Goal: Complete application form: Complete application form

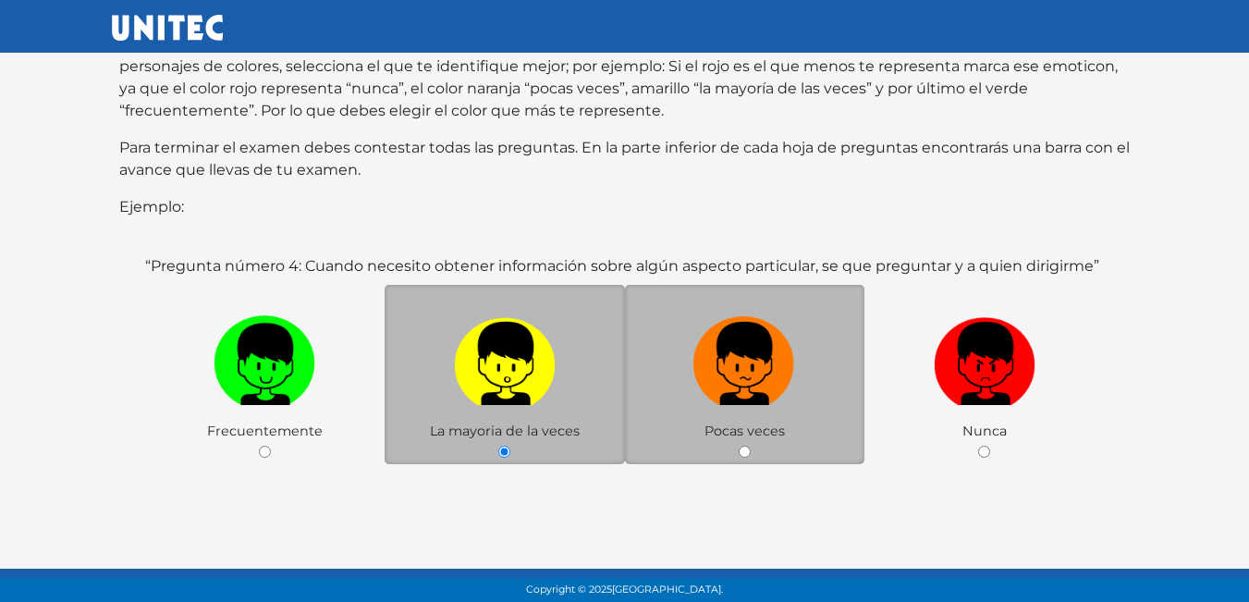
scroll to position [277, 0]
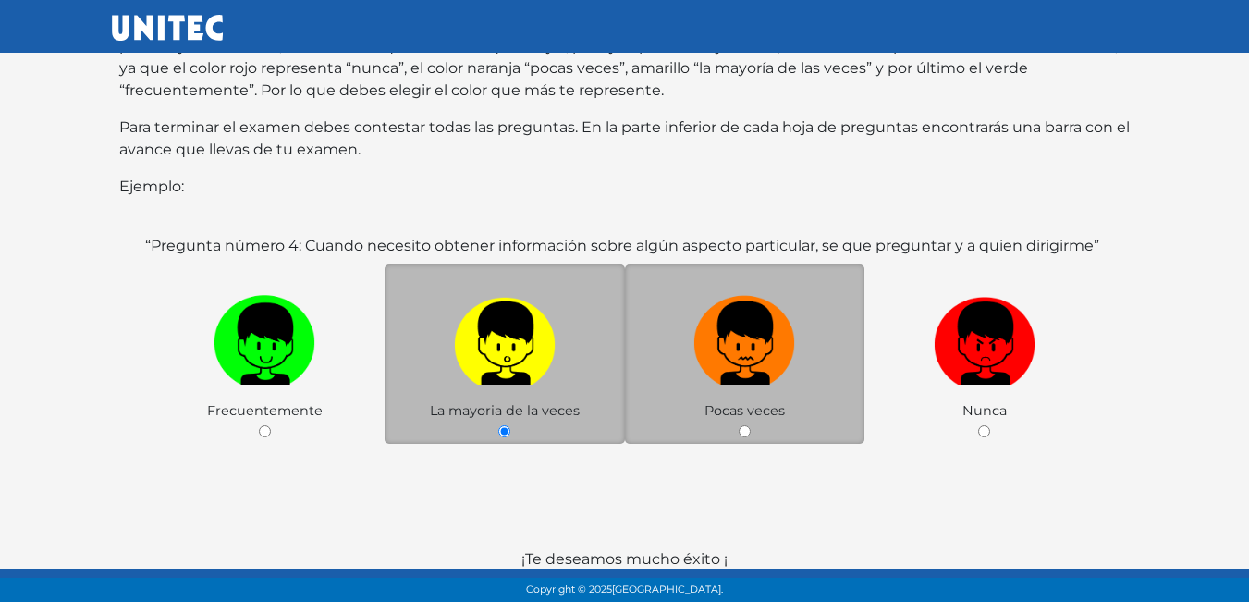
click at [778, 356] on img at bounding box center [745, 337] width 102 height 97
click at [751, 425] on input "radio" at bounding box center [745, 431] width 12 height 12
radio input "true"
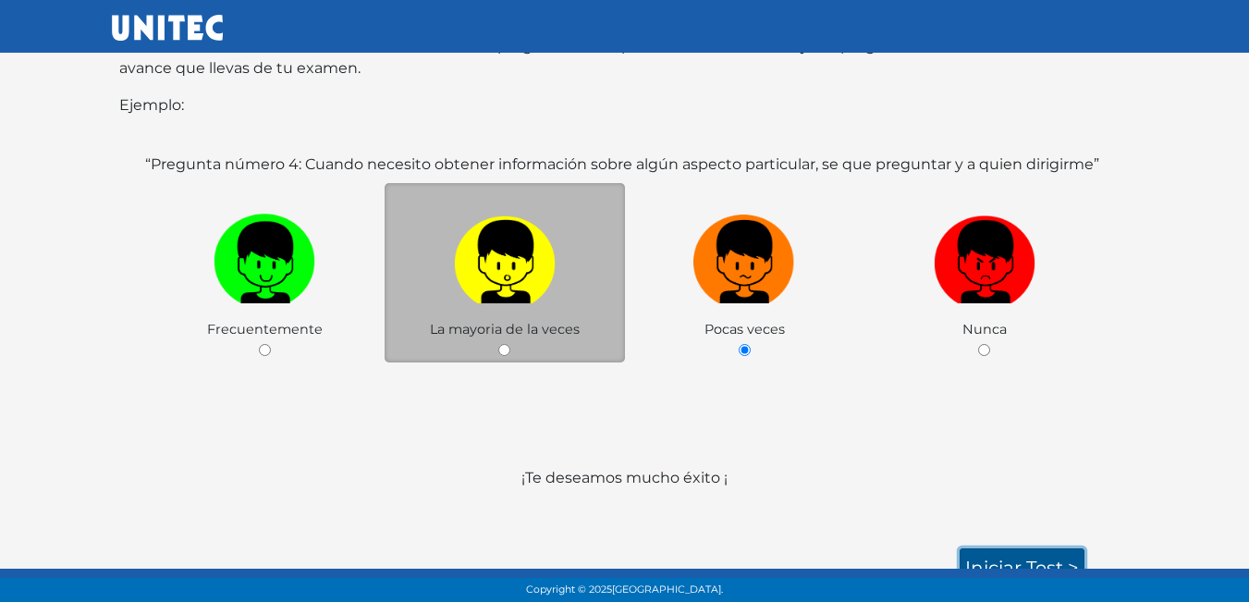
click at [1026, 553] on link "Iniciar test >" at bounding box center [1022, 567] width 125 height 39
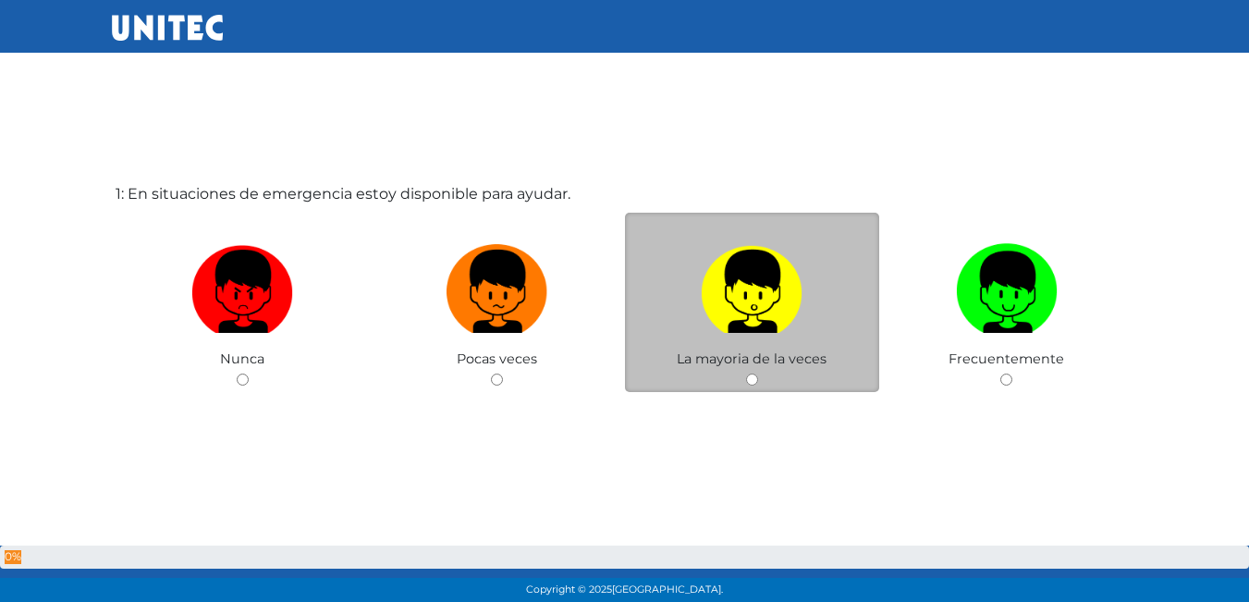
scroll to position [92, 0]
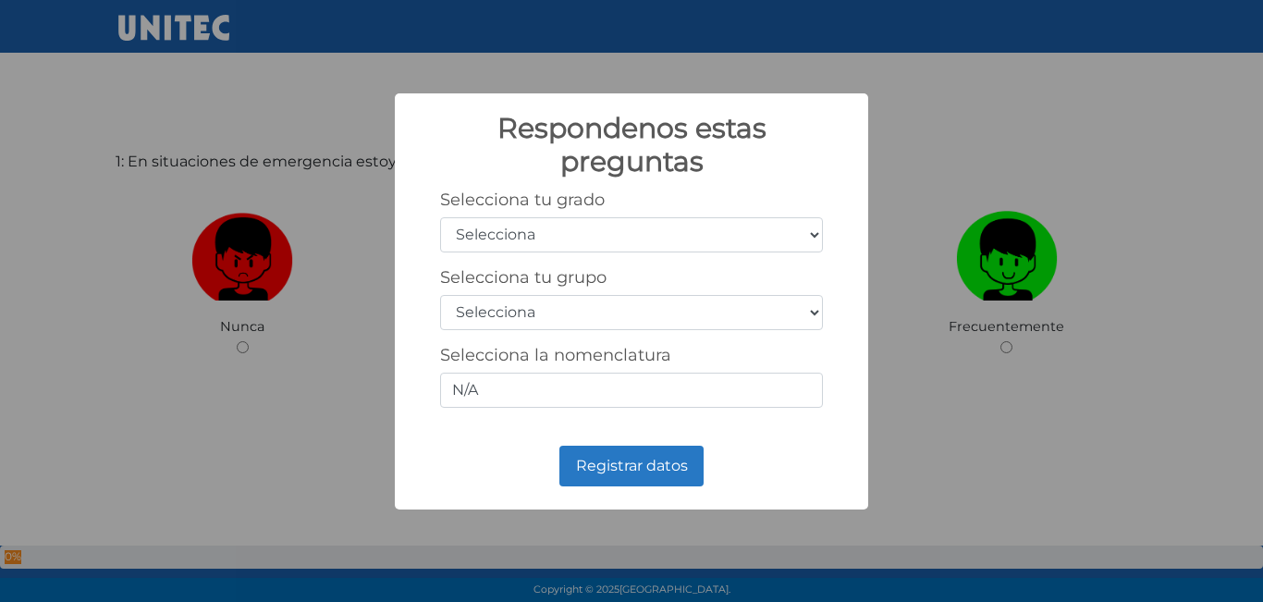
click at [741, 231] on select "Selecciona 1er grado 2do grado 3er grado 4to grado 5to grado 6to grado" at bounding box center [631, 234] width 383 height 35
select select "5"
click at [440, 217] on select "Selecciona 1er grado 2do grado 3er grado 4to grado 5to grado 6to grado" at bounding box center [631, 234] width 383 height 35
click at [708, 319] on select "Selecciona A B C D E F G H I J K L M N O P Q R S T U V W X Y Z" at bounding box center [631, 312] width 383 height 35
select select "b"
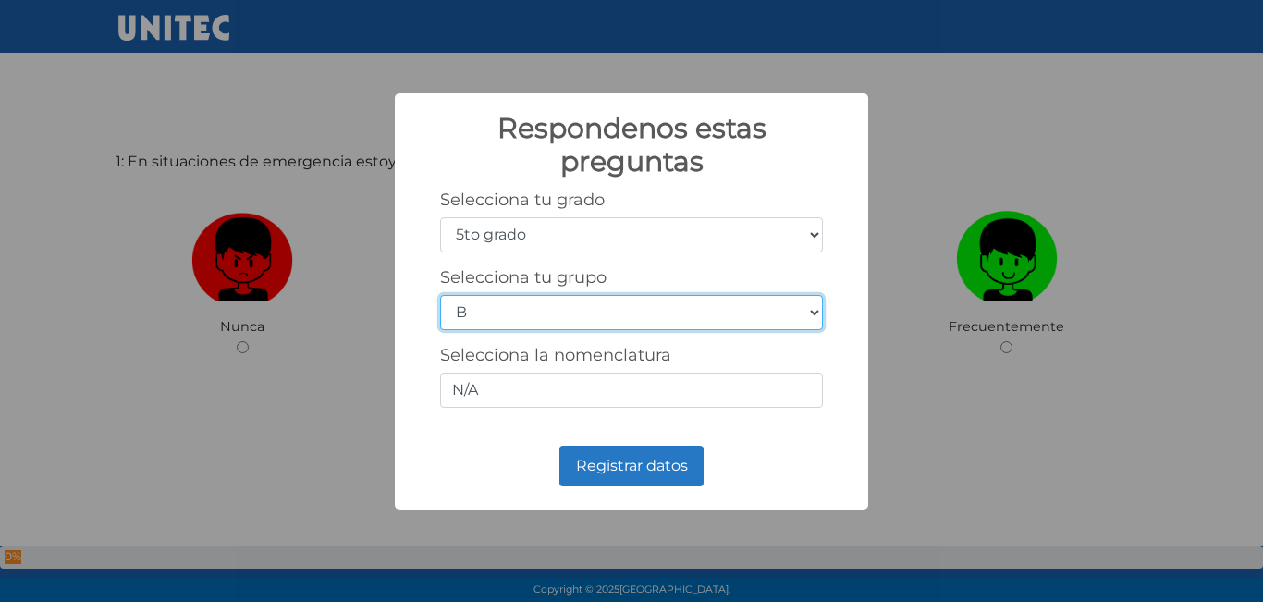
click at [440, 295] on select "Selecciona A B C D E F G H I J K L M N O P Q R S T U V W X Y Z" at bounding box center [631, 312] width 383 height 35
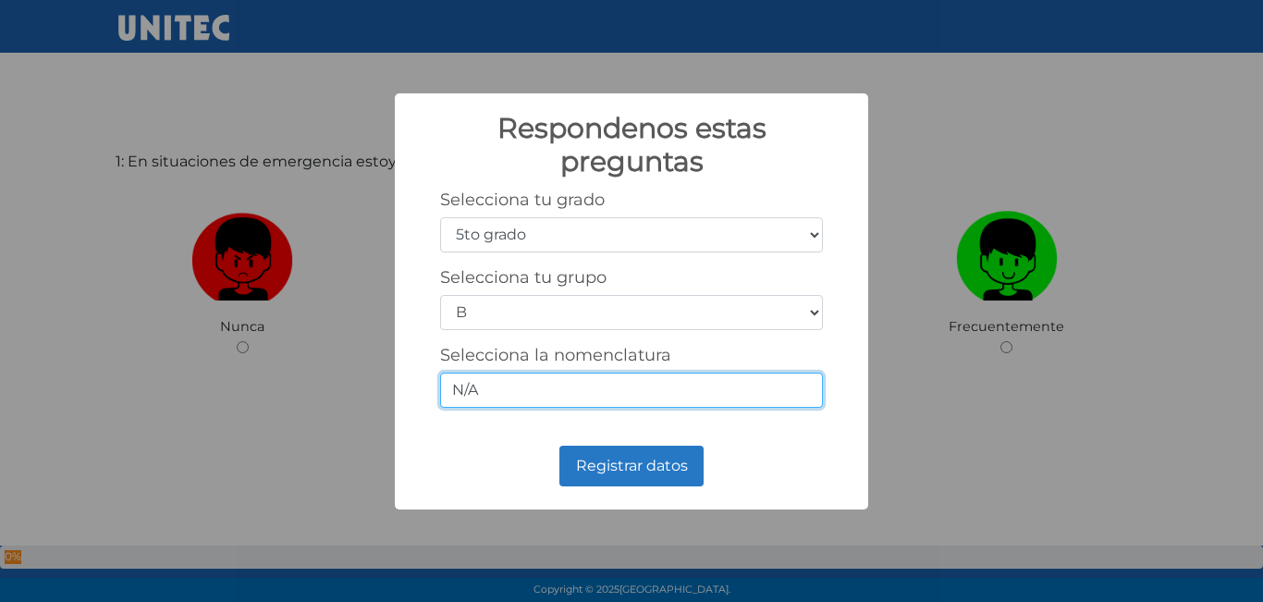
click at [563, 404] on input "N/A" at bounding box center [631, 390] width 383 height 35
type input "N"
type input "5-2"
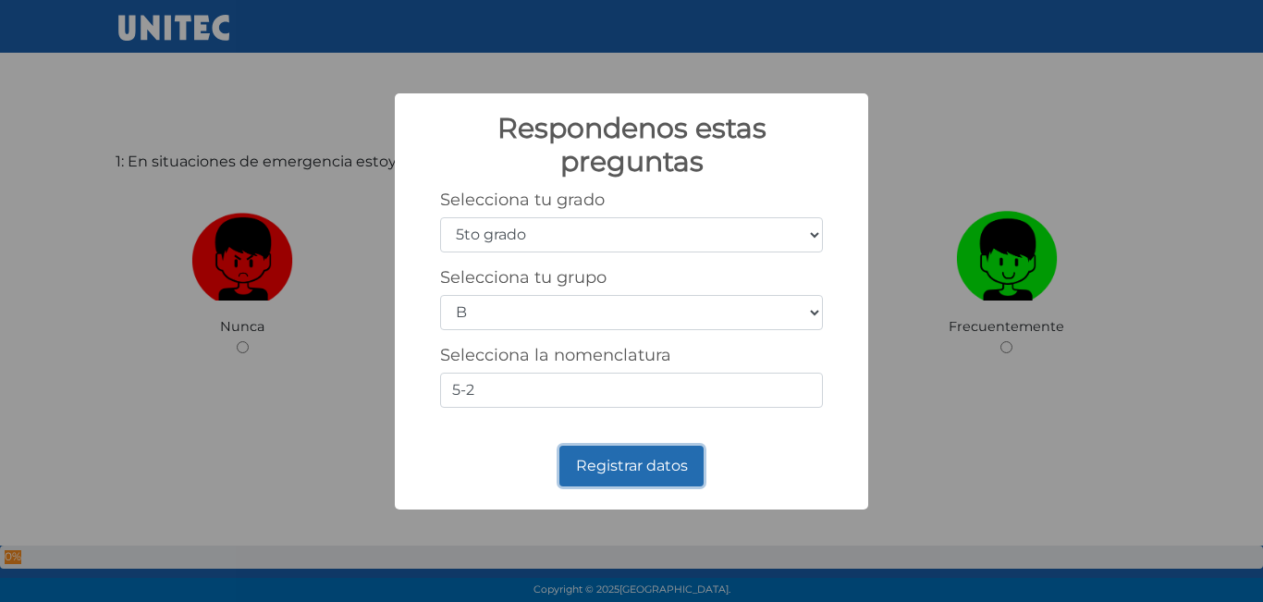
click at [644, 479] on button "Registrar datos" at bounding box center [631, 466] width 144 height 41
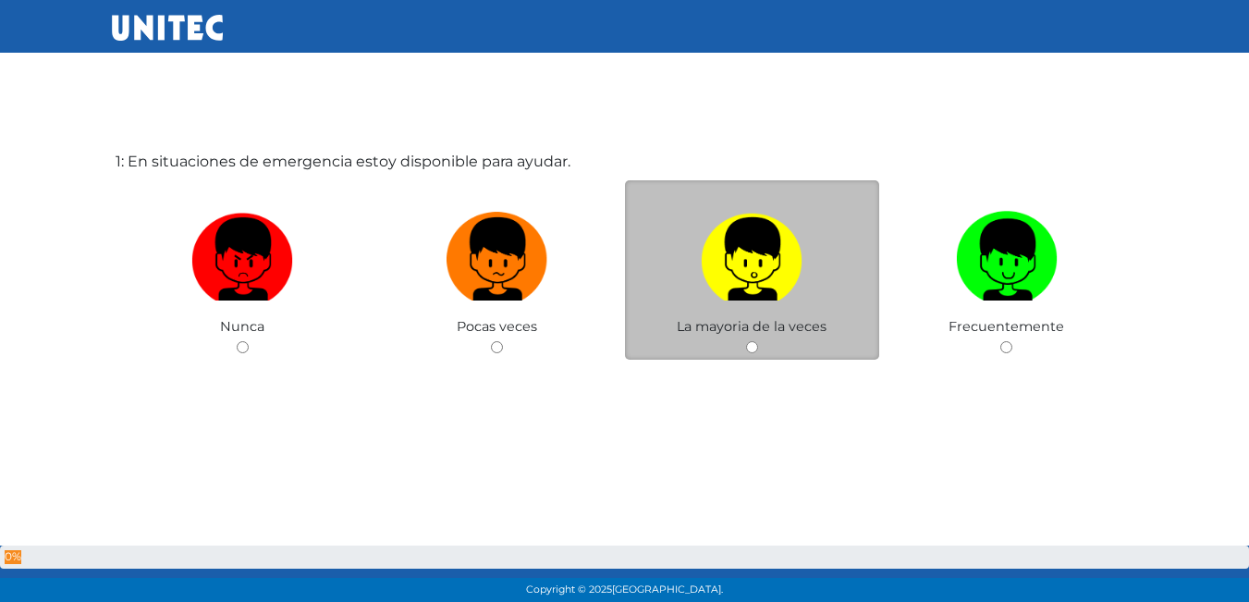
click at [780, 325] on span "La mayoria de la veces" at bounding box center [752, 326] width 150 height 17
click at [746, 347] on input "radio" at bounding box center [752, 347] width 12 height 12
radio input "true"
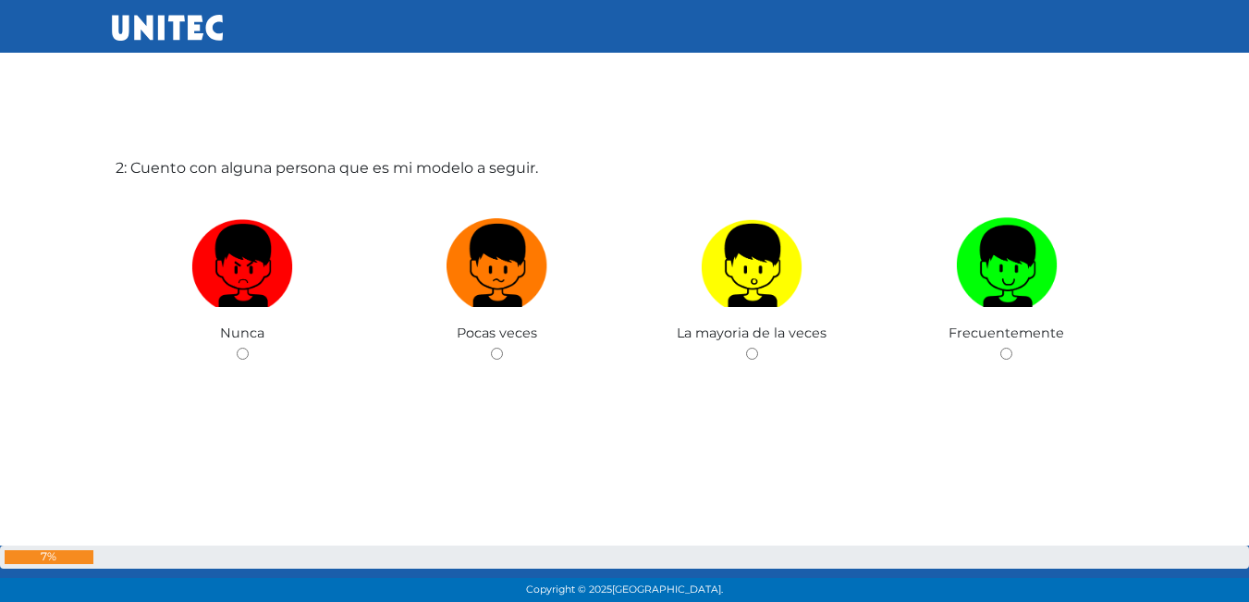
scroll to position [694, 0]
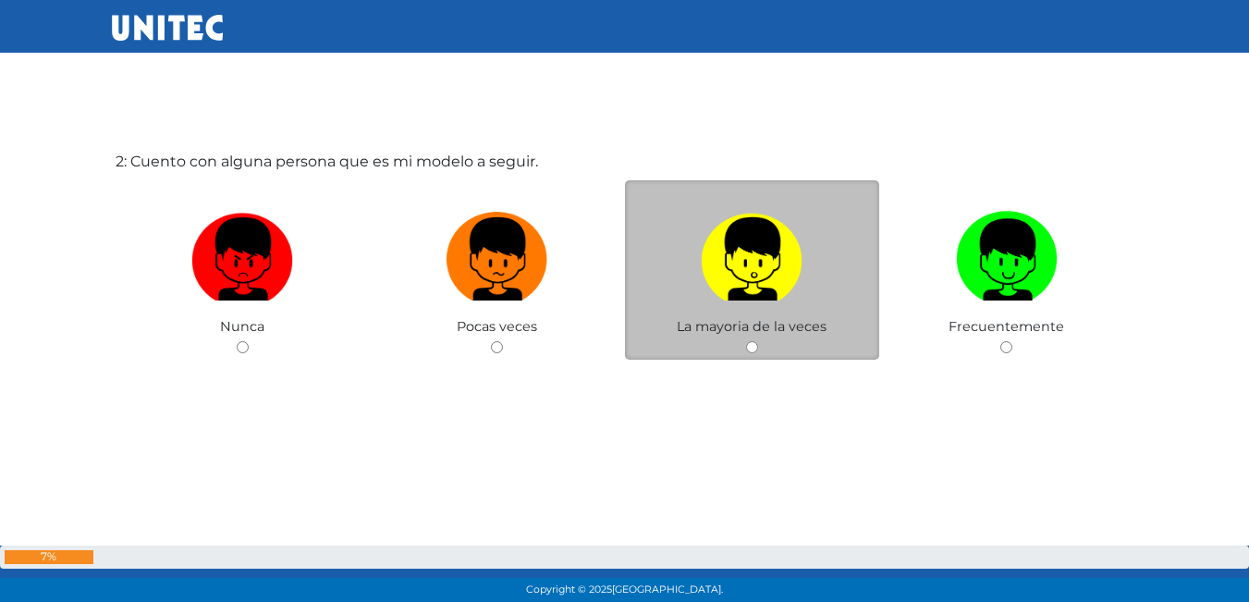
click at [819, 328] on span "La mayoria de la veces" at bounding box center [752, 326] width 150 height 17
click at [761, 347] on div "La mayoria de la veces" at bounding box center [752, 270] width 255 height 180
click at [754, 350] on input "radio" at bounding box center [752, 347] width 12 height 12
radio input "true"
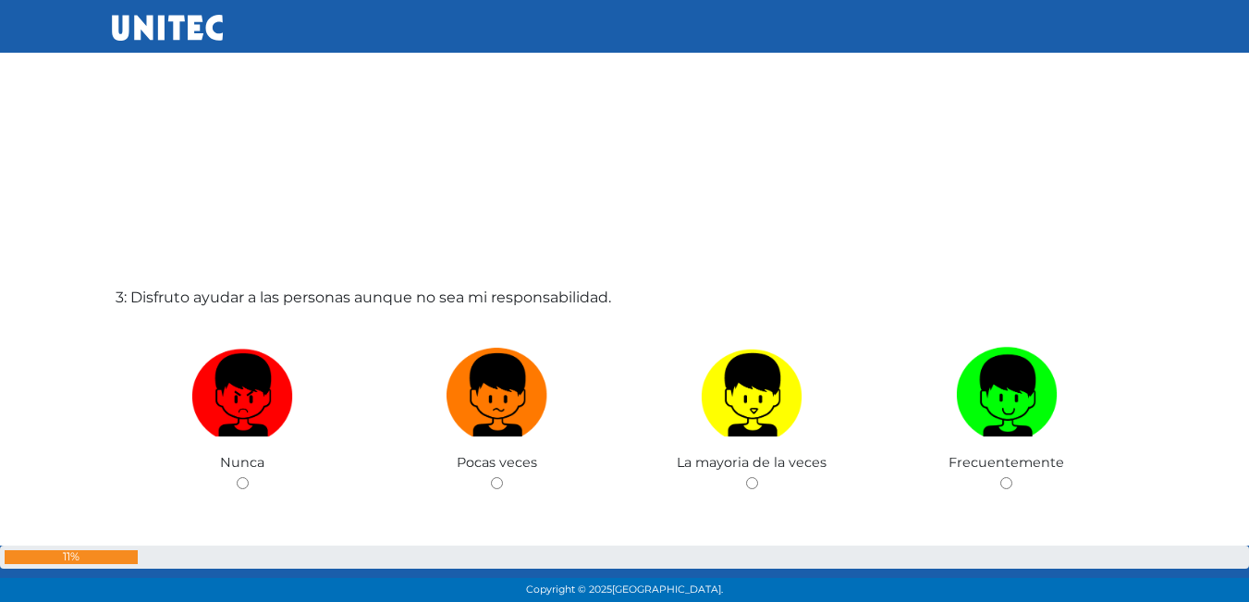
scroll to position [1253, 0]
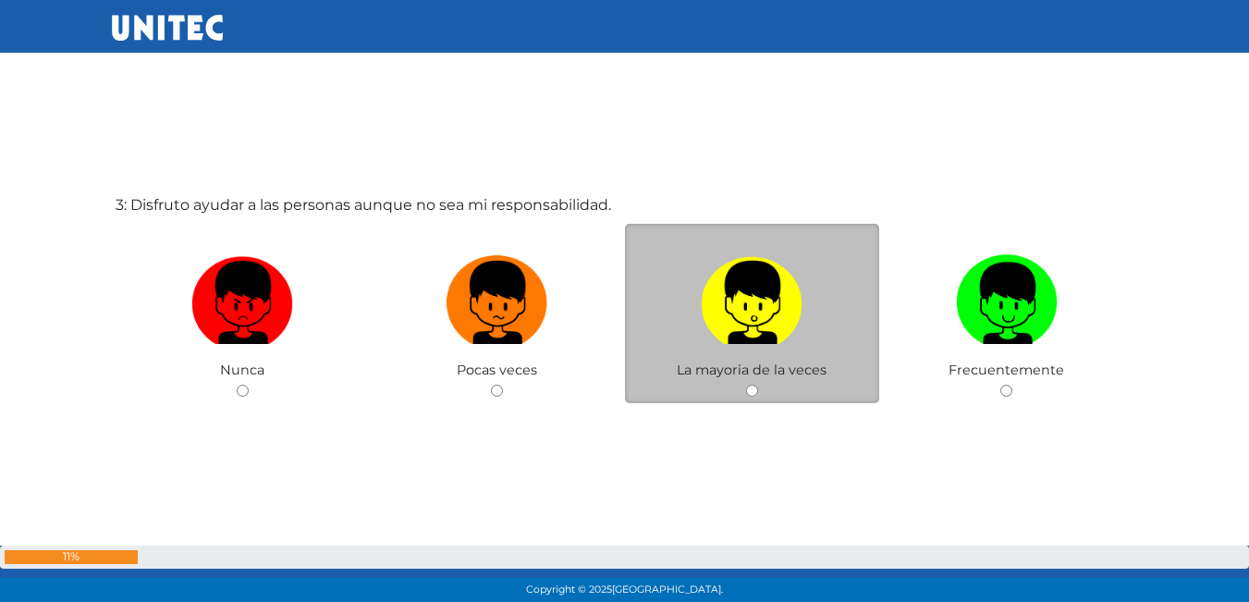
click at [752, 387] on input "radio" at bounding box center [752, 391] width 12 height 12
radio input "true"
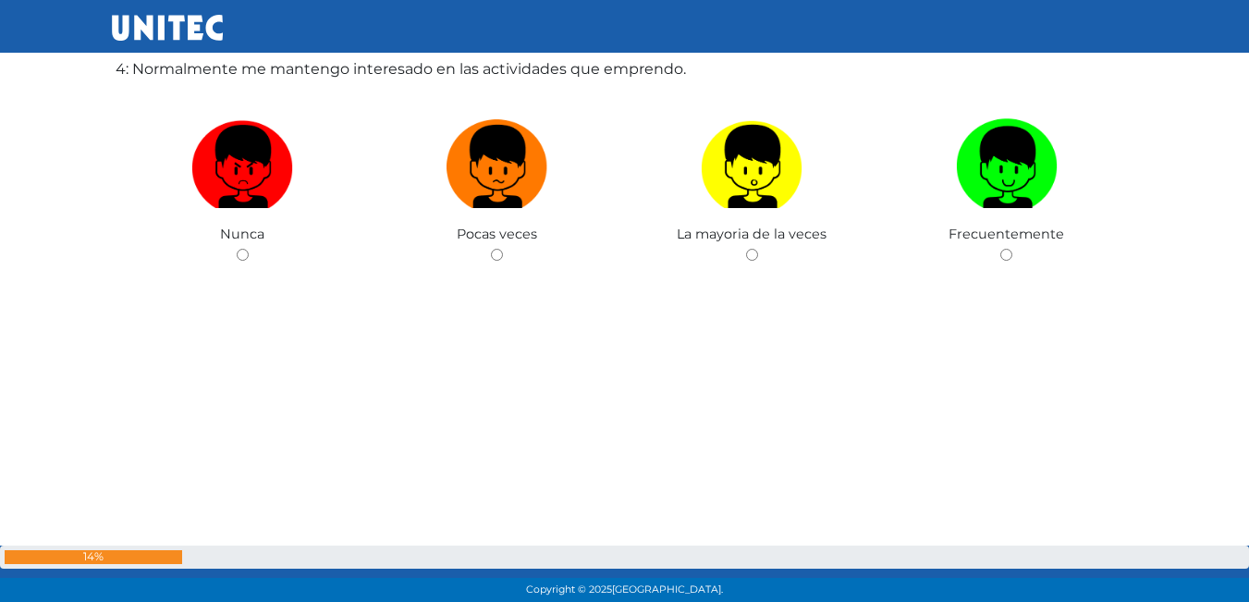
scroll to position [1898, 0]
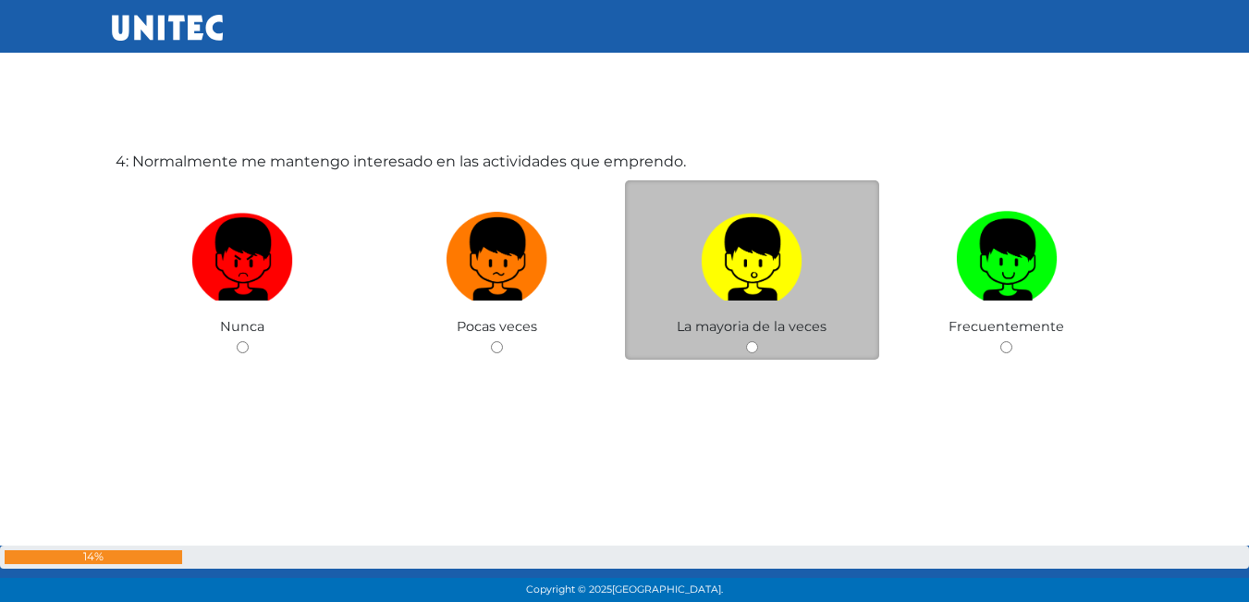
click at [752, 340] on div "La mayoria de la veces" at bounding box center [752, 270] width 255 height 180
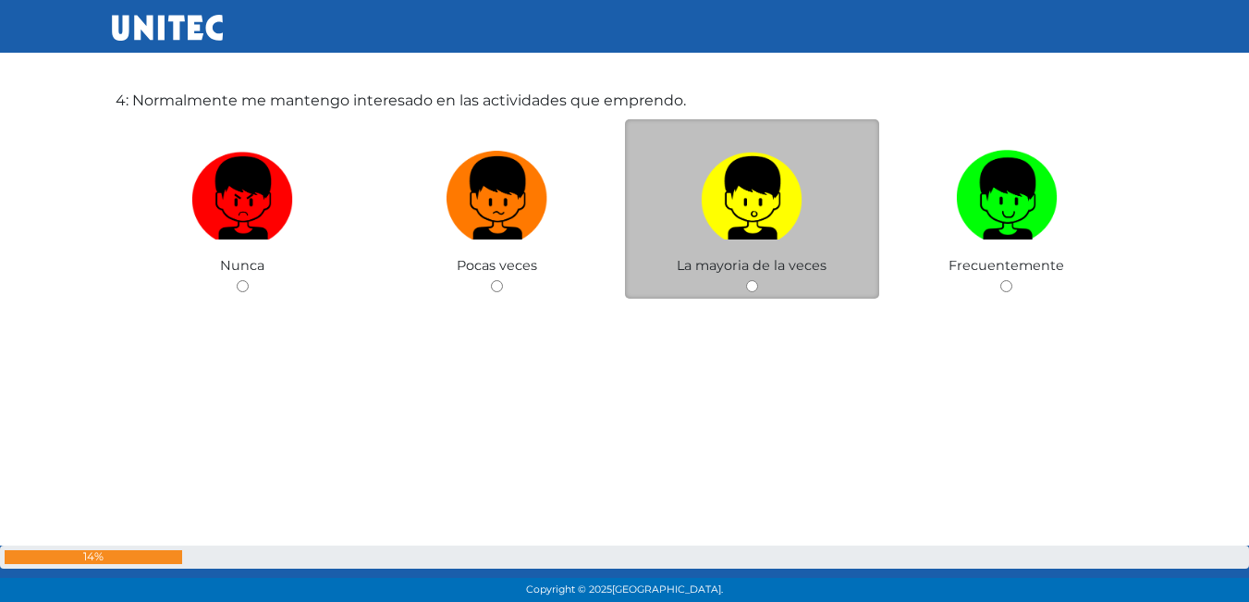
scroll to position [1991, 0]
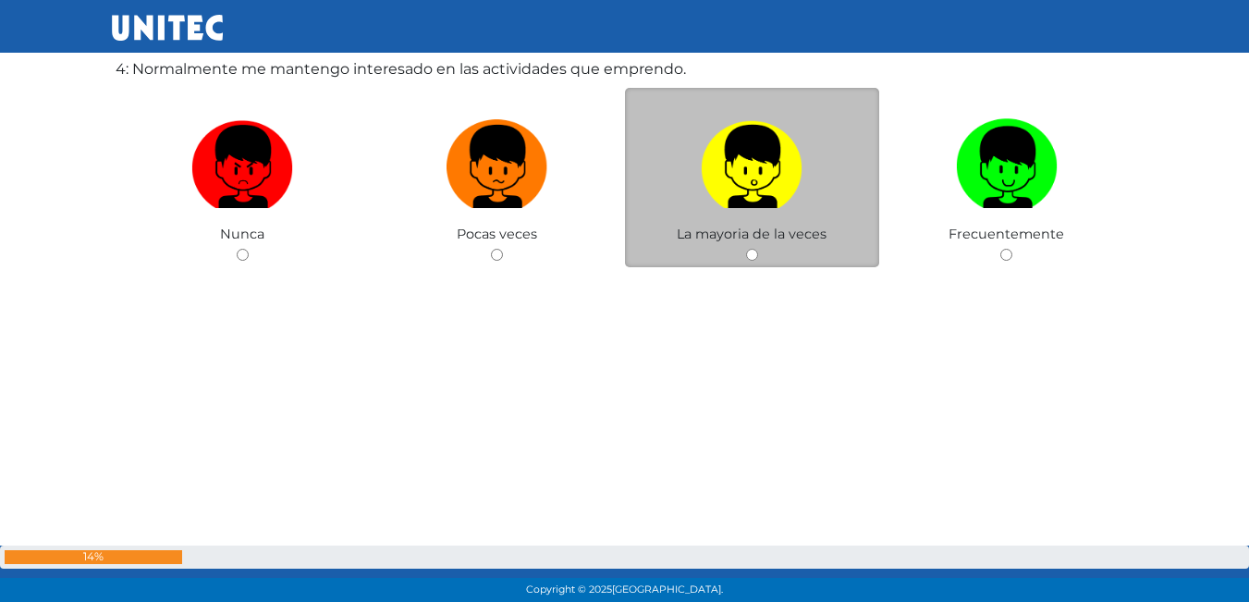
click at [748, 252] on input "radio" at bounding box center [752, 255] width 12 height 12
radio input "true"
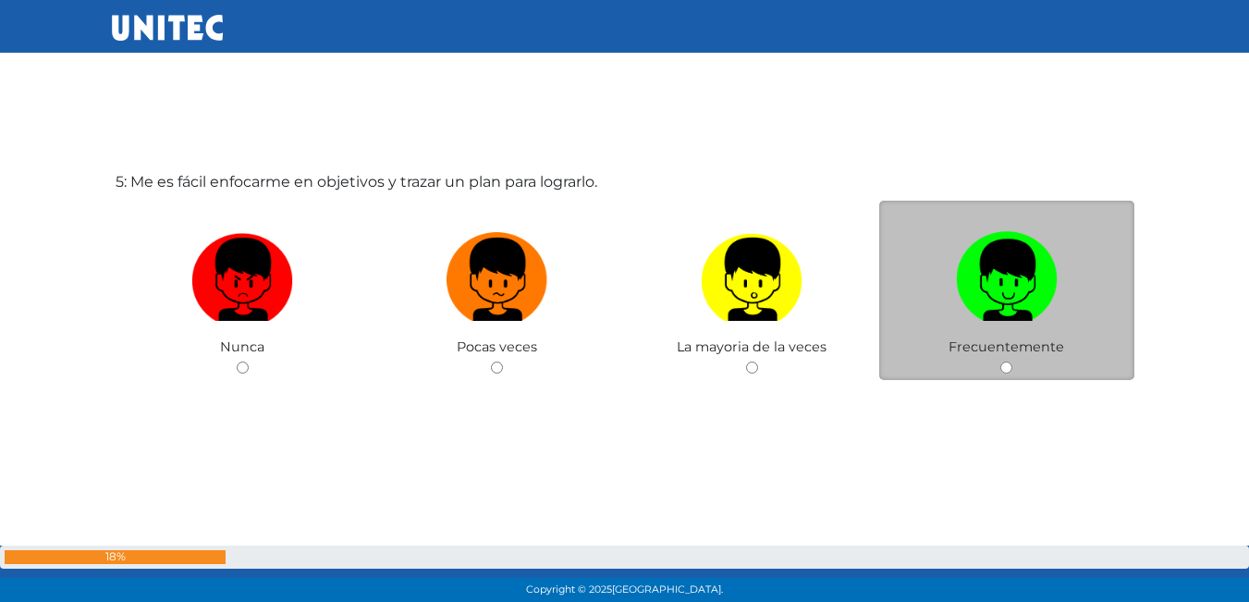
scroll to position [2500, 0]
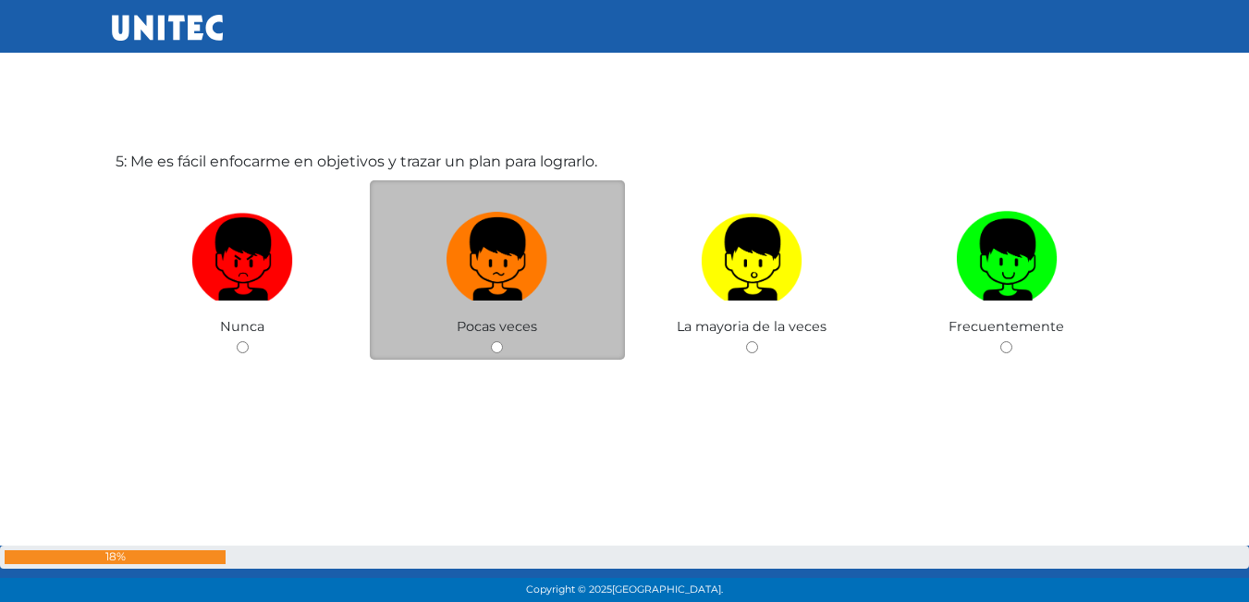
click at [490, 349] on div "Pocas veces" at bounding box center [497, 270] width 255 height 180
click at [497, 334] on span "Pocas veces" at bounding box center [497, 326] width 80 height 17
click at [497, 344] on input "radio" at bounding box center [497, 347] width 12 height 12
radio input "true"
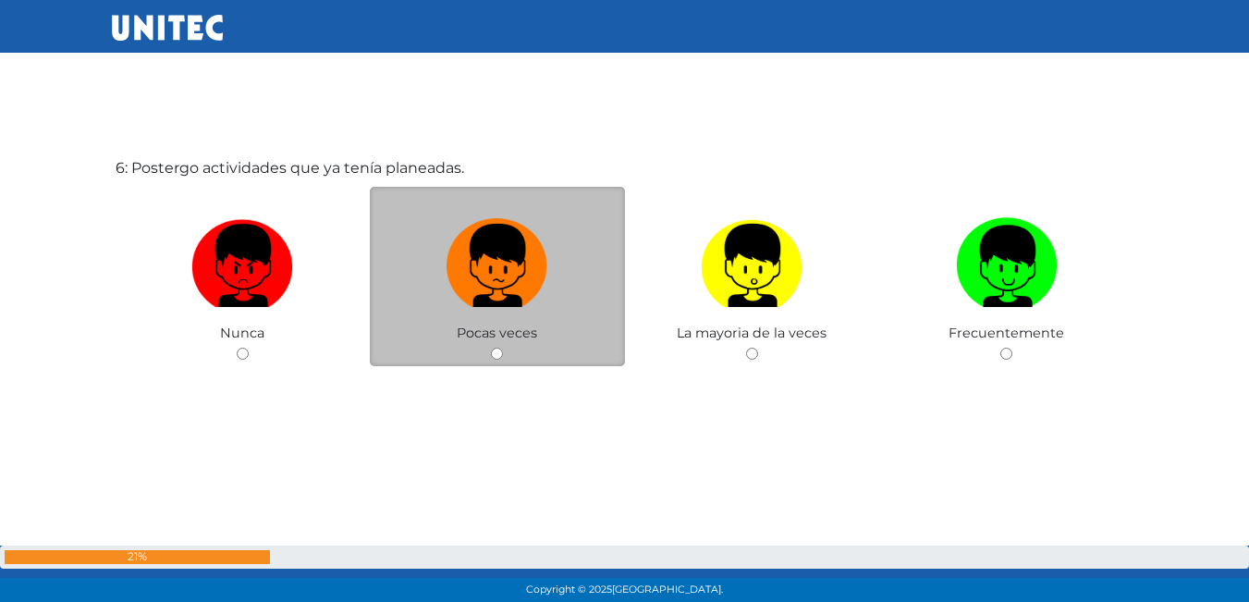
scroll to position [3102, 0]
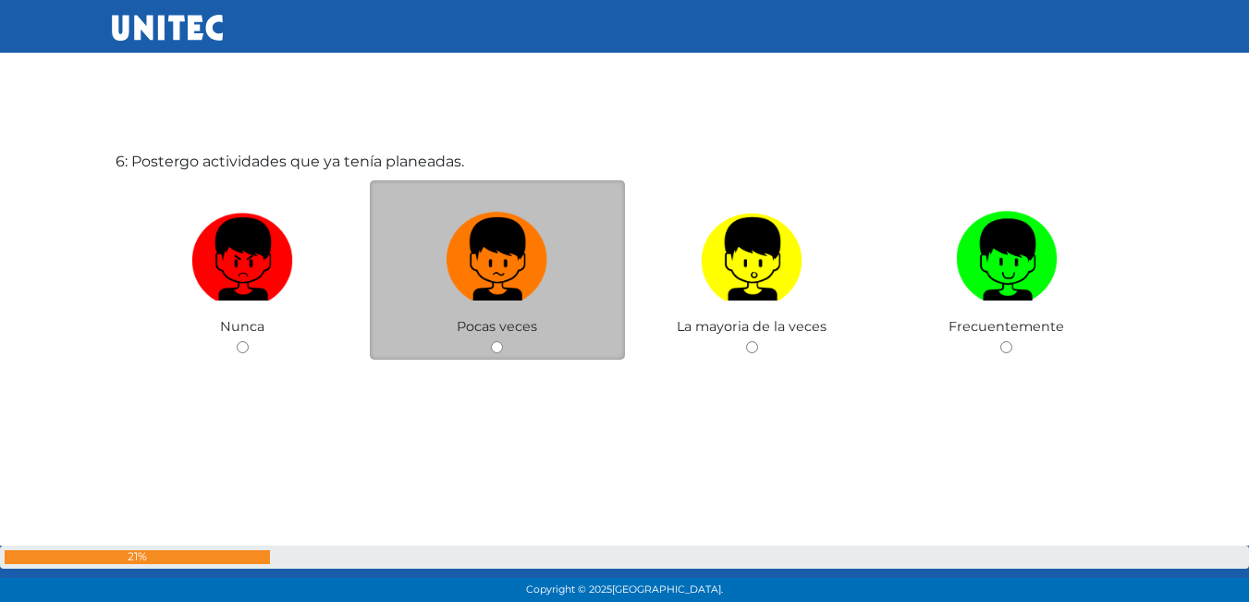
click at [494, 343] on input "radio" at bounding box center [497, 347] width 12 height 12
radio input "true"
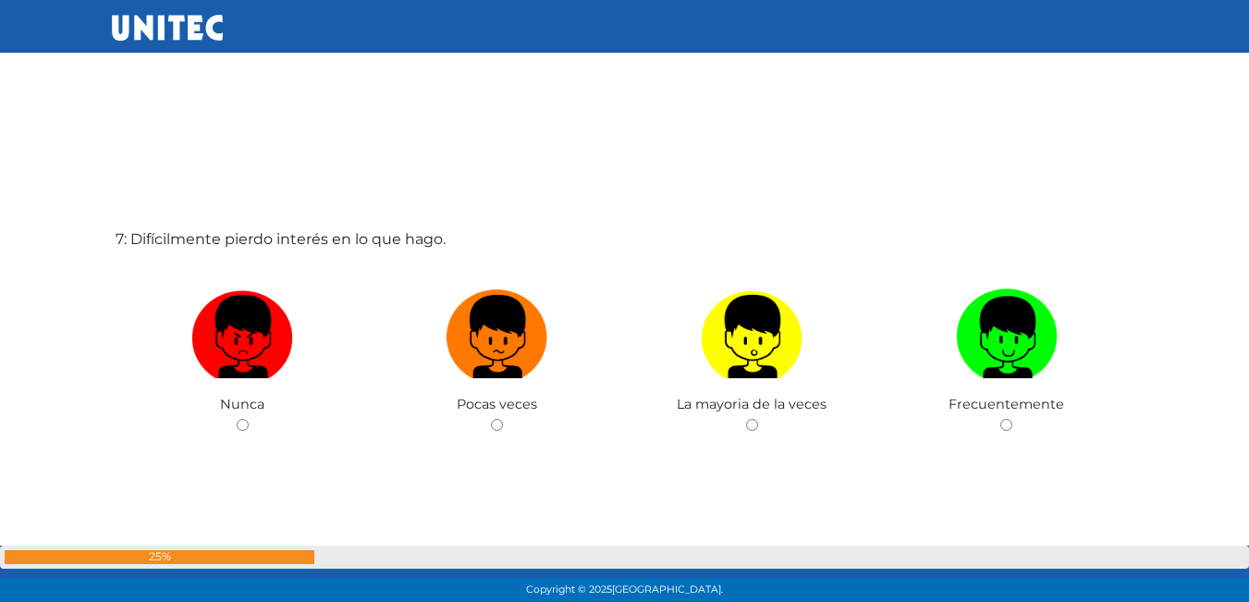
scroll to position [3660, 0]
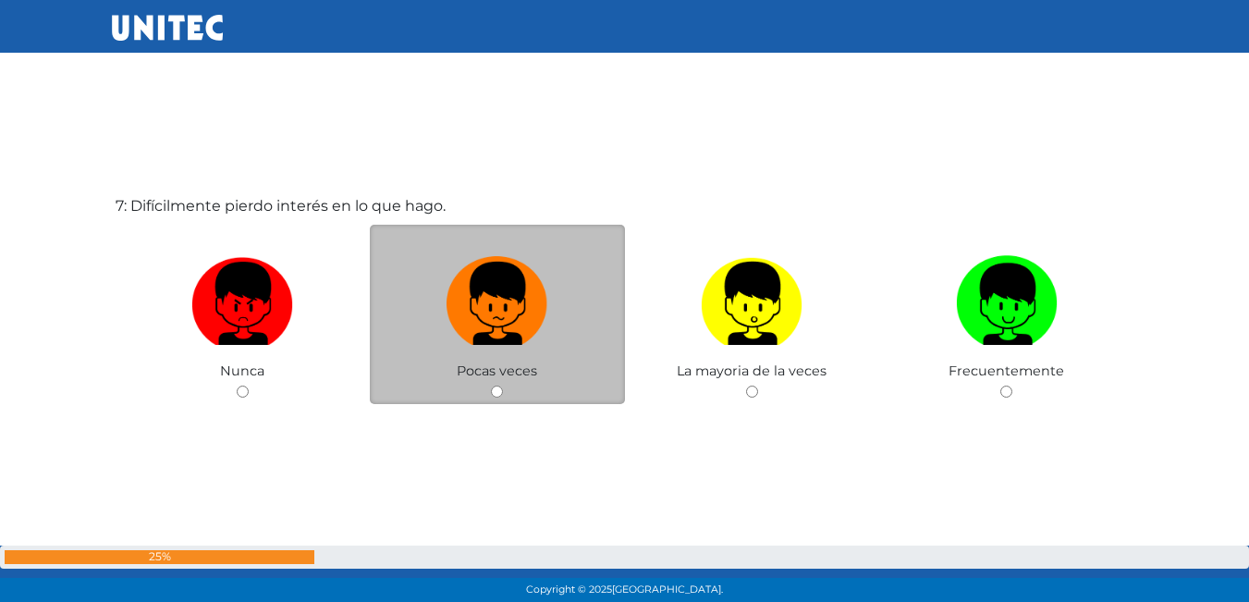
click at [497, 394] on input "radio" at bounding box center [497, 392] width 12 height 12
radio input "true"
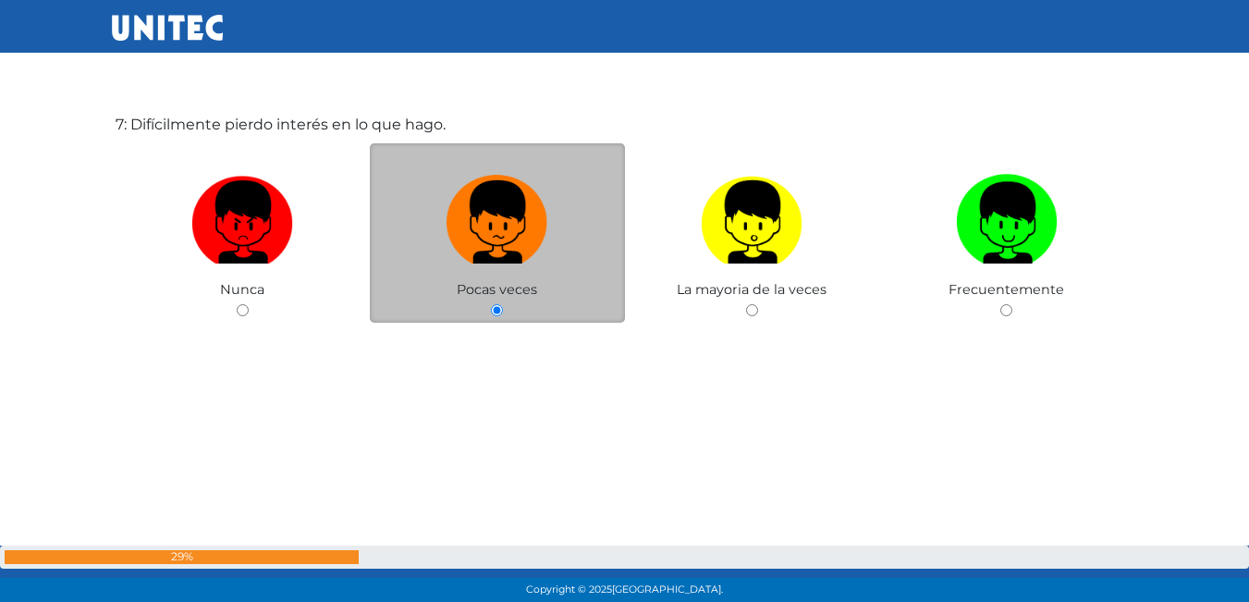
scroll to position [3754, 0]
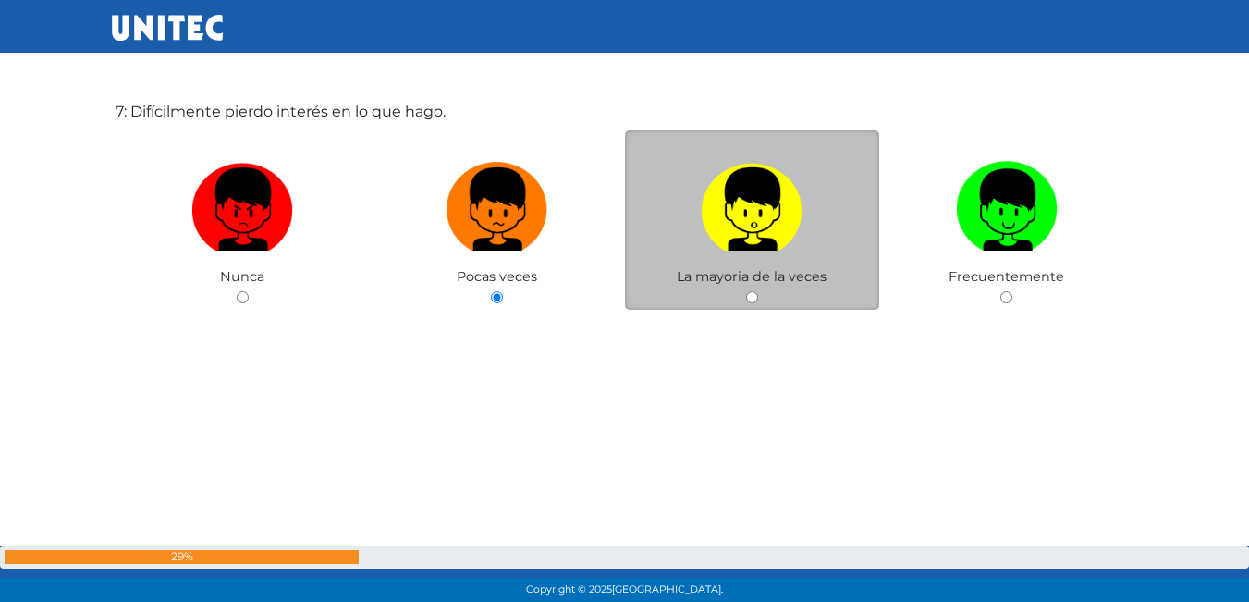
click at [749, 294] on input "radio" at bounding box center [752, 297] width 12 height 12
radio input "true"
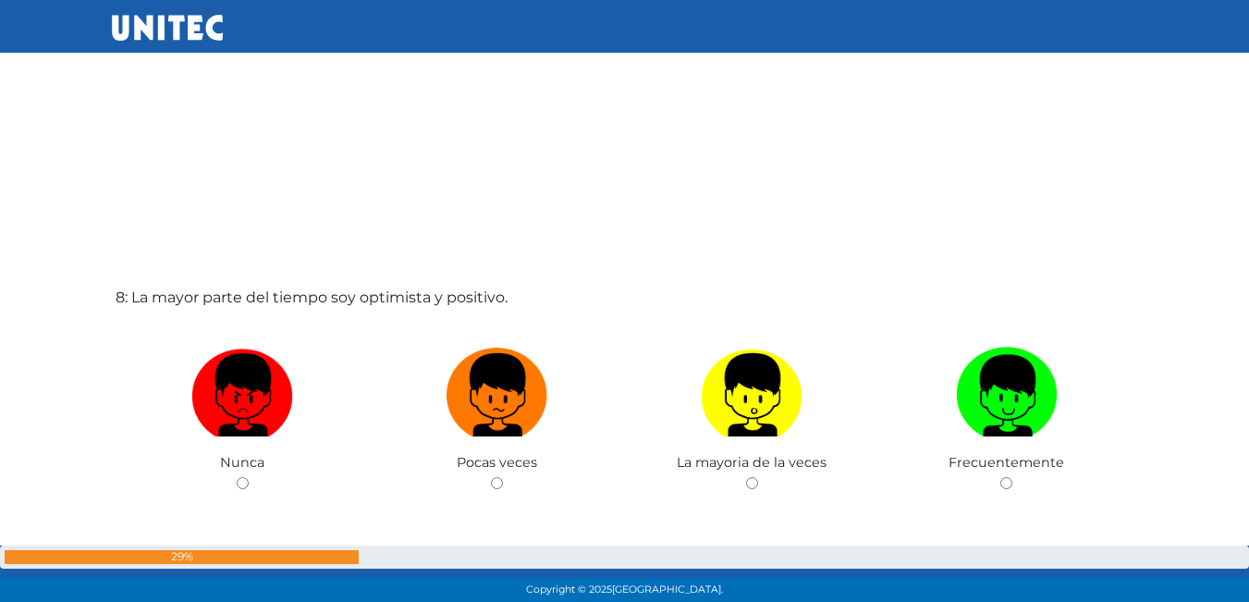
scroll to position [4203, 0]
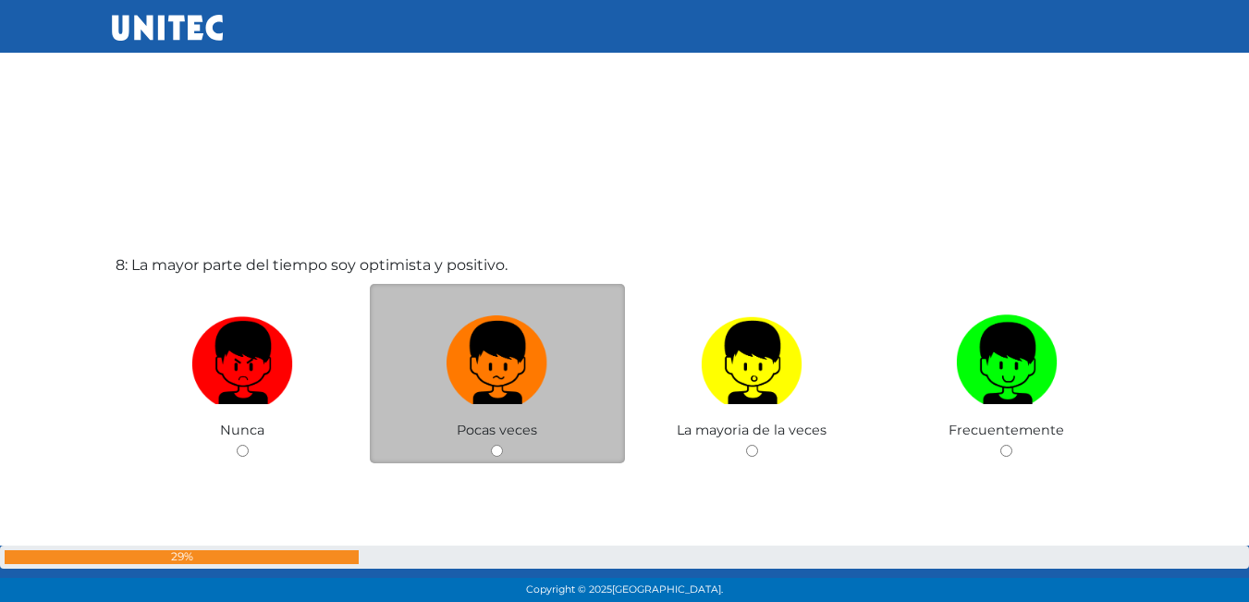
click at [501, 447] on input "radio" at bounding box center [497, 451] width 12 height 12
radio input "true"
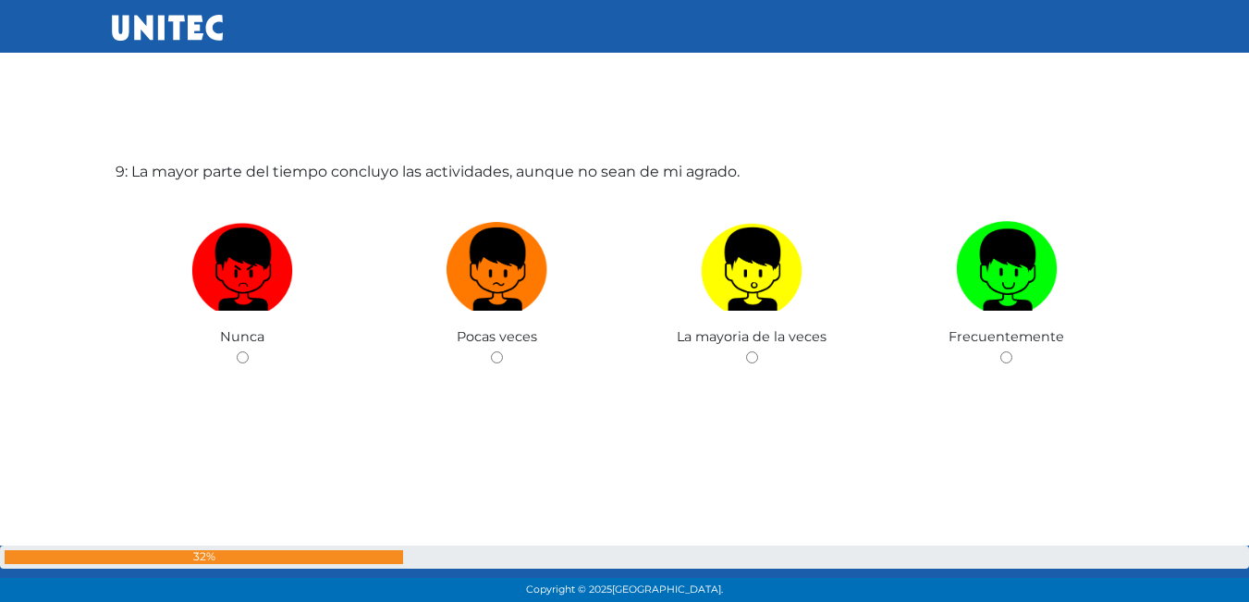
scroll to position [4908, 0]
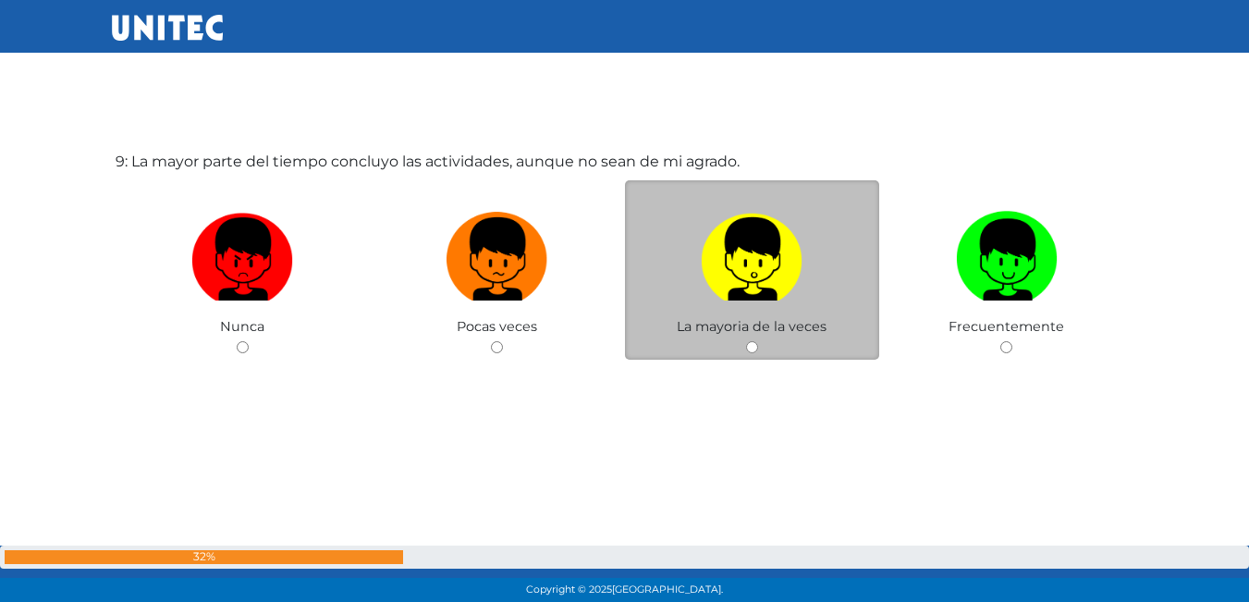
click at [756, 350] on input "radio" at bounding box center [752, 347] width 12 height 12
radio input "true"
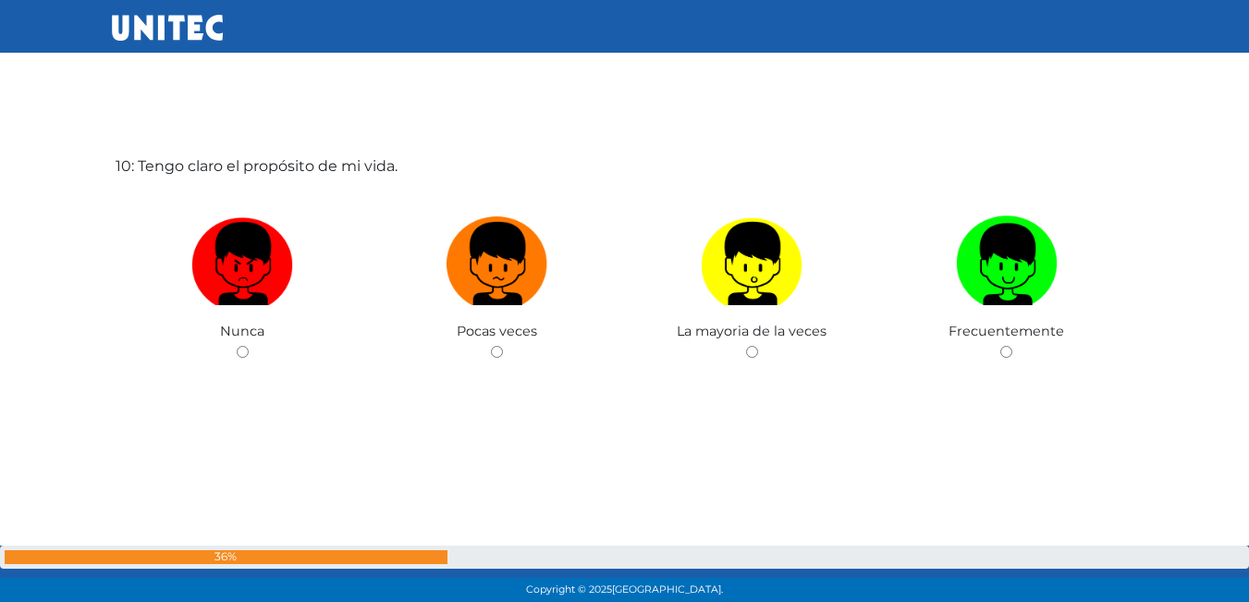
scroll to position [5510, 0]
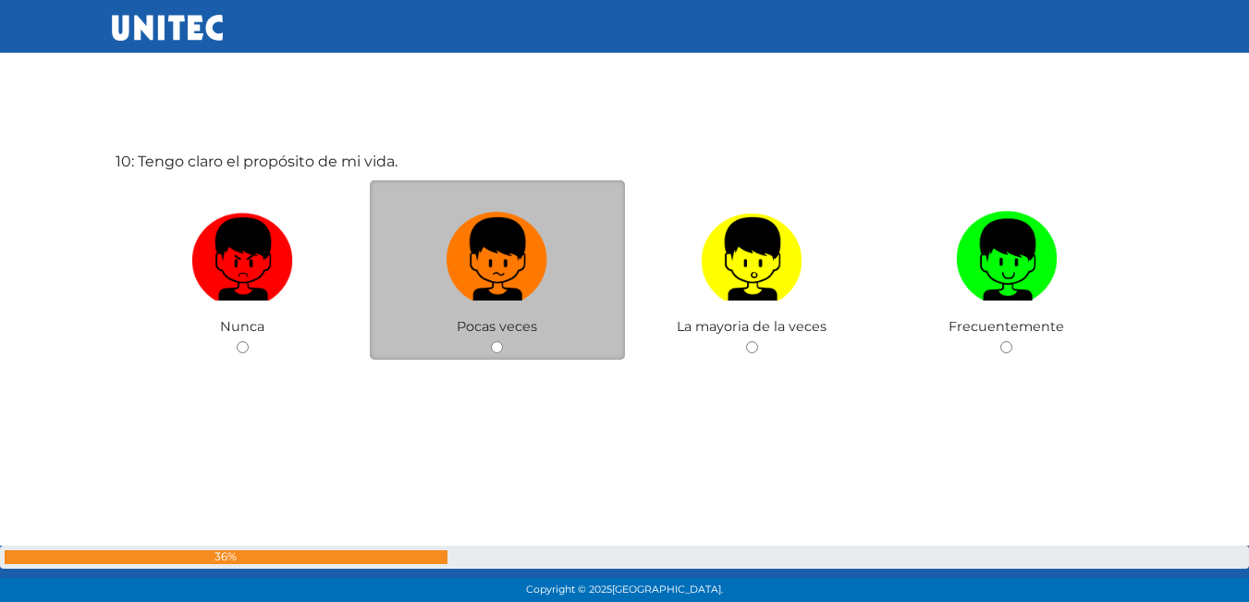
click at [490, 348] on div "Pocas veces" at bounding box center [497, 270] width 255 height 180
click at [499, 343] on input "radio" at bounding box center [497, 347] width 12 height 12
radio input "true"
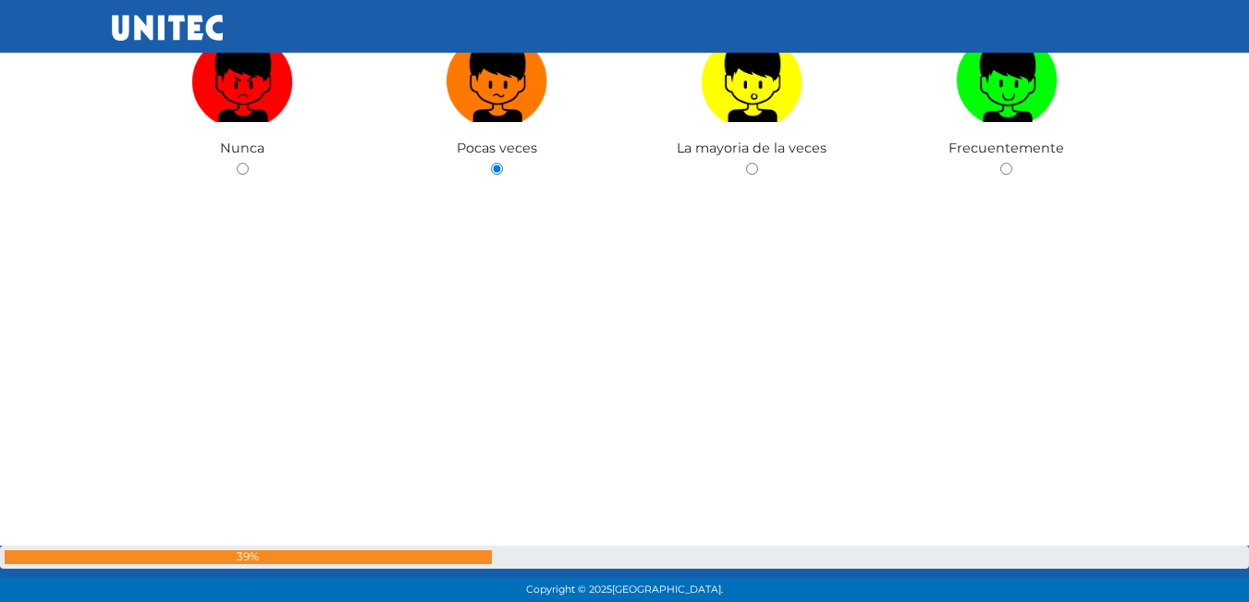
scroll to position [5975, 0]
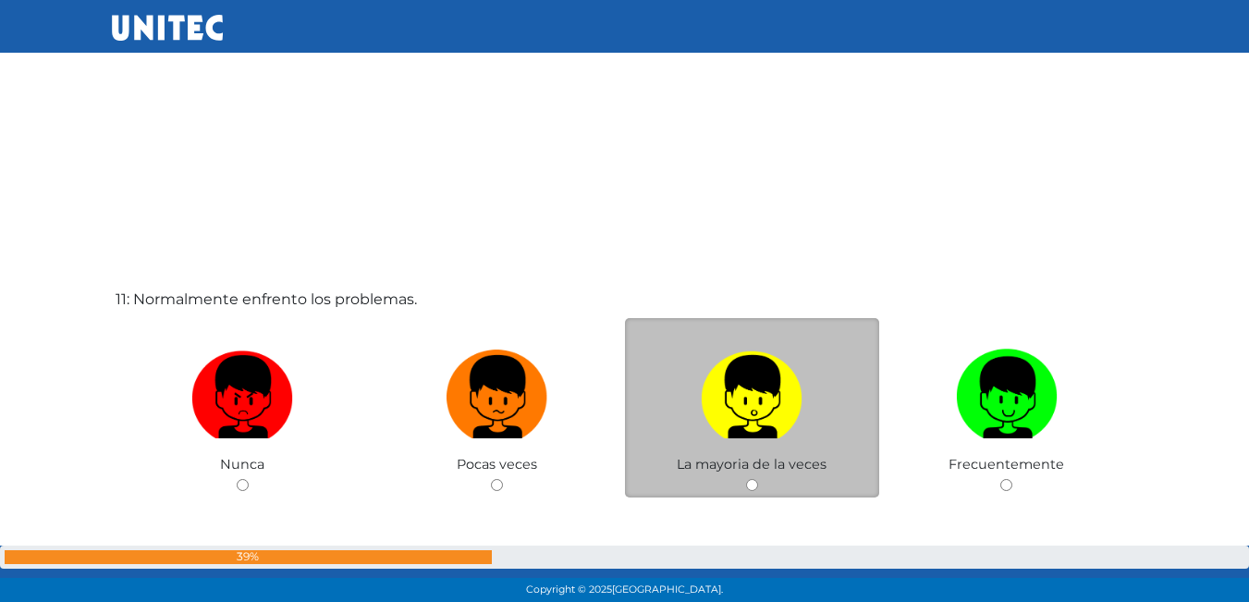
click at [763, 478] on div "La mayoria de la veces" at bounding box center [752, 408] width 255 height 180
click at [751, 482] on input "radio" at bounding box center [752, 485] width 12 height 12
radio input "true"
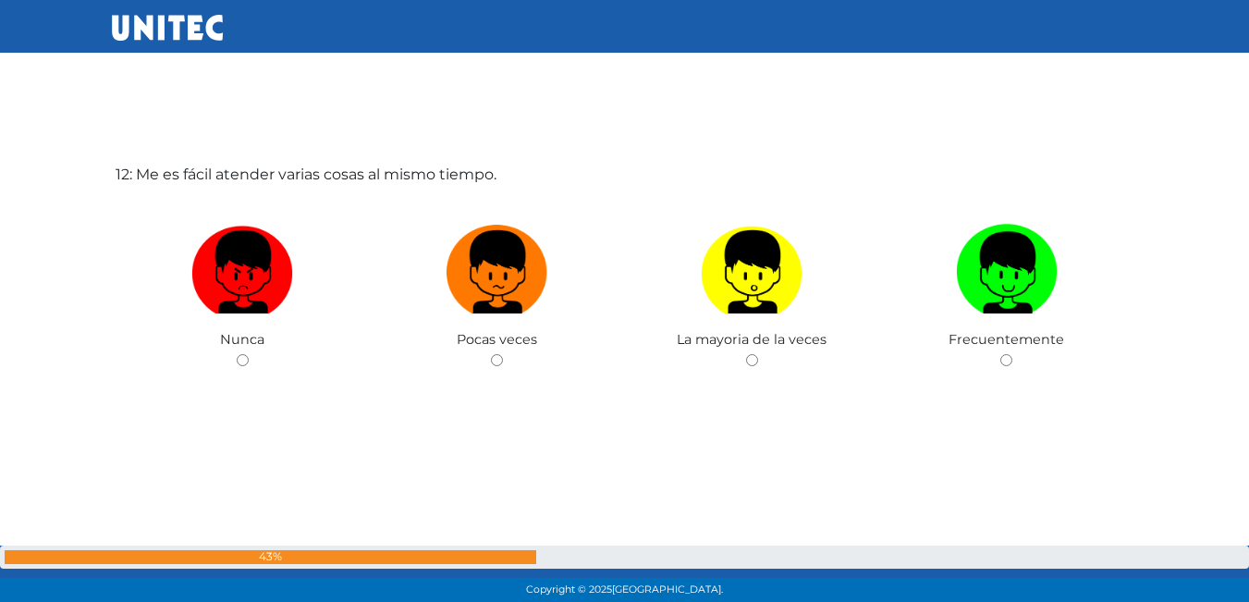
scroll to position [6714, 0]
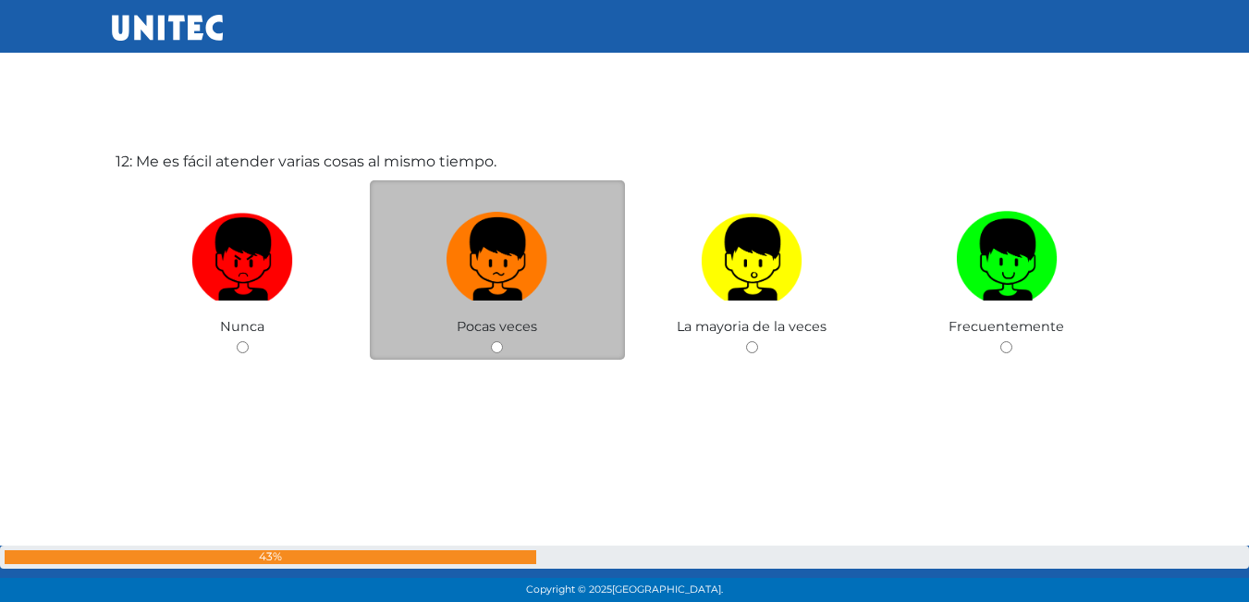
click at [497, 345] on input "radio" at bounding box center [497, 347] width 12 height 12
radio input "true"
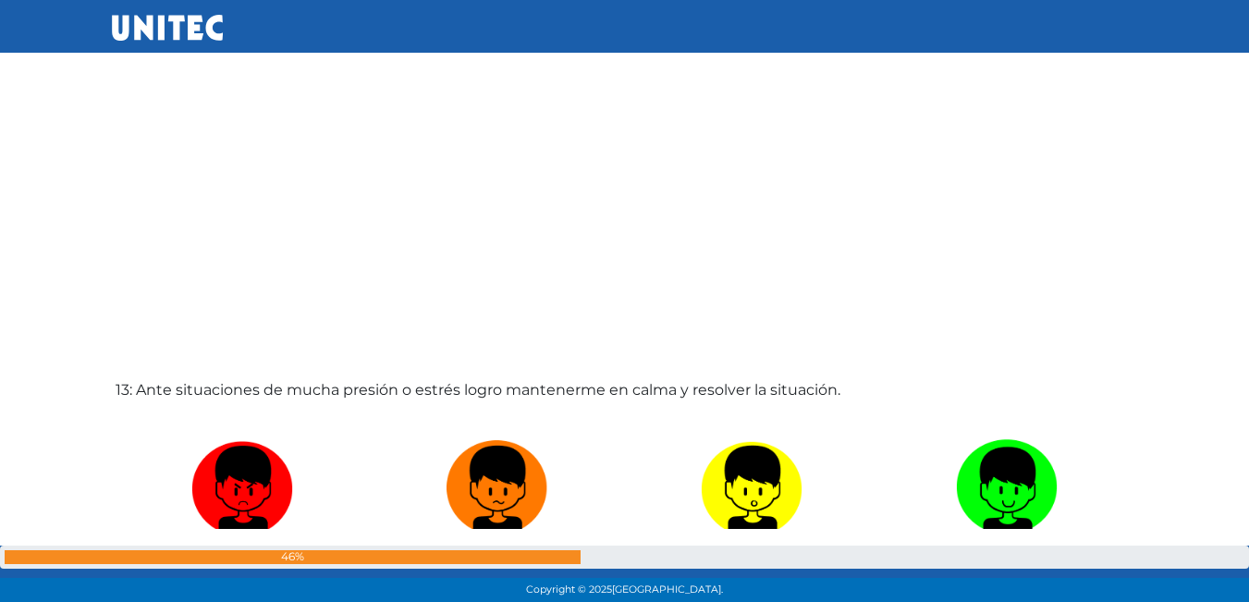
scroll to position [7273, 0]
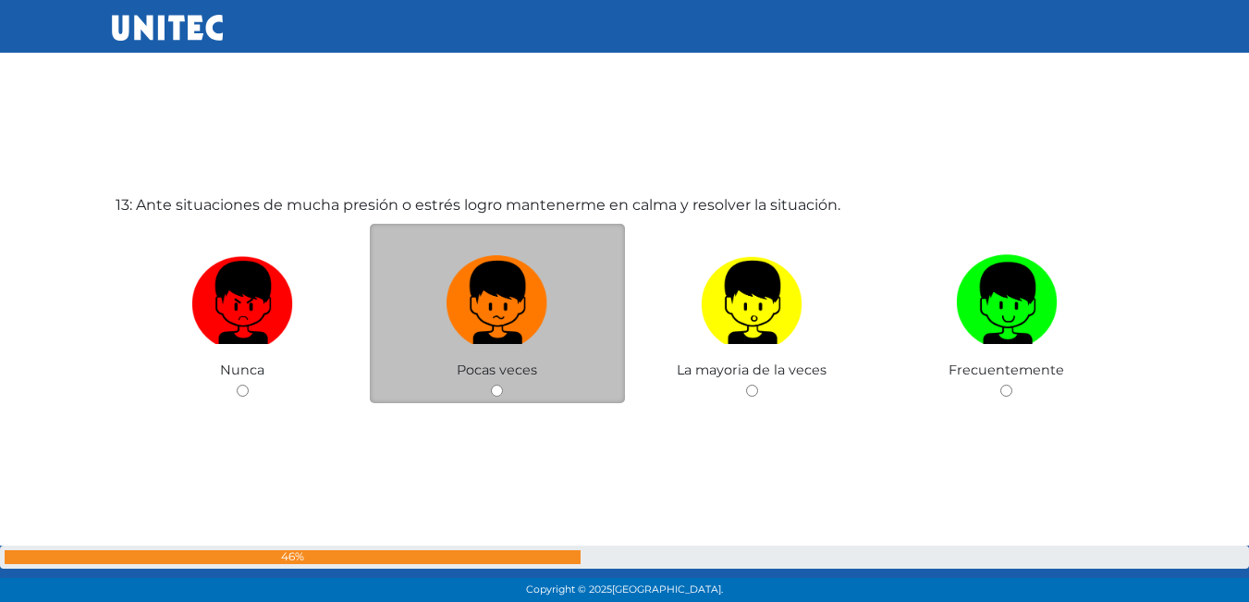
click at [500, 392] on input "radio" at bounding box center [497, 391] width 12 height 12
radio input "true"
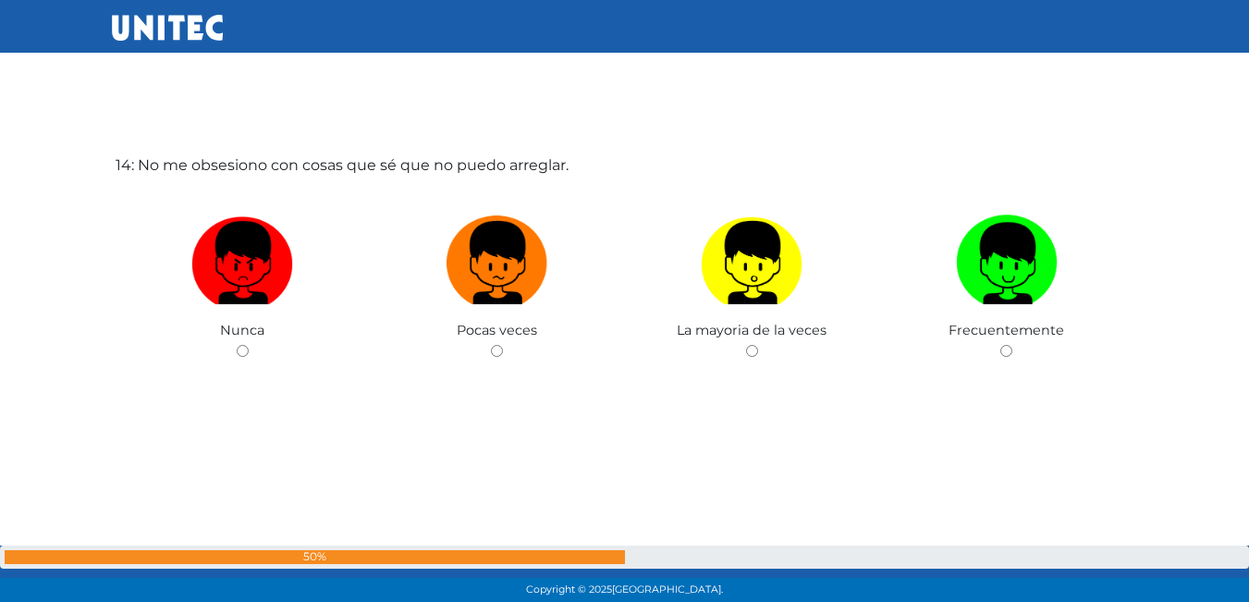
scroll to position [7918, 0]
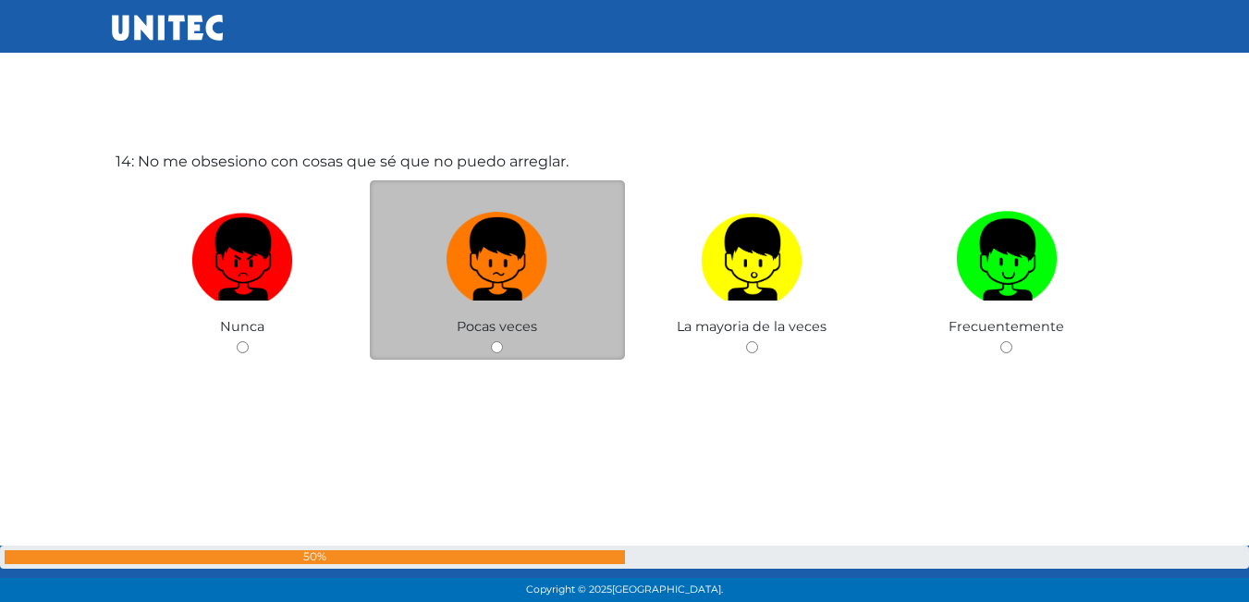
click at [491, 347] on input "radio" at bounding box center [497, 347] width 12 height 12
radio input "true"
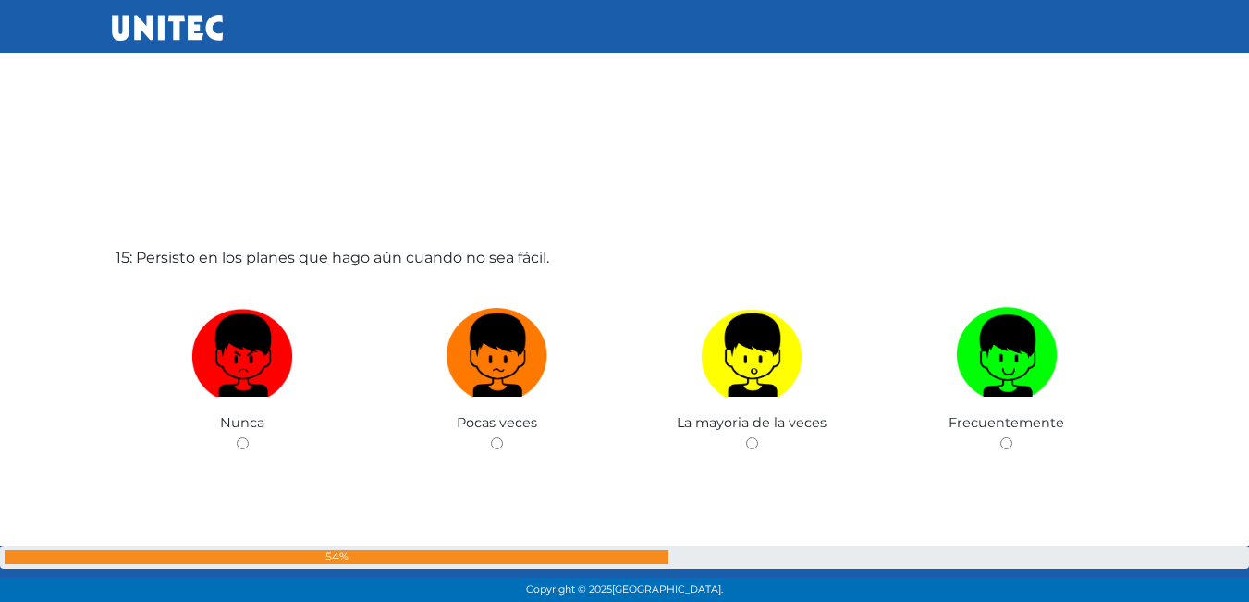
scroll to position [8457, 0]
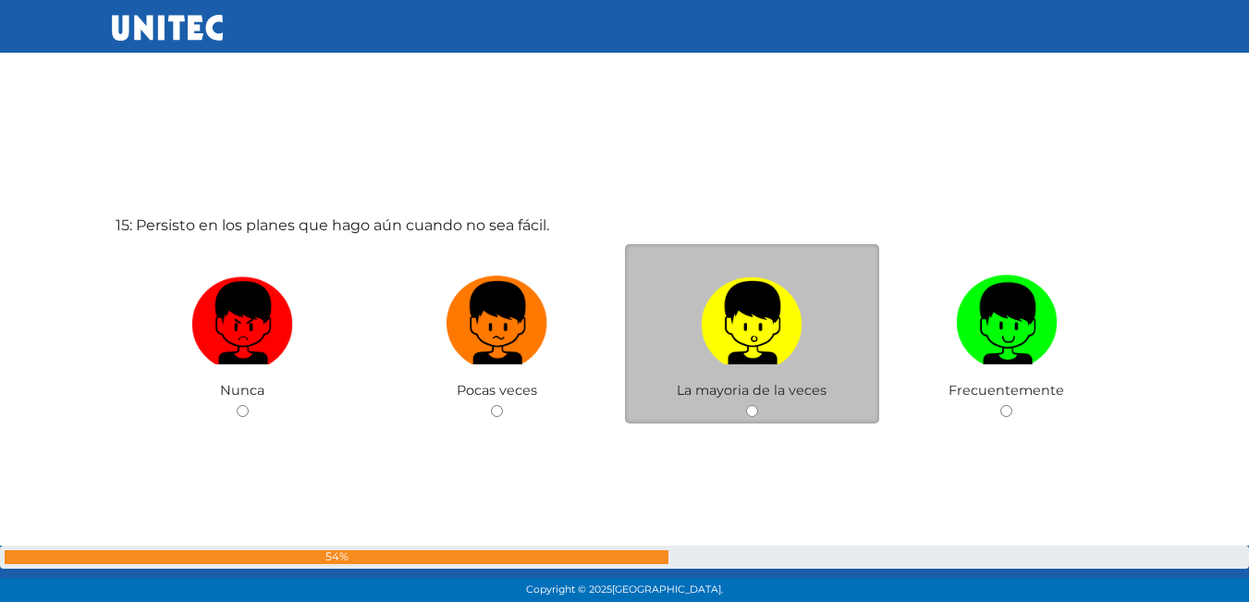
click at [758, 407] on div "La mayoria de la veces" at bounding box center [752, 334] width 255 height 180
click at [748, 412] on input "radio" at bounding box center [752, 411] width 12 height 12
radio input "true"
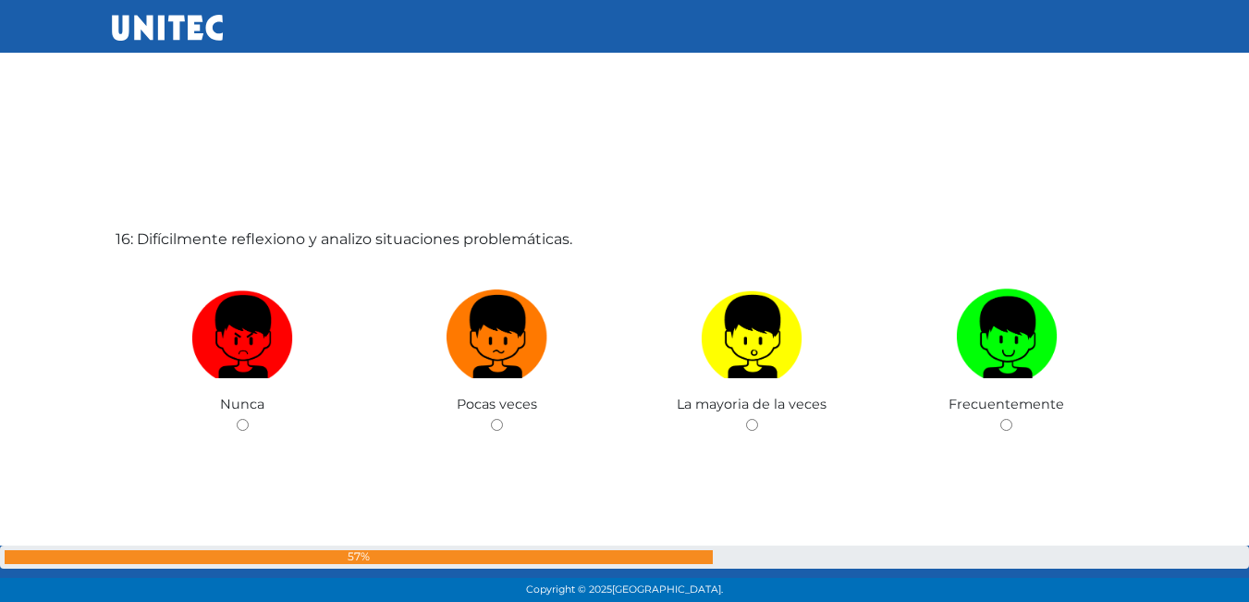
scroll to position [9122, 0]
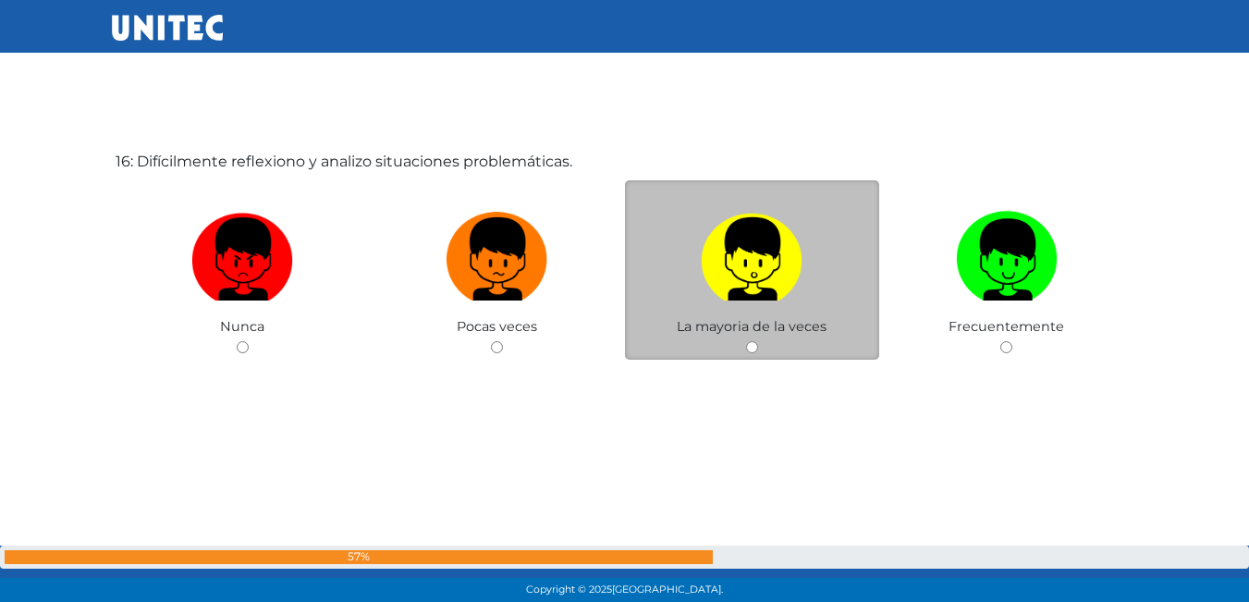
click at [760, 350] on div "La mayoria de la veces" at bounding box center [752, 270] width 255 height 180
click at [746, 349] on input "radio" at bounding box center [752, 347] width 12 height 12
radio input "true"
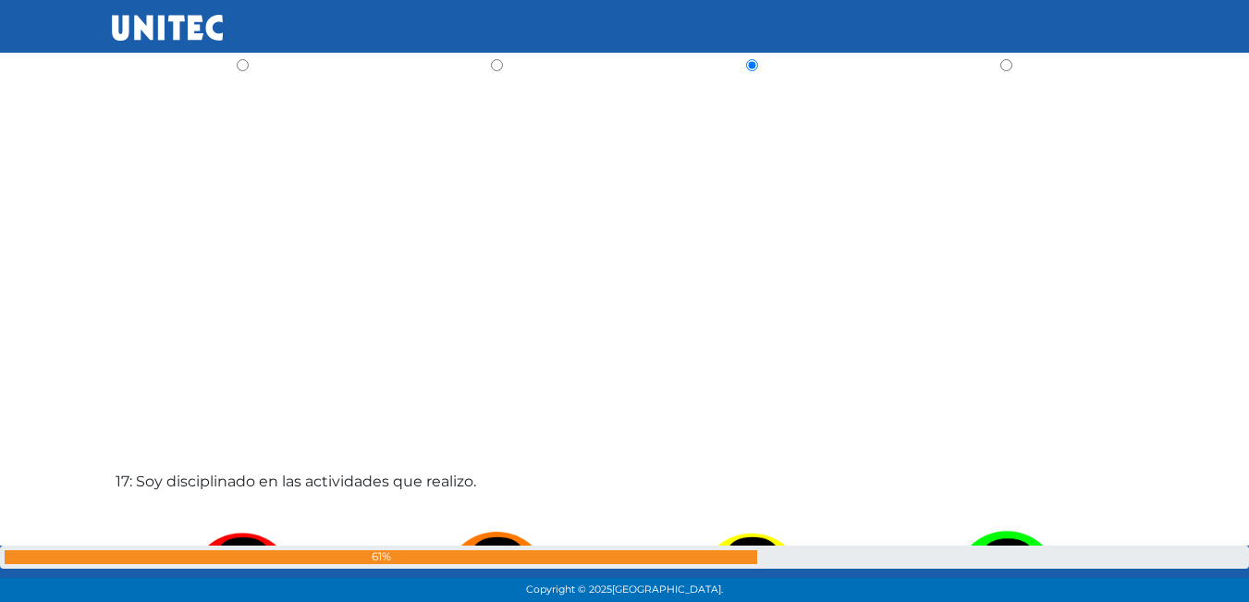
scroll to position [9774, 0]
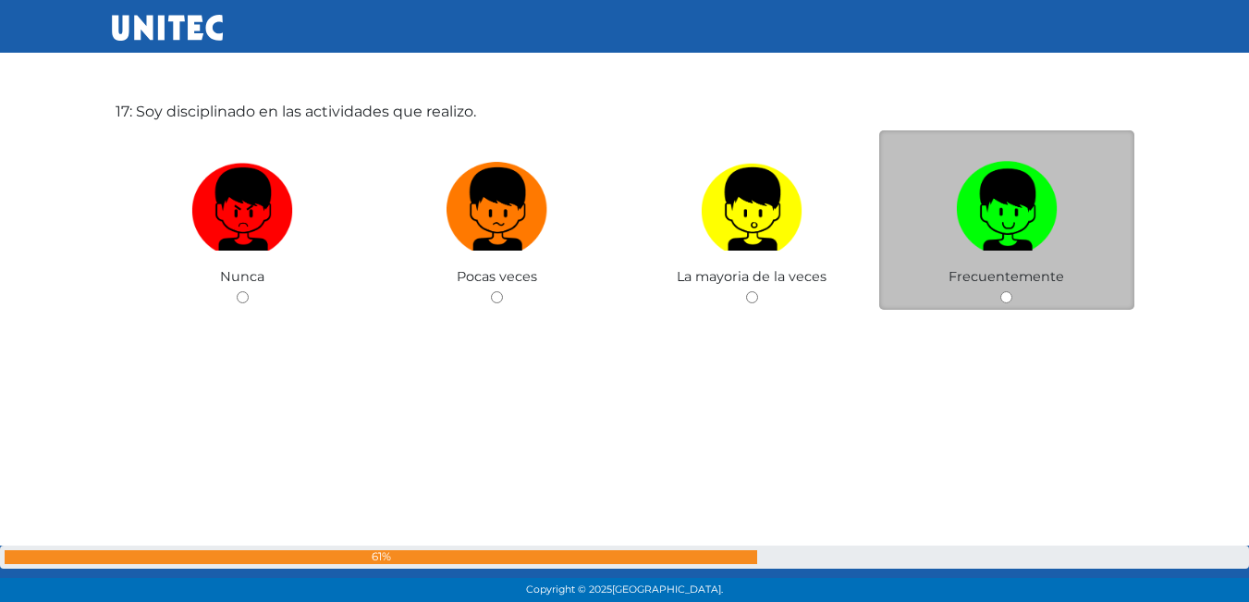
click at [999, 295] on div "Frecuentemente" at bounding box center [1006, 220] width 255 height 180
click at [1013, 295] on input "radio" at bounding box center [1007, 297] width 12 height 12
radio input "true"
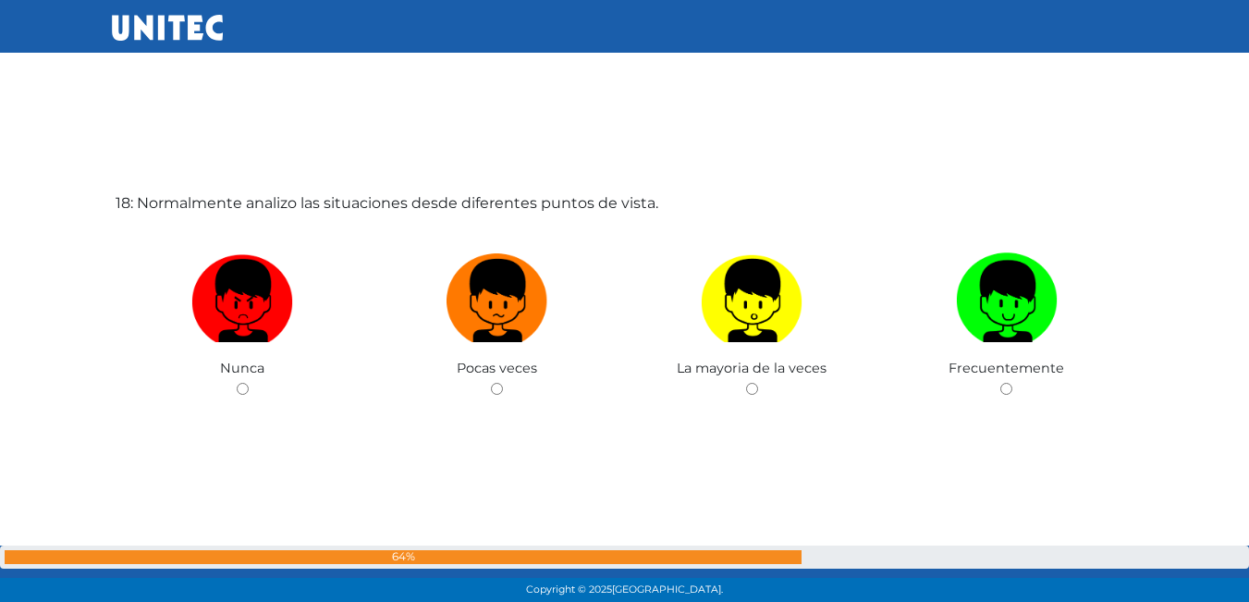
scroll to position [10326, 0]
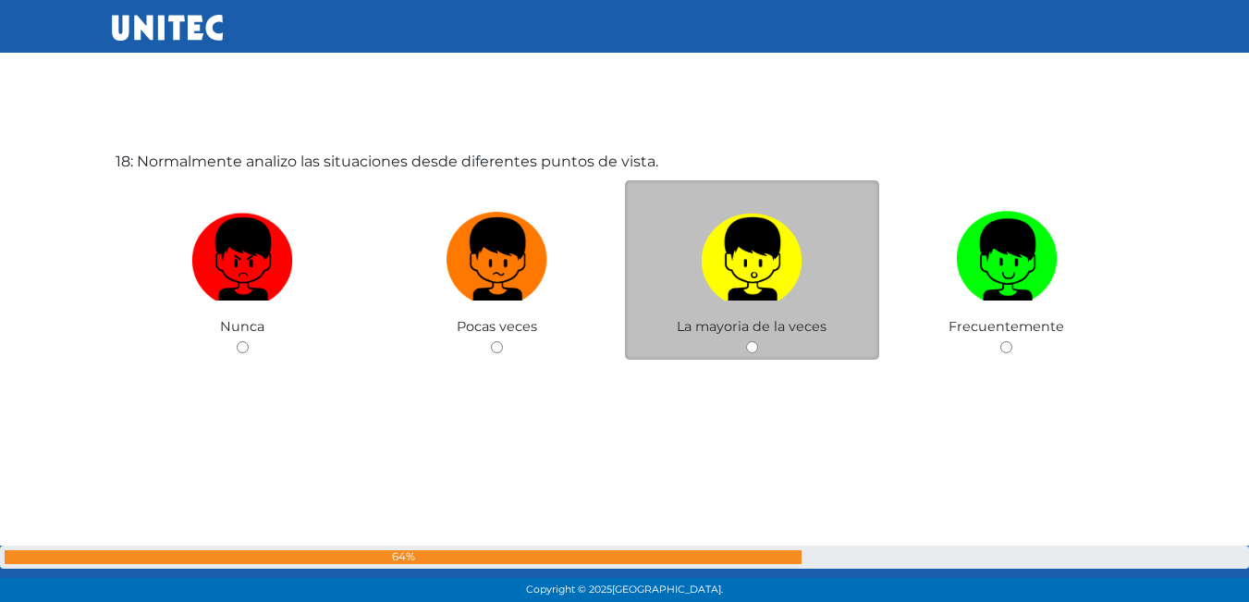
click at [743, 344] on div "La mayoria de la veces" at bounding box center [752, 270] width 255 height 180
click at [752, 343] on input "radio" at bounding box center [752, 347] width 12 height 12
radio input "true"
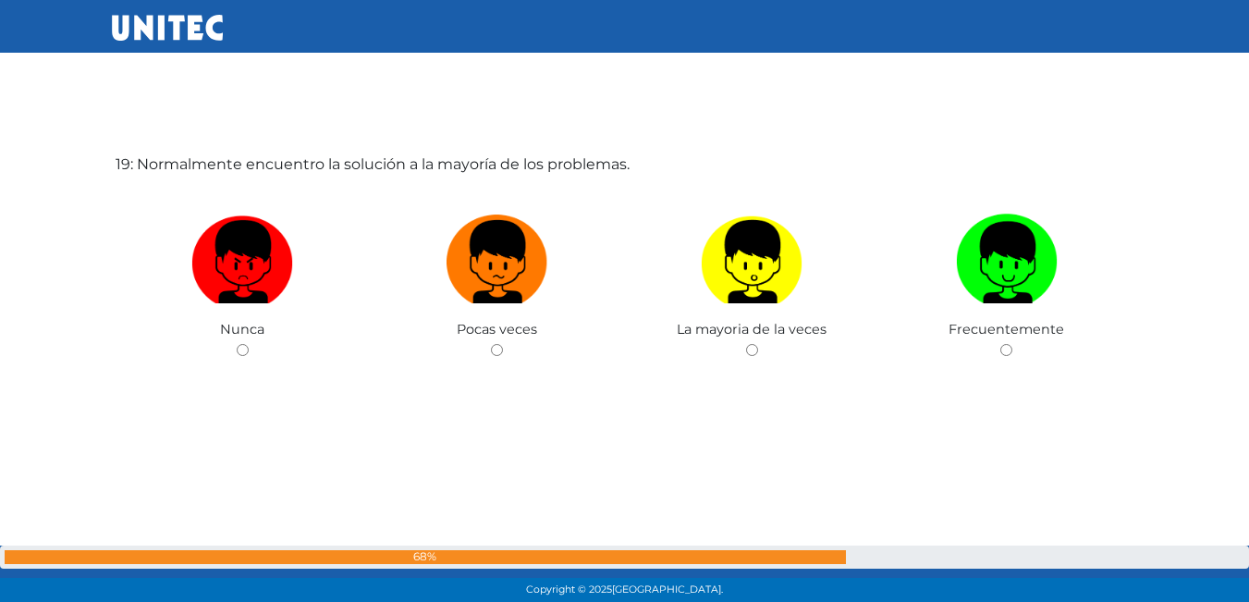
scroll to position [10928, 0]
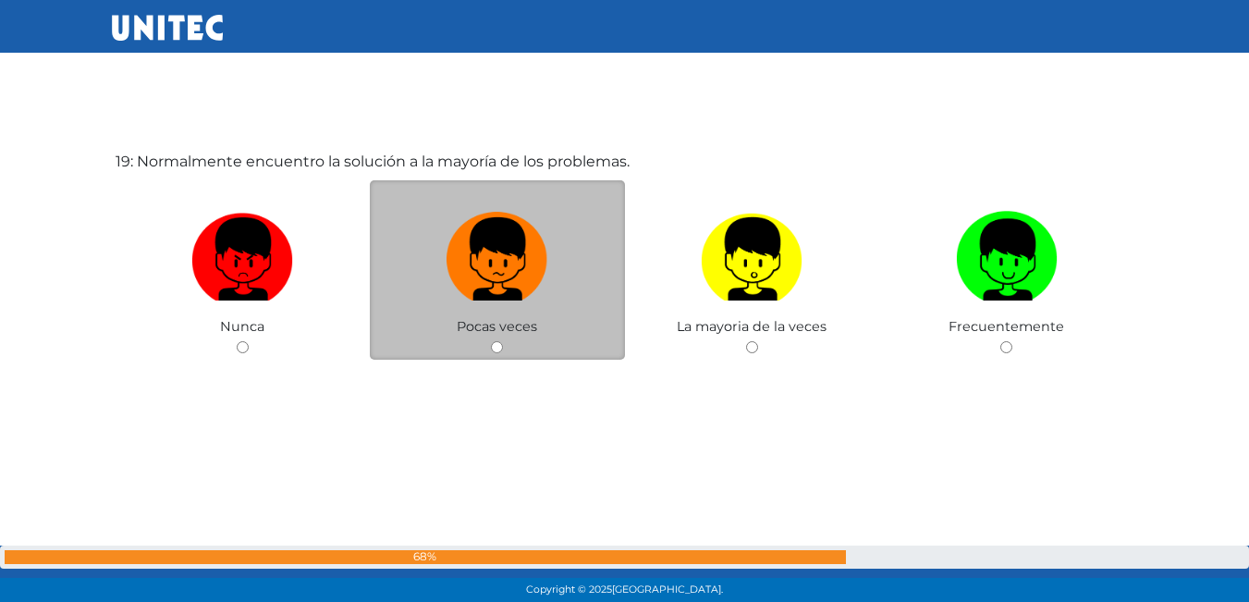
click at [498, 344] on input "radio" at bounding box center [497, 347] width 12 height 12
radio input "true"
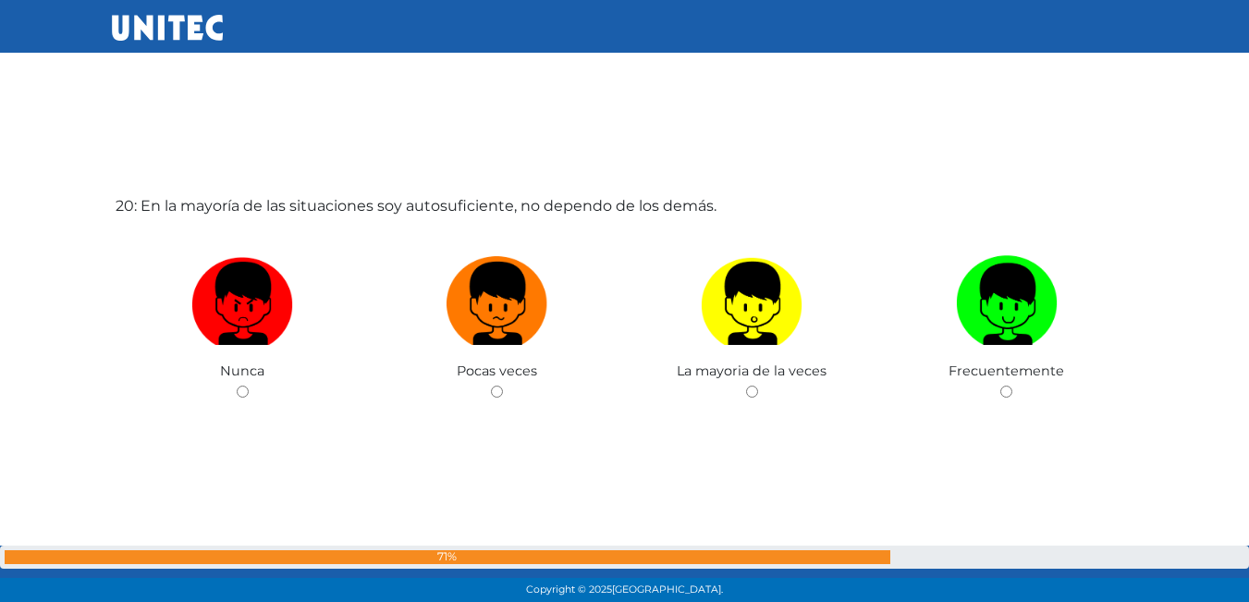
scroll to position [11530, 0]
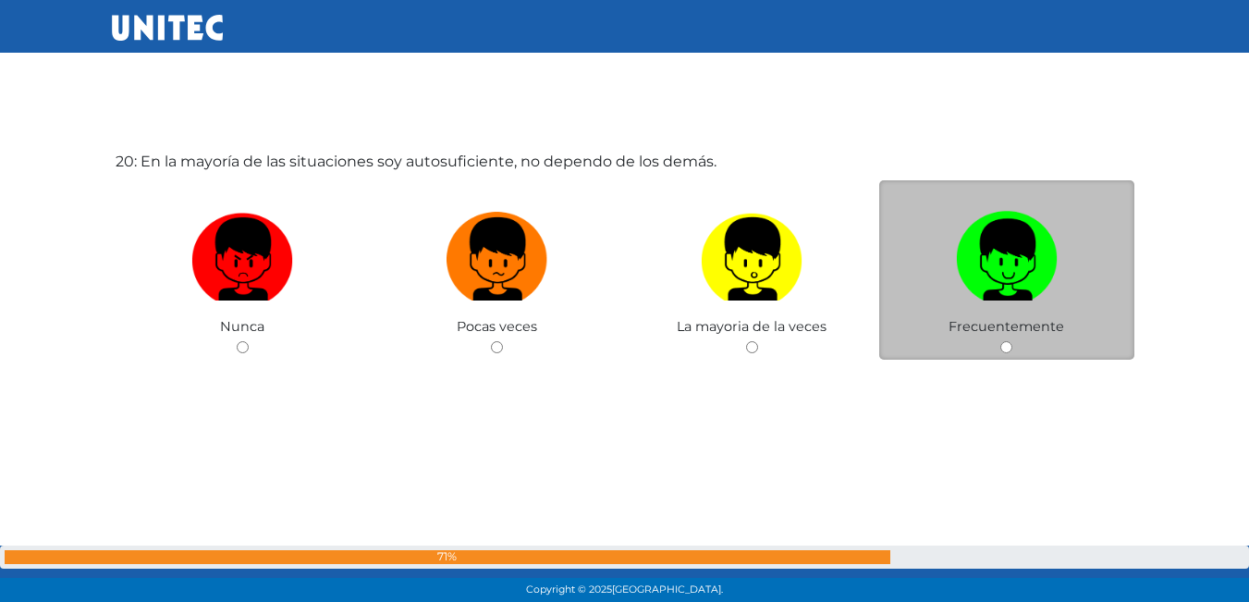
click at [1039, 335] on span "Frecuentemente" at bounding box center [1007, 326] width 116 height 17
click at [1006, 341] on input "radio" at bounding box center [1007, 347] width 12 height 12
radio input "true"
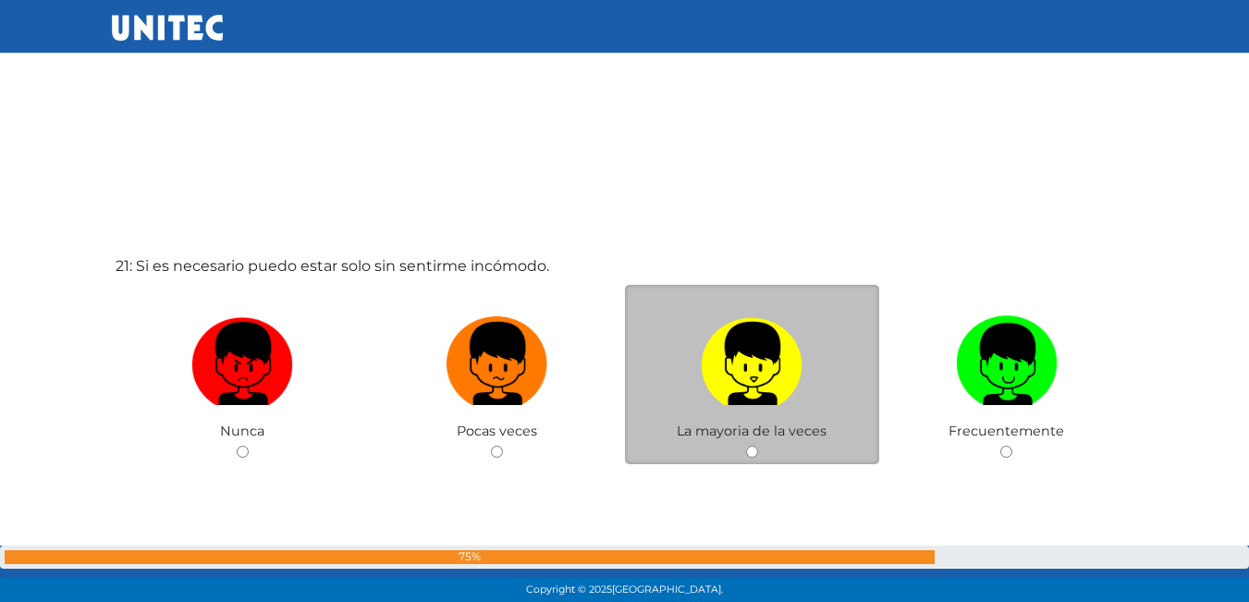
scroll to position [12056, 0]
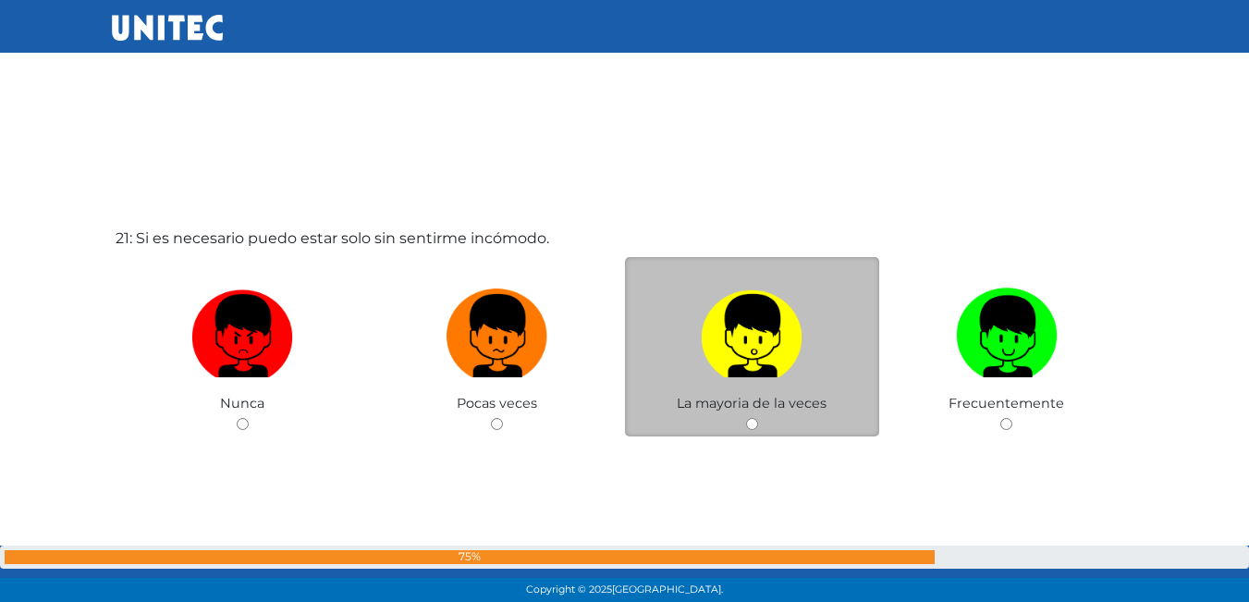
click at [752, 418] on input "radio" at bounding box center [752, 424] width 12 height 12
radio input "true"
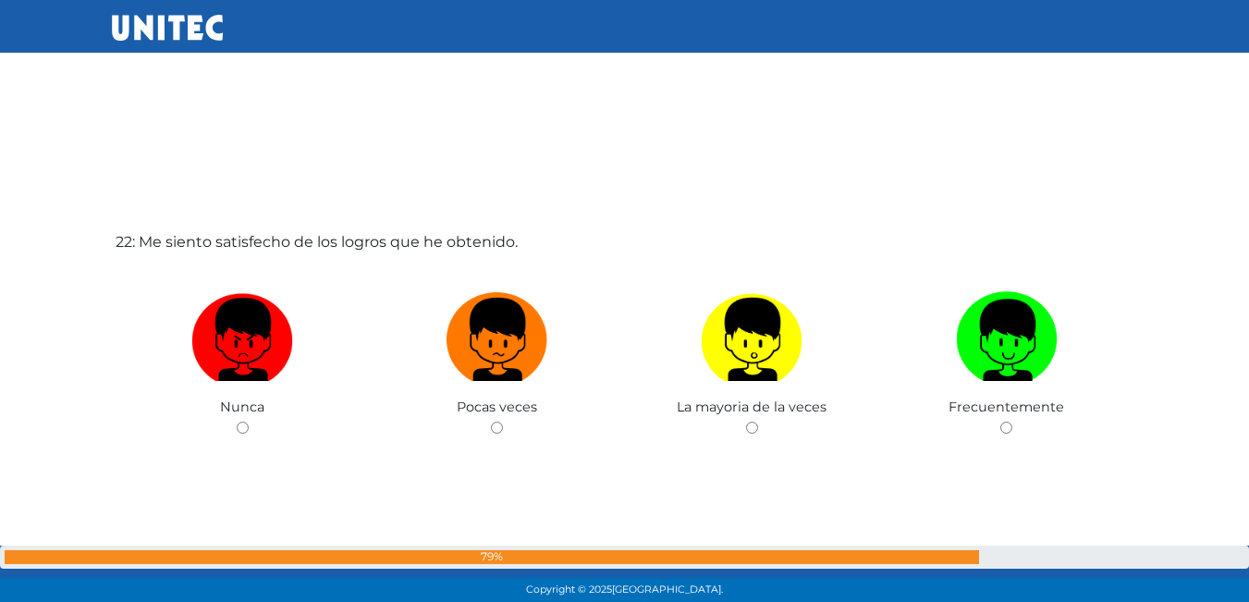
scroll to position [12784, 0]
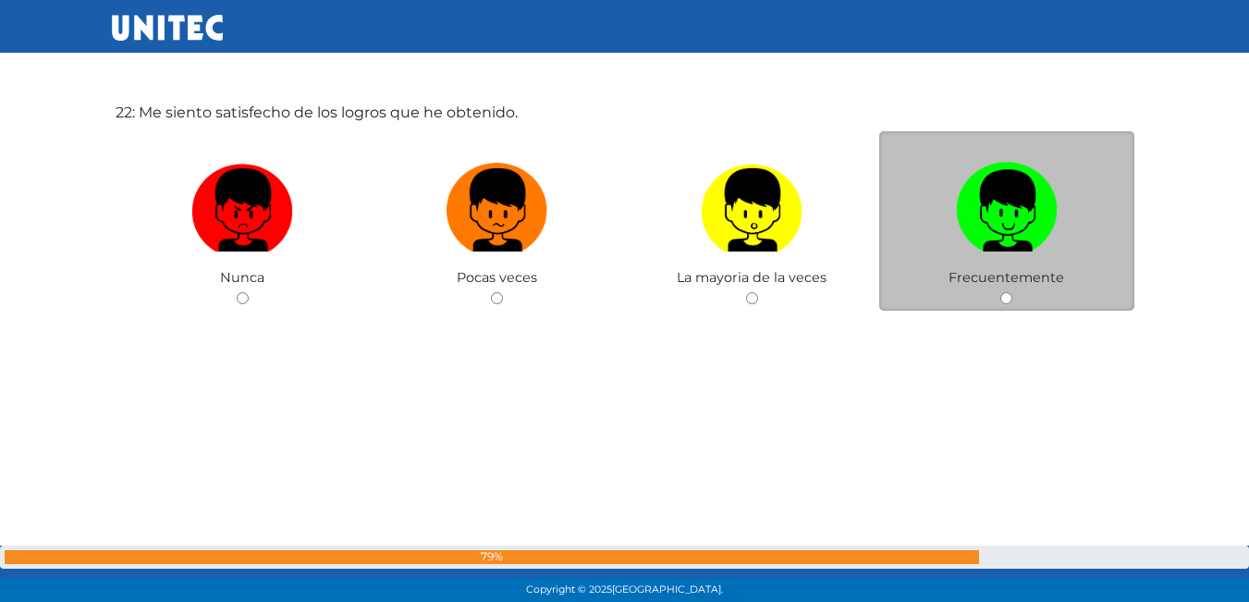
click at [1002, 299] on input "radio" at bounding box center [1007, 298] width 12 height 12
radio input "true"
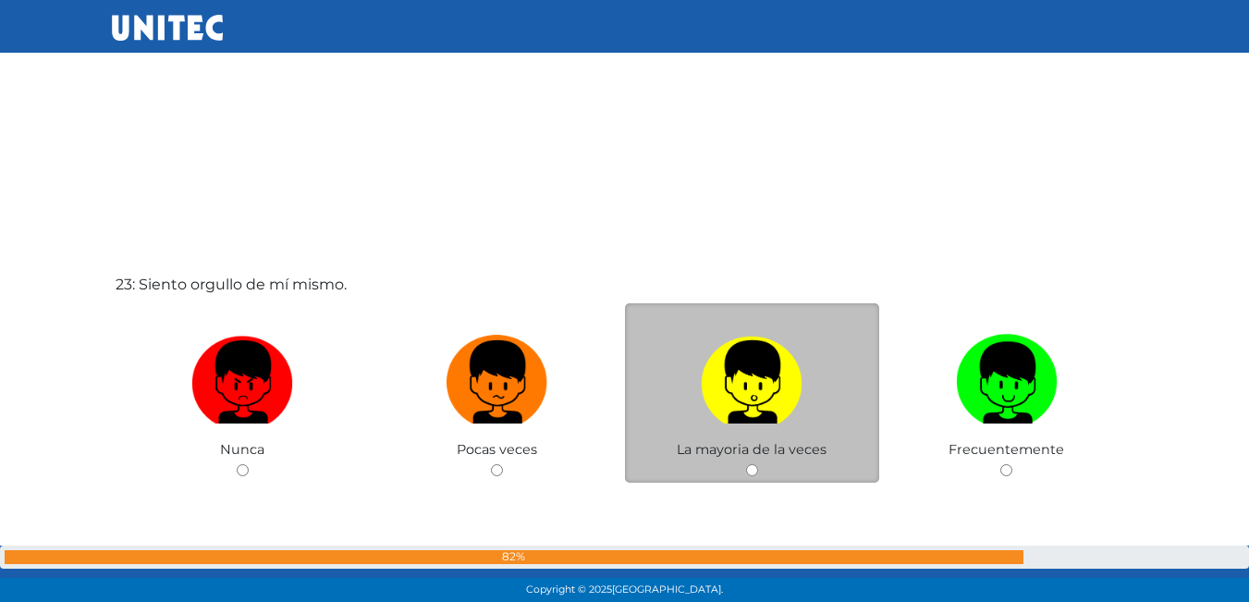
scroll to position [13246, 0]
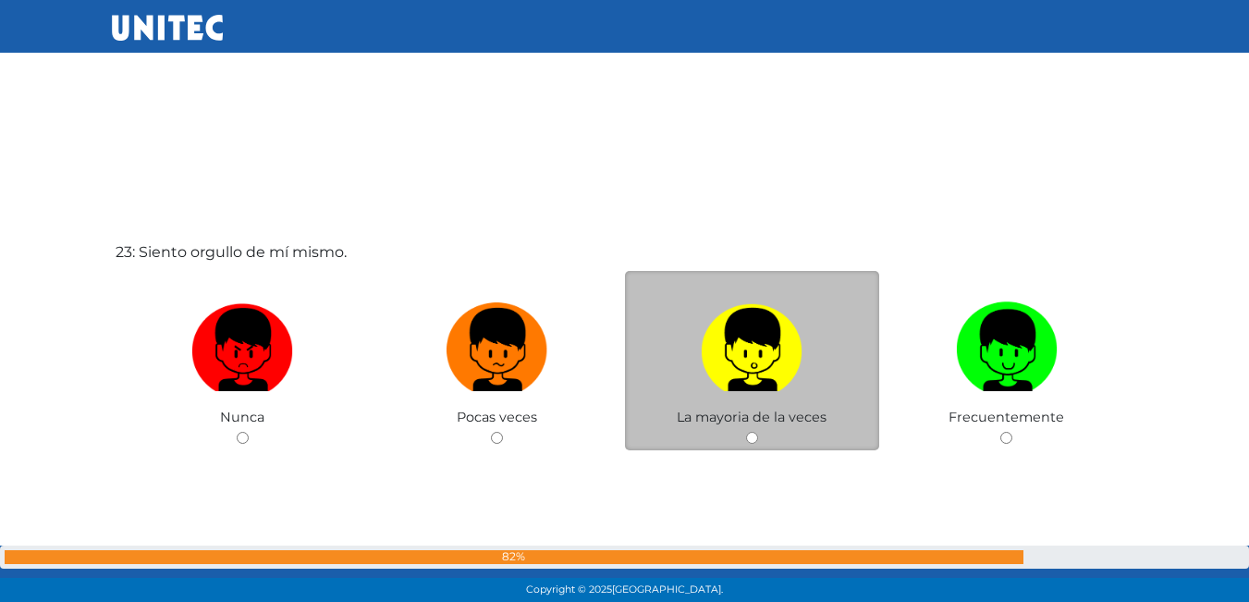
click at [747, 431] on div "La mayoria de la veces" at bounding box center [752, 361] width 255 height 180
click at [754, 431] on div "La mayoria de la veces" at bounding box center [752, 361] width 255 height 180
click at [754, 434] on input "radio" at bounding box center [752, 438] width 12 height 12
radio input "true"
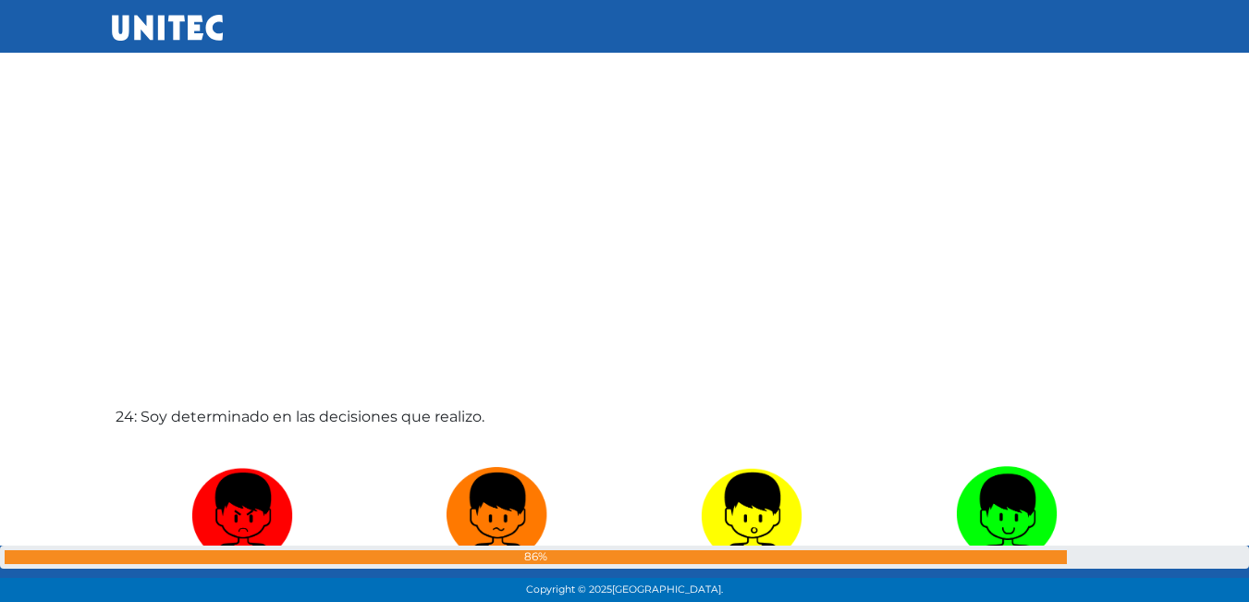
scroll to position [13868, 0]
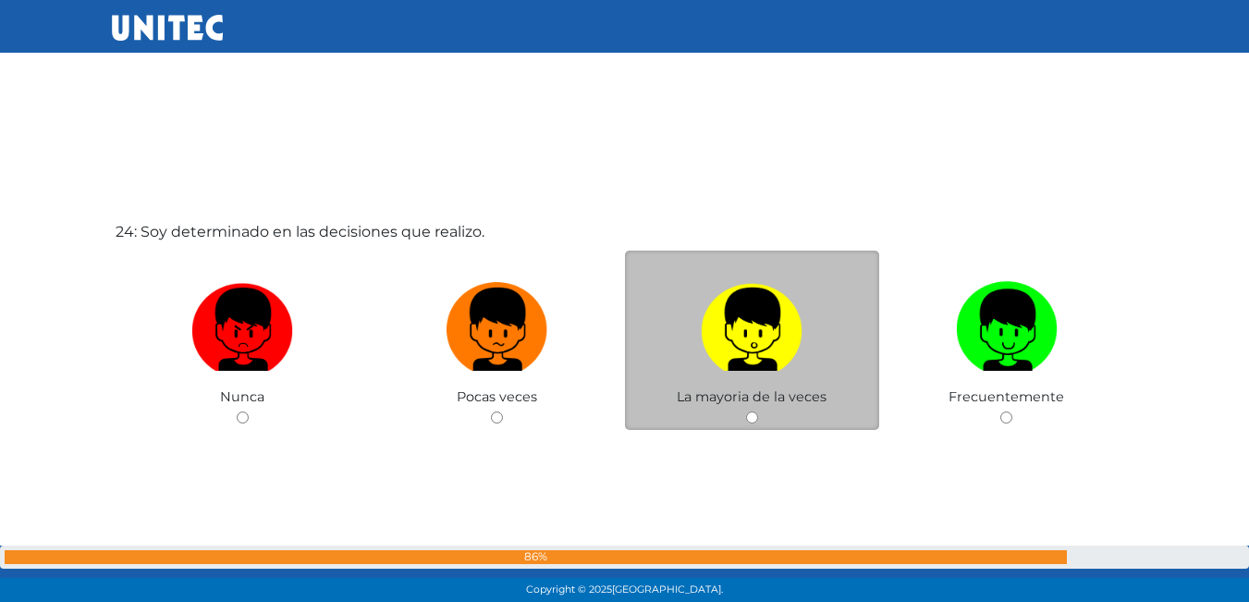
click at [754, 420] on input "radio" at bounding box center [752, 418] width 12 height 12
radio input "true"
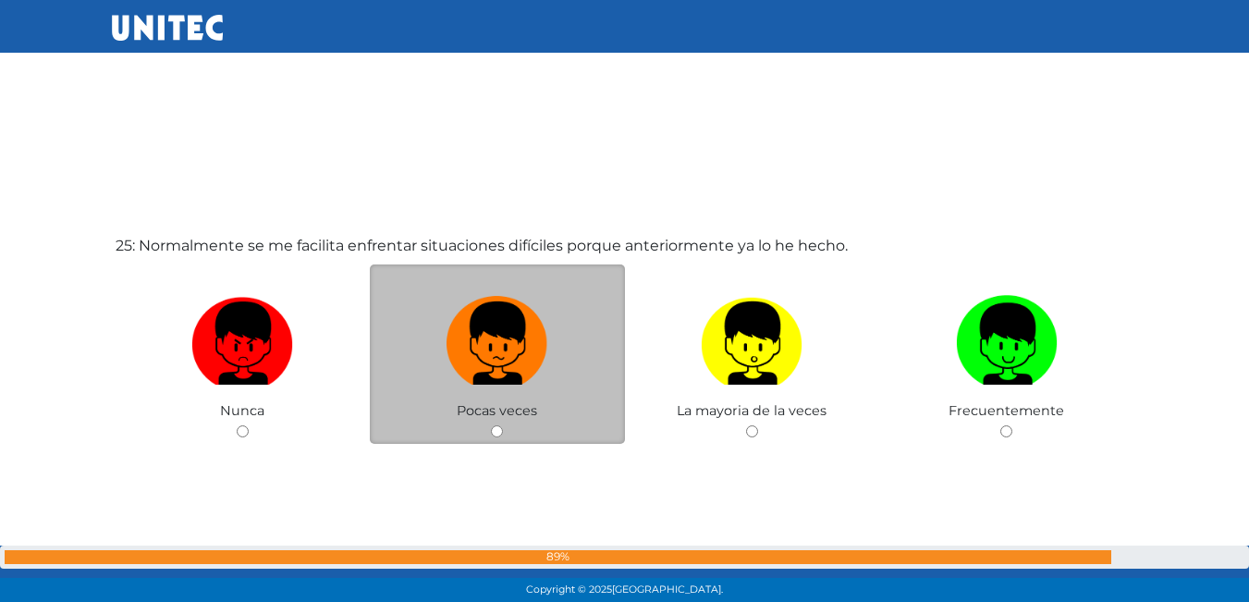
scroll to position [14489, 0]
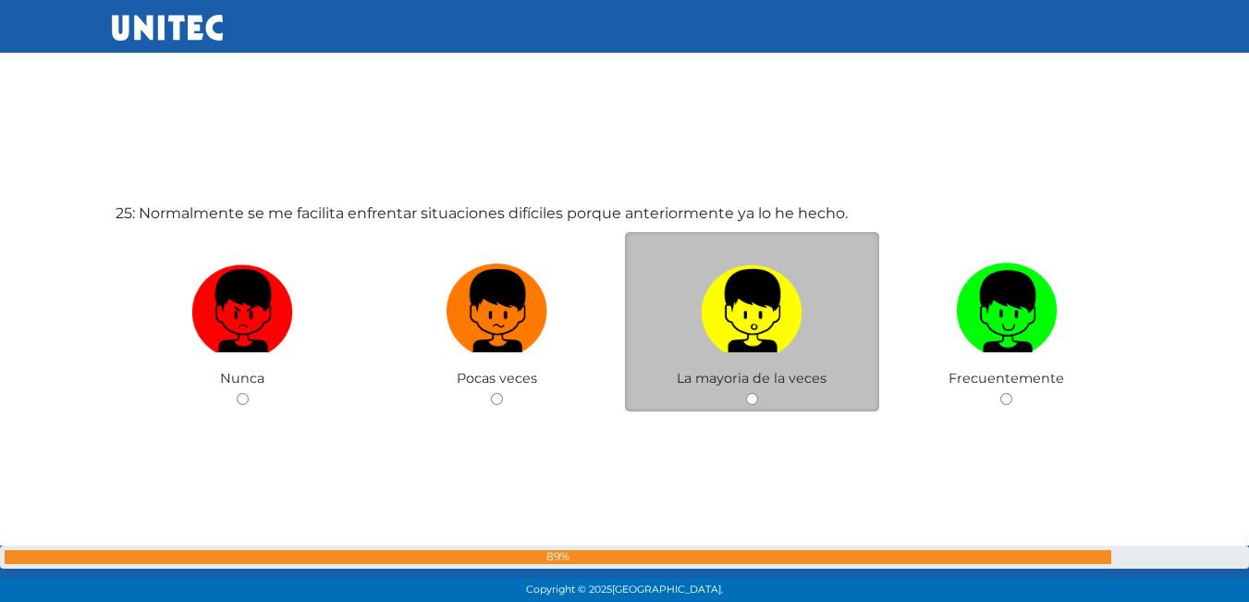
click at [748, 402] on input "radio" at bounding box center [752, 399] width 12 height 12
radio input "true"
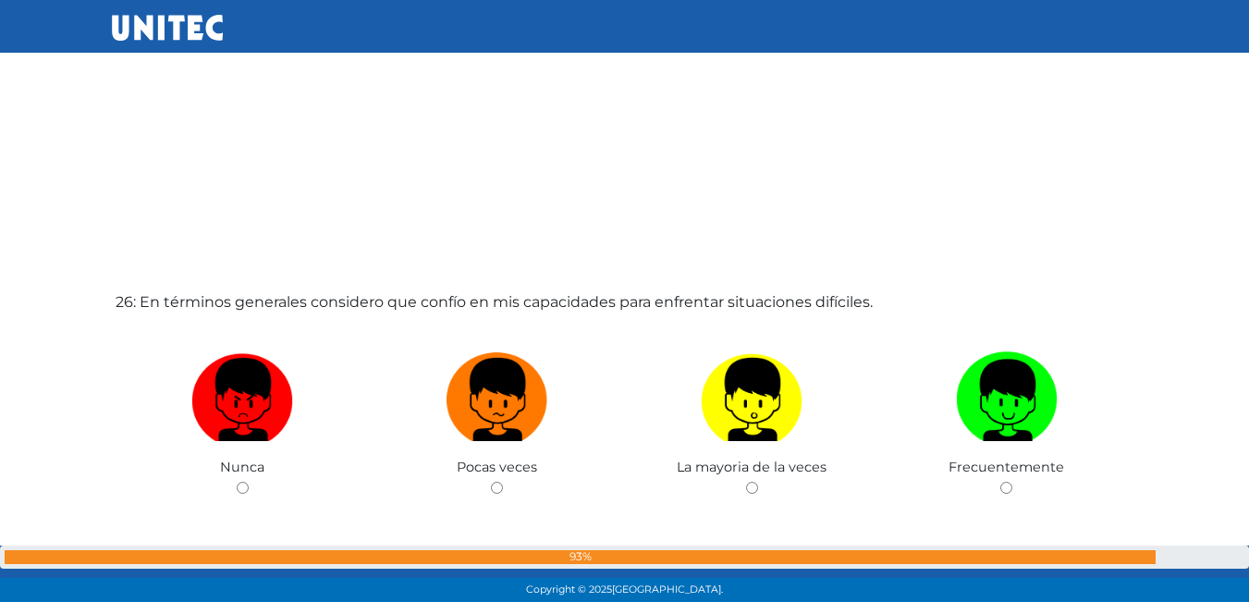
scroll to position [15034, 0]
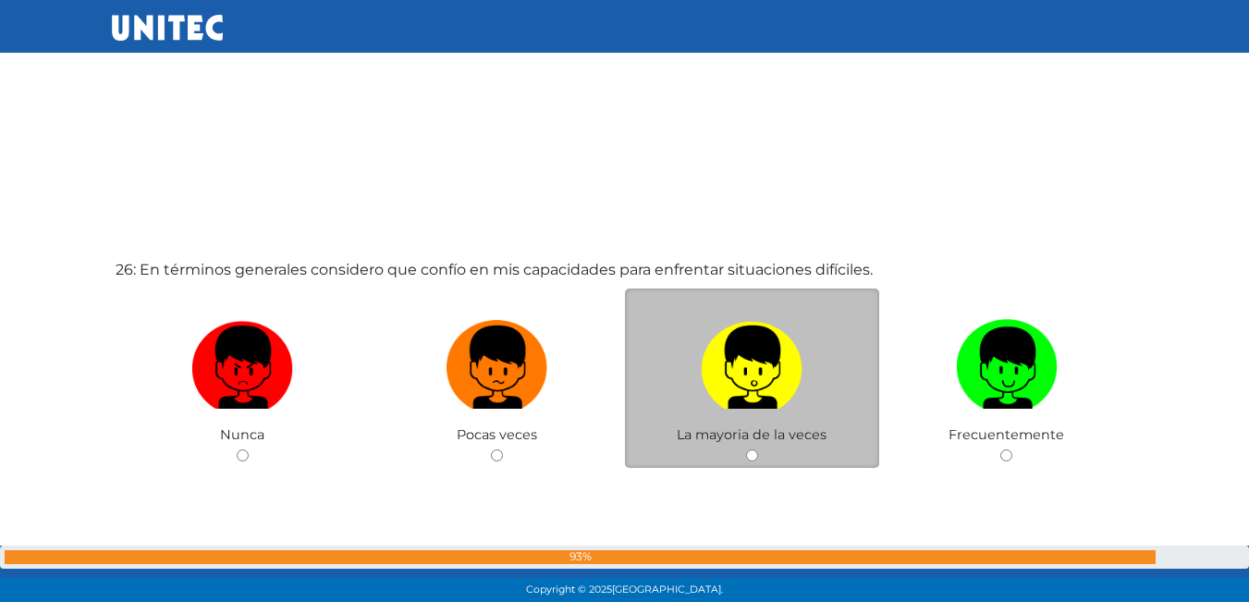
click at [749, 446] on div "La mayoria de la veces" at bounding box center [752, 379] width 255 height 180
click at [754, 446] on div "La mayoria de la veces" at bounding box center [752, 379] width 255 height 180
click at [750, 450] on input "radio" at bounding box center [752, 455] width 12 height 12
radio input "true"
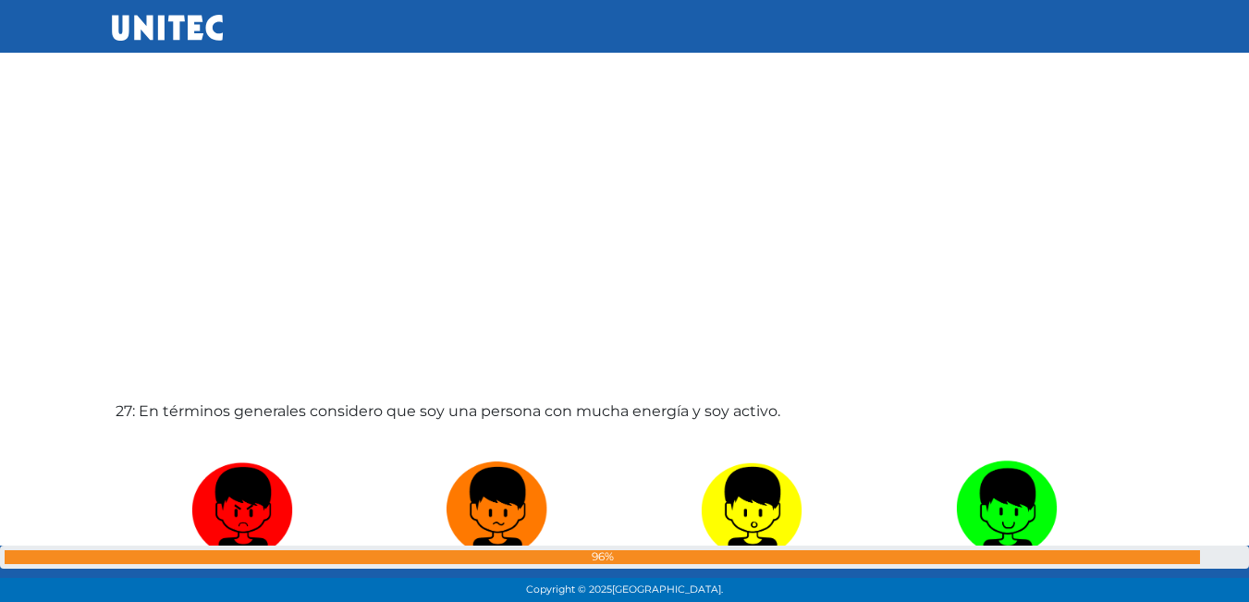
scroll to position [15587, 0]
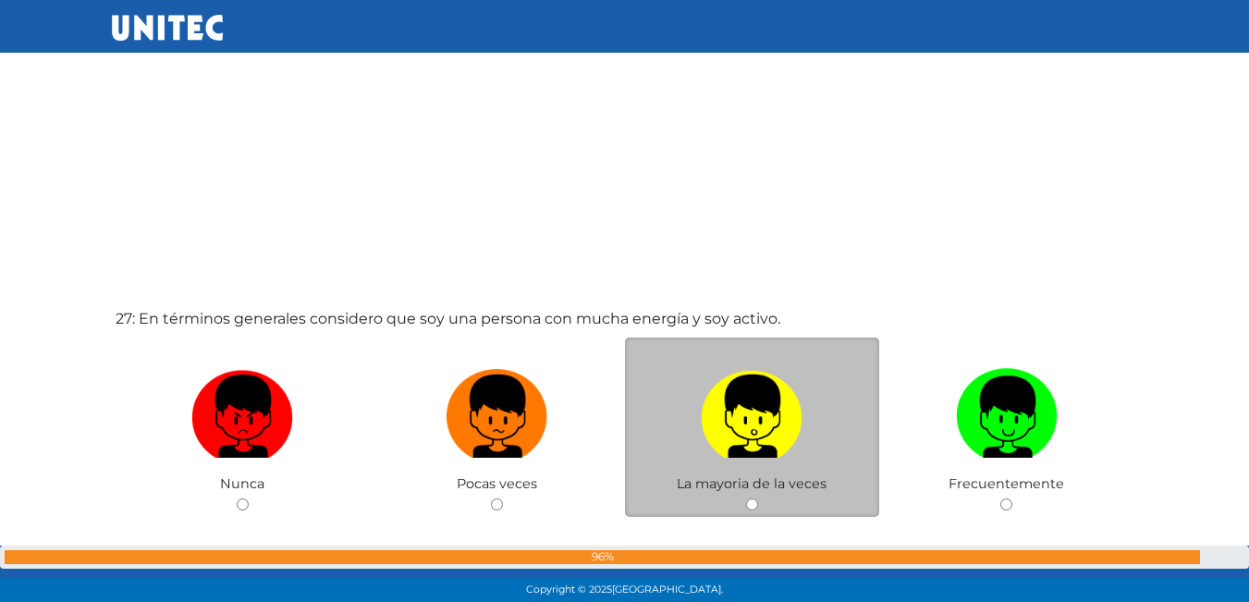
click at [751, 499] on input "radio" at bounding box center [752, 504] width 12 height 12
radio input "true"
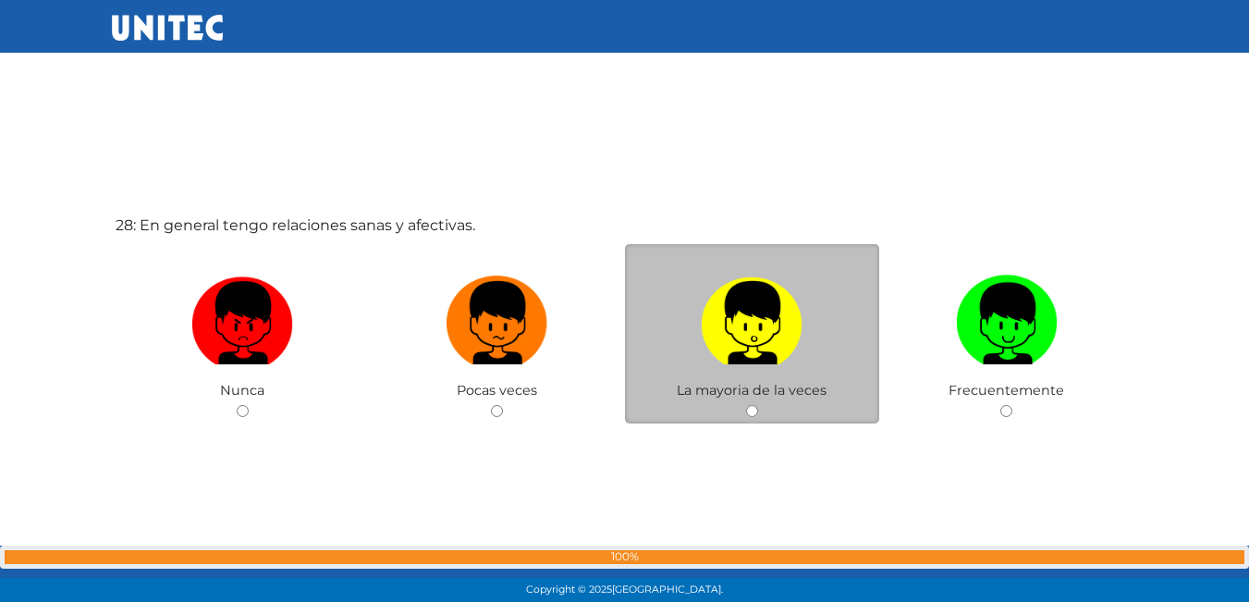
scroll to position [16295, 0]
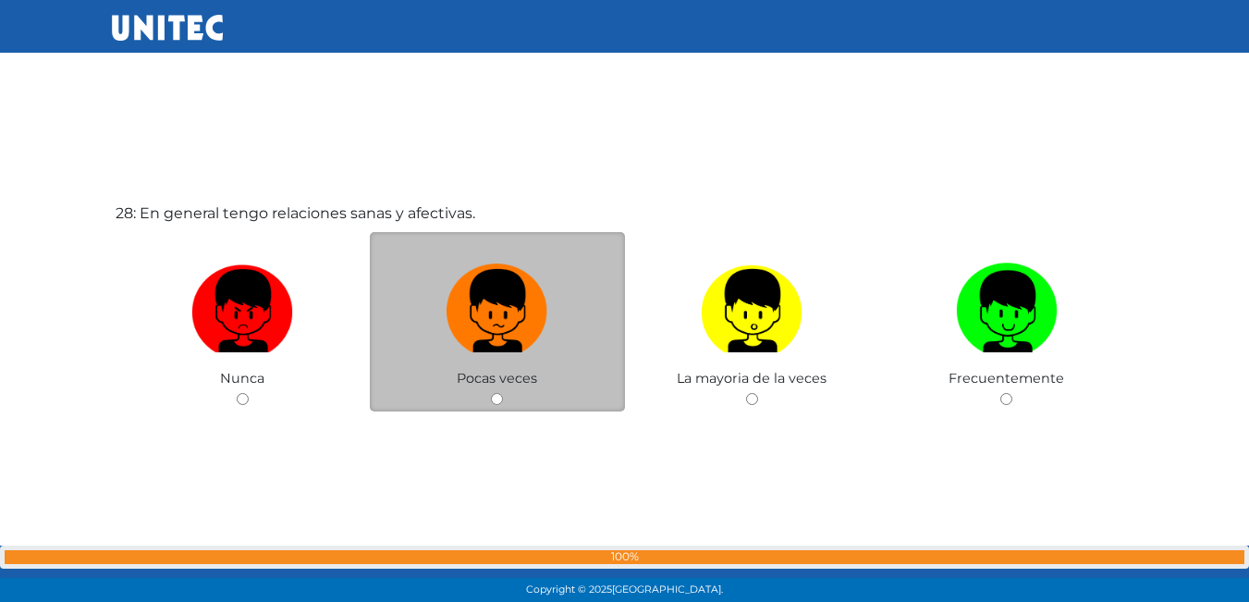
click at [480, 396] on div "Pocas veces" at bounding box center [497, 322] width 255 height 180
click at [498, 395] on input "radio" at bounding box center [497, 399] width 12 height 12
radio input "true"
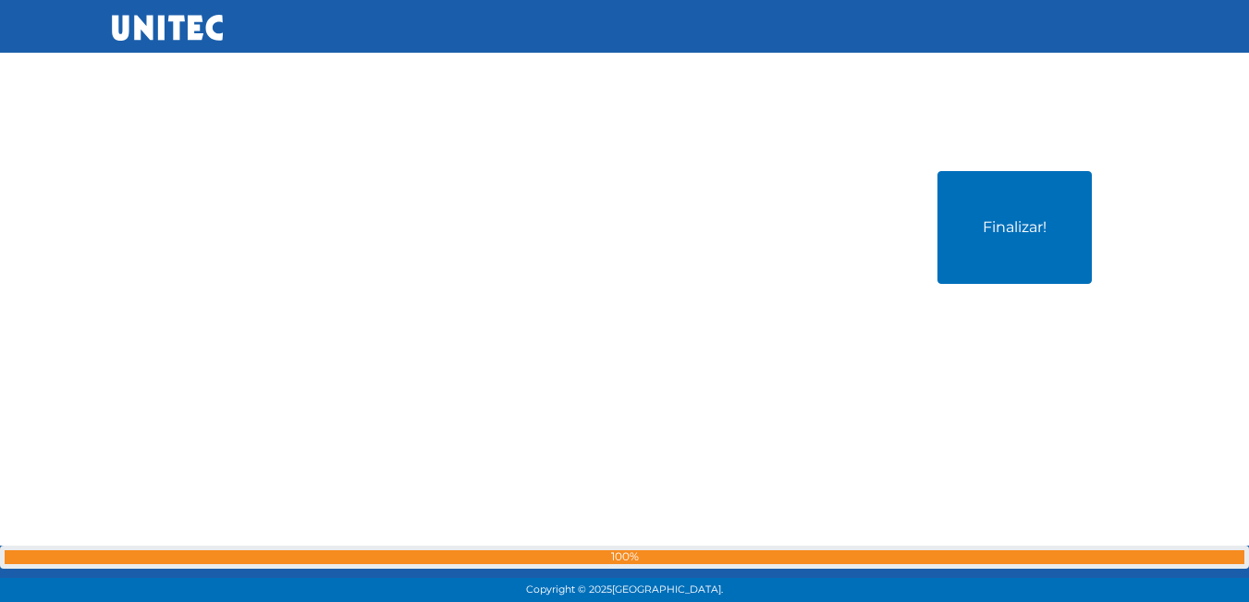
scroll to position [16985, 0]
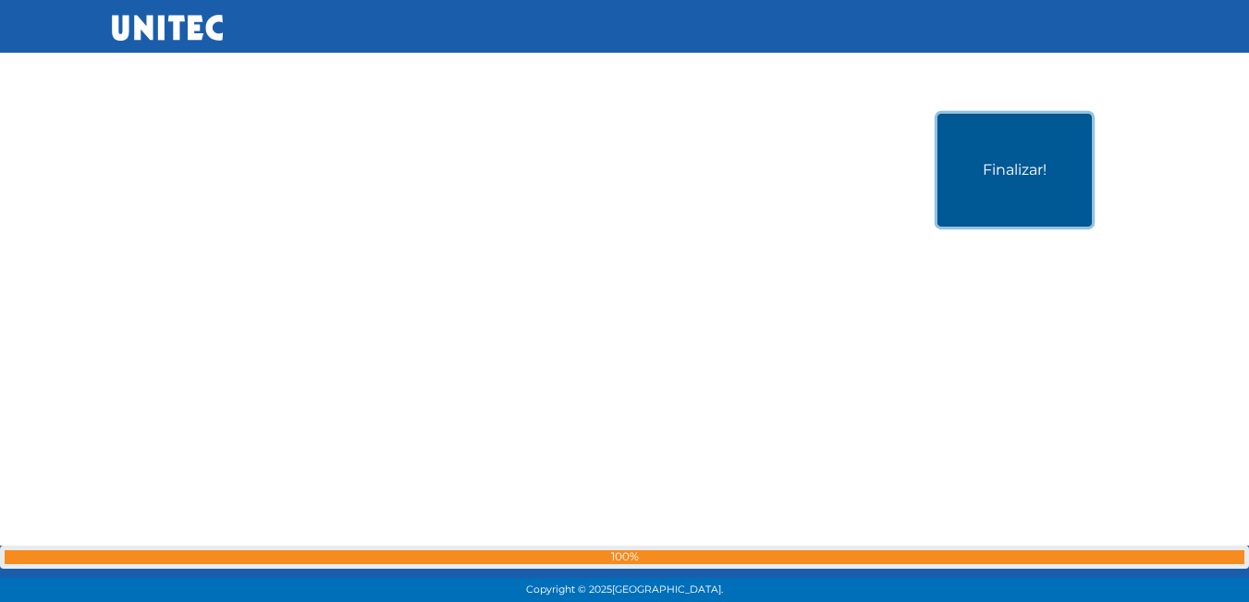
click at [1059, 169] on button "Finalizar!" at bounding box center [1015, 170] width 154 height 113
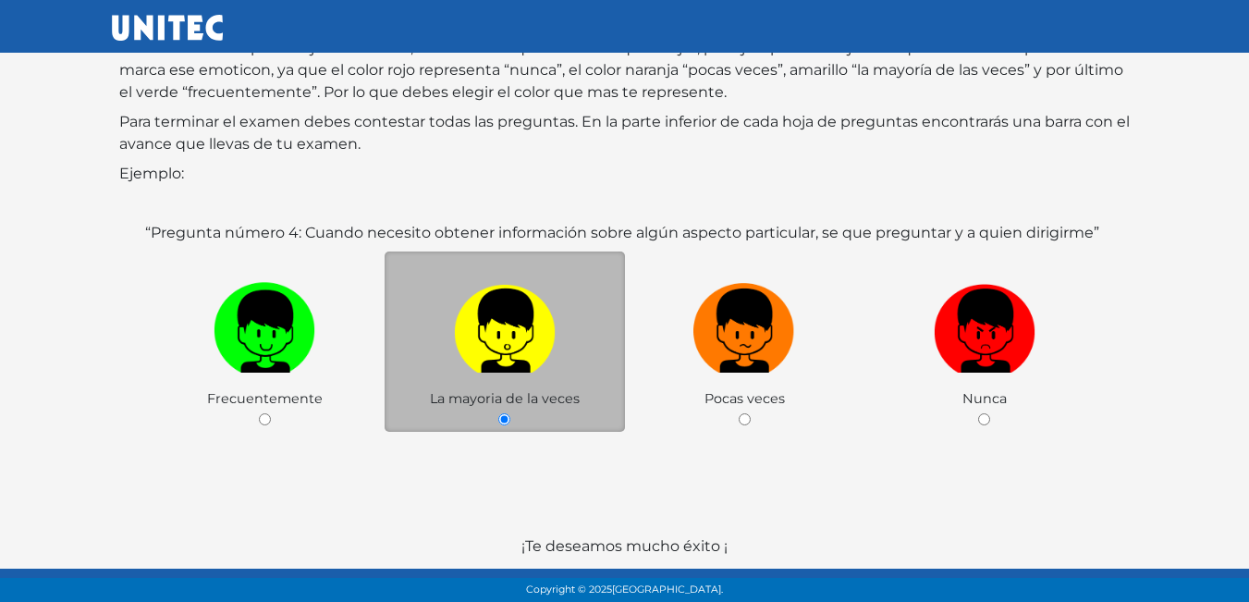
scroll to position [276, 0]
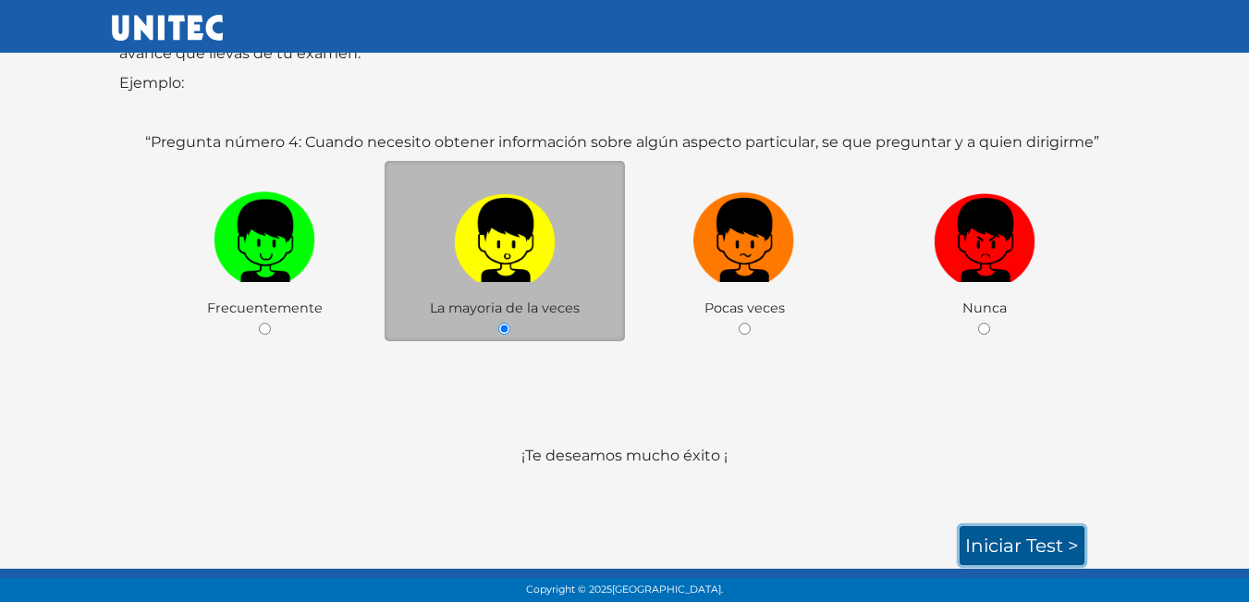
click at [990, 549] on link "Iniciar test >" at bounding box center [1022, 545] width 125 height 39
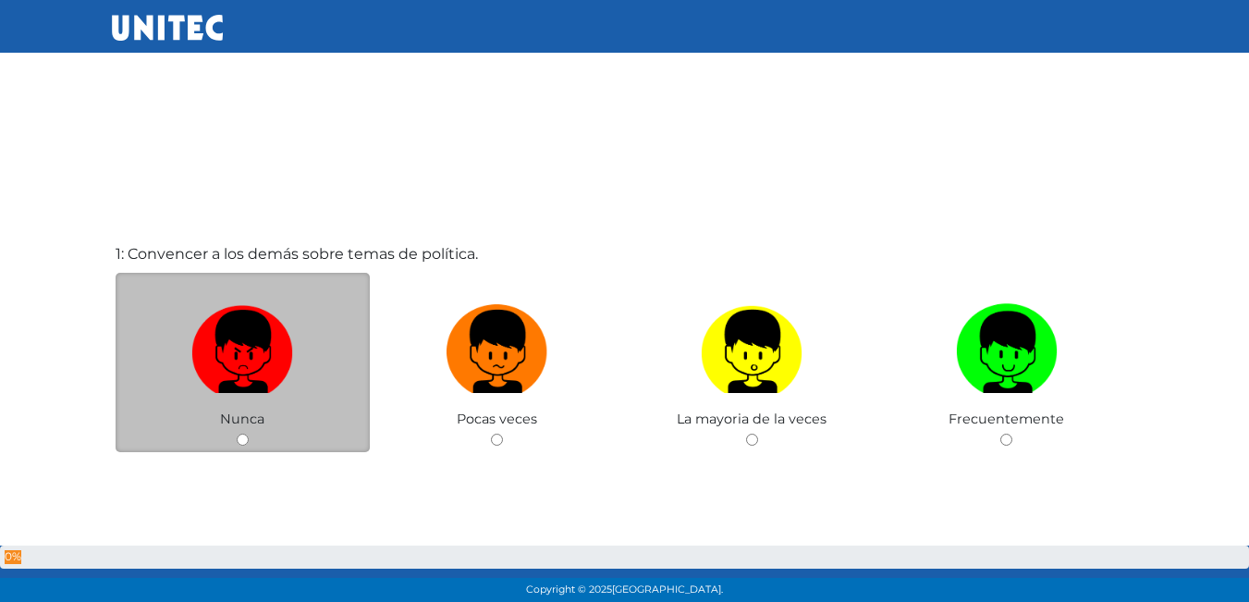
click at [237, 439] on input "radio" at bounding box center [243, 440] width 12 height 12
radio input "true"
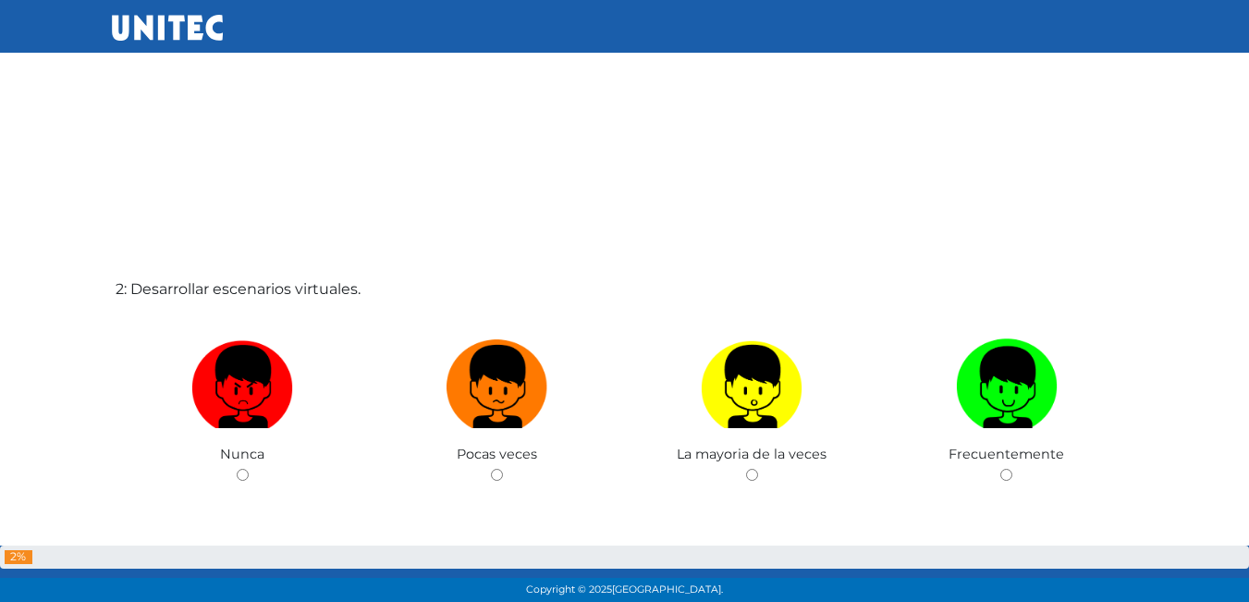
scroll to position [694, 0]
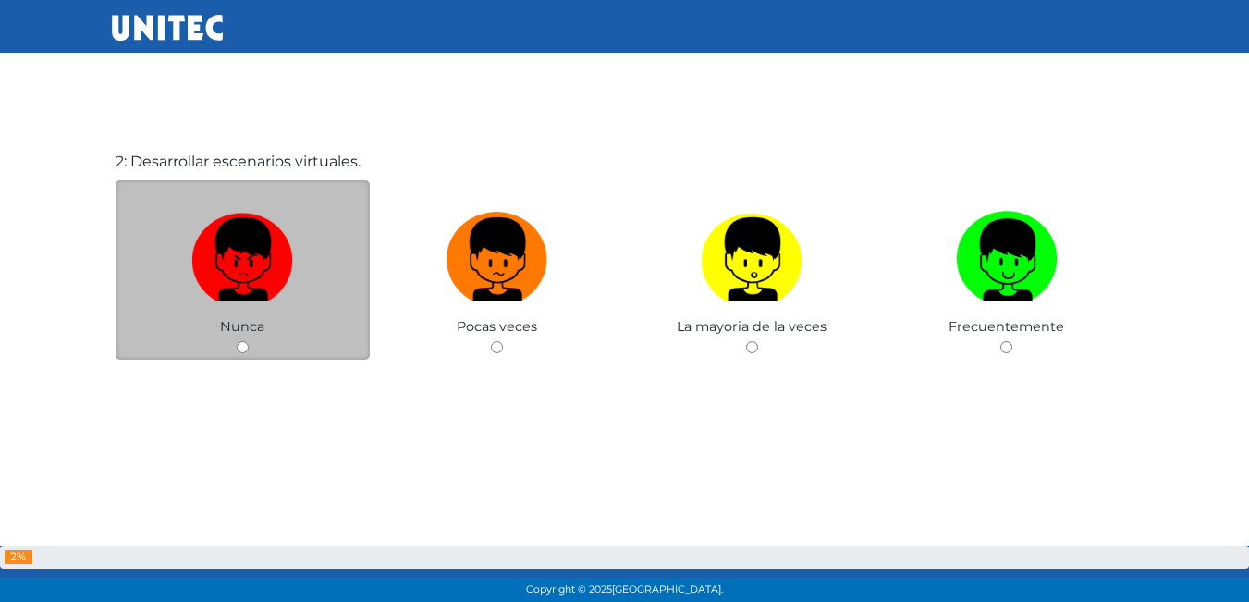
click at [234, 348] on div "Nunca" at bounding box center [243, 270] width 255 height 180
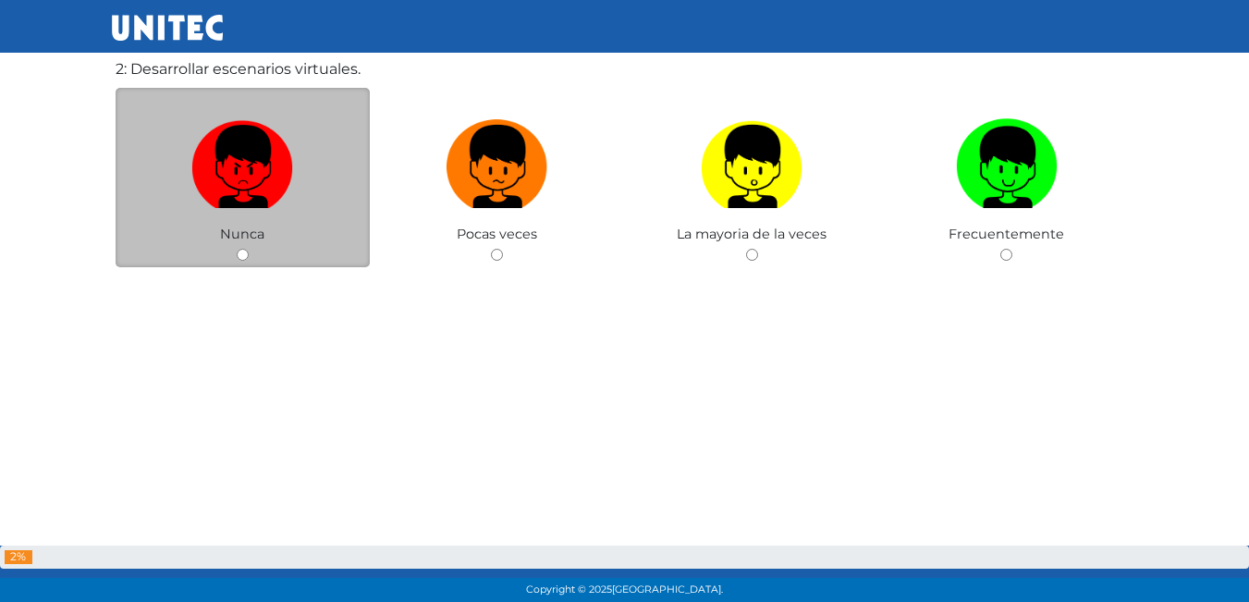
click at [242, 255] on input "radio" at bounding box center [243, 255] width 12 height 12
radio input "true"
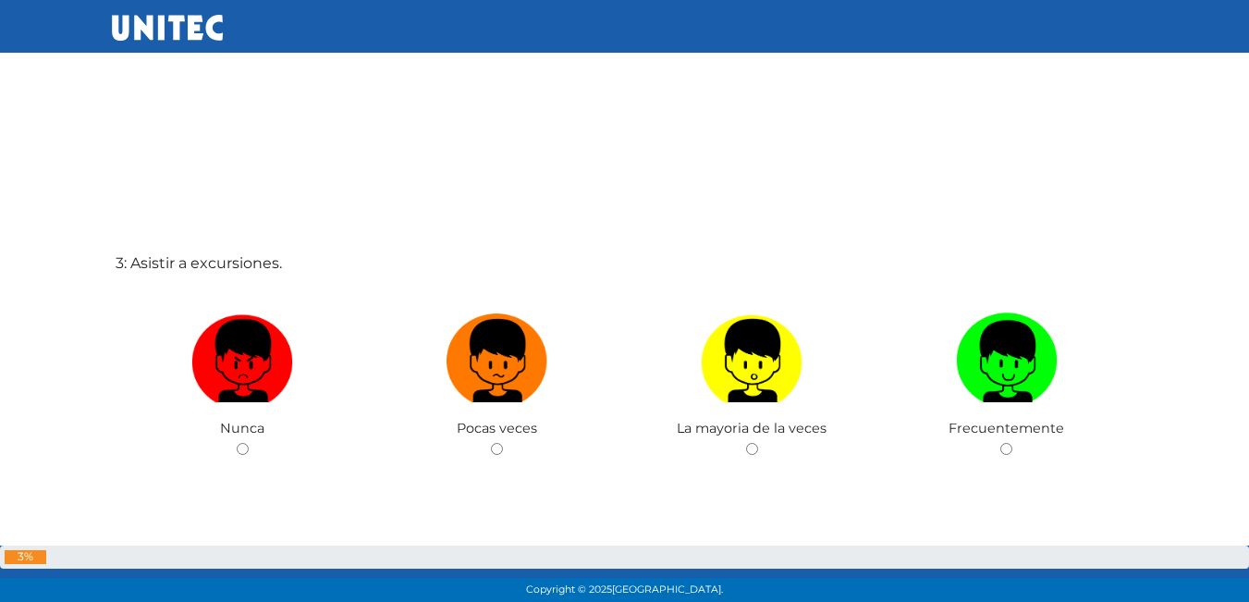
scroll to position [1227, 0]
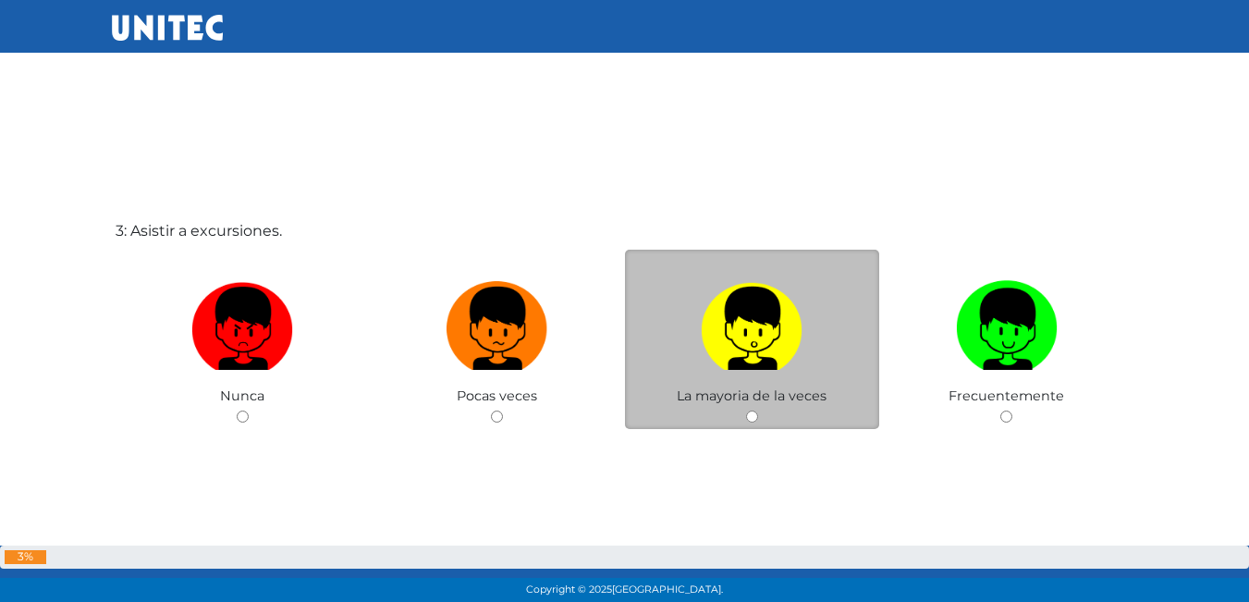
click at [747, 405] on div "La mayoria de la veces" at bounding box center [752, 340] width 255 height 180
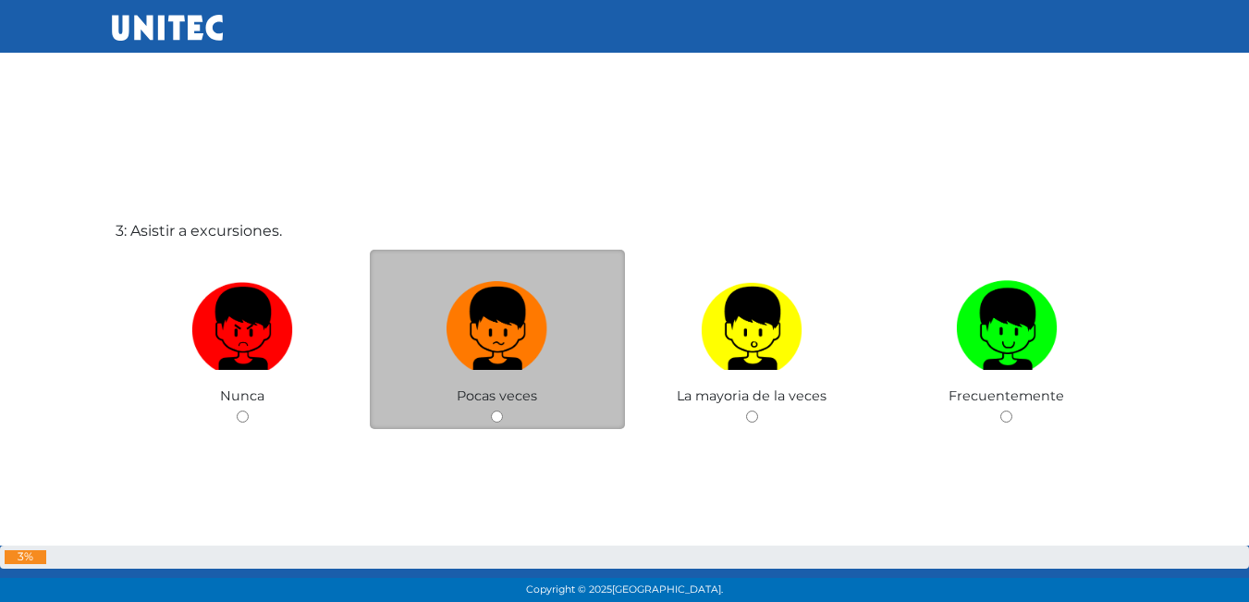
click at [500, 412] on input "radio" at bounding box center [497, 417] width 12 height 12
radio input "true"
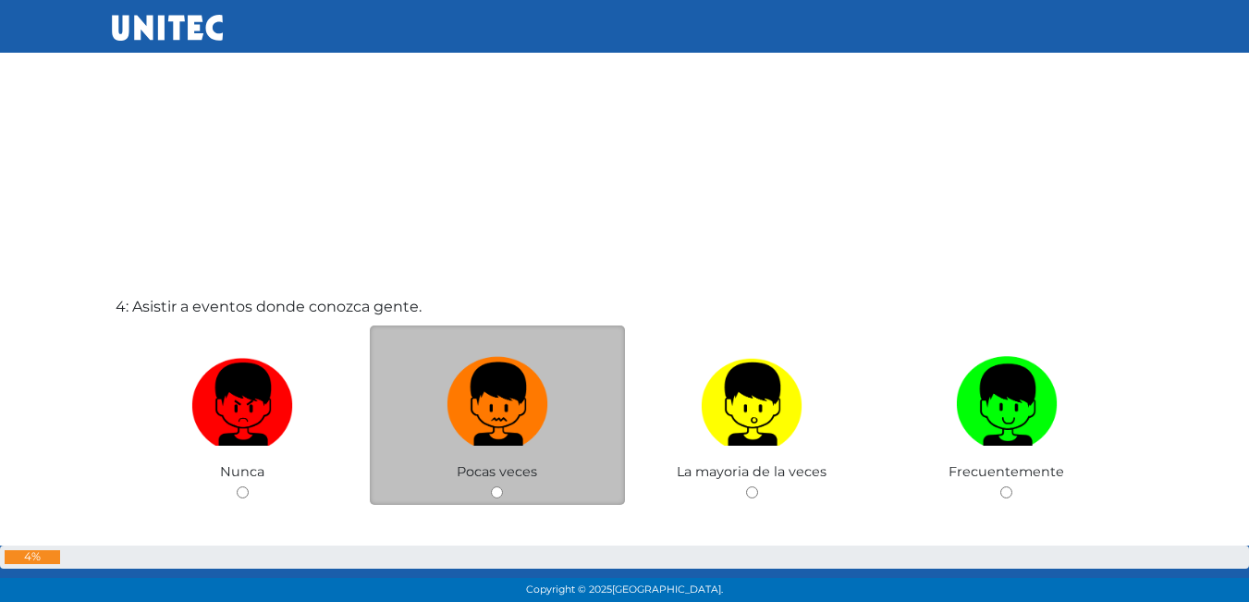
scroll to position [1780, 0]
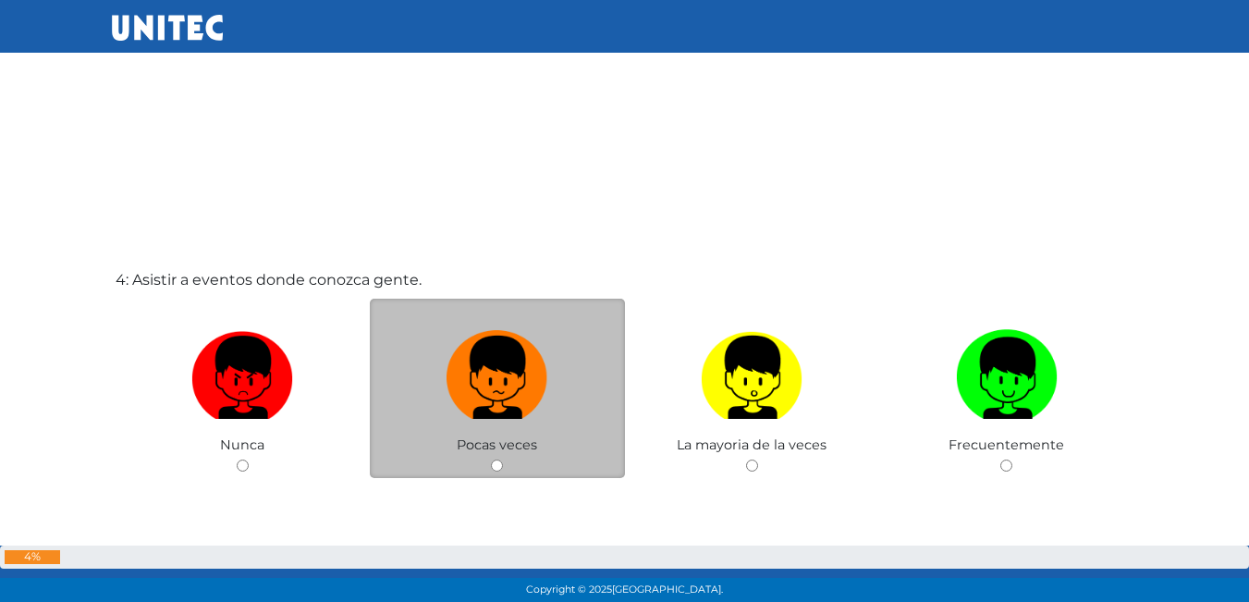
click at [496, 464] on input "radio" at bounding box center [497, 466] width 12 height 12
radio input "true"
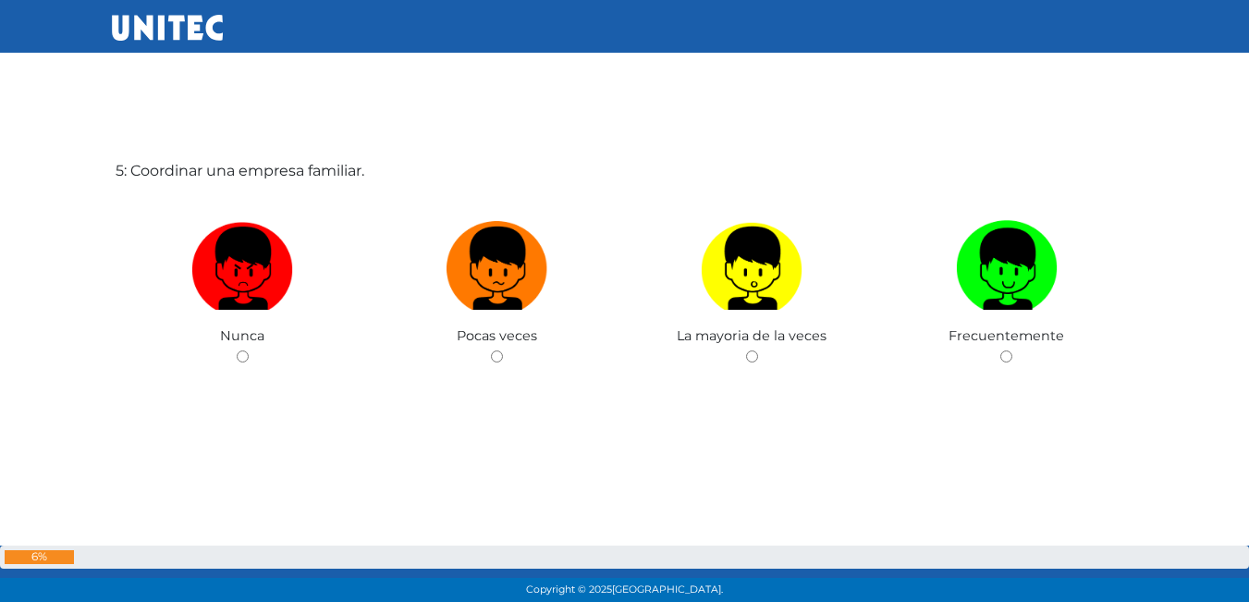
scroll to position [2500, 0]
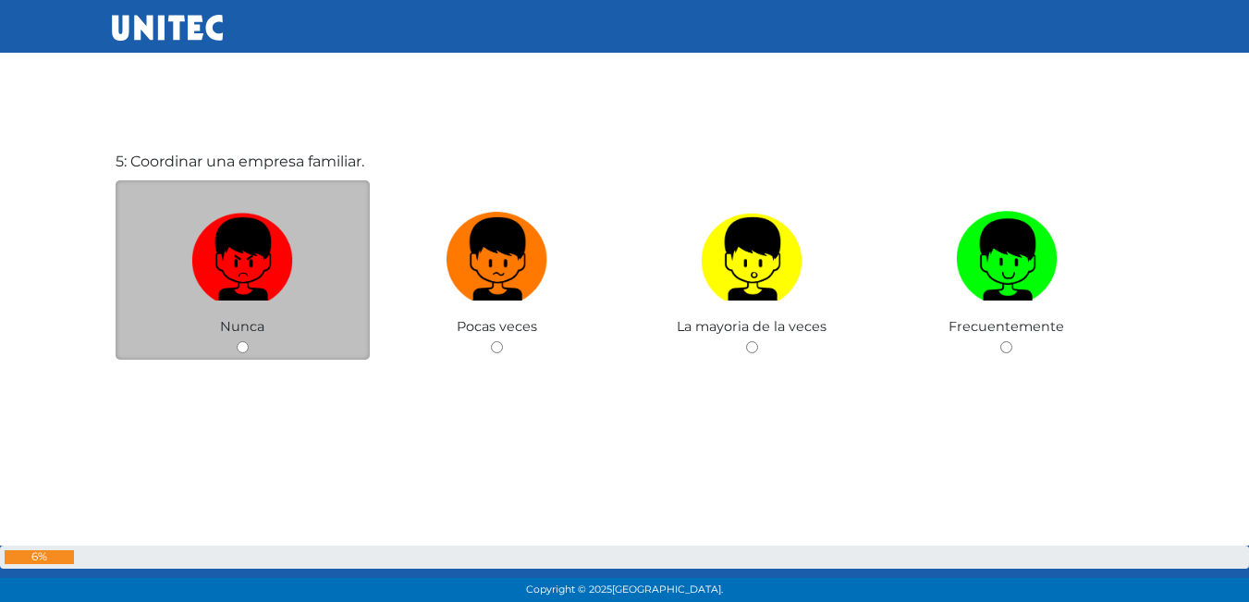
click at [241, 347] on input "radio" at bounding box center [243, 347] width 12 height 12
radio input "true"
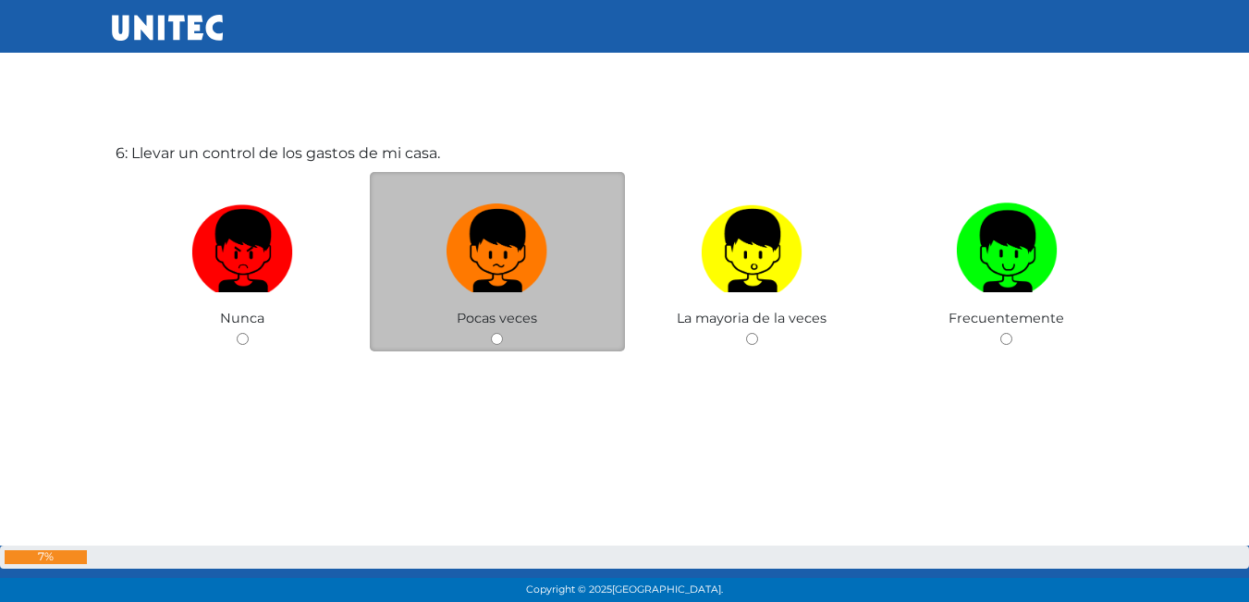
scroll to position [3152, 0]
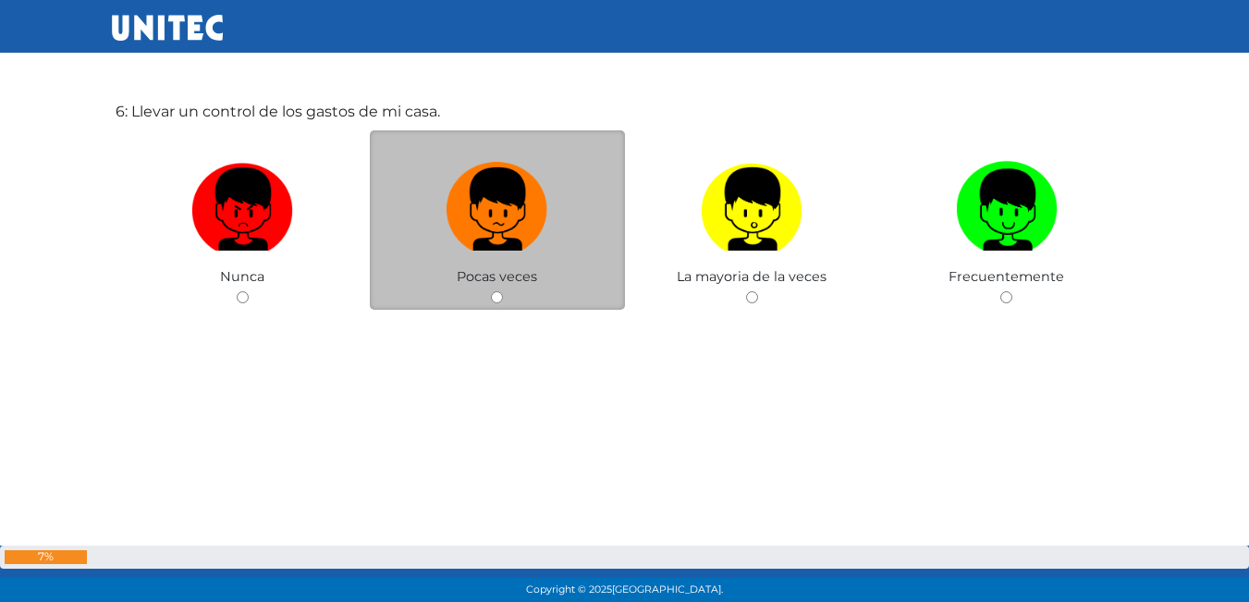
click at [494, 297] on input "radio" at bounding box center [497, 297] width 12 height 12
radio input "true"
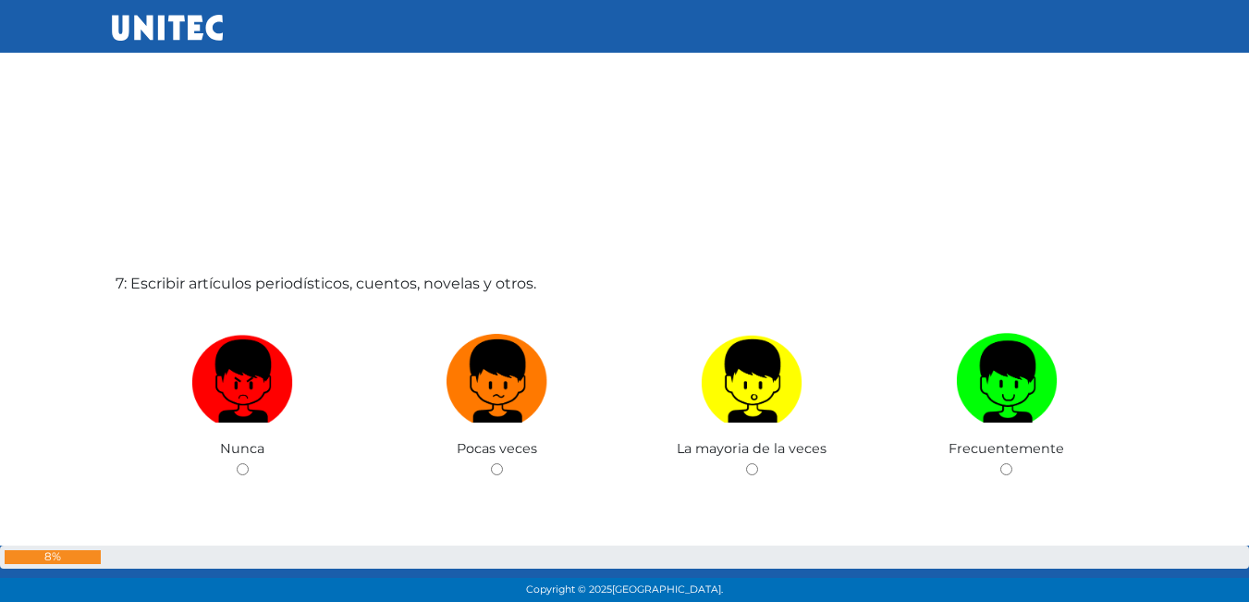
scroll to position [3615, 0]
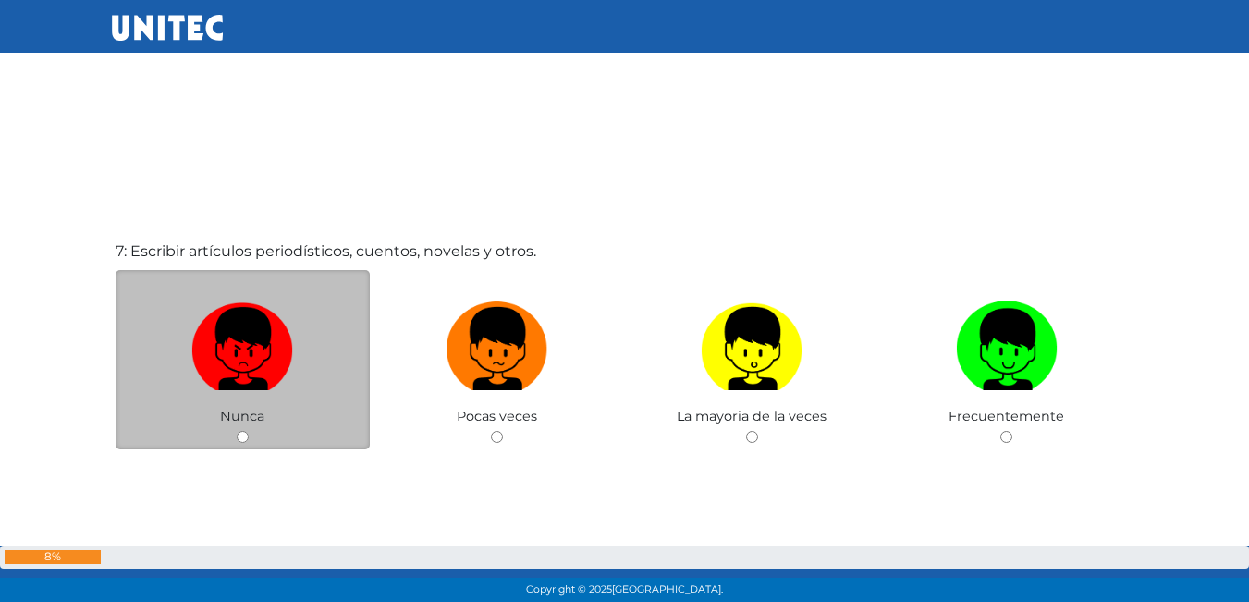
click at [239, 429] on div "Nunca" at bounding box center [243, 360] width 255 height 180
click at [246, 432] on input "radio" at bounding box center [243, 437] width 12 height 12
radio input "true"
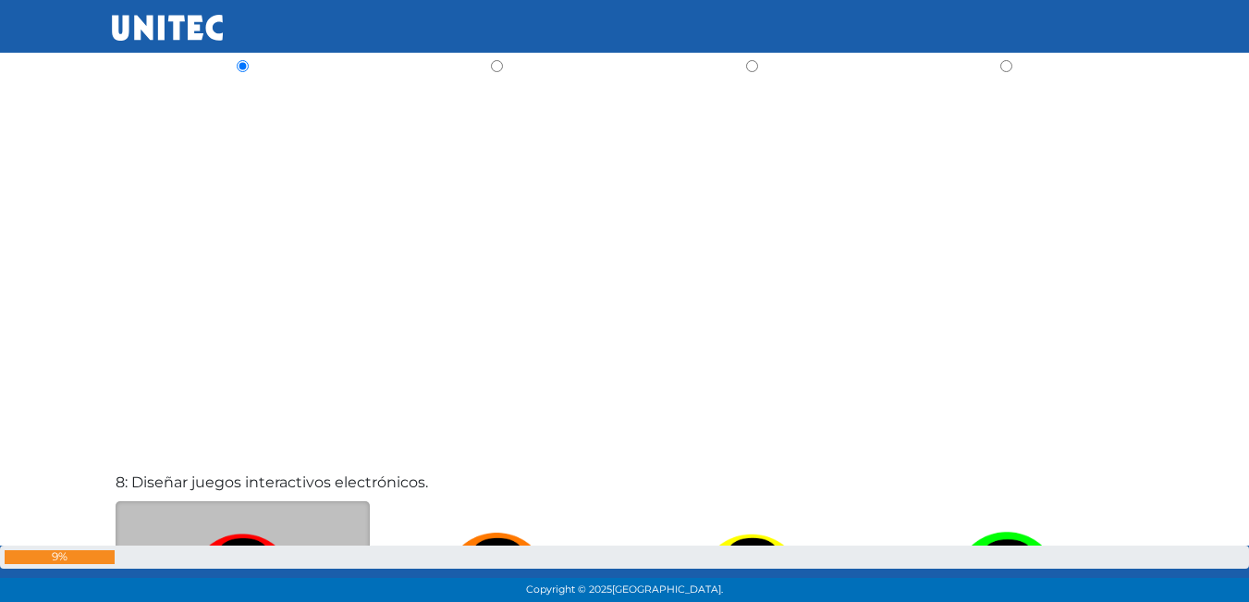
scroll to position [4153, 0]
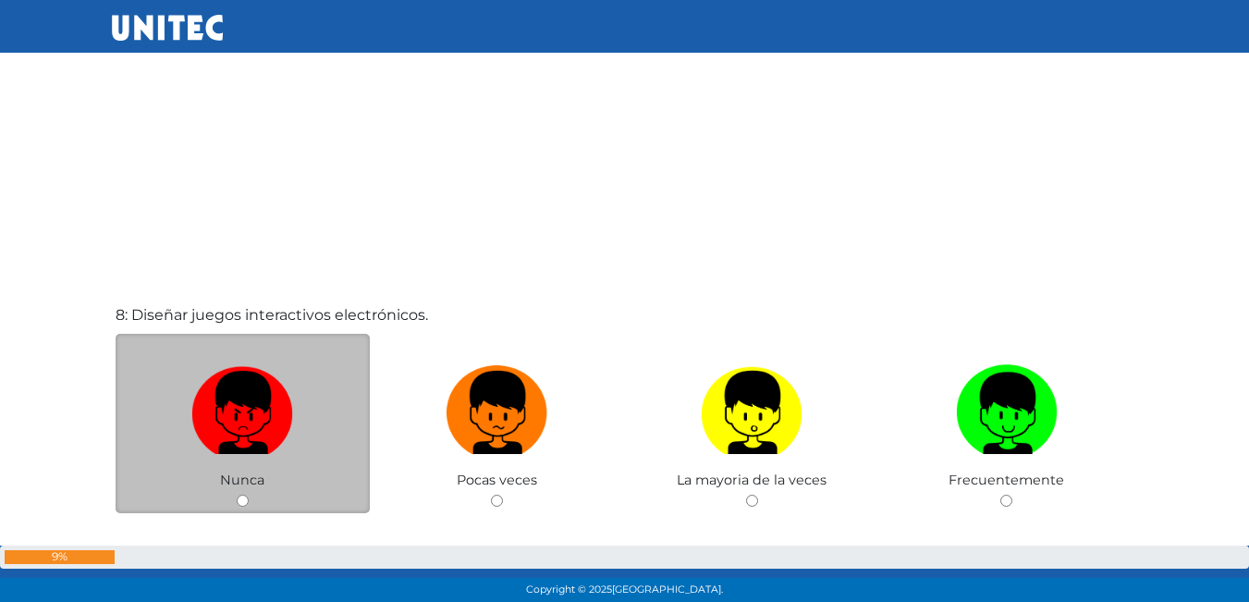
click at [244, 494] on div "Nunca" at bounding box center [243, 424] width 255 height 180
click at [240, 499] on input "radio" at bounding box center [243, 501] width 12 height 12
radio input "true"
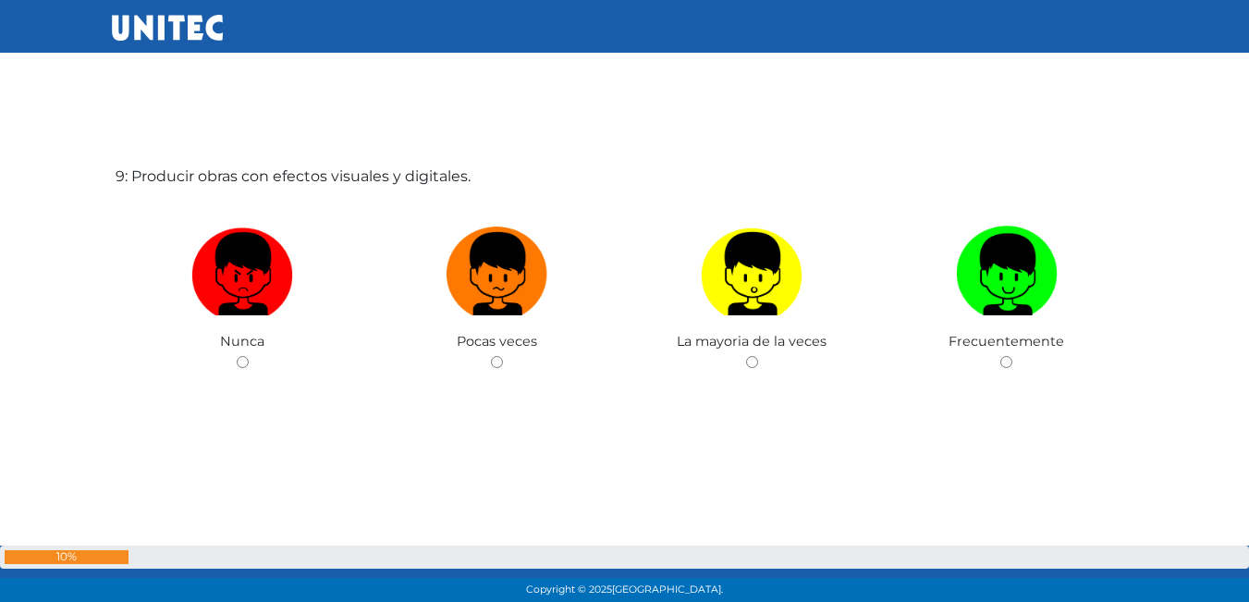
scroll to position [4908, 0]
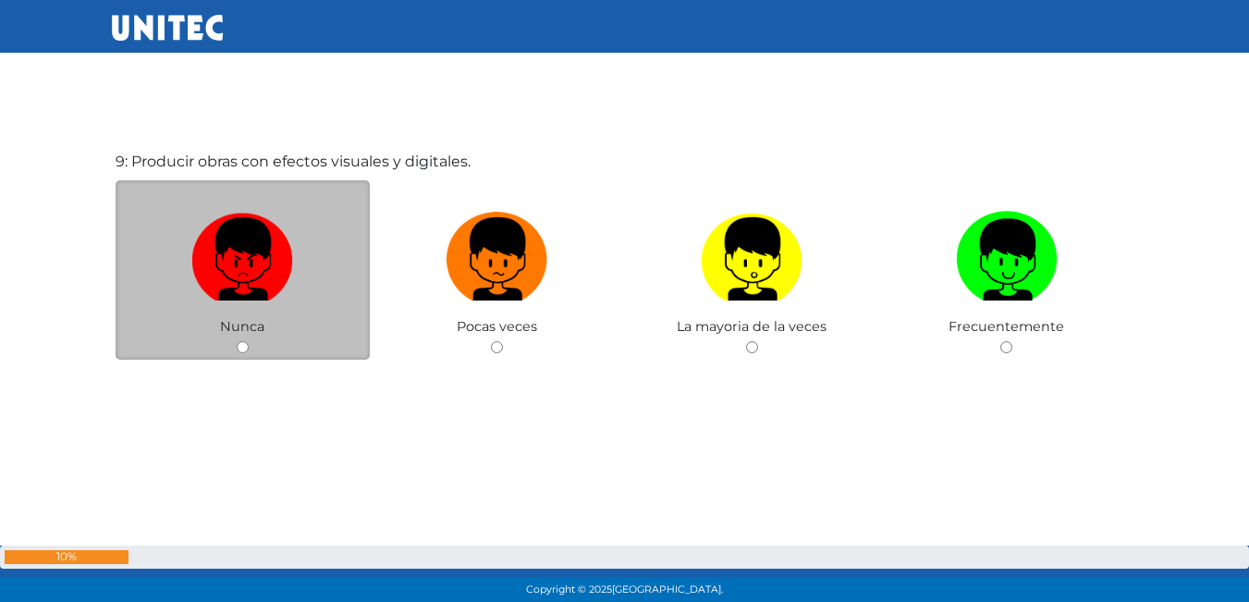
click at [241, 347] on input "radio" at bounding box center [243, 347] width 12 height 12
radio input "true"
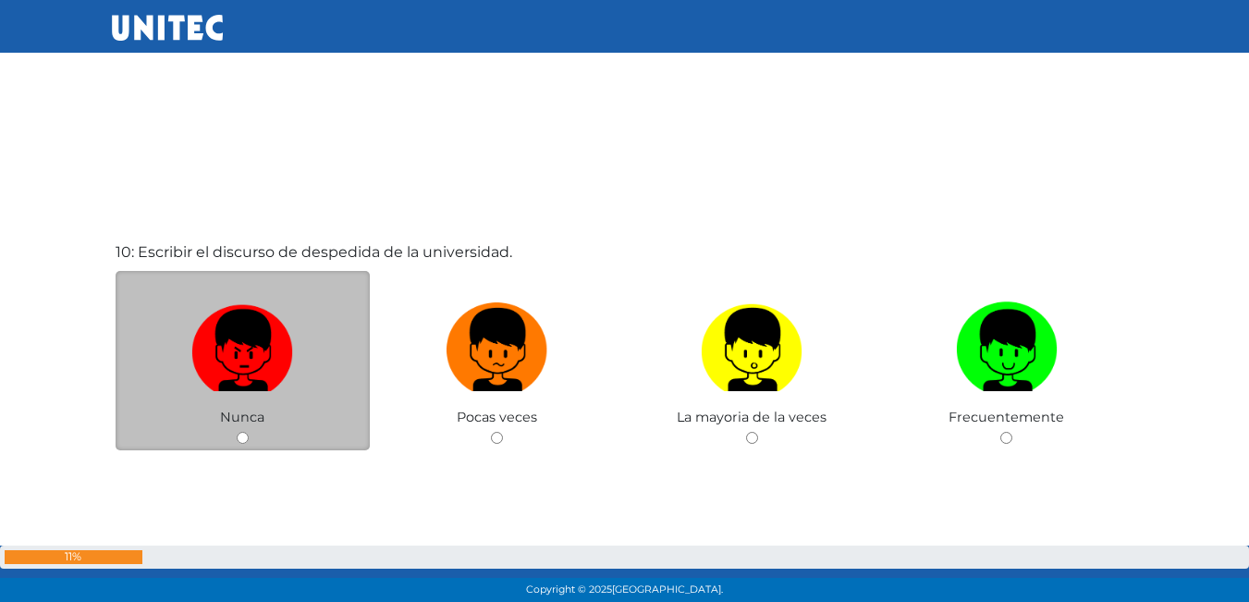
scroll to position [5439, 0]
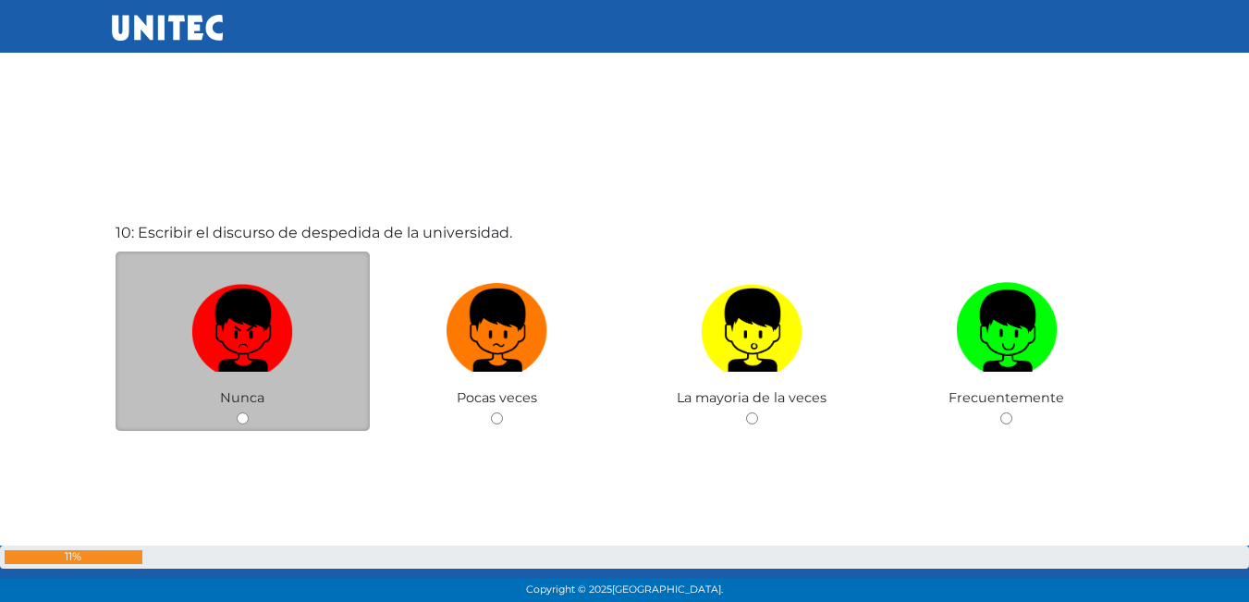
click at [239, 421] on input "radio" at bounding box center [243, 418] width 12 height 12
radio input "true"
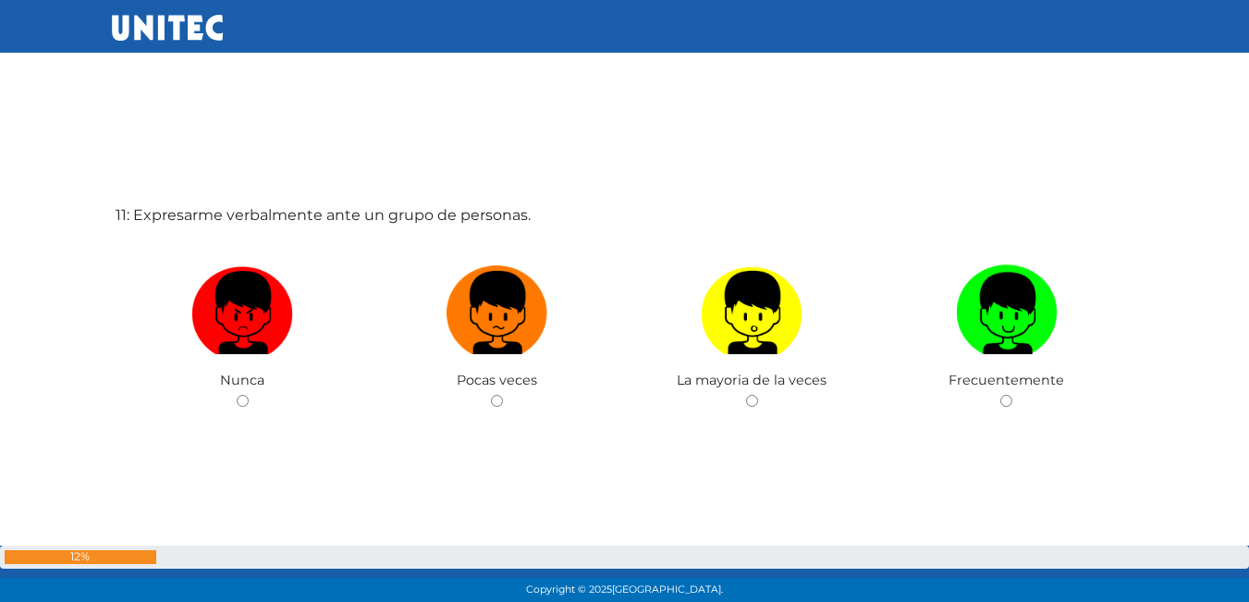
scroll to position [6082, 0]
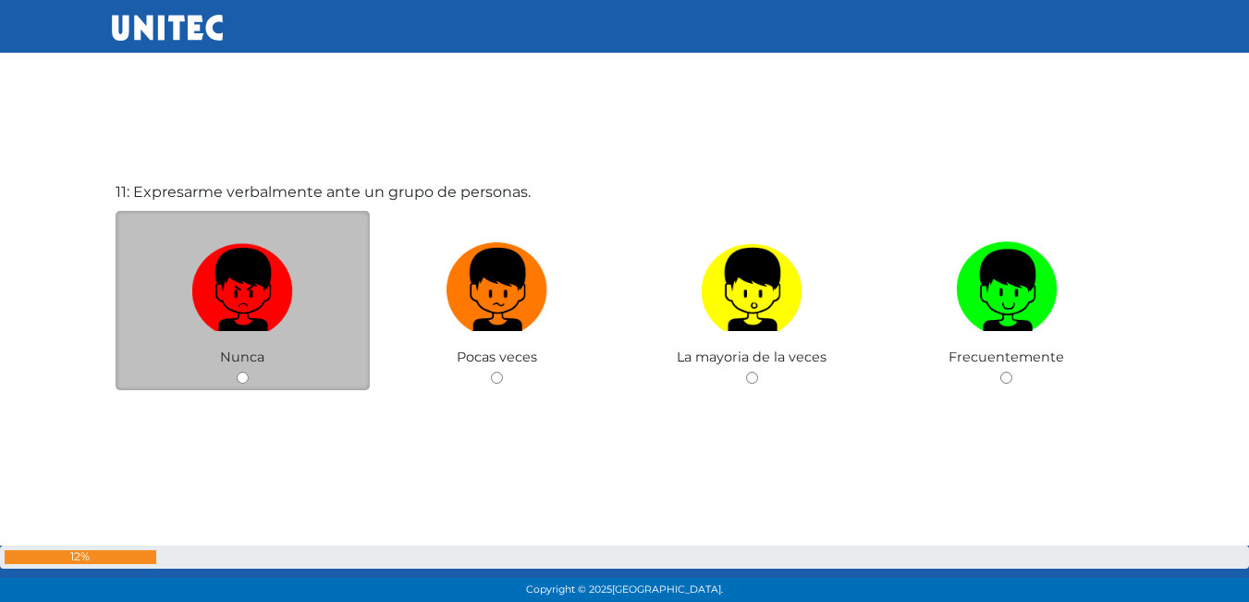
click at [241, 374] on input "radio" at bounding box center [243, 378] width 12 height 12
radio input "true"
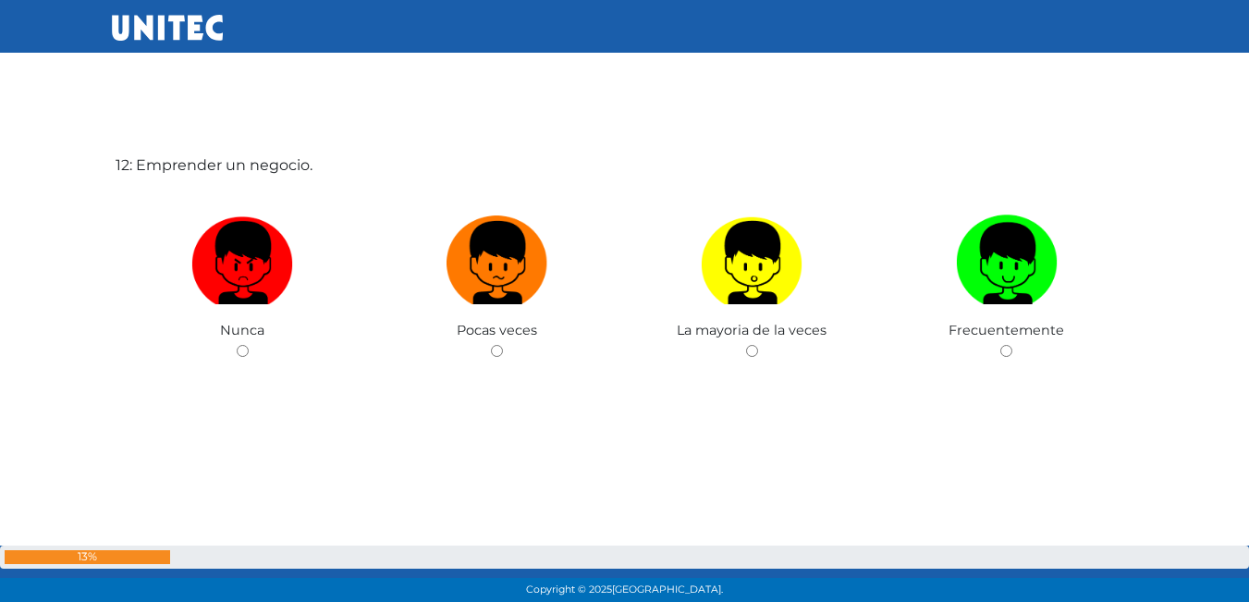
scroll to position [6714, 0]
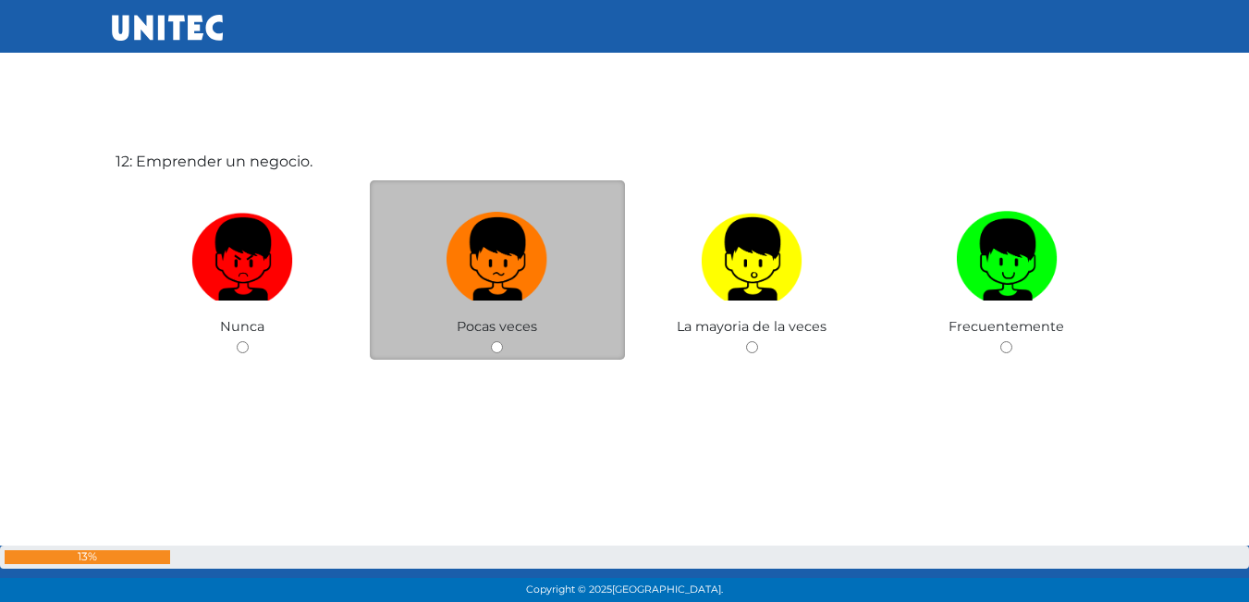
click at [498, 349] on input "radio" at bounding box center [497, 347] width 12 height 12
radio input "true"
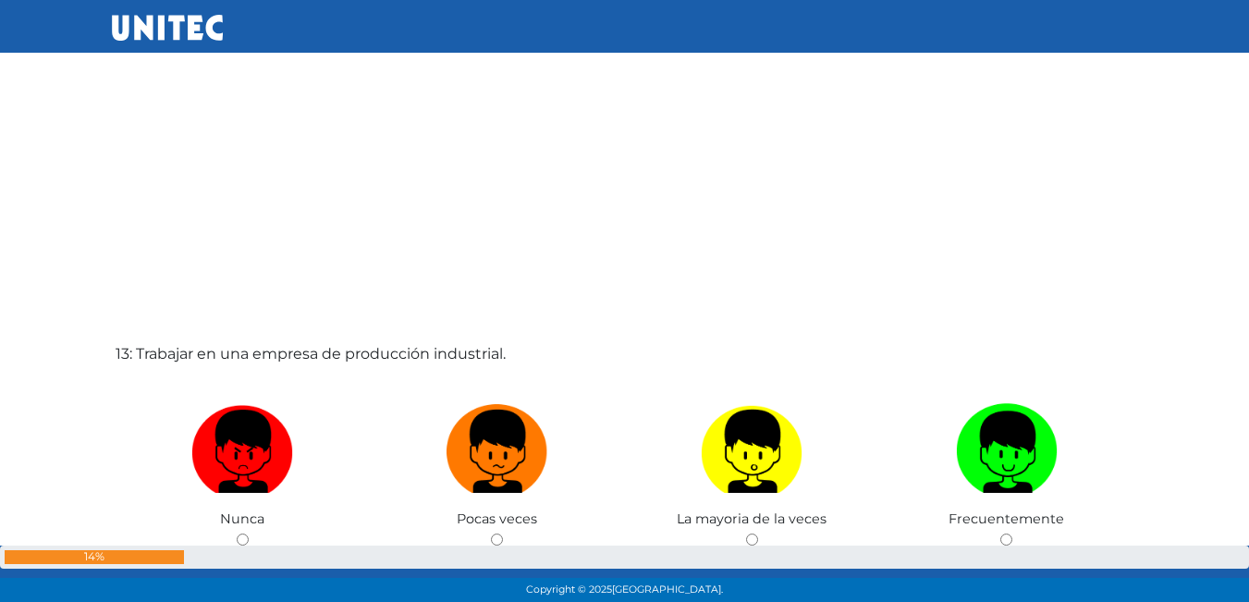
scroll to position [7239, 0]
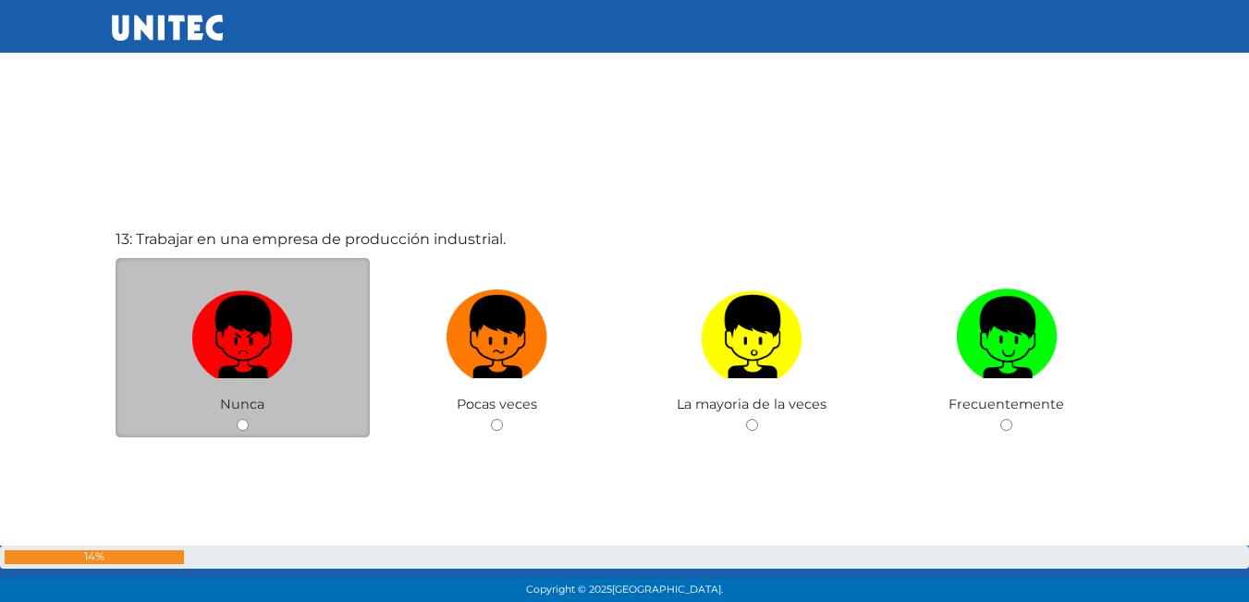
click at [238, 425] on input "radio" at bounding box center [243, 425] width 12 height 12
radio input "true"
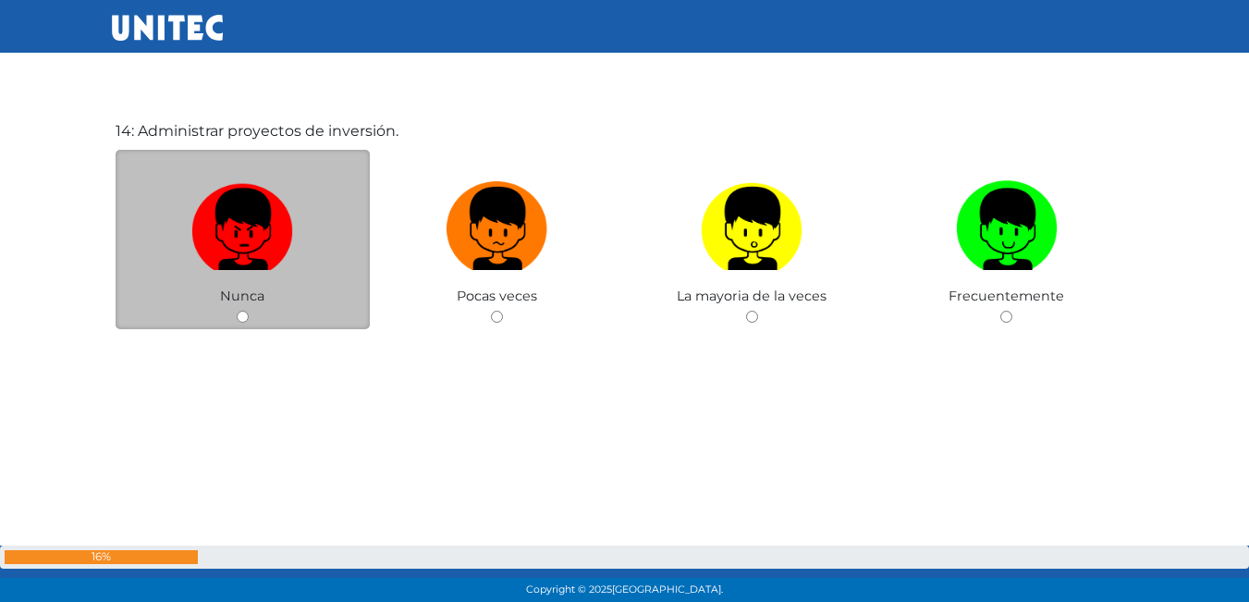
scroll to position [7956, 0]
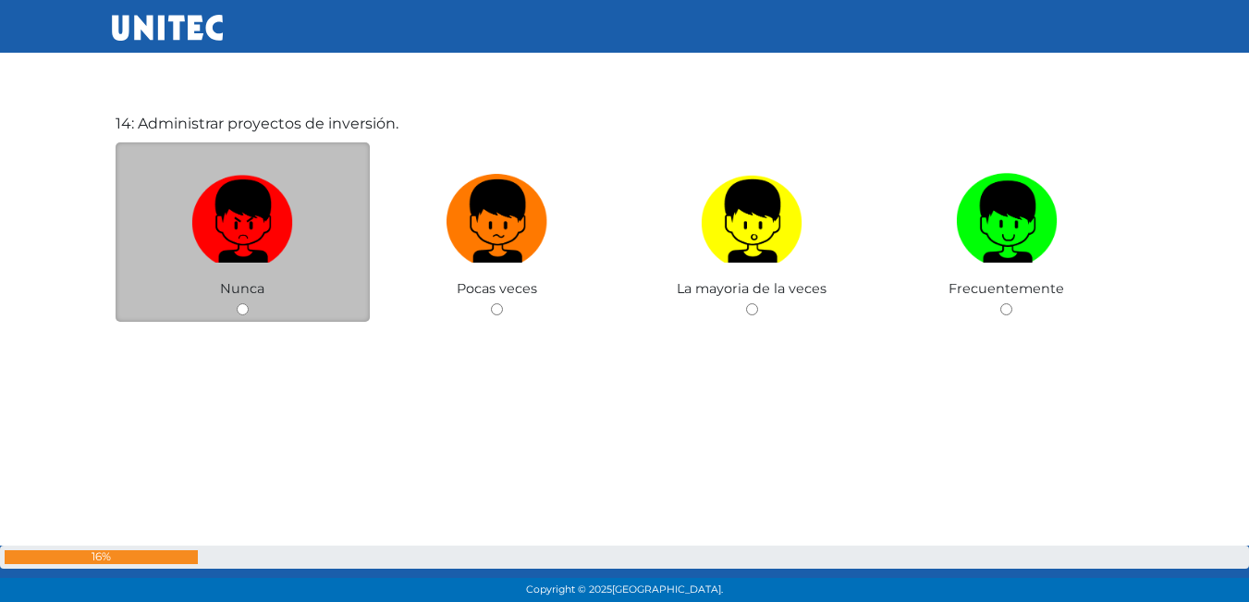
click at [247, 304] on input "radio" at bounding box center [243, 309] width 12 height 12
radio input "true"
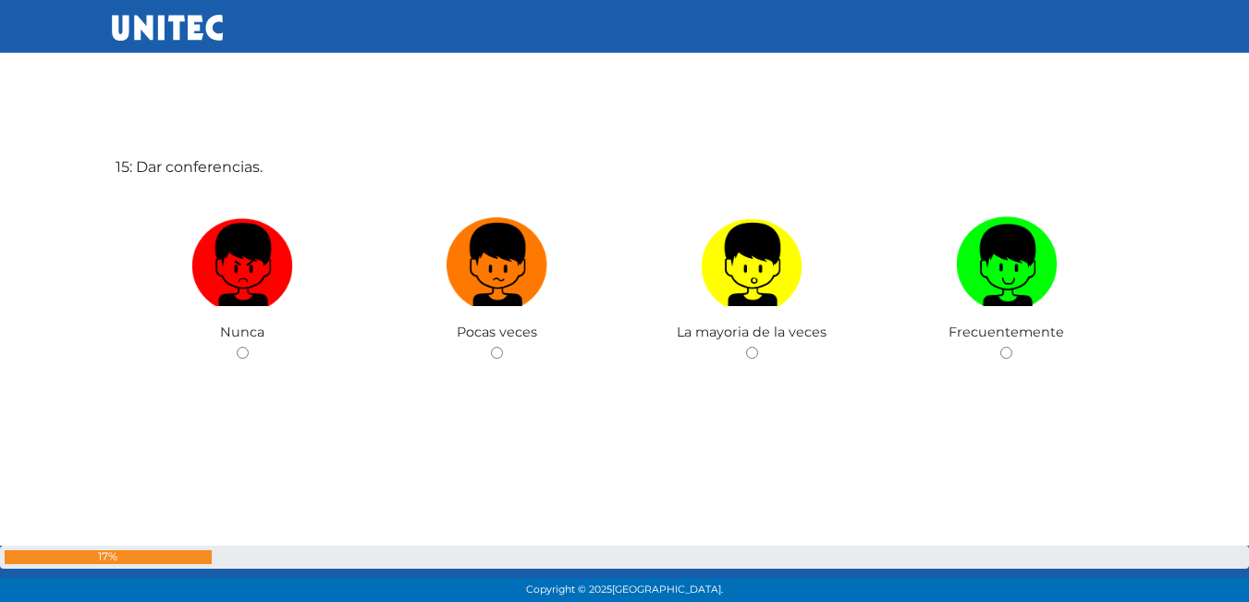
scroll to position [8520, 0]
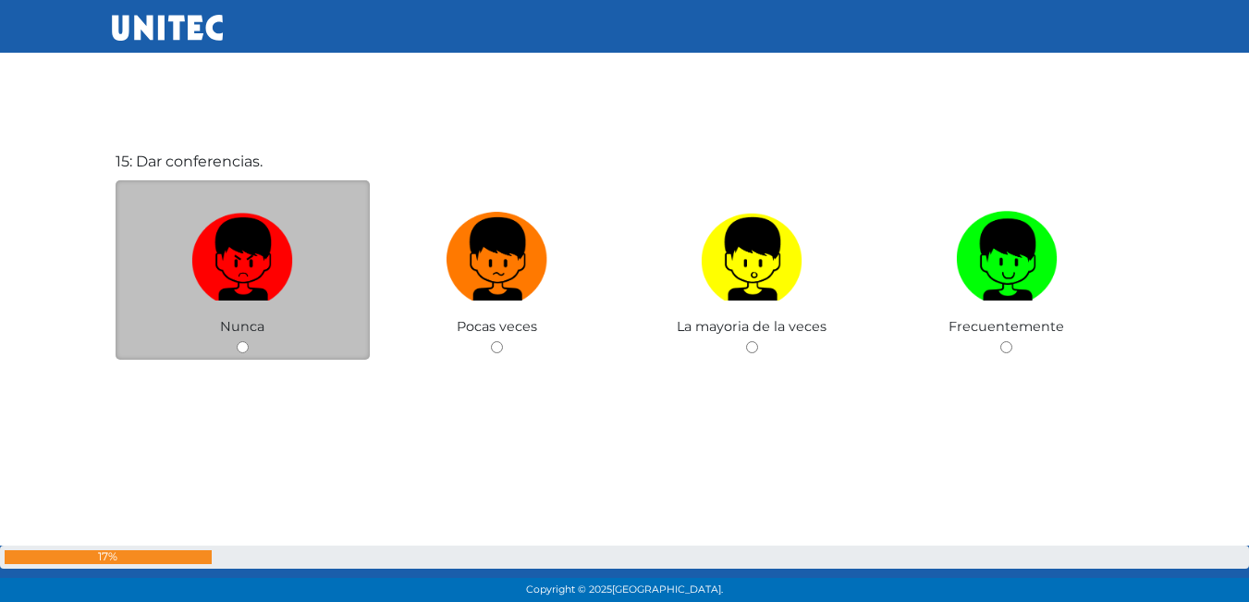
click at [239, 349] on input "radio" at bounding box center [243, 347] width 12 height 12
radio input "true"
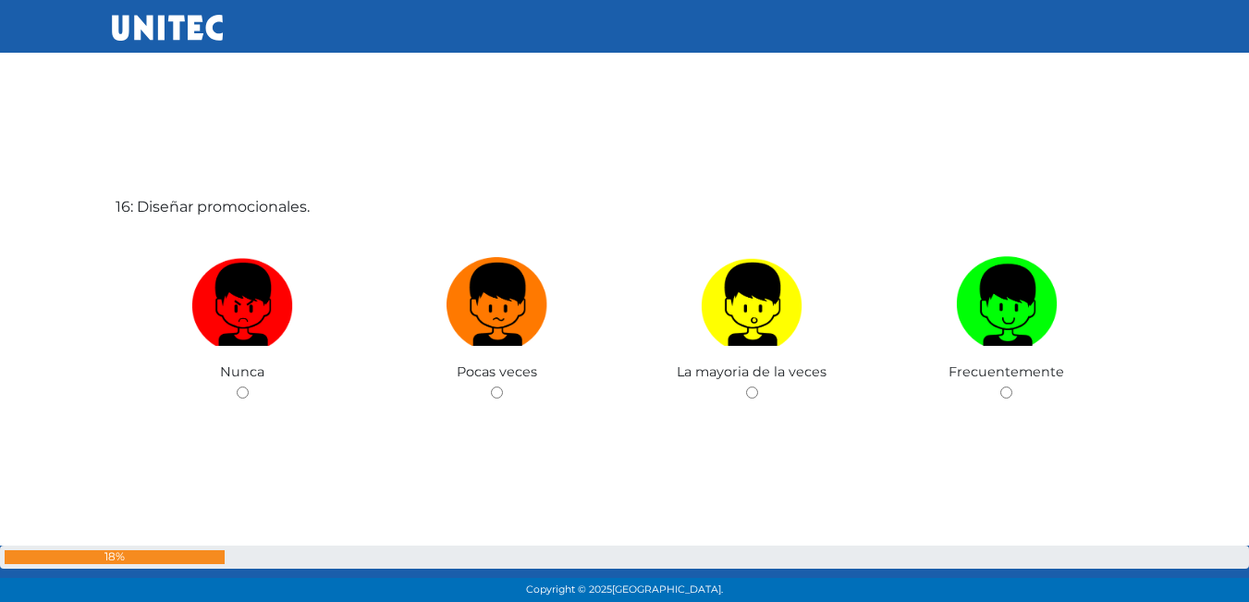
scroll to position [9122, 0]
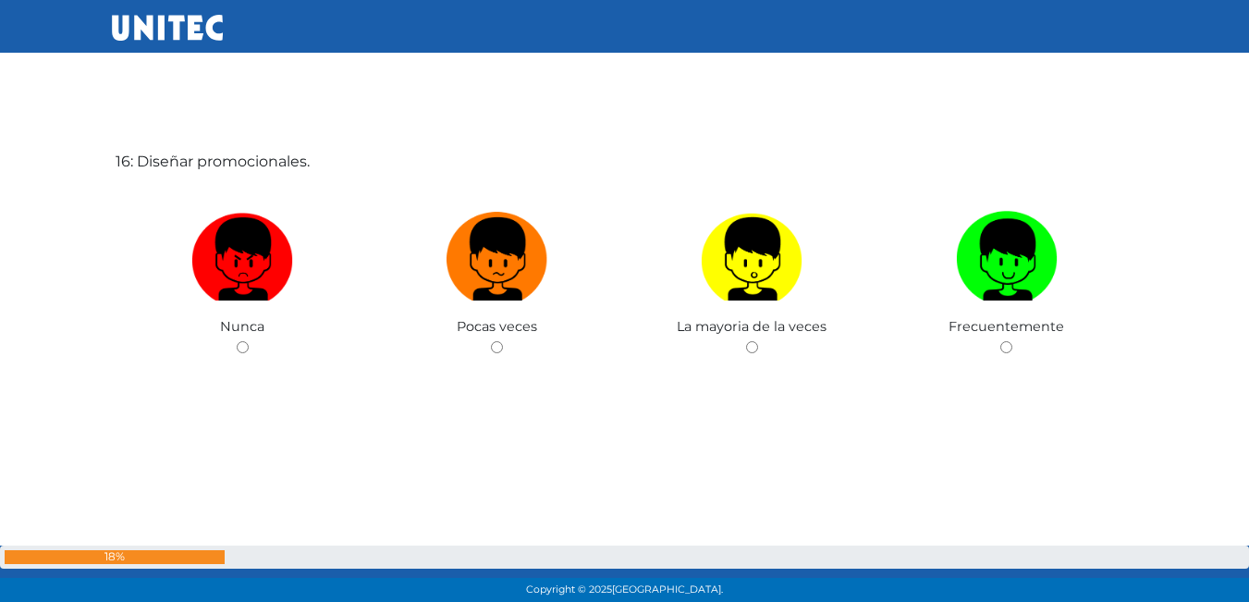
click at [239, 349] on input "radio" at bounding box center [243, 347] width 12 height 12
radio input "true"
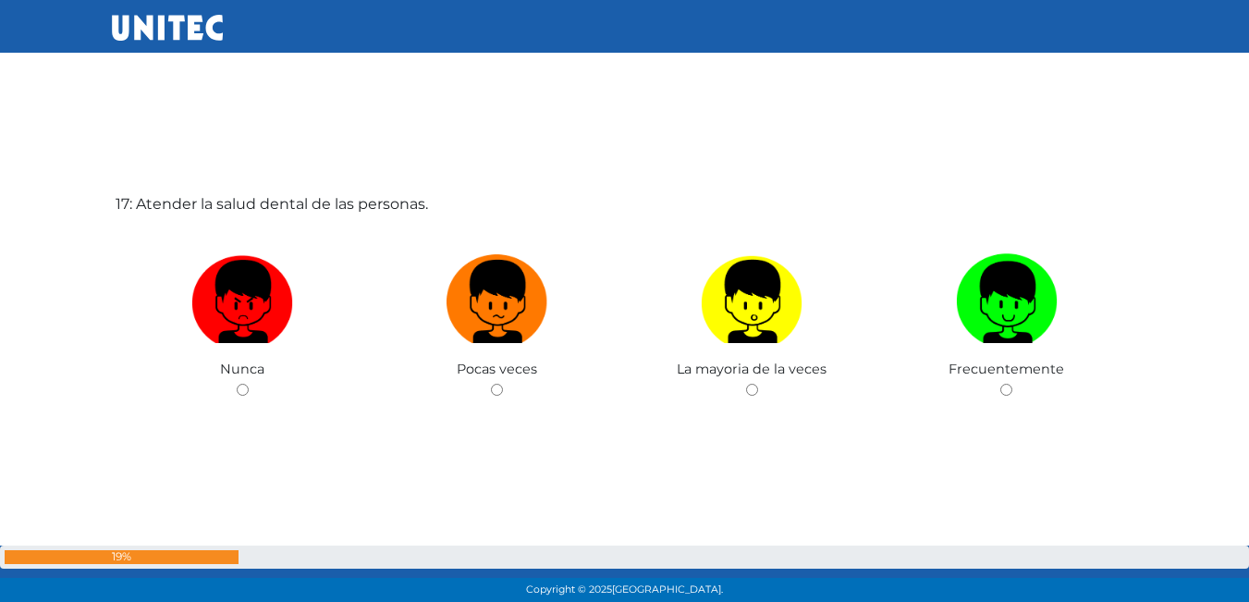
scroll to position [9724, 0]
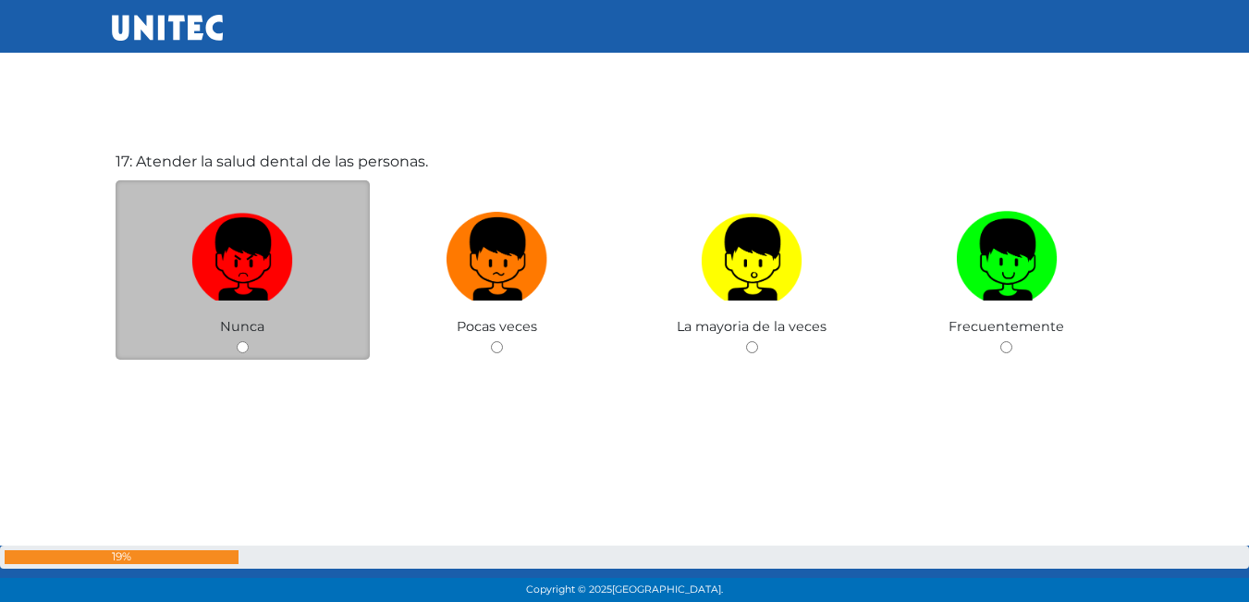
click at [240, 342] on input "radio" at bounding box center [243, 347] width 12 height 12
radio input "true"
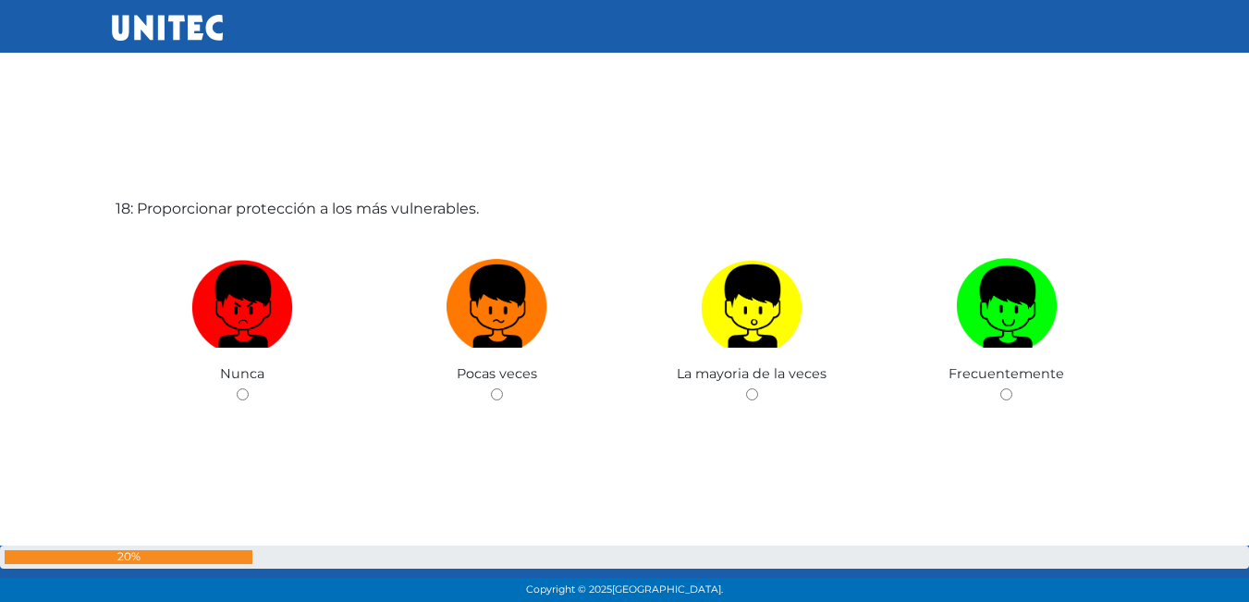
scroll to position [10326, 0]
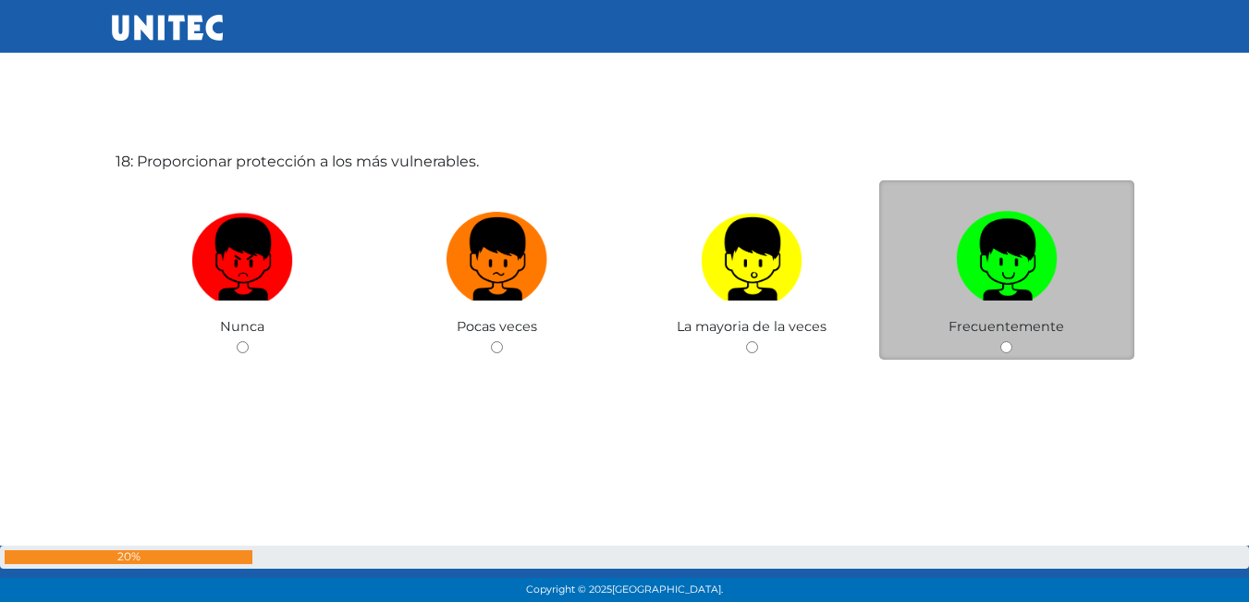
click at [1015, 340] on div "Frecuentemente" at bounding box center [1006, 270] width 255 height 180
click at [1002, 343] on input "radio" at bounding box center [1007, 347] width 12 height 12
radio input "true"
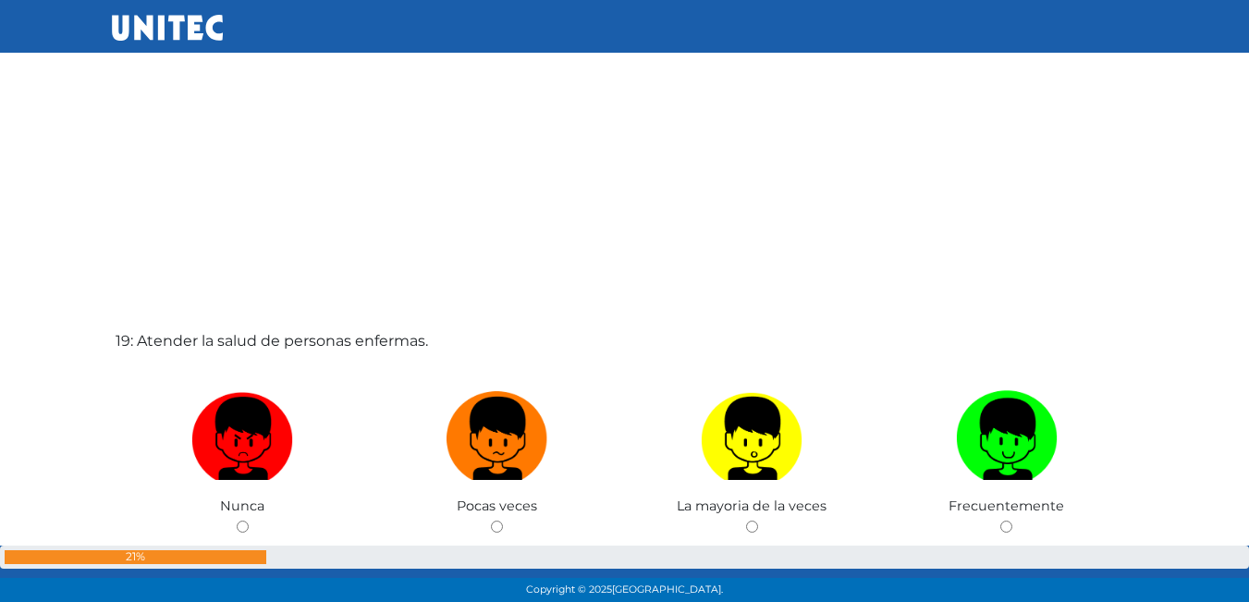
scroll to position [10793, 0]
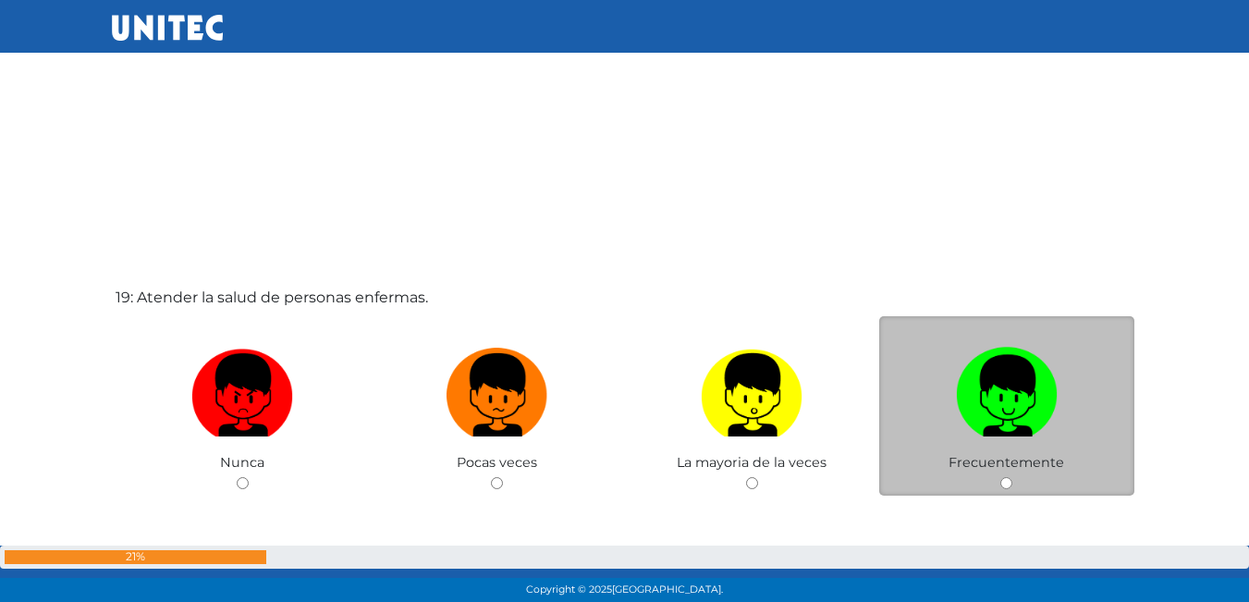
click at [1013, 478] on input "radio" at bounding box center [1007, 483] width 12 height 12
radio input "true"
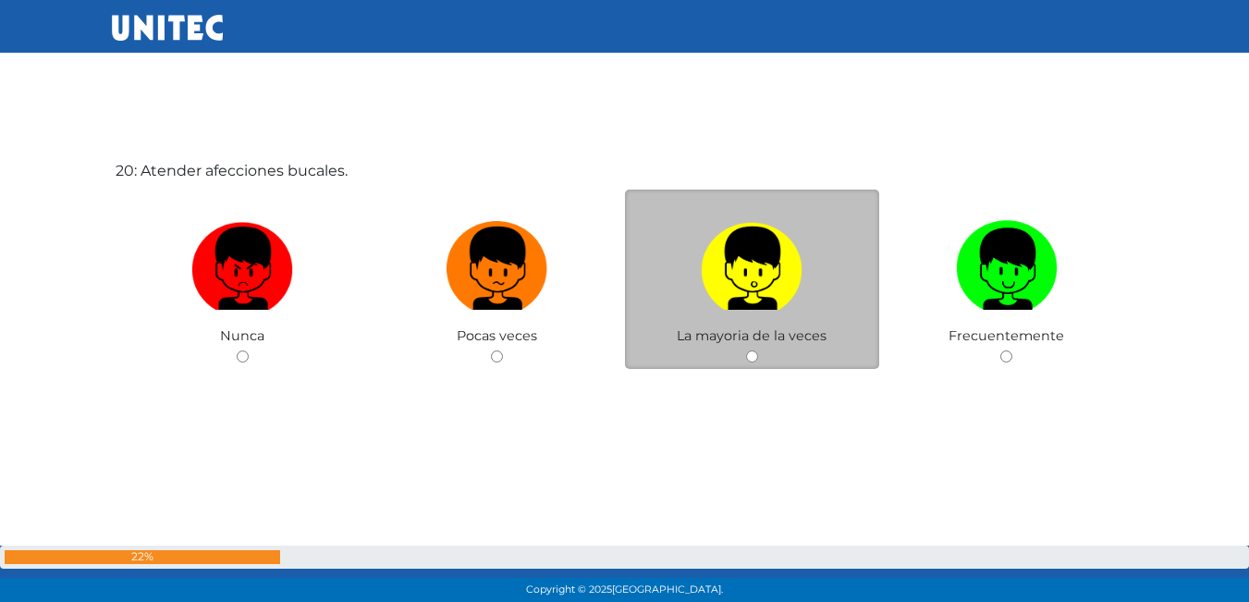
scroll to position [11530, 0]
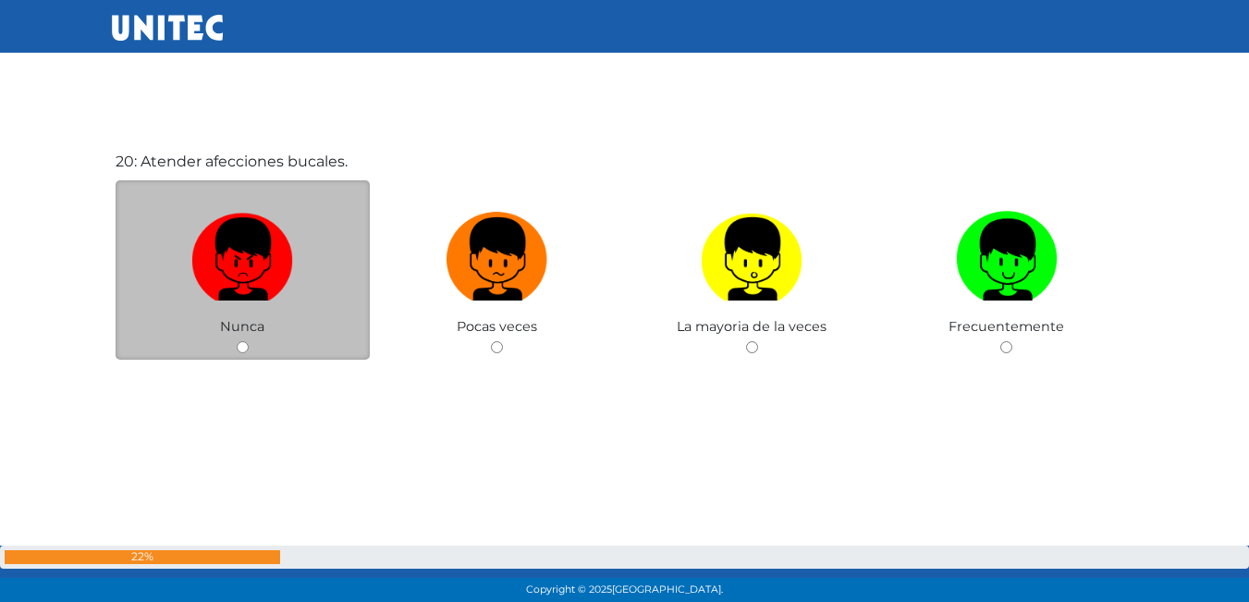
click at [237, 347] on input "radio" at bounding box center [243, 347] width 12 height 12
radio input "true"
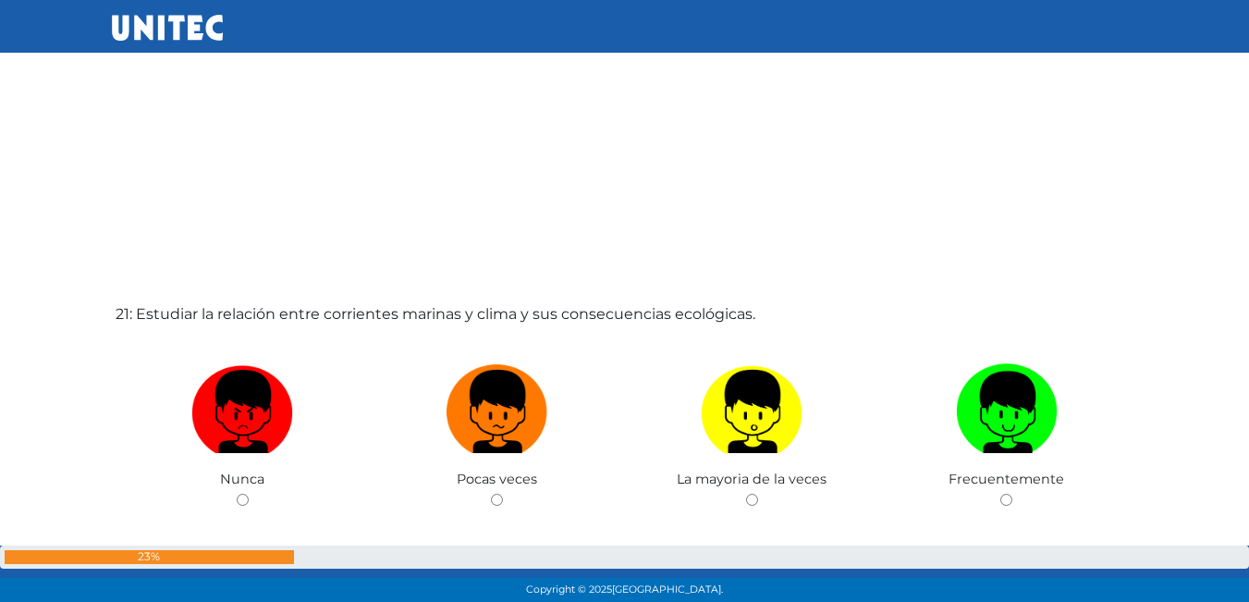
scroll to position [11985, 0]
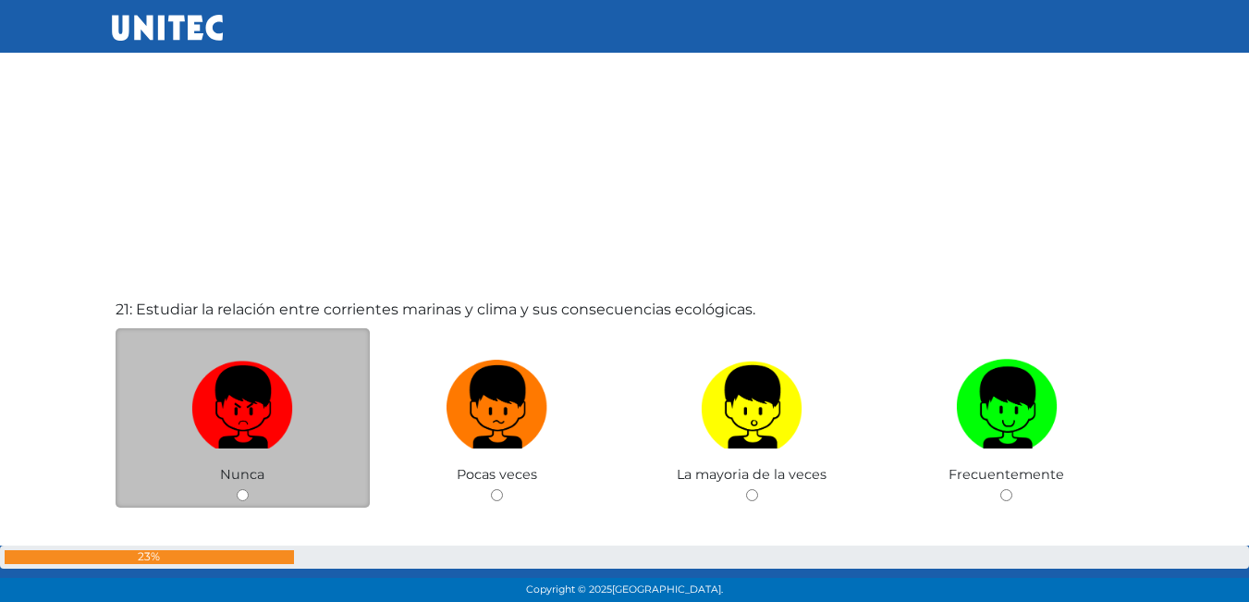
click at [236, 484] on div "Nunca" at bounding box center [243, 418] width 255 height 180
click at [243, 493] on input "radio" at bounding box center [243, 495] width 12 height 12
radio input "true"
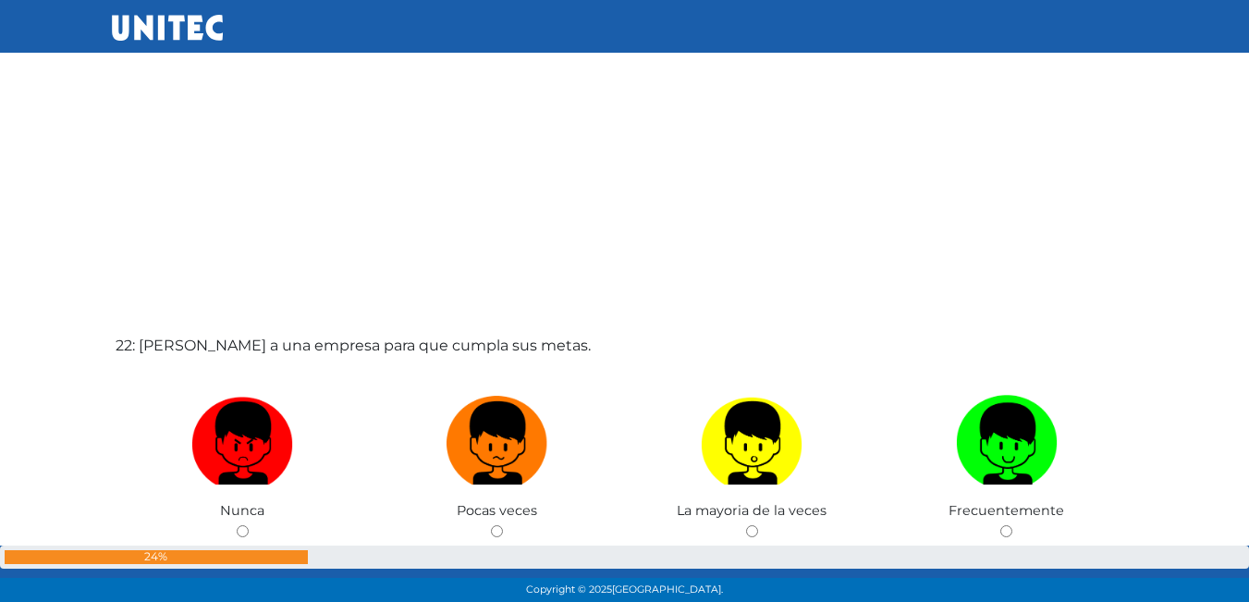
scroll to position [12685, 0]
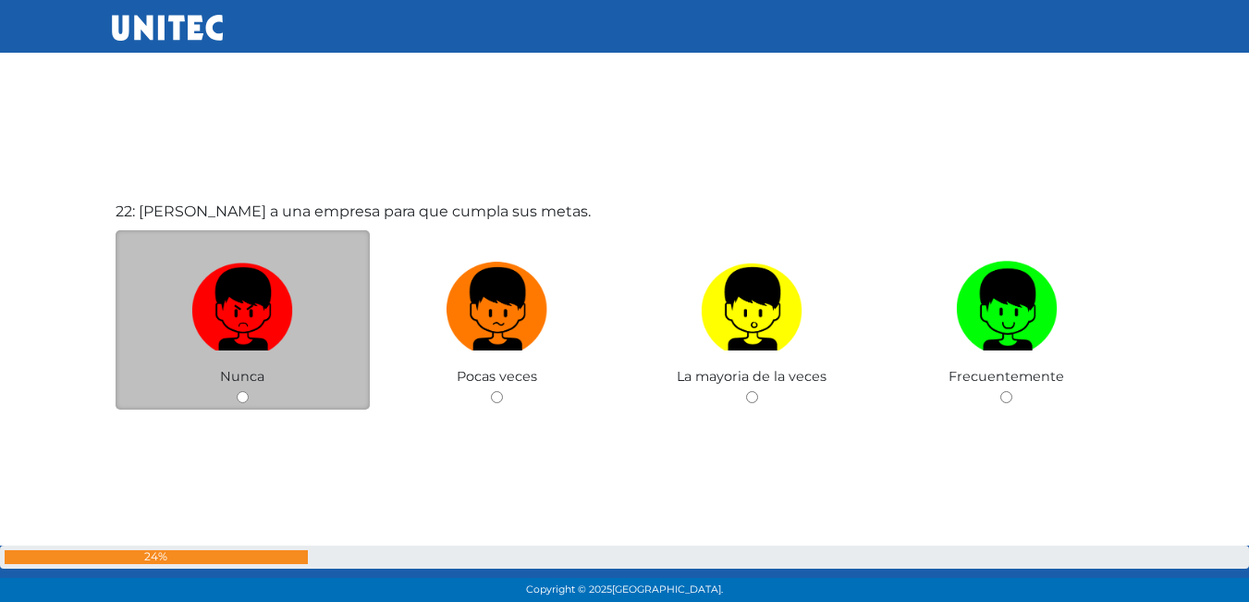
click at [243, 394] on input "radio" at bounding box center [243, 397] width 12 height 12
radio input "true"
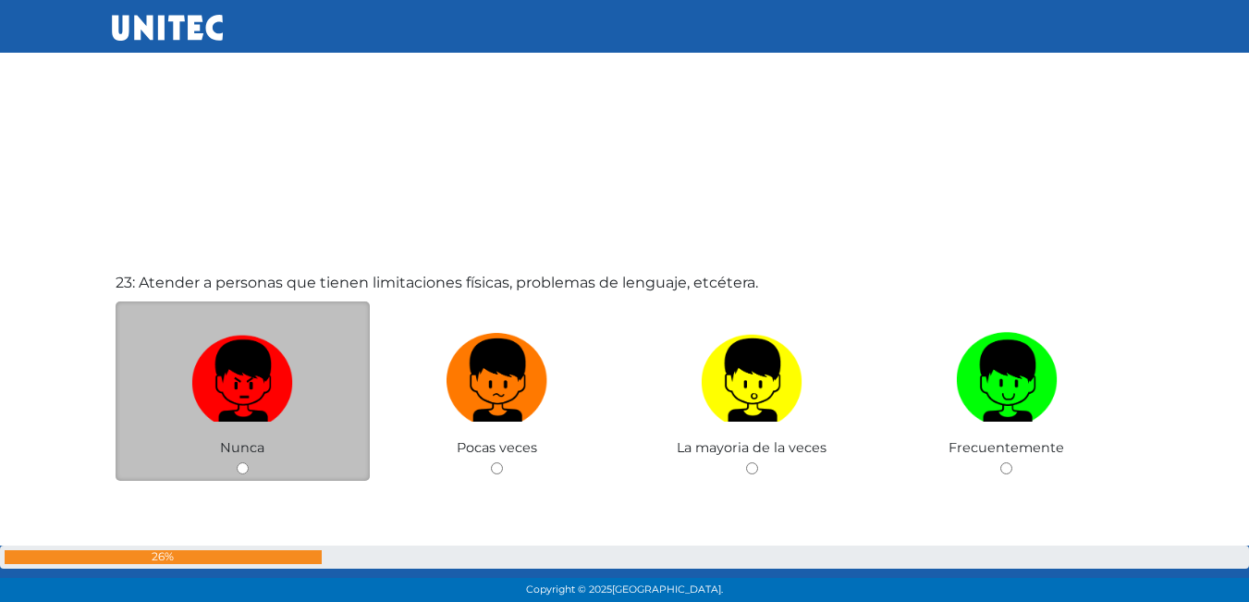
scroll to position [13203, 0]
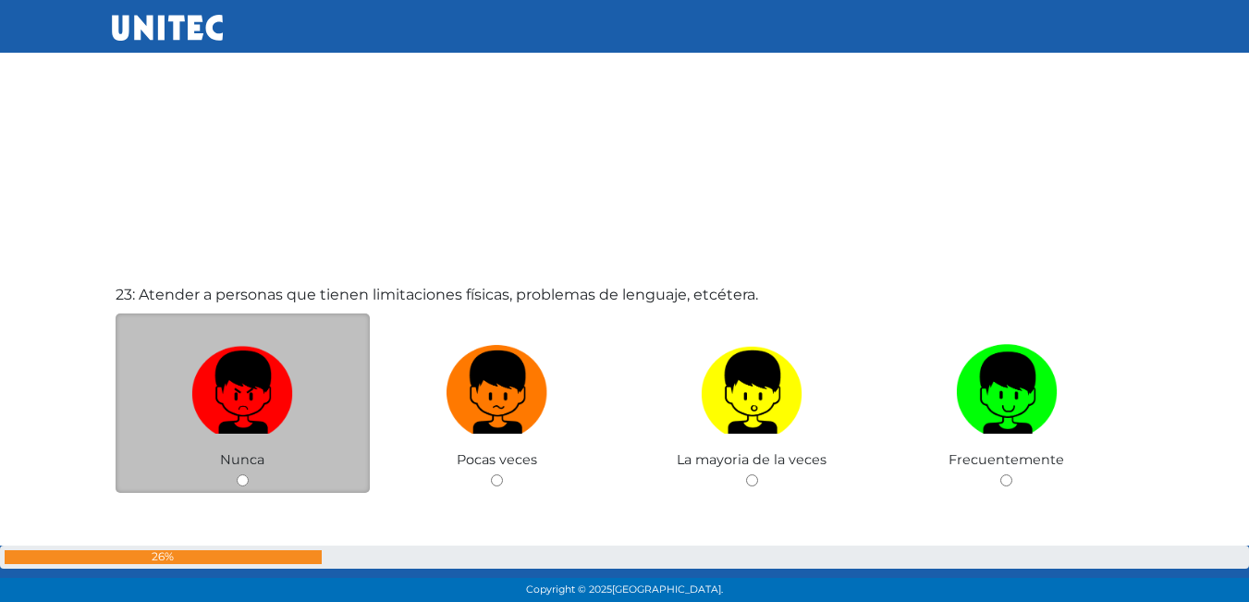
click at [235, 470] on div "Nunca" at bounding box center [243, 403] width 255 height 180
click at [241, 485] on input "radio" at bounding box center [243, 480] width 12 height 12
radio input "true"
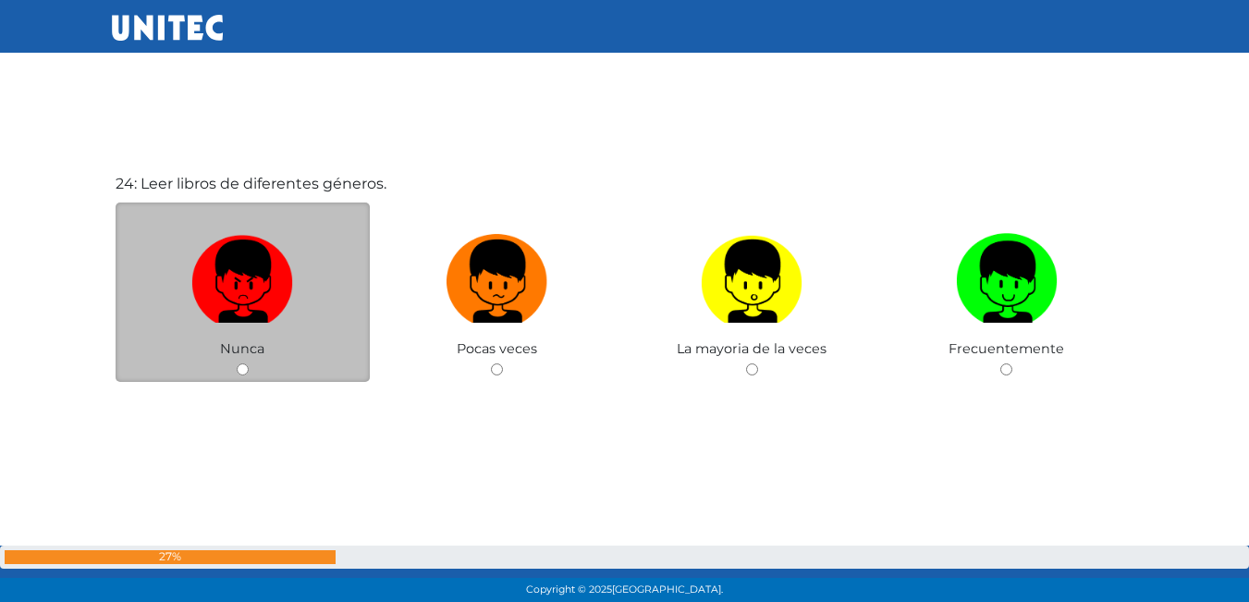
scroll to position [13943, 0]
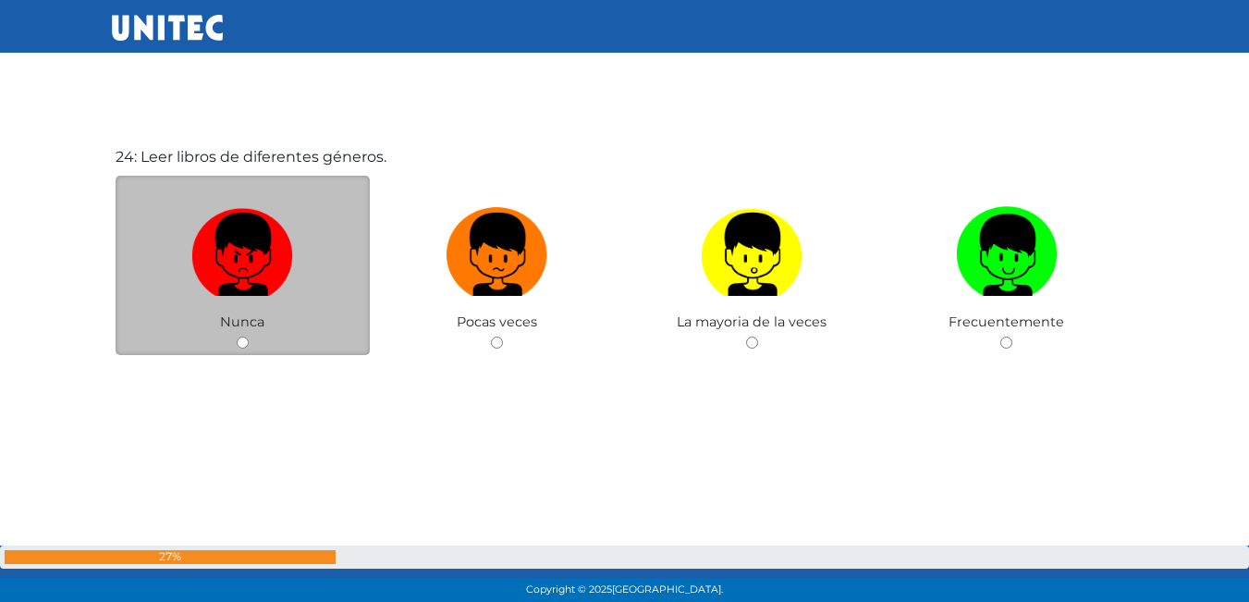
click at [244, 341] on input "radio" at bounding box center [243, 343] width 12 height 12
radio input "true"
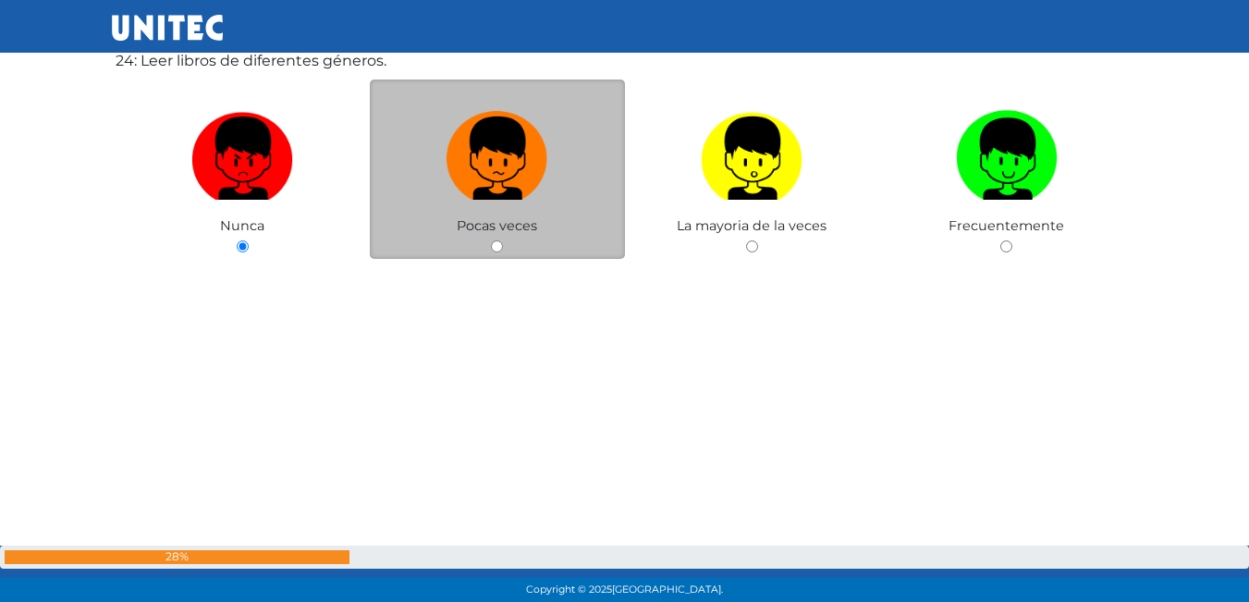
click at [497, 250] on input "radio" at bounding box center [497, 246] width 12 height 12
radio input "true"
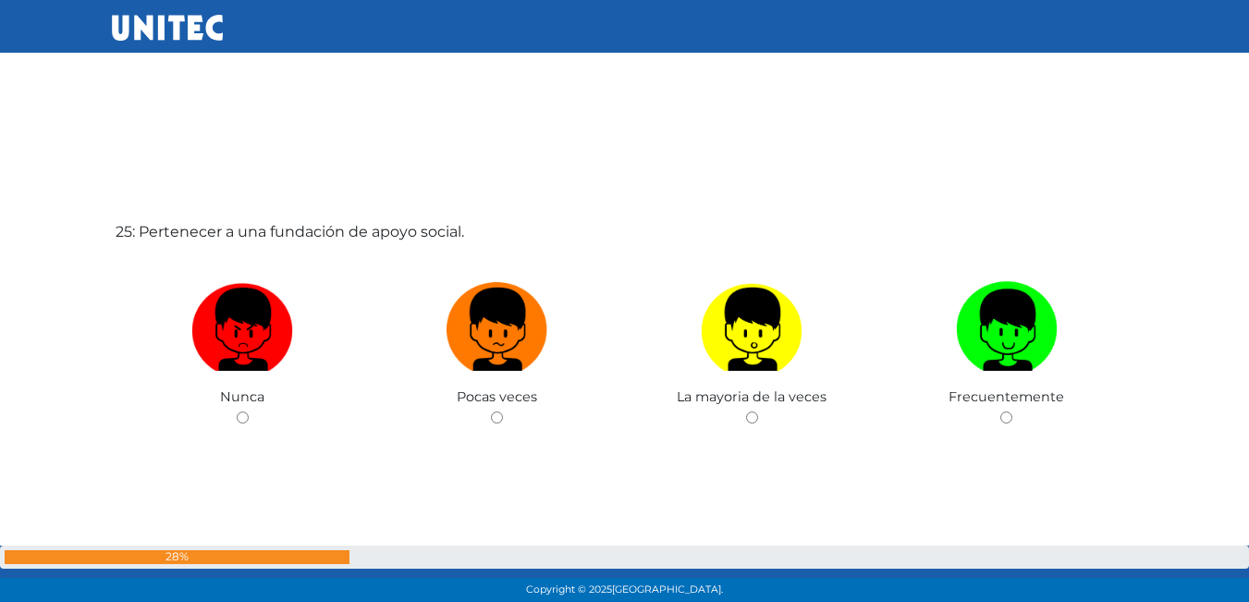
scroll to position [14472, 0]
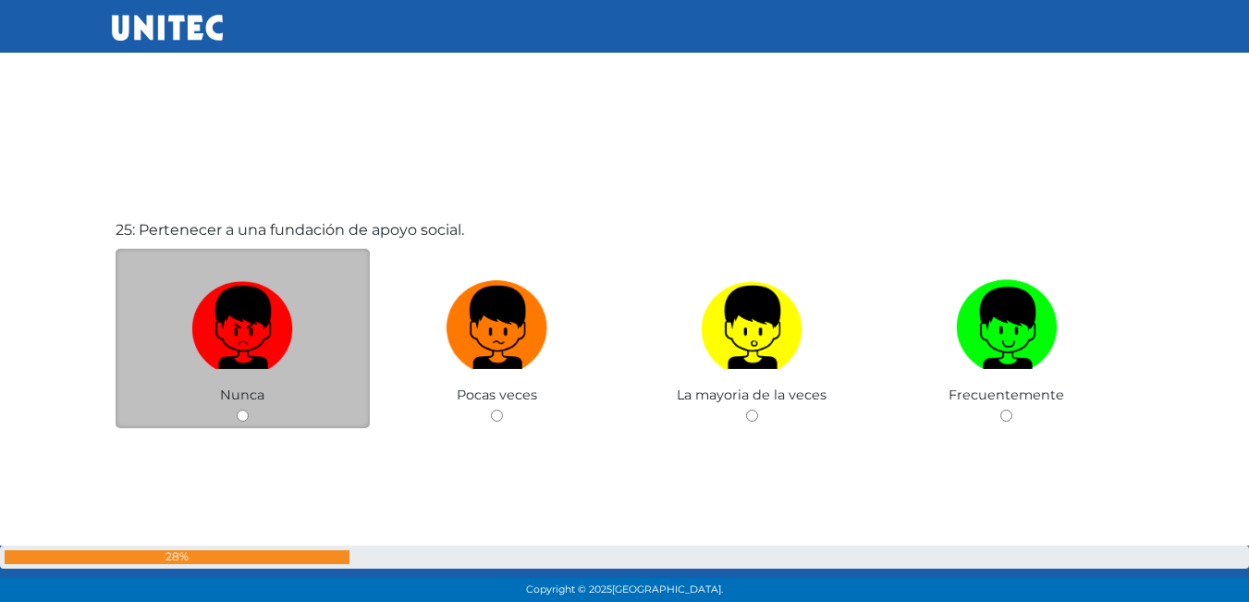
click at [238, 420] on input "radio" at bounding box center [243, 416] width 12 height 12
radio input "true"
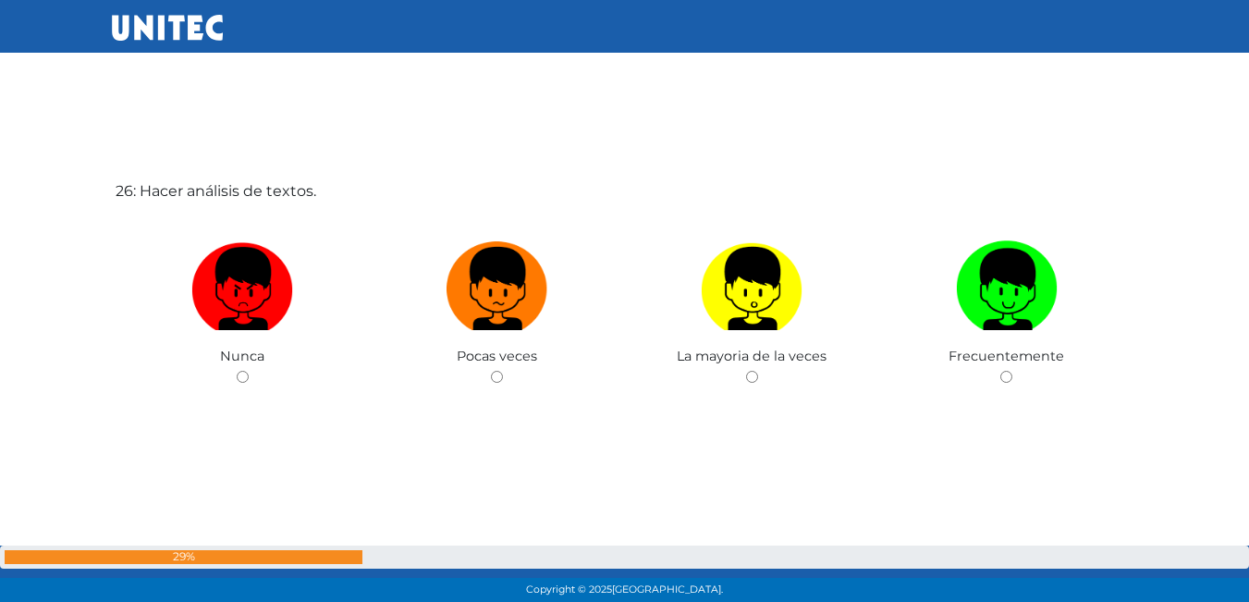
scroll to position [15121, 0]
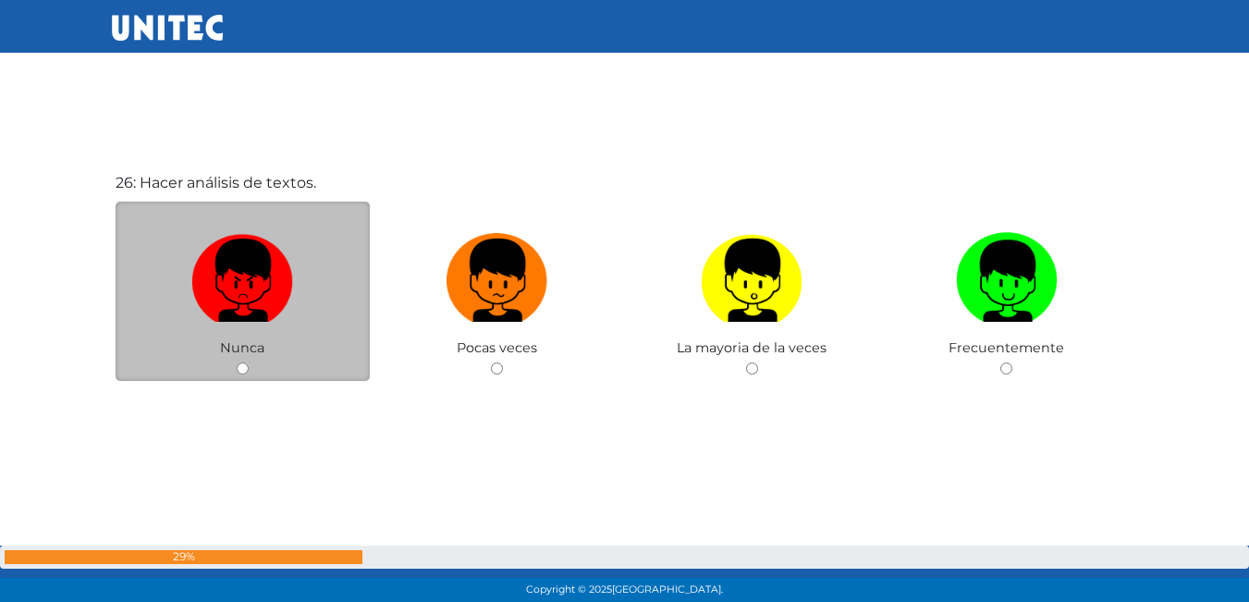
click at [232, 374] on div "Nunca" at bounding box center [243, 292] width 255 height 180
click at [246, 373] on input "radio" at bounding box center [243, 368] width 12 height 12
radio input "true"
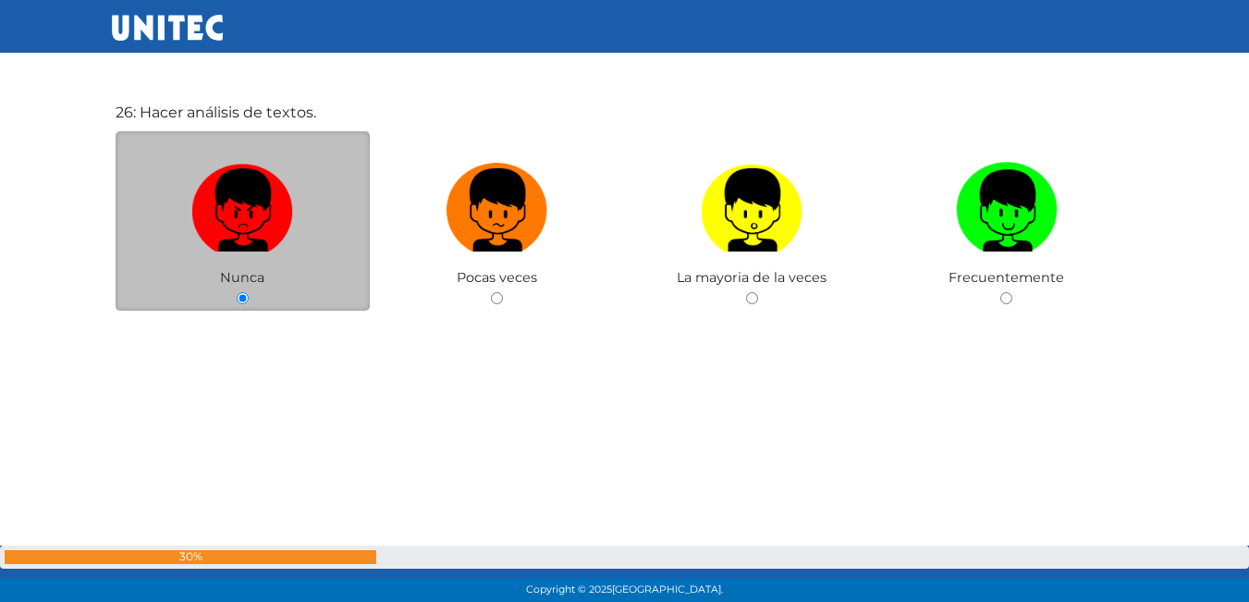
scroll to position [15652, 0]
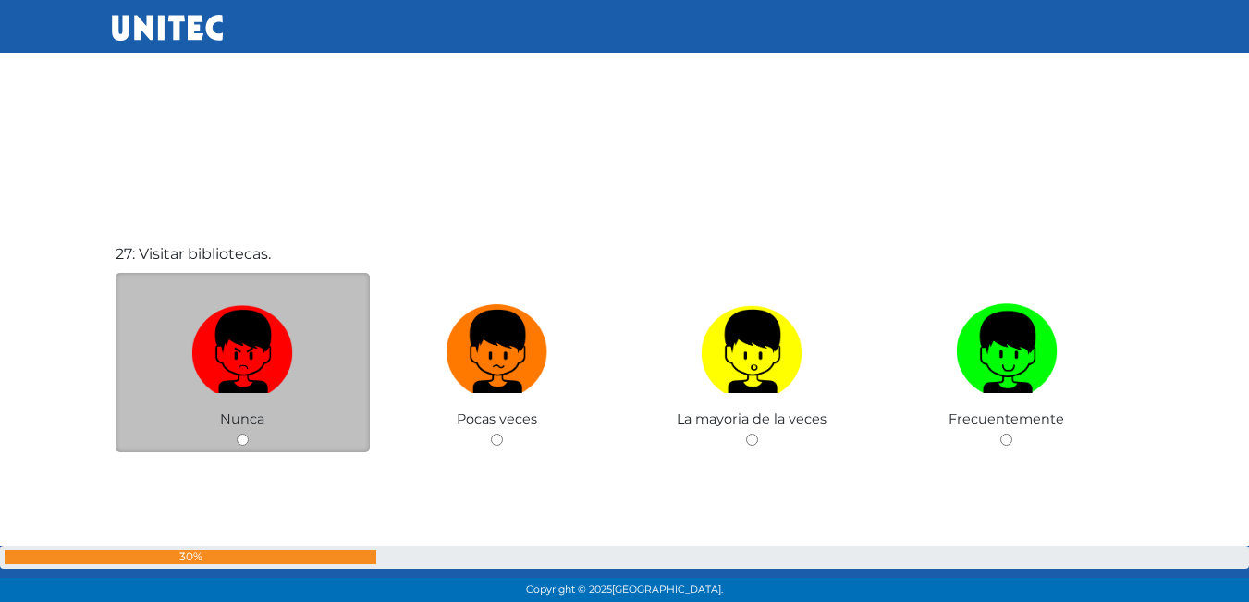
click at [245, 436] on input "radio" at bounding box center [243, 440] width 12 height 12
radio input "true"
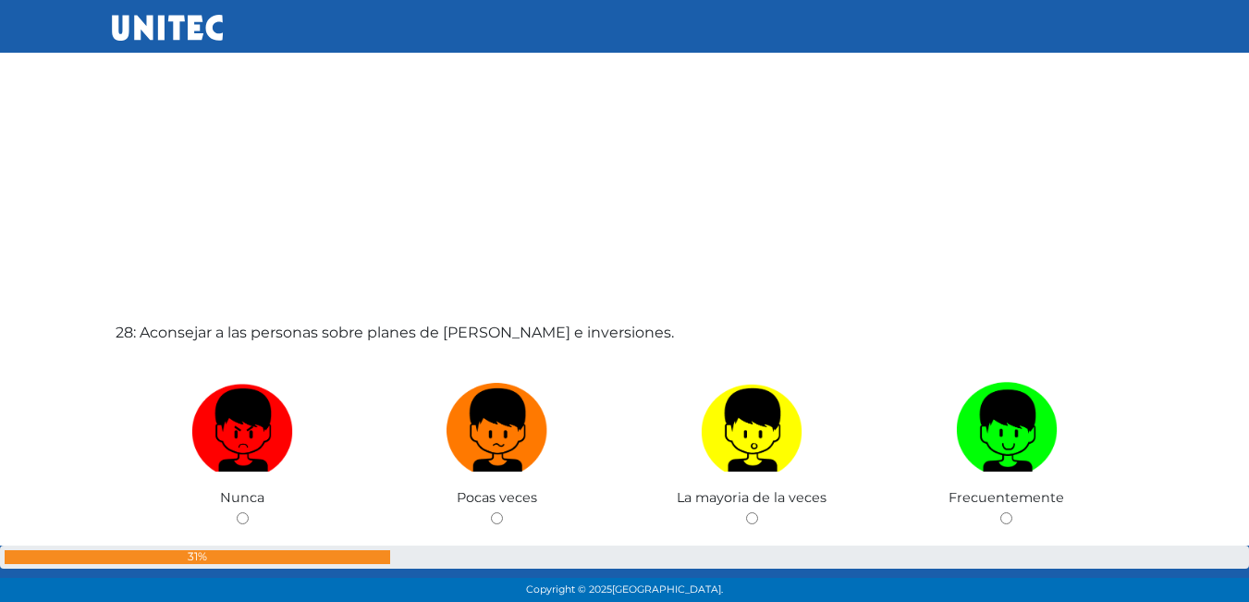
scroll to position [16299, 0]
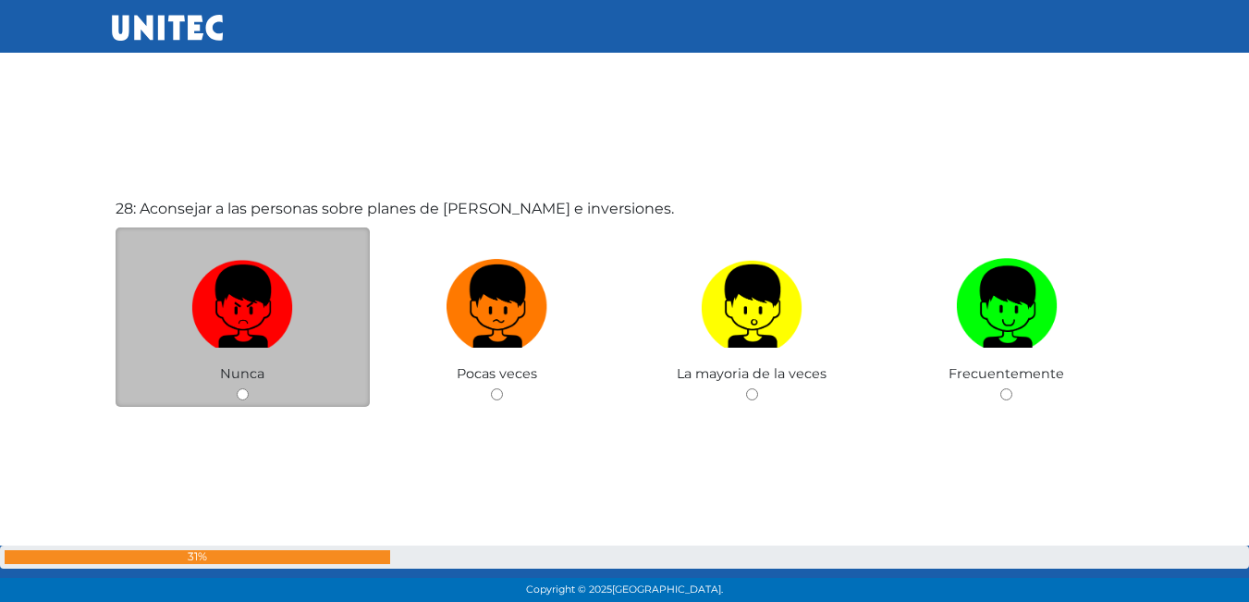
click at [245, 394] on input "radio" at bounding box center [243, 394] width 12 height 12
radio input "true"
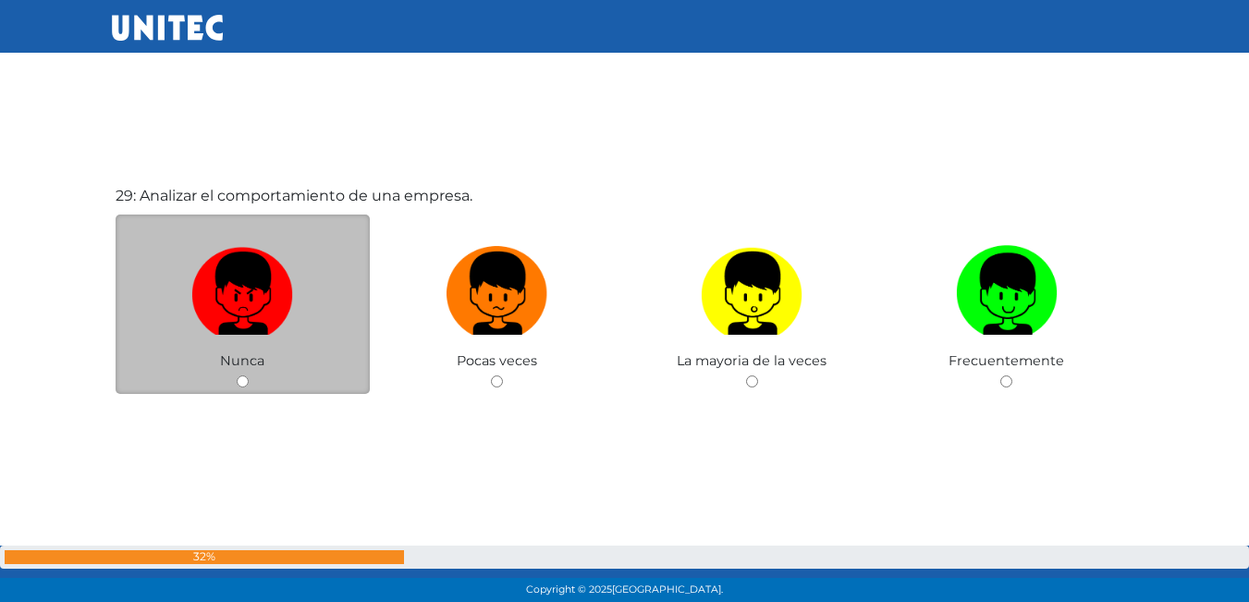
click at [241, 436] on div "29: Analizar el comportamiento de una empresa. Nunca Pocas veces La mayoria de …" at bounding box center [625, 335] width 1026 height 602
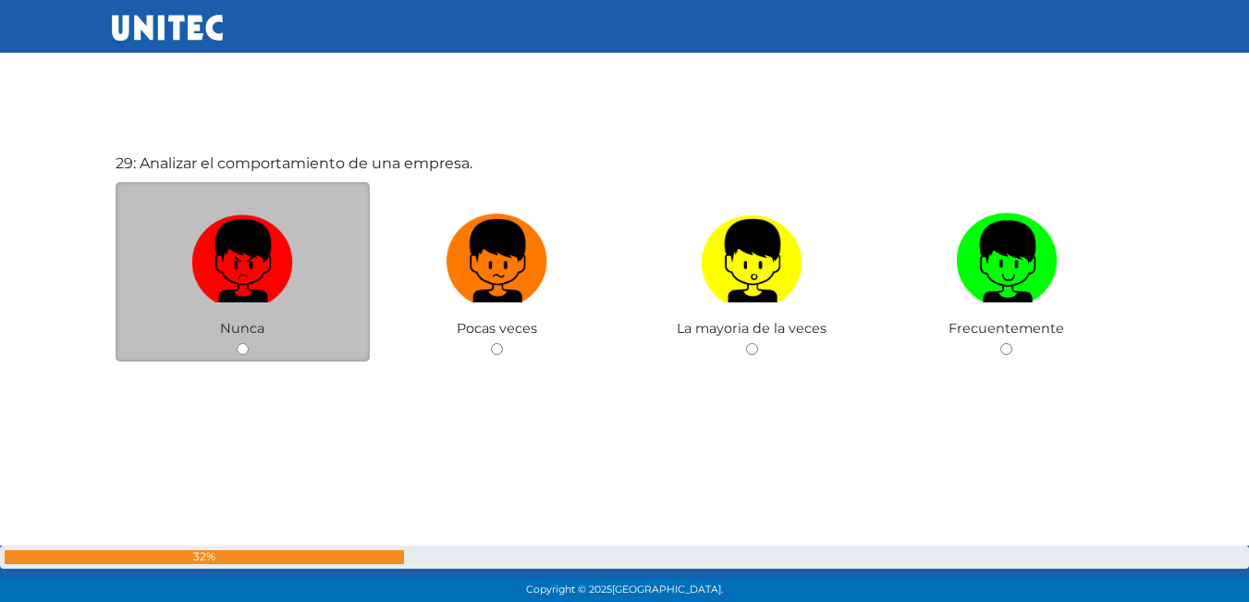
click at [249, 344] on div "Nunca" at bounding box center [243, 272] width 255 height 180
click at [237, 347] on input "radio" at bounding box center [243, 349] width 12 height 12
radio input "true"
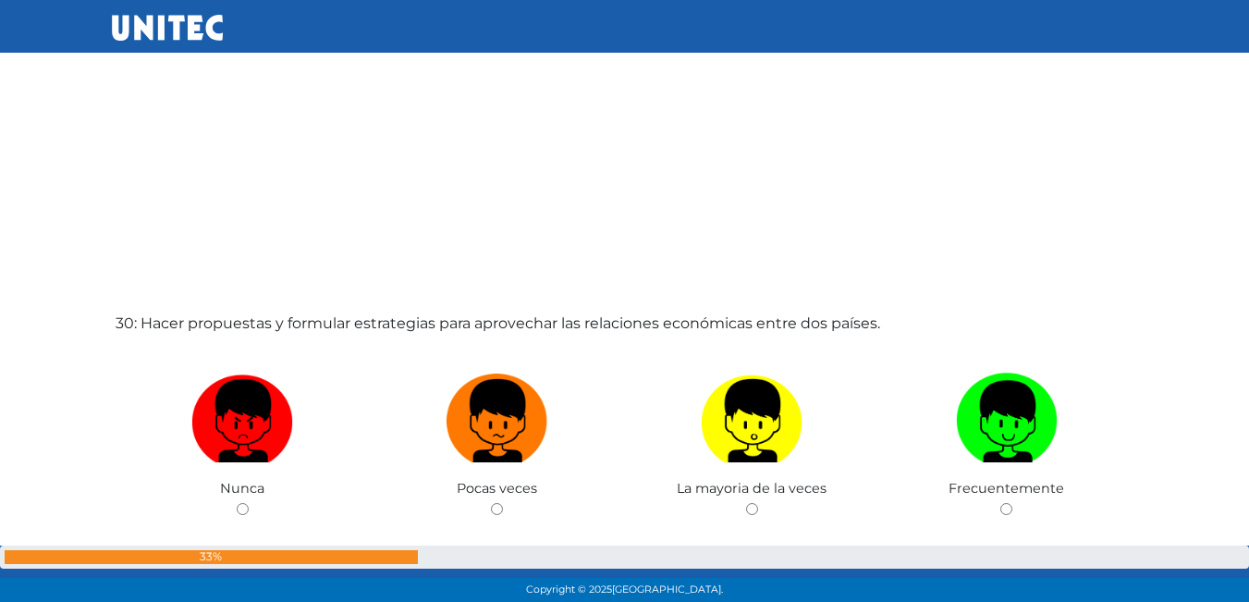
scroll to position [17412, 0]
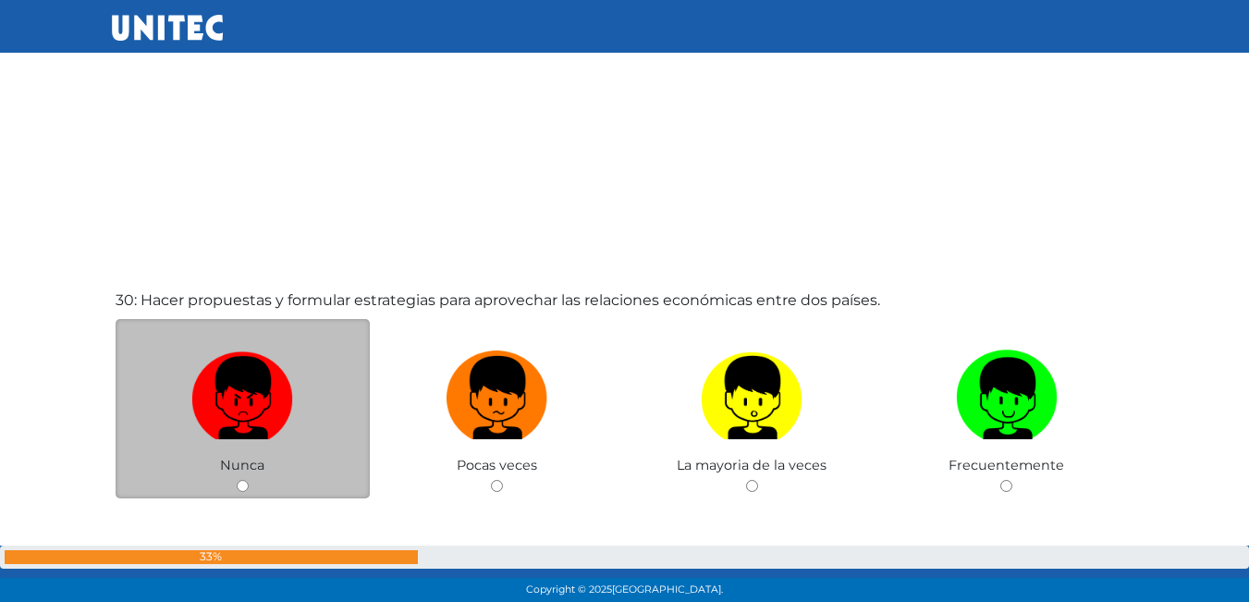
click at [244, 482] on input "radio" at bounding box center [243, 486] width 12 height 12
radio input "true"
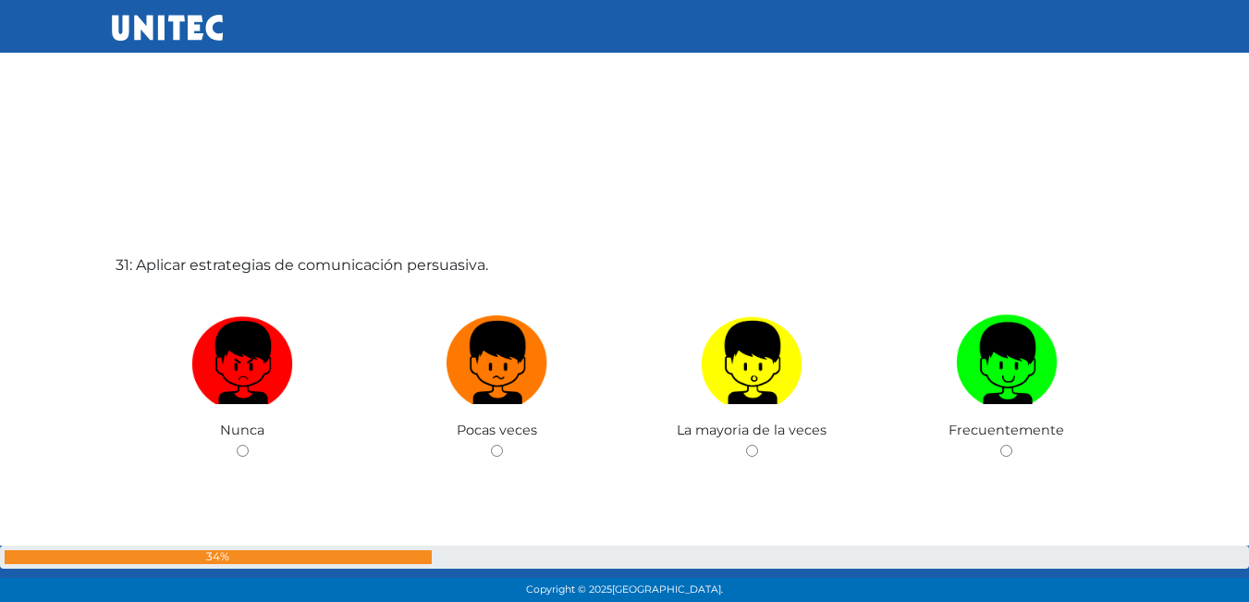
scroll to position [18147, 0]
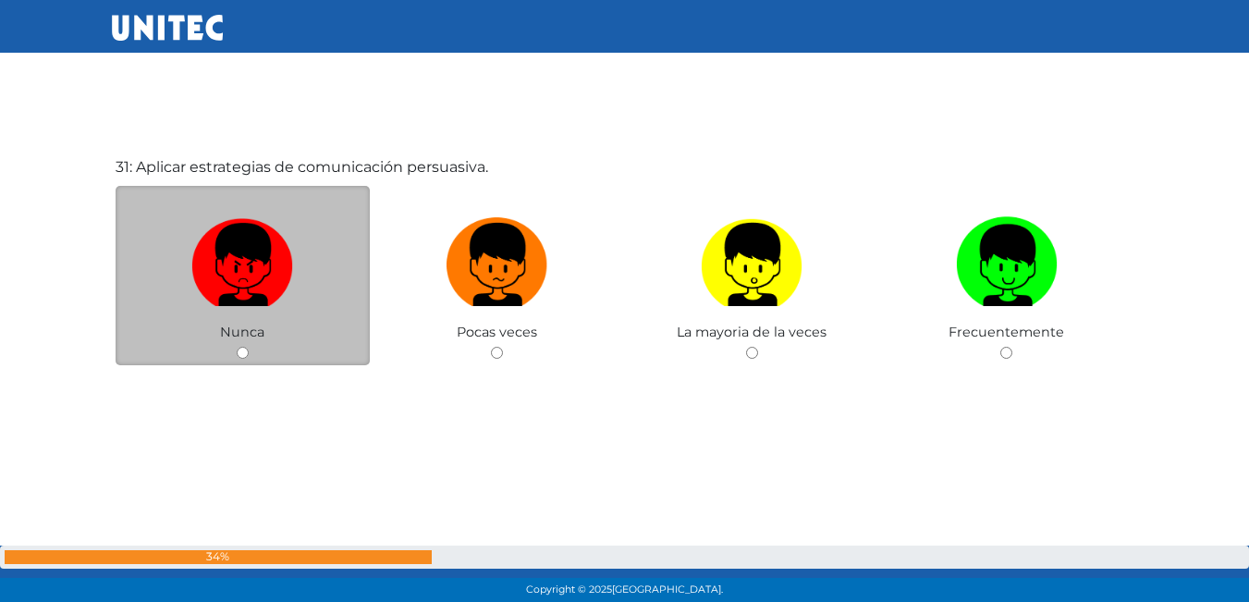
click at [238, 355] on input "radio" at bounding box center [243, 353] width 12 height 12
radio input "true"
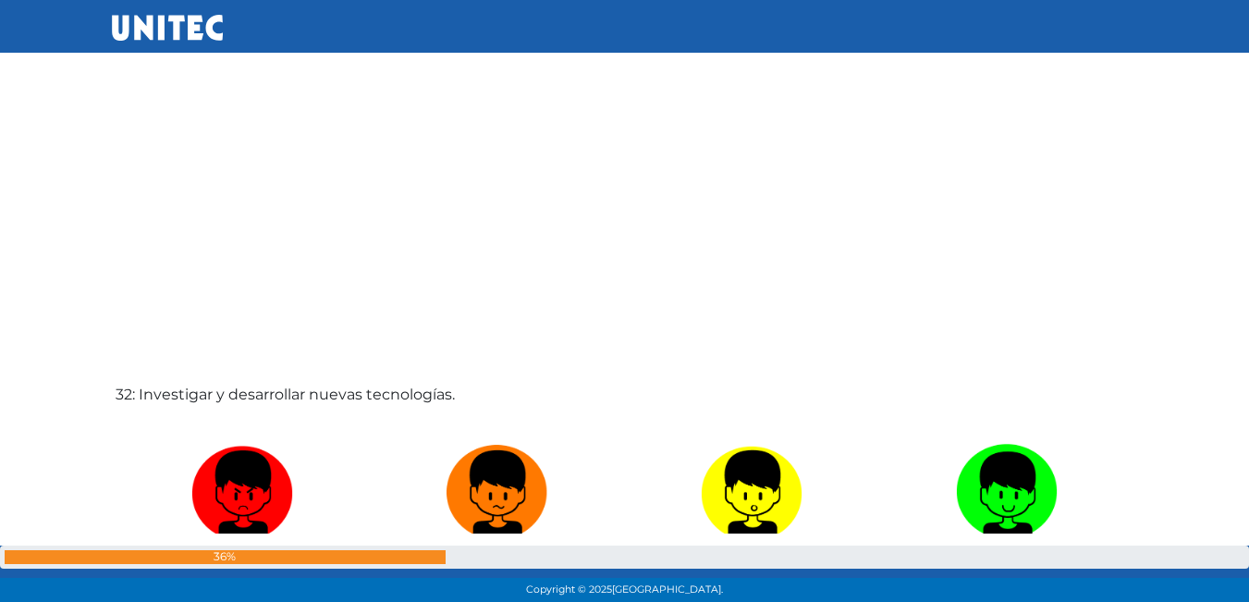
scroll to position [18613, 0]
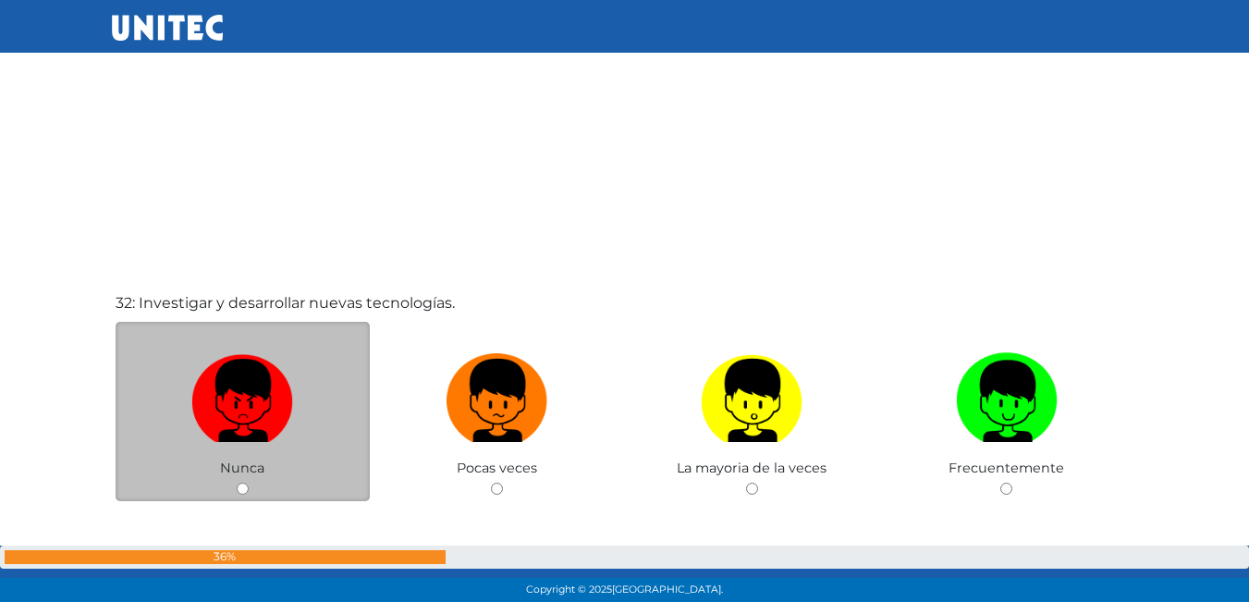
click at [238, 481] on div "Nunca" at bounding box center [243, 412] width 255 height 180
click at [245, 485] on input "radio" at bounding box center [243, 489] width 12 height 12
radio input "true"
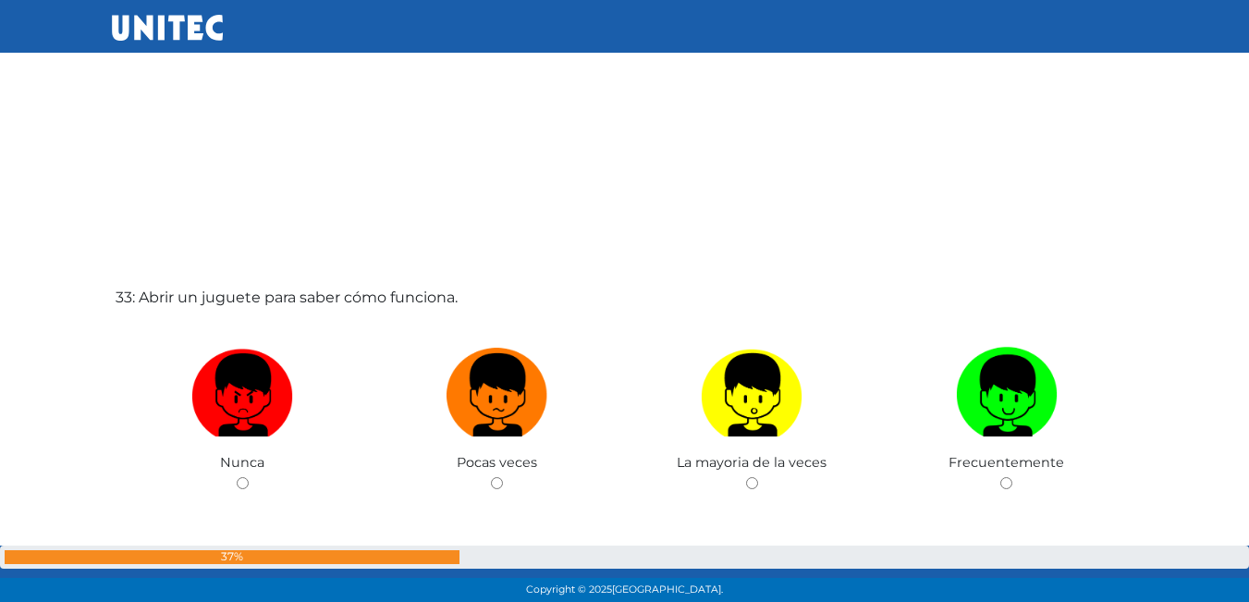
scroll to position [19228, 0]
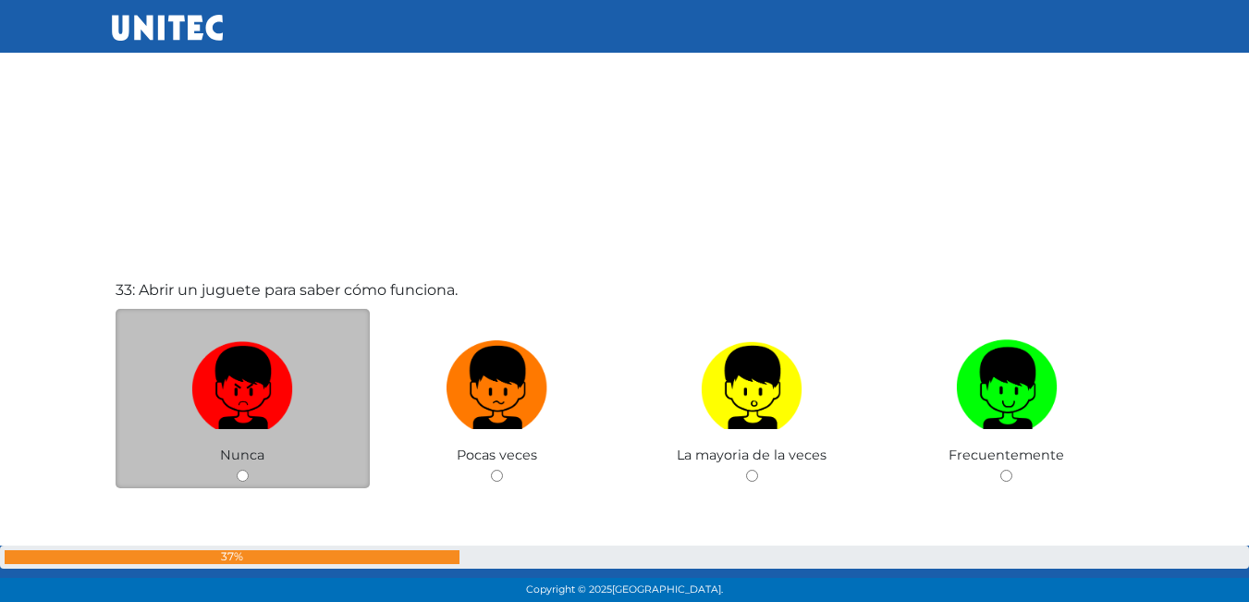
click at [240, 472] on input "radio" at bounding box center [243, 476] width 12 height 12
radio input "true"
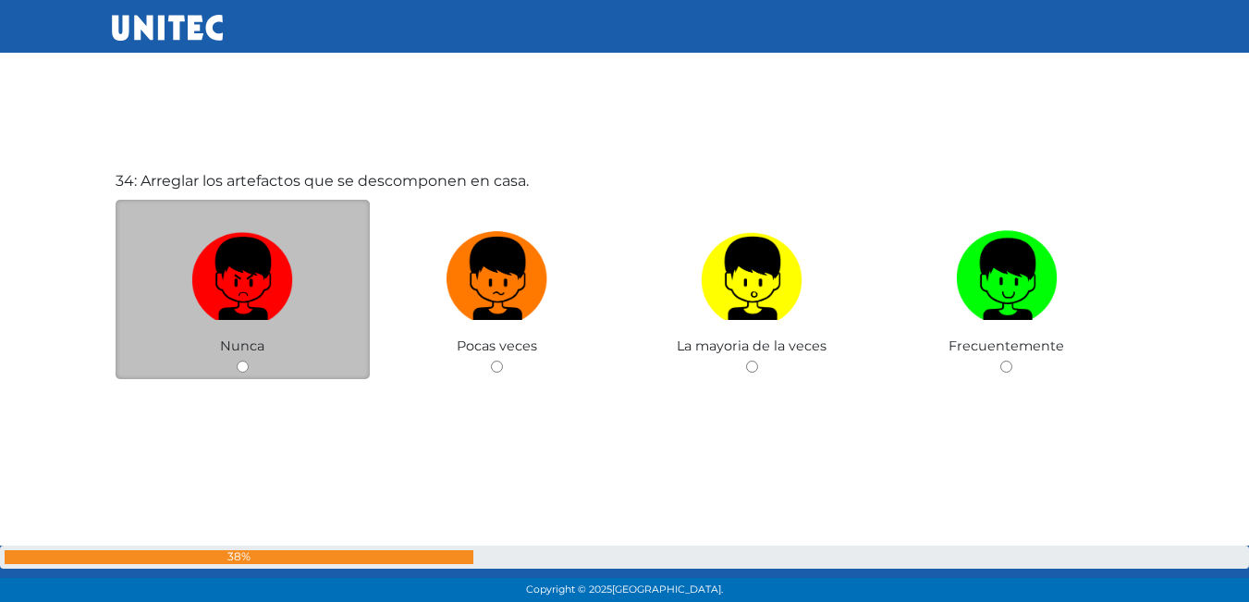
scroll to position [19941, 0]
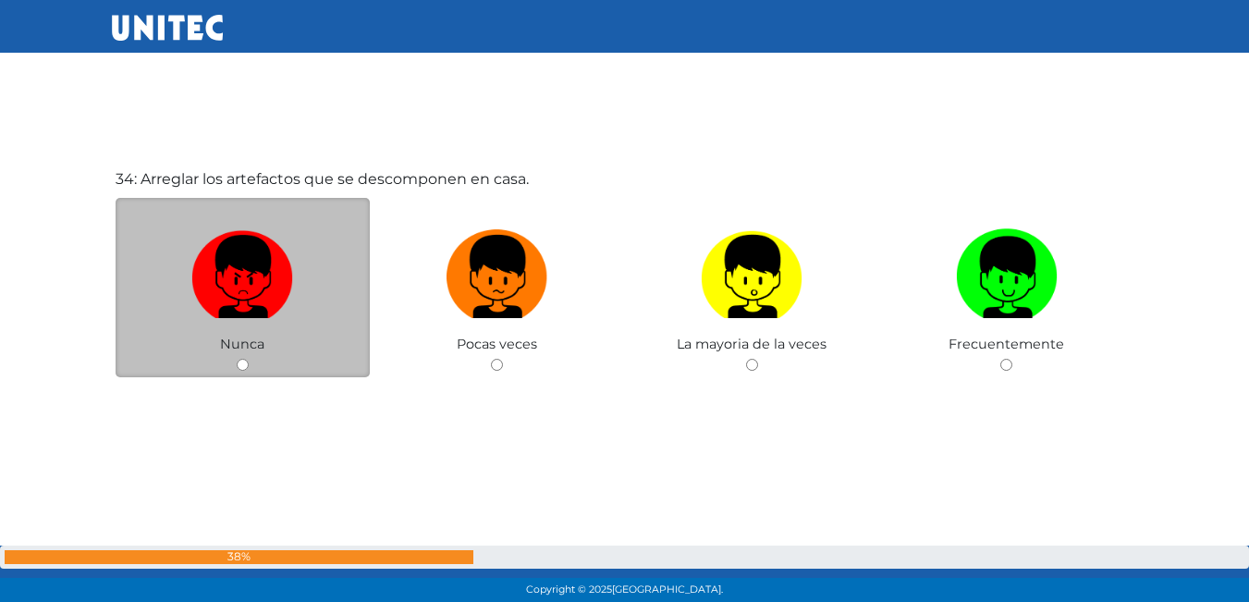
click at [244, 371] on input "radio" at bounding box center [243, 365] width 12 height 12
radio input "true"
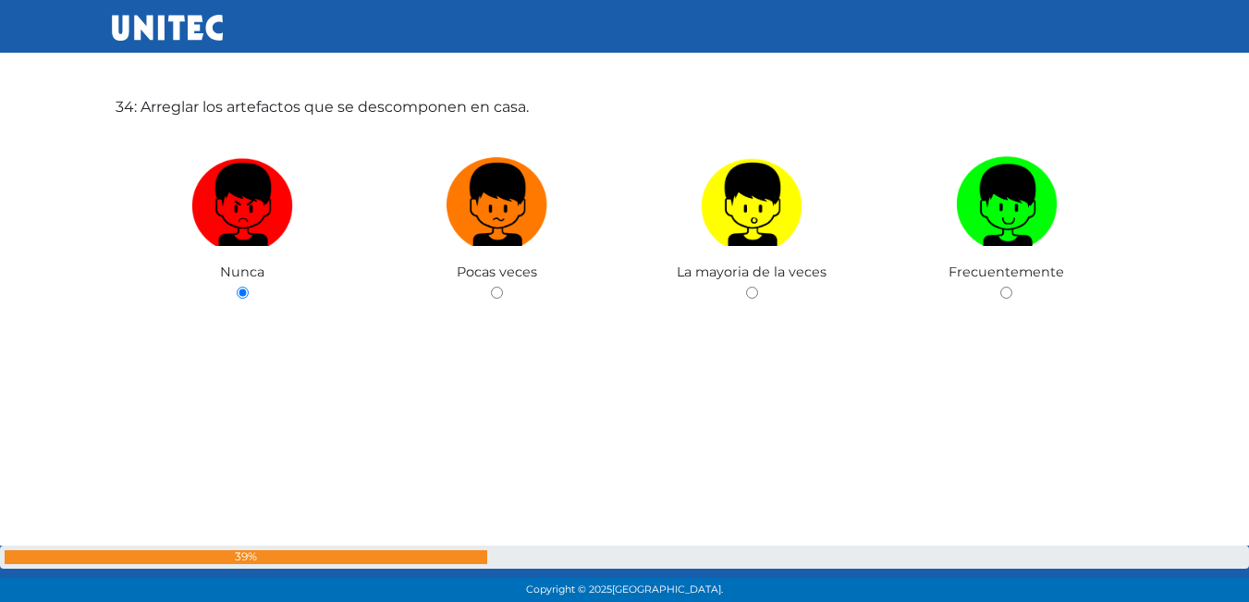
scroll to position [20381, 0]
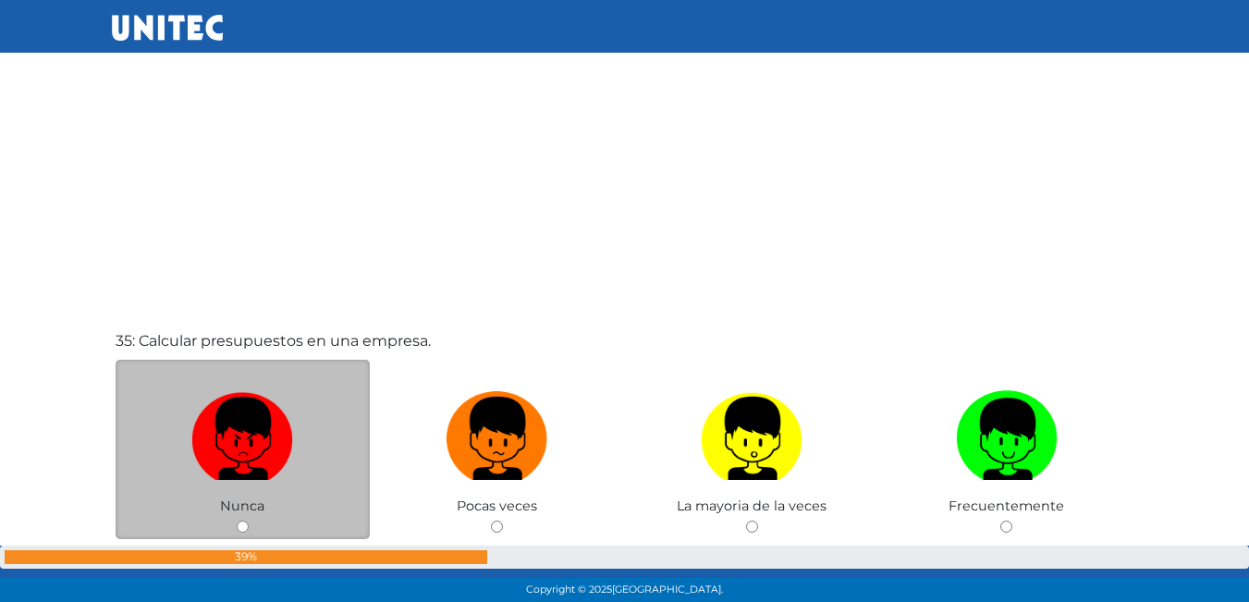
click at [245, 532] on input "radio" at bounding box center [243, 527] width 12 height 12
radio input "true"
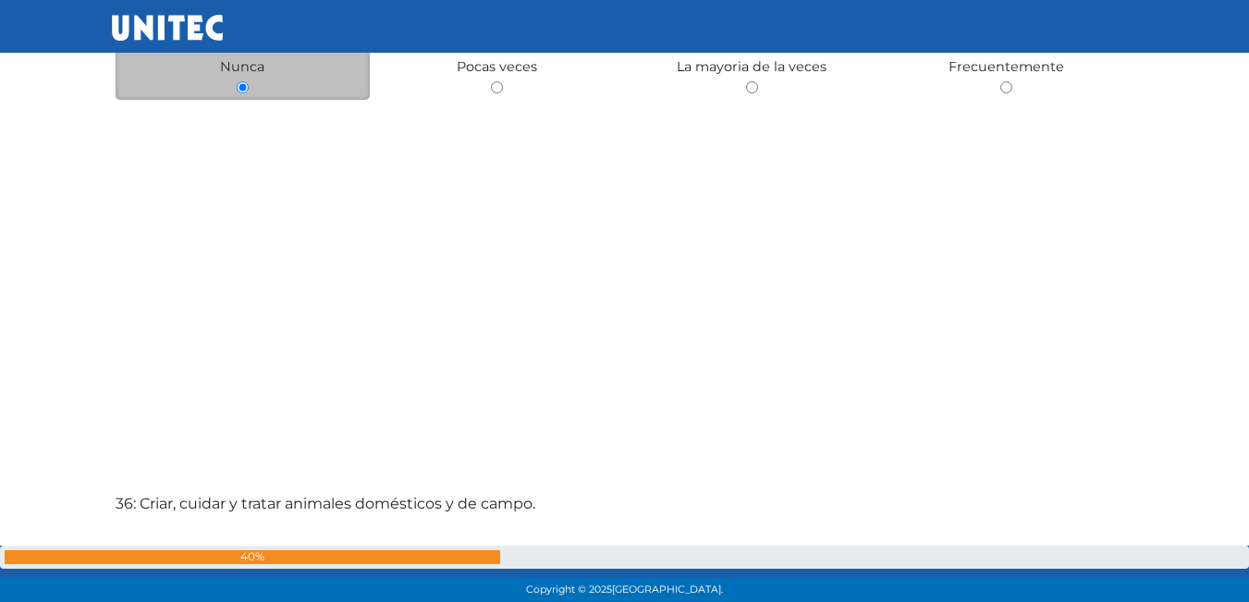
scroll to position [20997, 0]
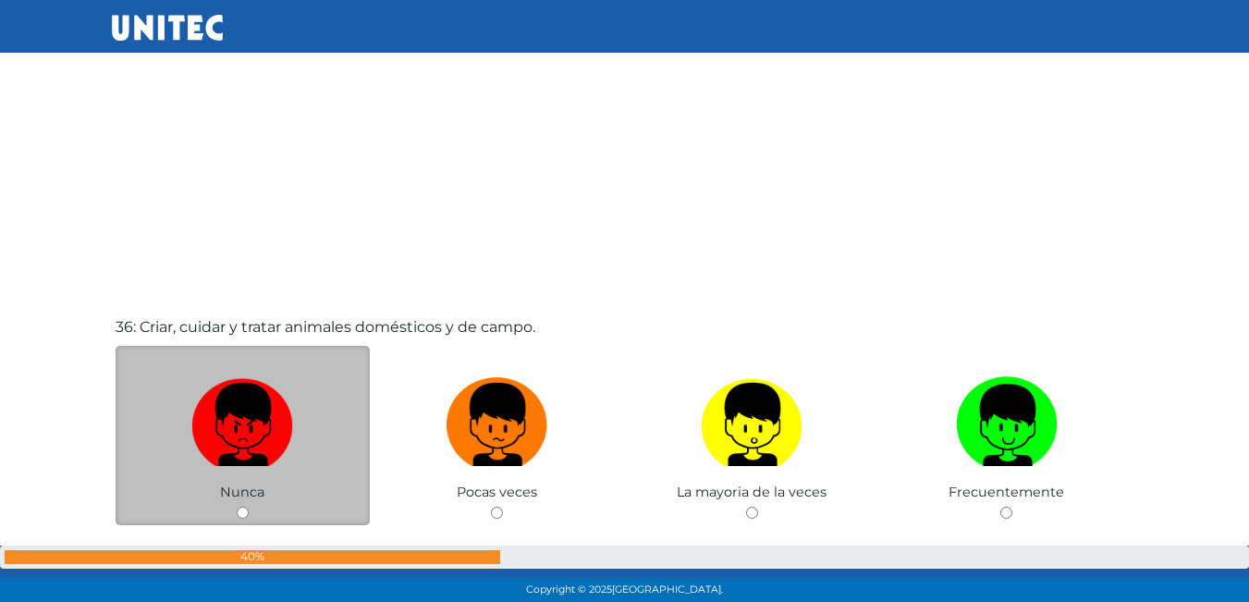
click at [248, 514] on input "radio" at bounding box center [243, 513] width 12 height 12
radio input "true"
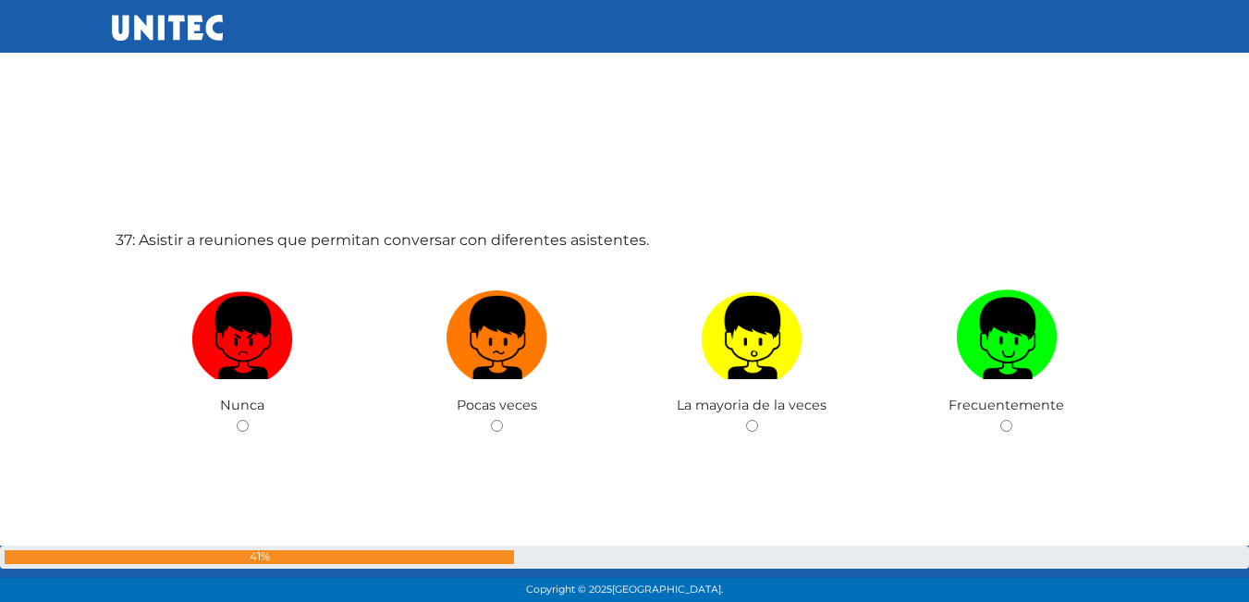
scroll to position [21737, 0]
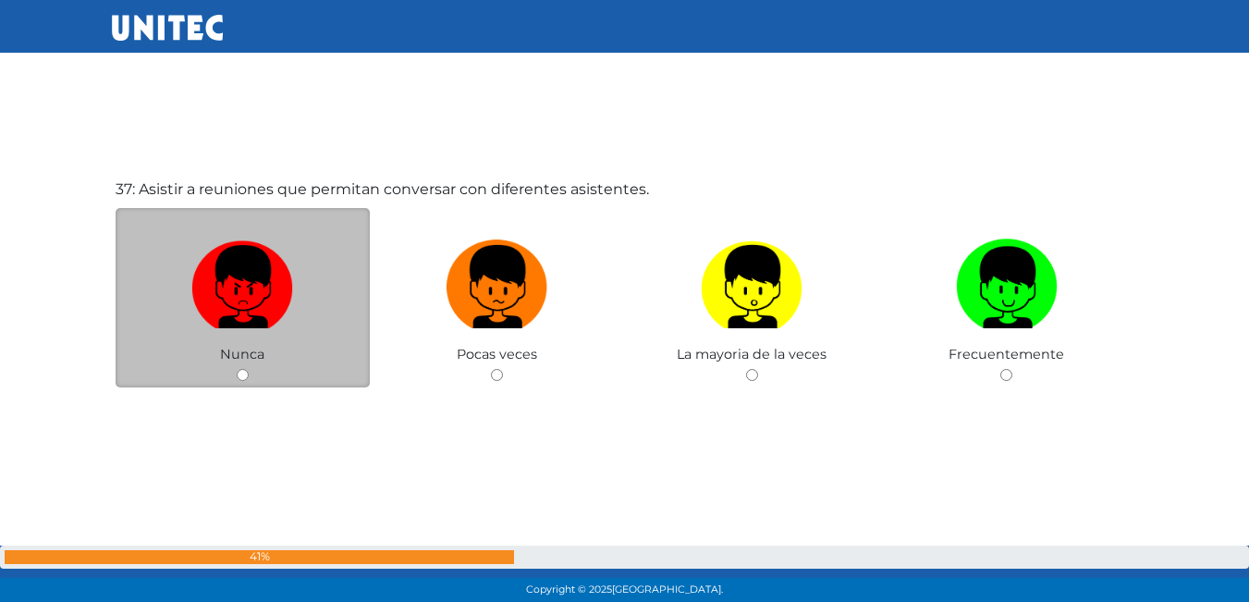
click at [248, 377] on input "radio" at bounding box center [243, 375] width 12 height 12
radio input "true"
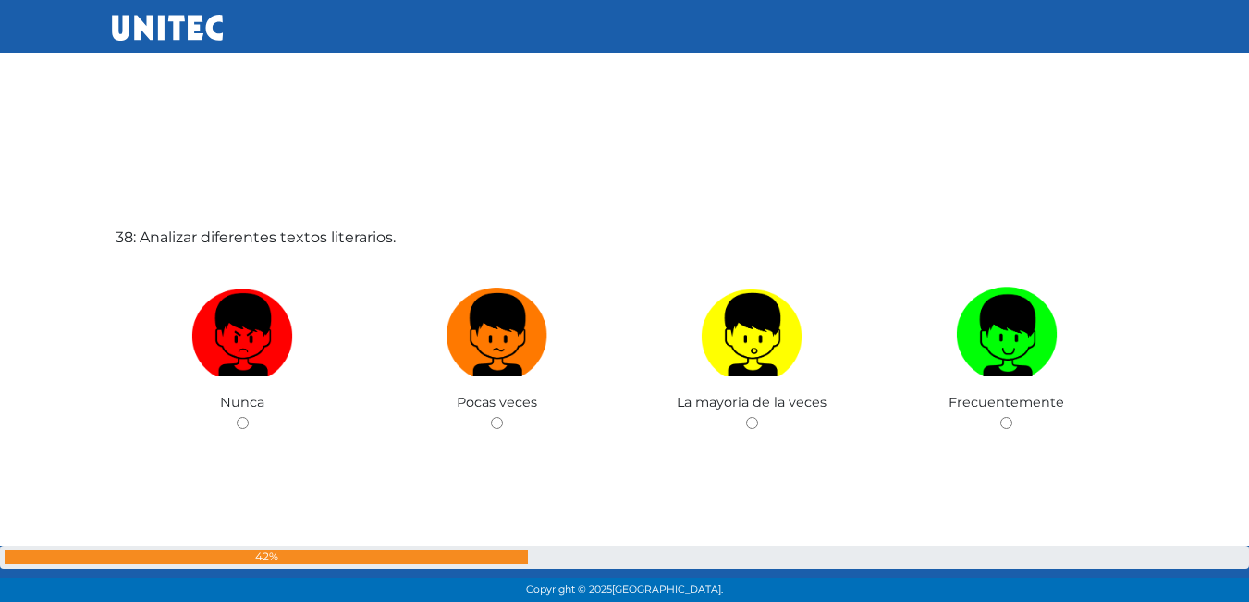
scroll to position [22283, 0]
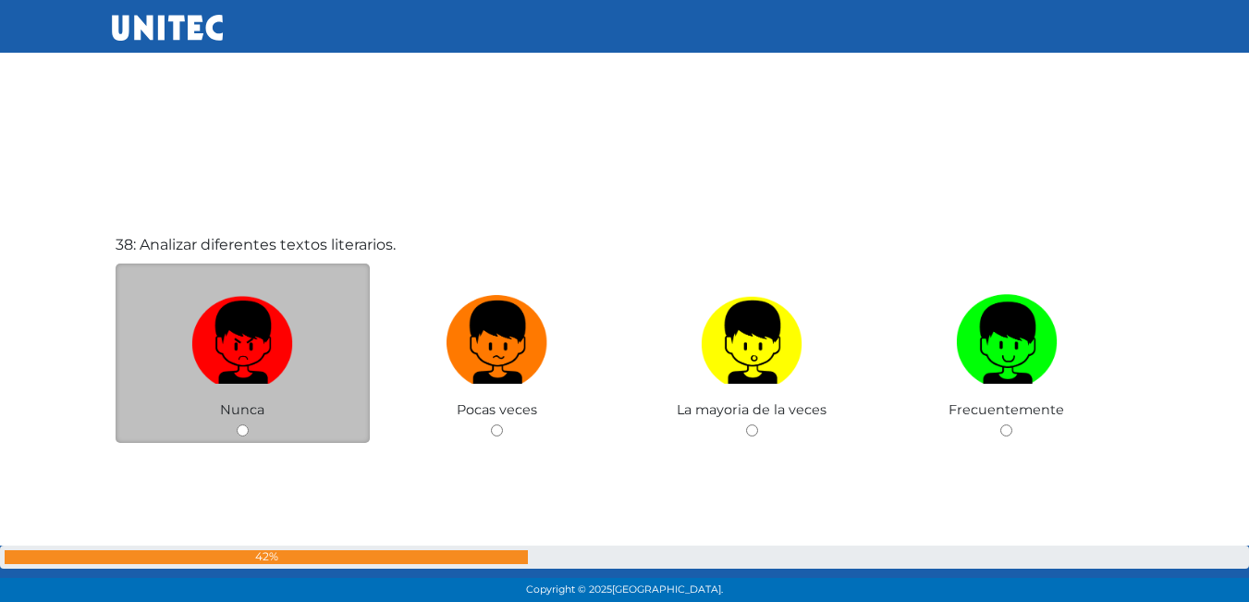
click at [241, 421] on div "Nunca" at bounding box center [243, 354] width 255 height 180
click at [243, 430] on input "radio" at bounding box center [243, 430] width 12 height 12
radio input "true"
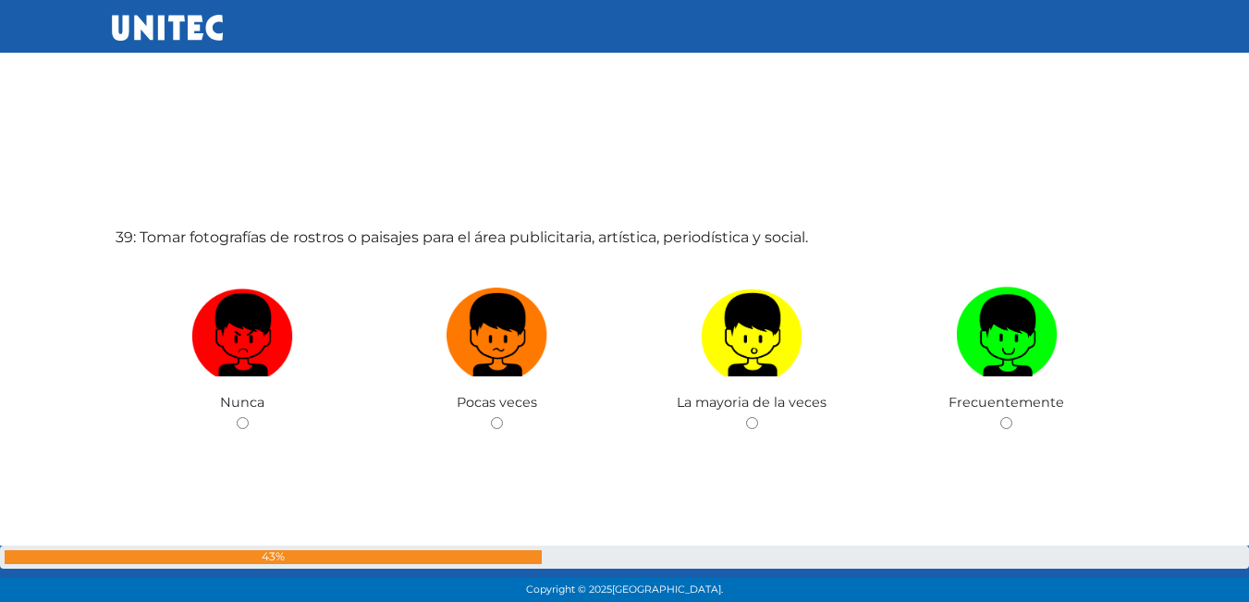
scroll to position [22900, 0]
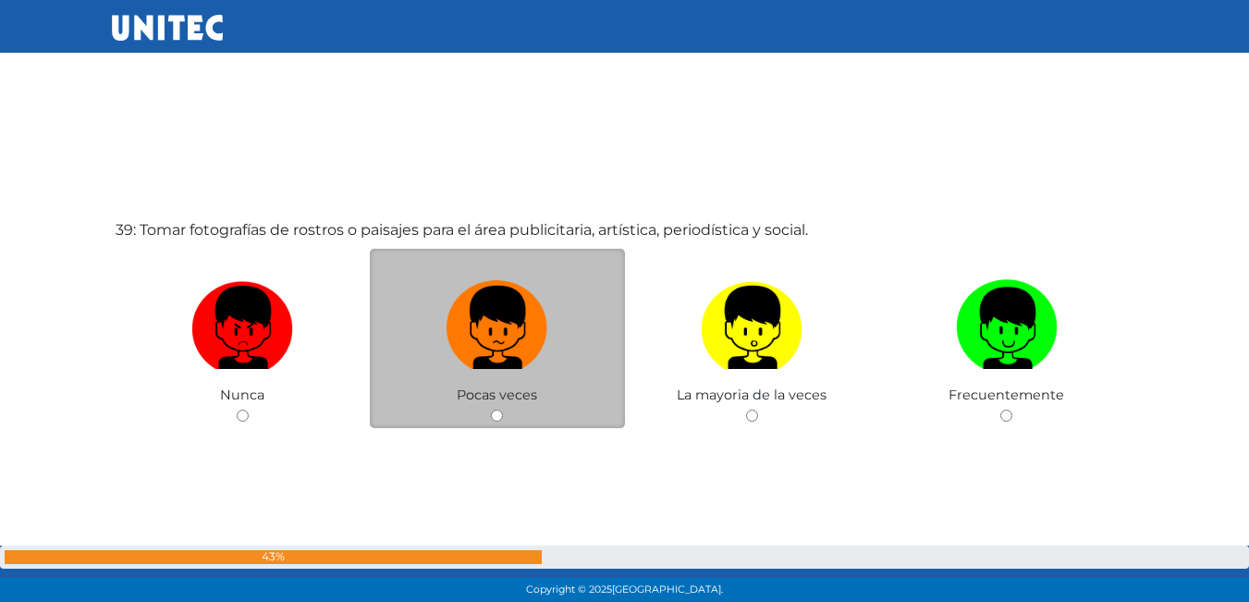
click at [501, 417] on input "radio" at bounding box center [497, 416] width 12 height 12
radio input "true"
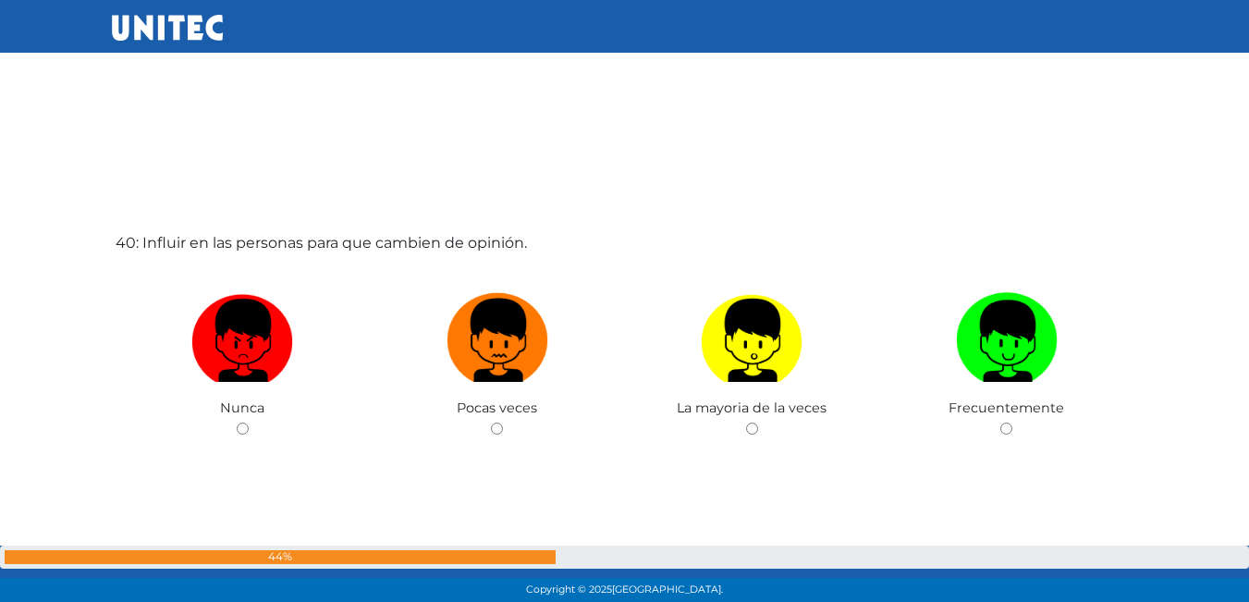
scroll to position [23522, 0]
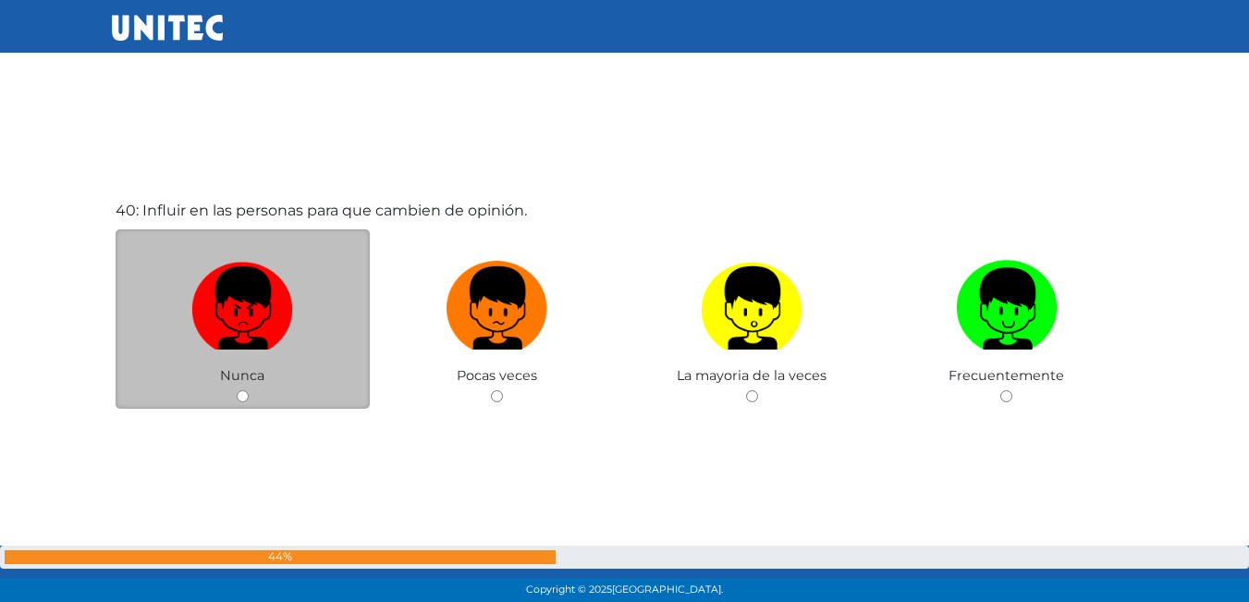
click at [238, 396] on input "radio" at bounding box center [243, 396] width 12 height 12
radio input "true"
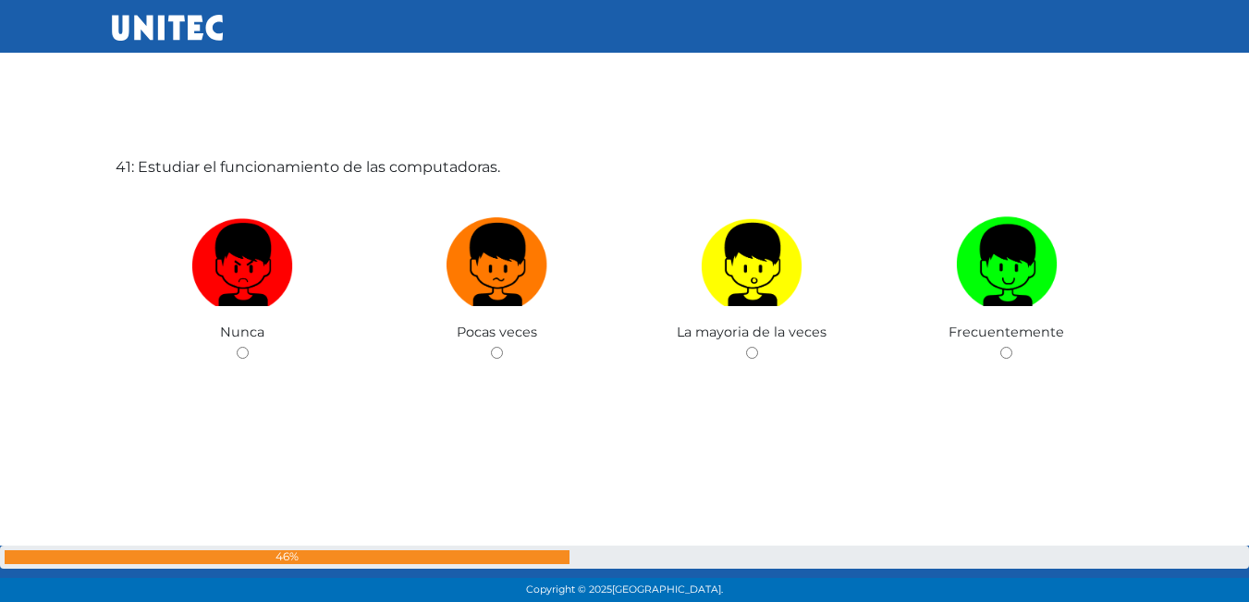
scroll to position [24173, 0]
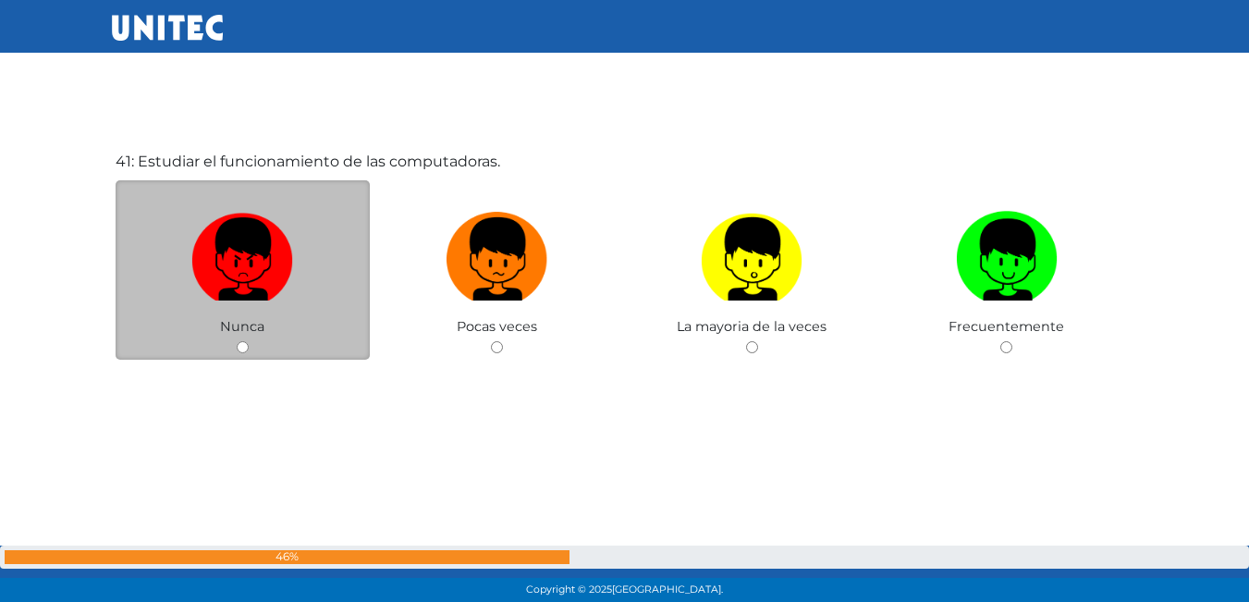
click at [237, 348] on input "radio" at bounding box center [243, 347] width 12 height 12
radio input "true"
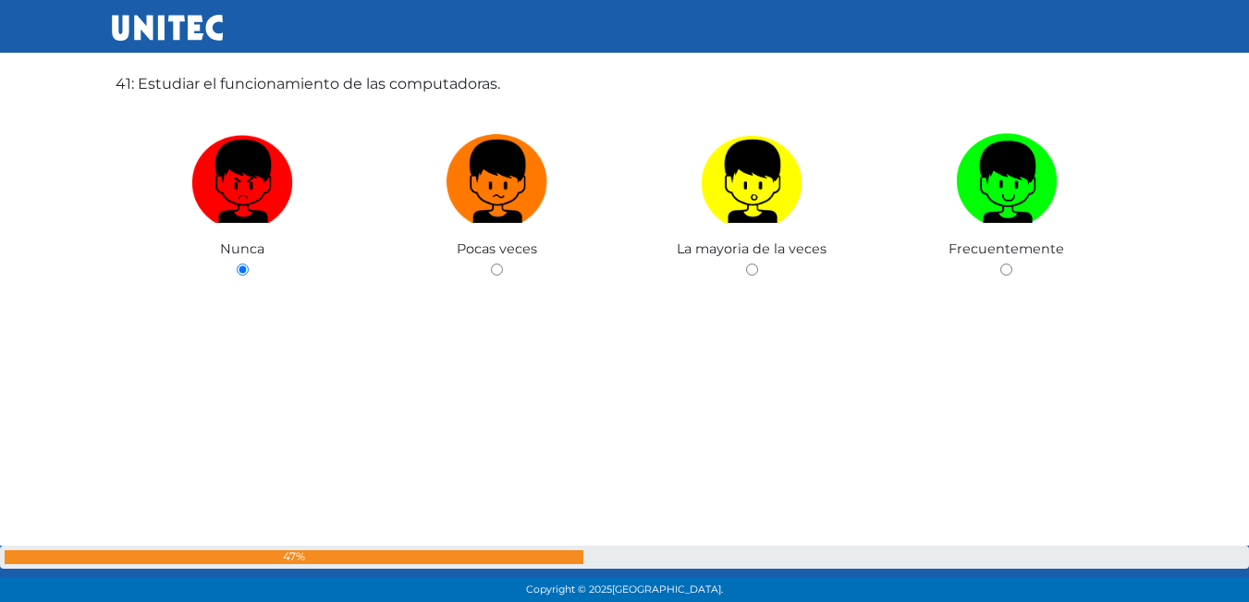
scroll to position [24618, 0]
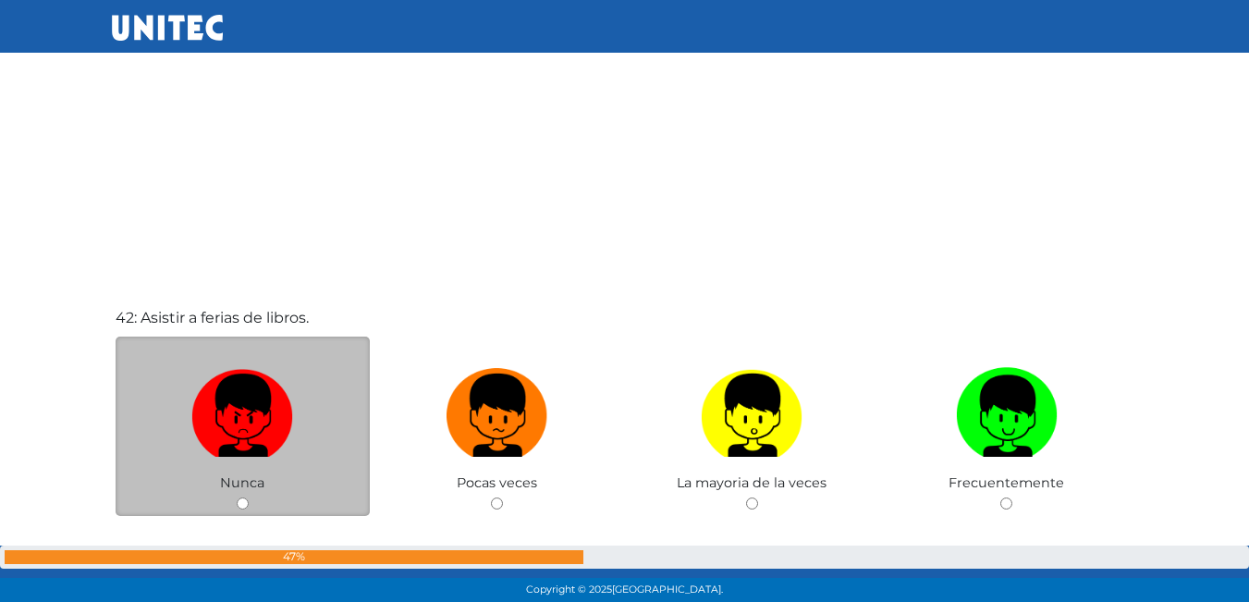
click at [245, 498] on input "radio" at bounding box center [243, 504] width 12 height 12
radio input "true"
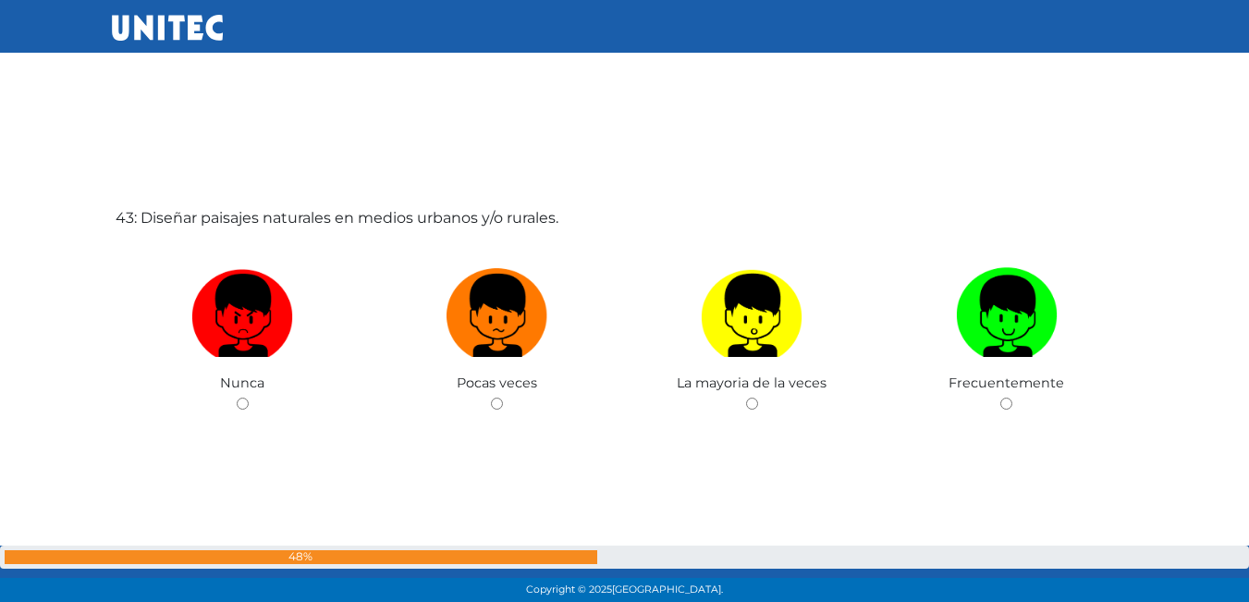
scroll to position [25327, 0]
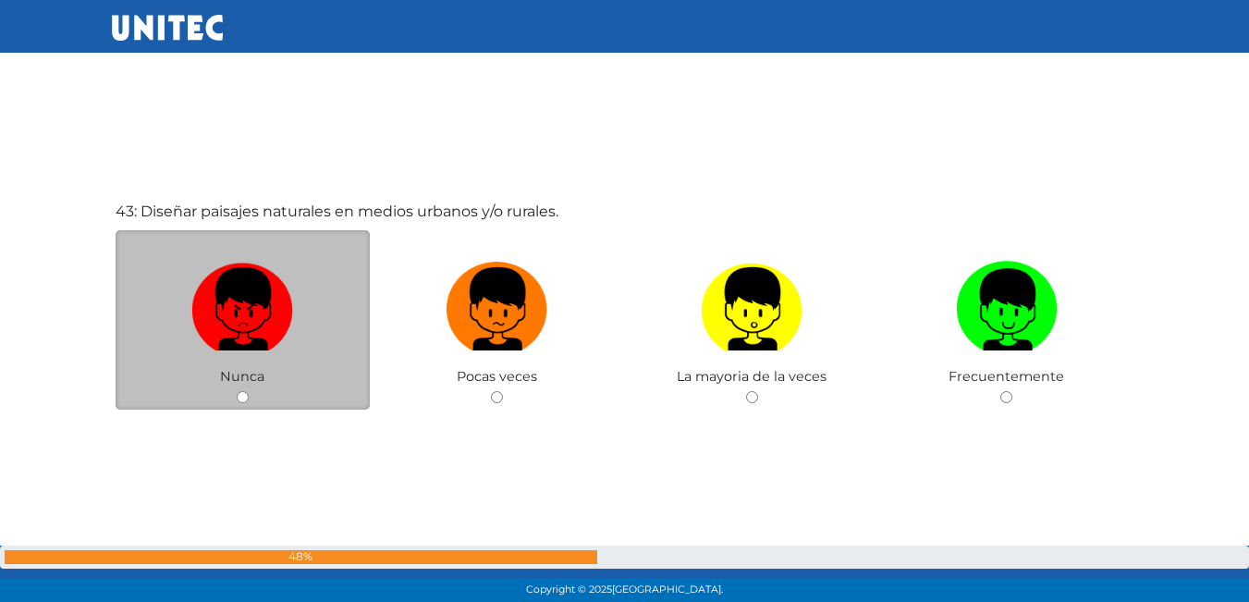
click at [245, 399] on input "radio" at bounding box center [243, 397] width 12 height 12
radio input "true"
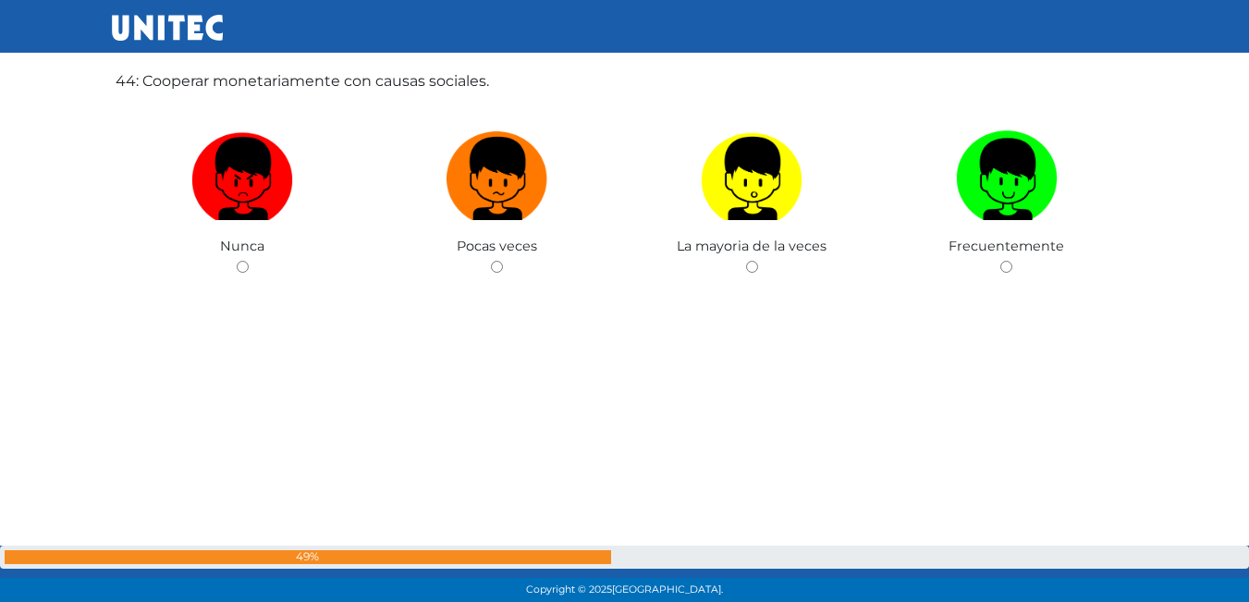
scroll to position [26069, 0]
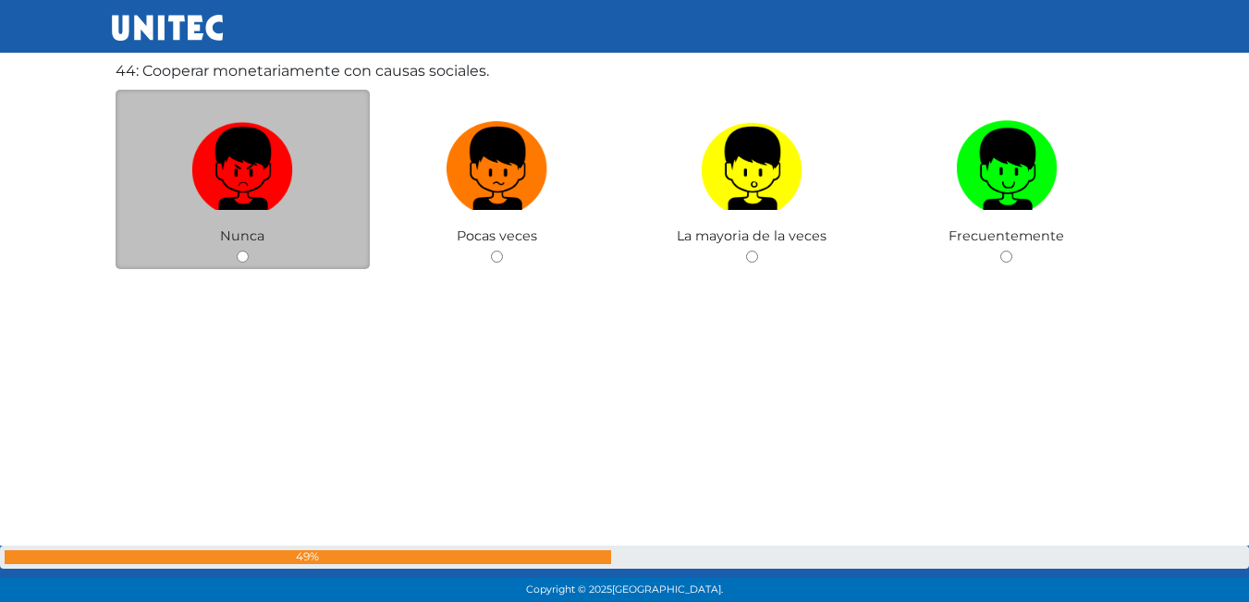
click at [232, 253] on div "Nunca" at bounding box center [243, 180] width 255 height 180
click at [252, 254] on div "Nunca" at bounding box center [243, 180] width 255 height 180
click at [245, 260] on input "radio" at bounding box center [243, 257] width 12 height 12
radio input "true"
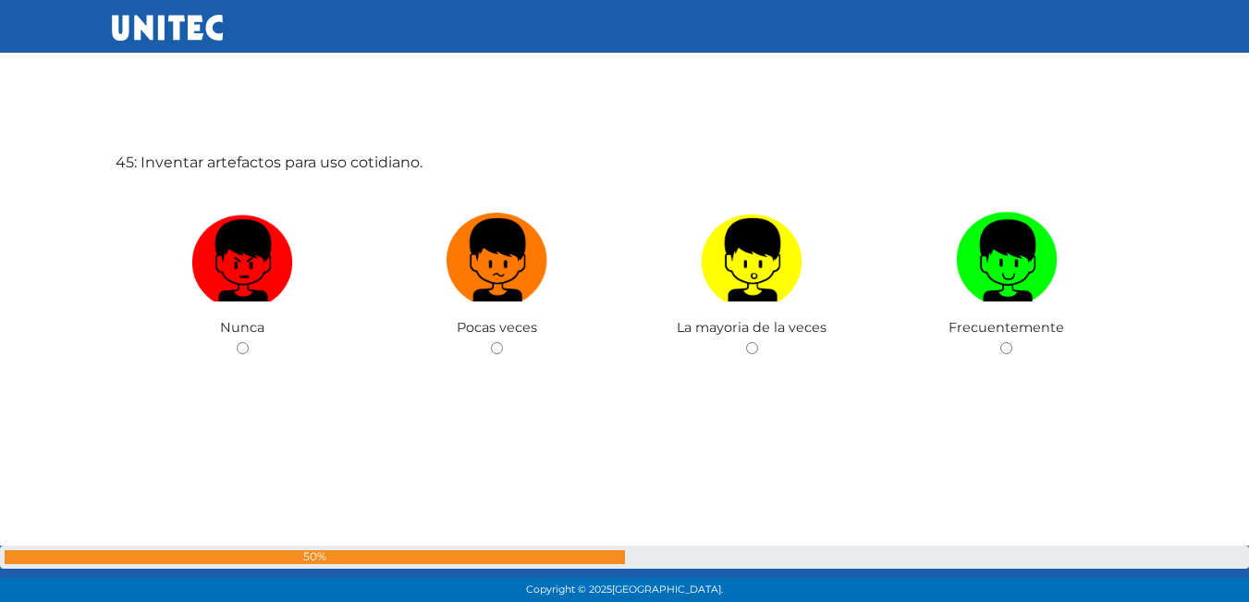
scroll to position [26581, 0]
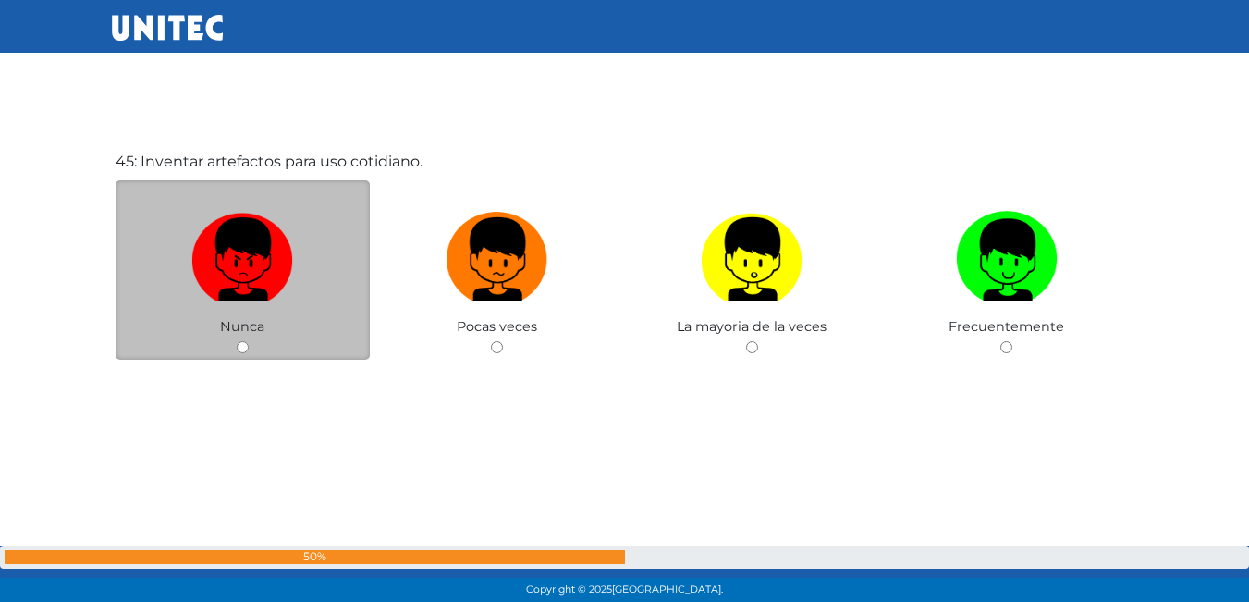
click at [240, 341] on input "radio" at bounding box center [243, 347] width 12 height 12
radio input "true"
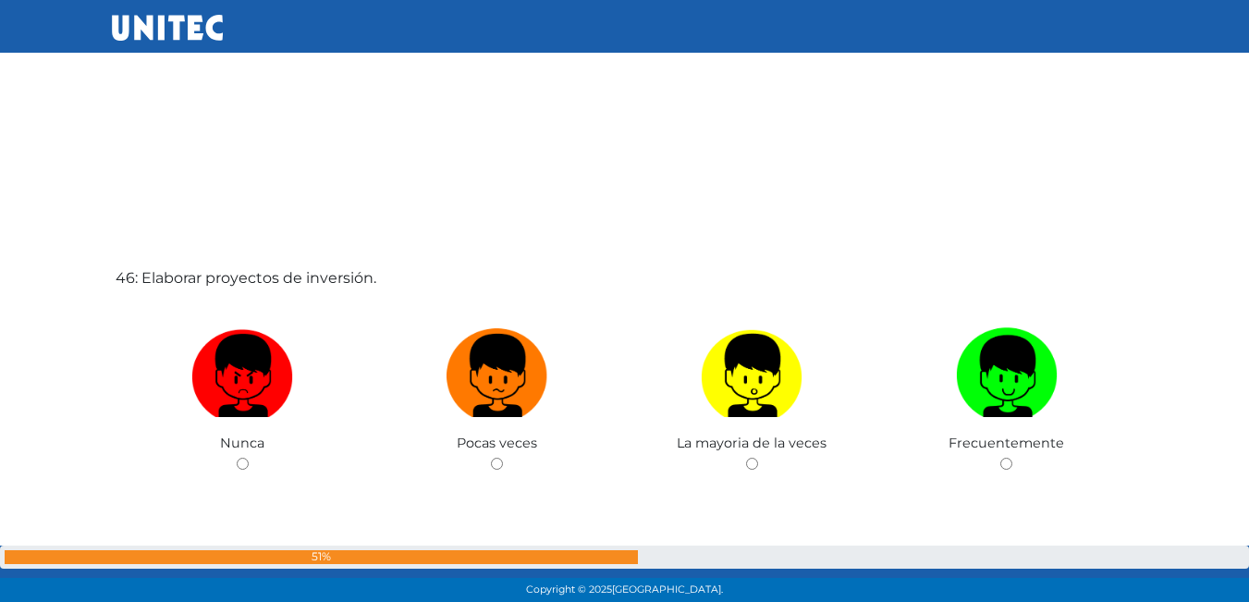
scroll to position [27130, 0]
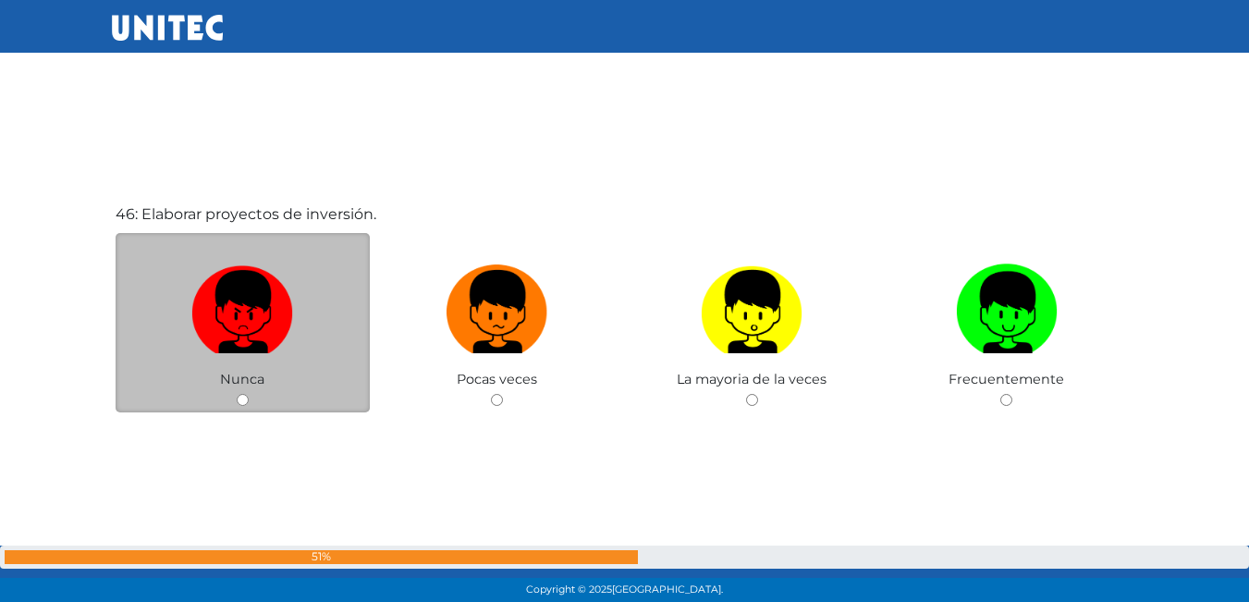
click at [246, 402] on input "radio" at bounding box center [243, 400] width 12 height 12
radio input "true"
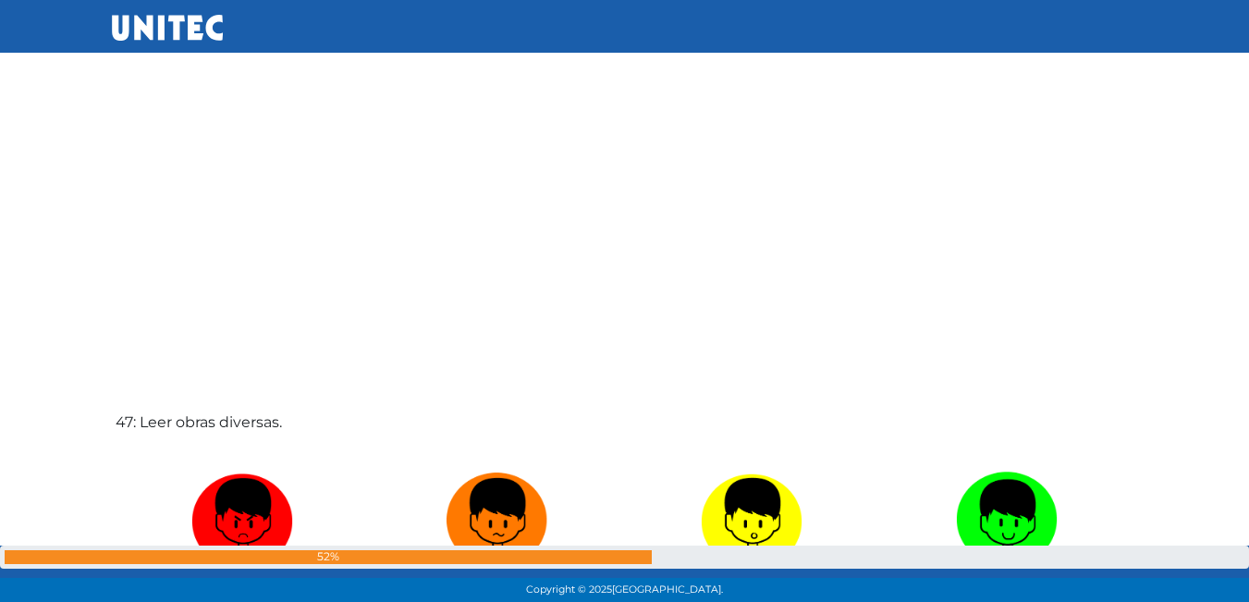
scroll to position [27751, 0]
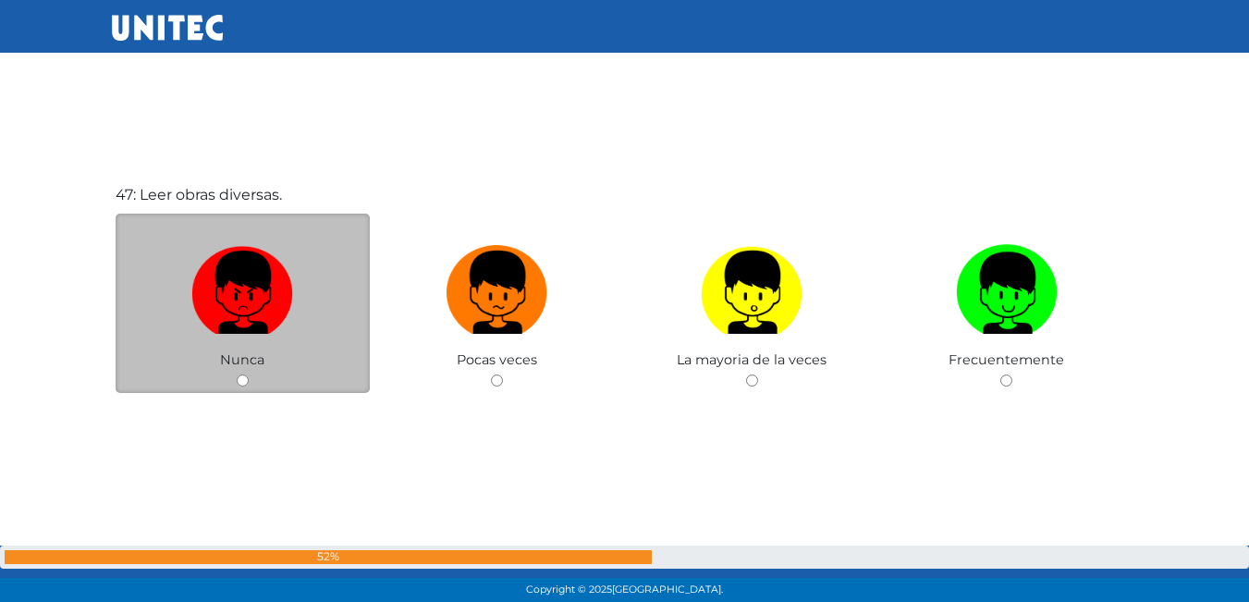
click at [244, 379] on input "radio" at bounding box center [243, 381] width 12 height 12
radio input "true"
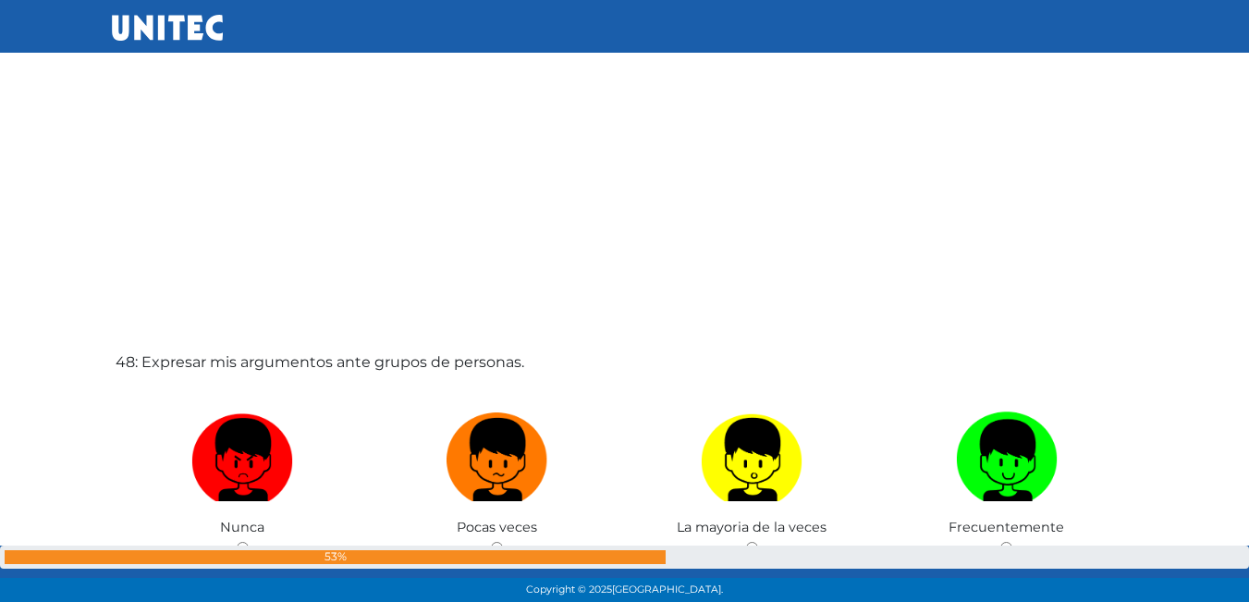
scroll to position [28371, 0]
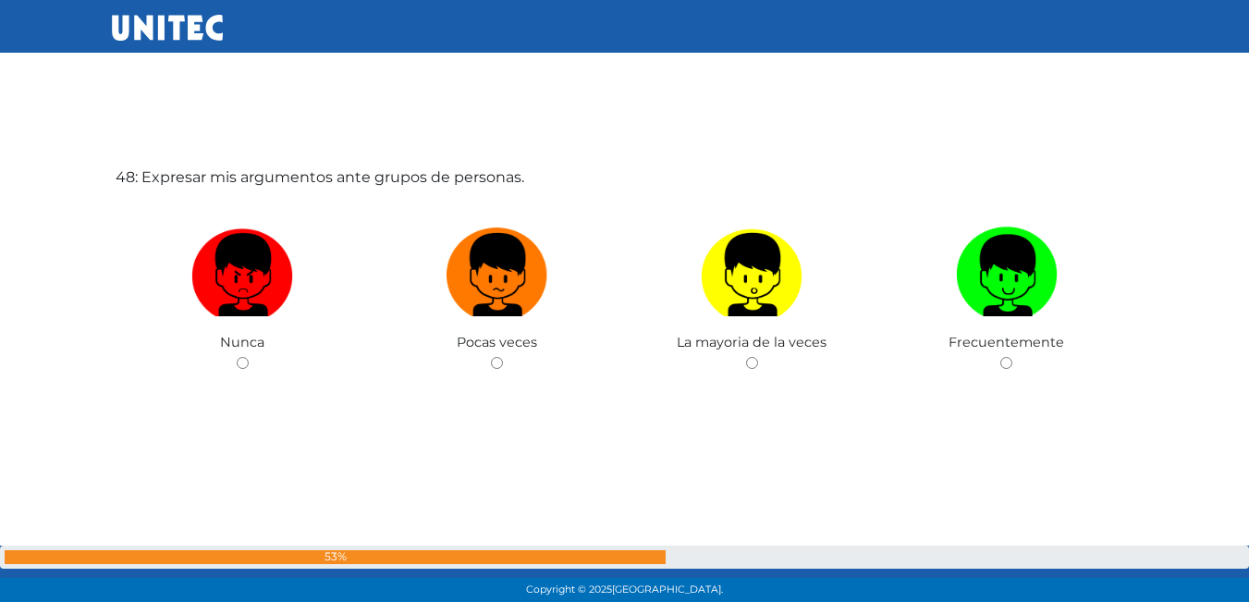
click at [244, 379] on div "48: Expresar mis argumentos ante grupos de personas. Nunca Pocas veces La mayor…" at bounding box center [625, 317] width 1026 height 602
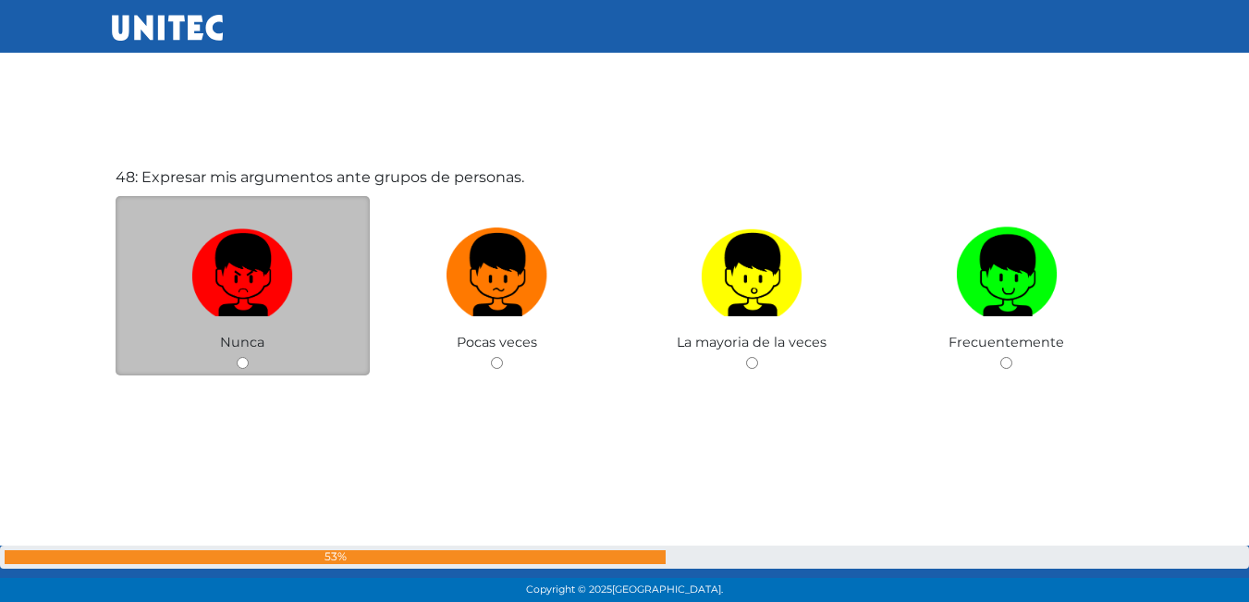
click at [238, 362] on input "radio" at bounding box center [243, 363] width 12 height 12
radio input "true"
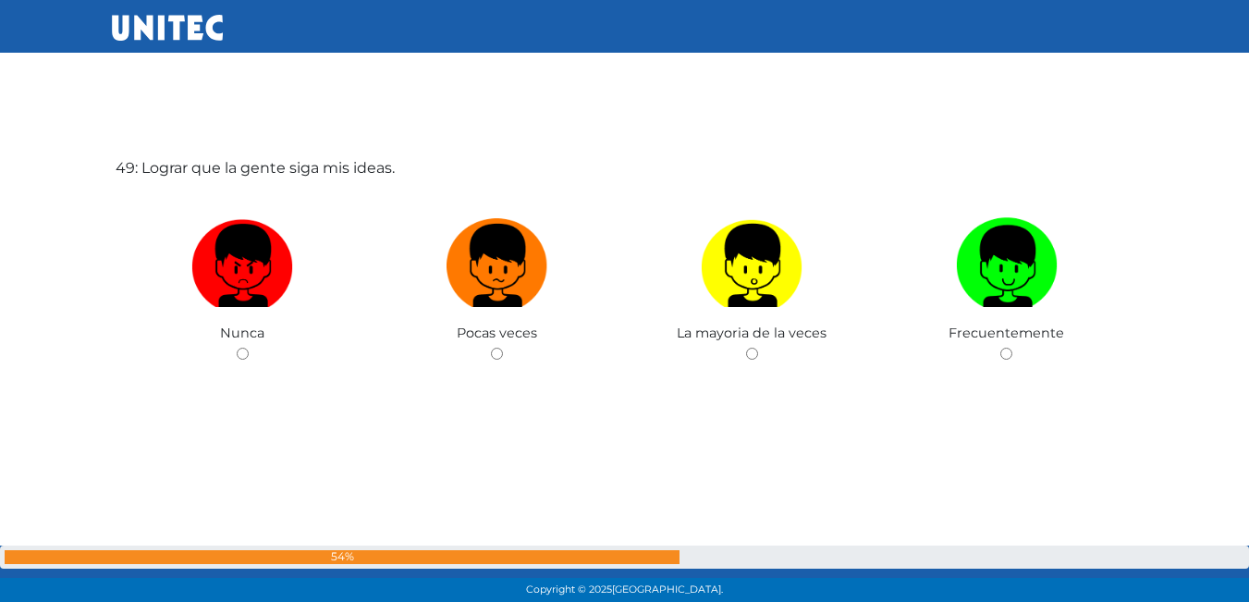
scroll to position [28989, 0]
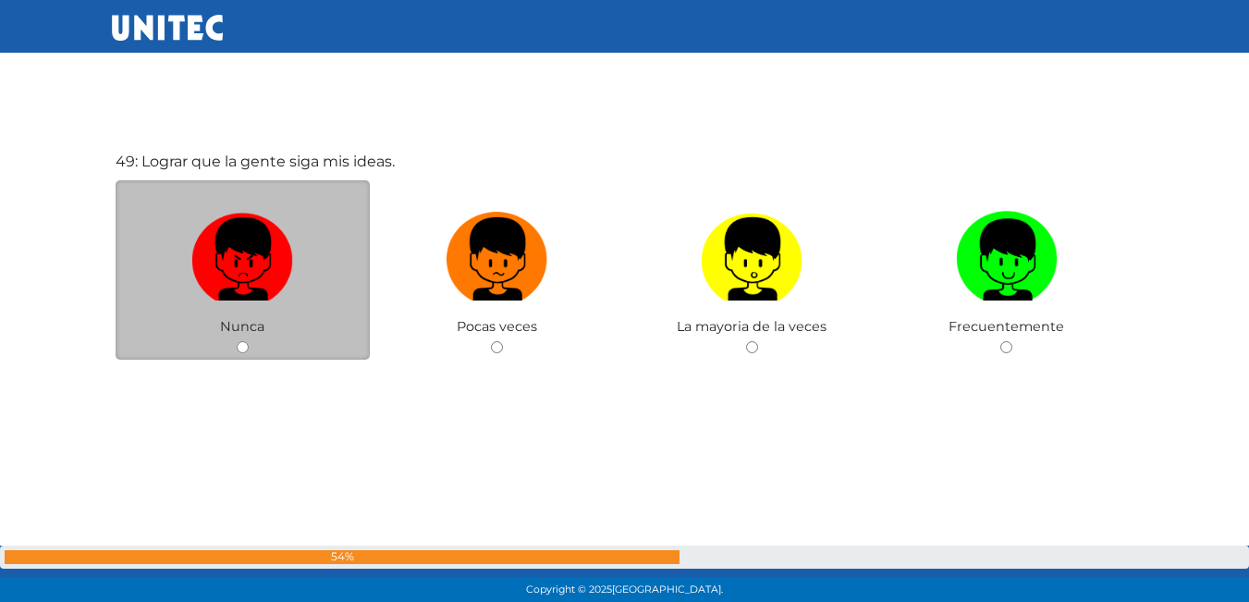
click at [240, 337] on div "Nunca" at bounding box center [243, 270] width 255 height 180
click at [239, 343] on input "radio" at bounding box center [243, 347] width 12 height 12
radio input "true"
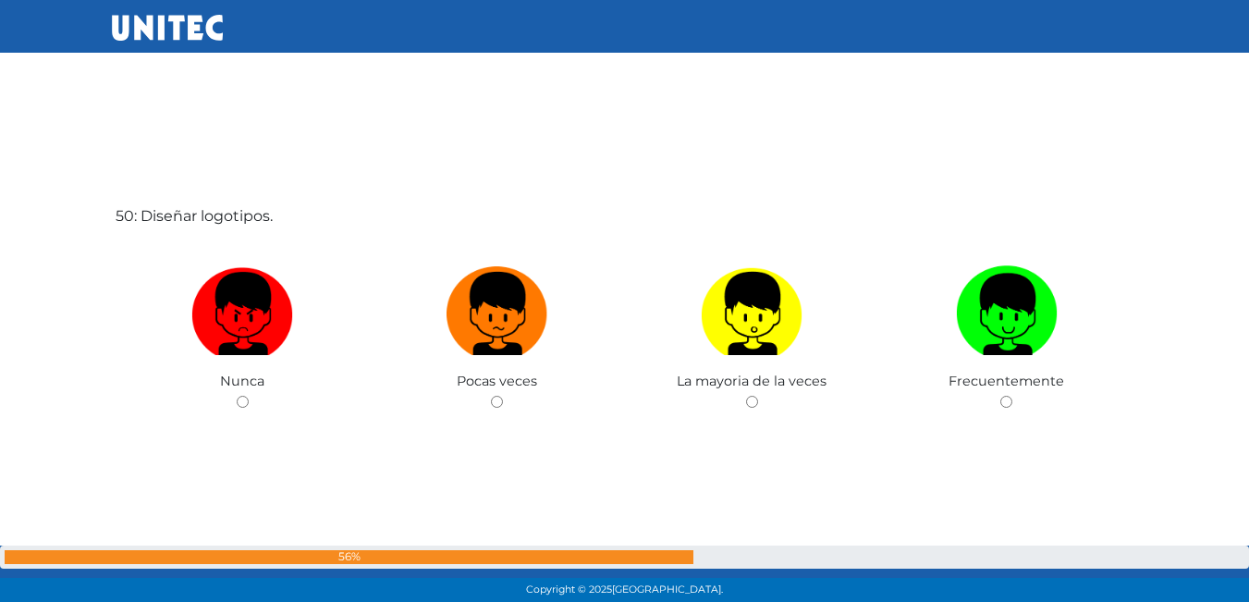
scroll to position [29545, 0]
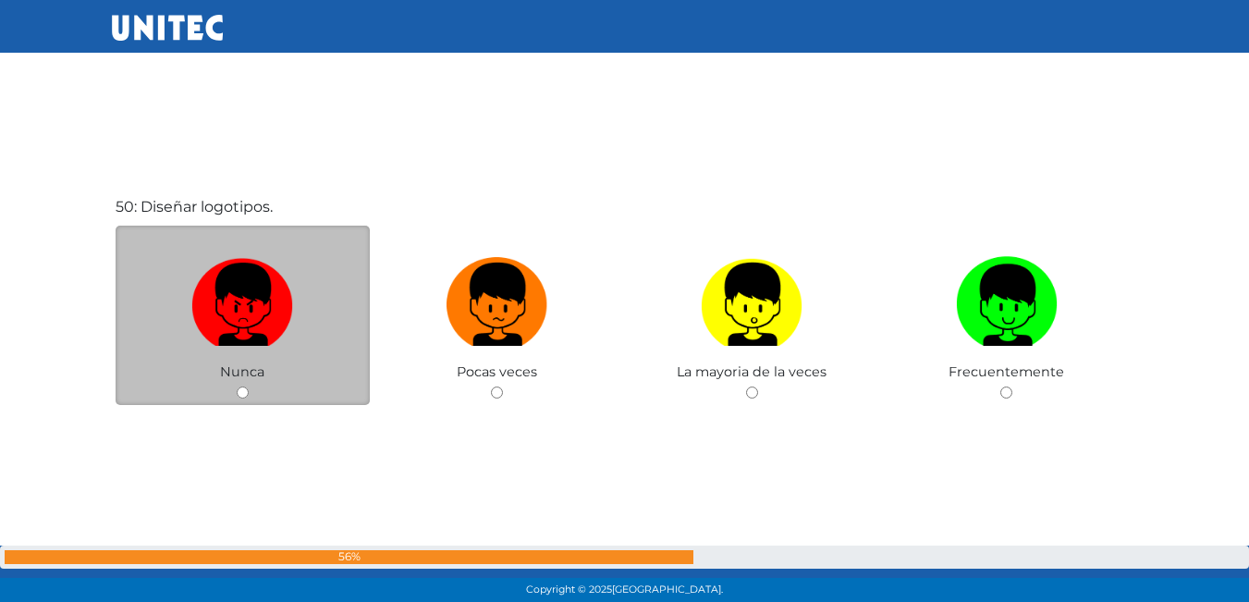
click at [240, 399] on div "Nunca" at bounding box center [243, 316] width 255 height 180
click at [242, 389] on input "radio" at bounding box center [243, 393] width 12 height 12
radio input "true"
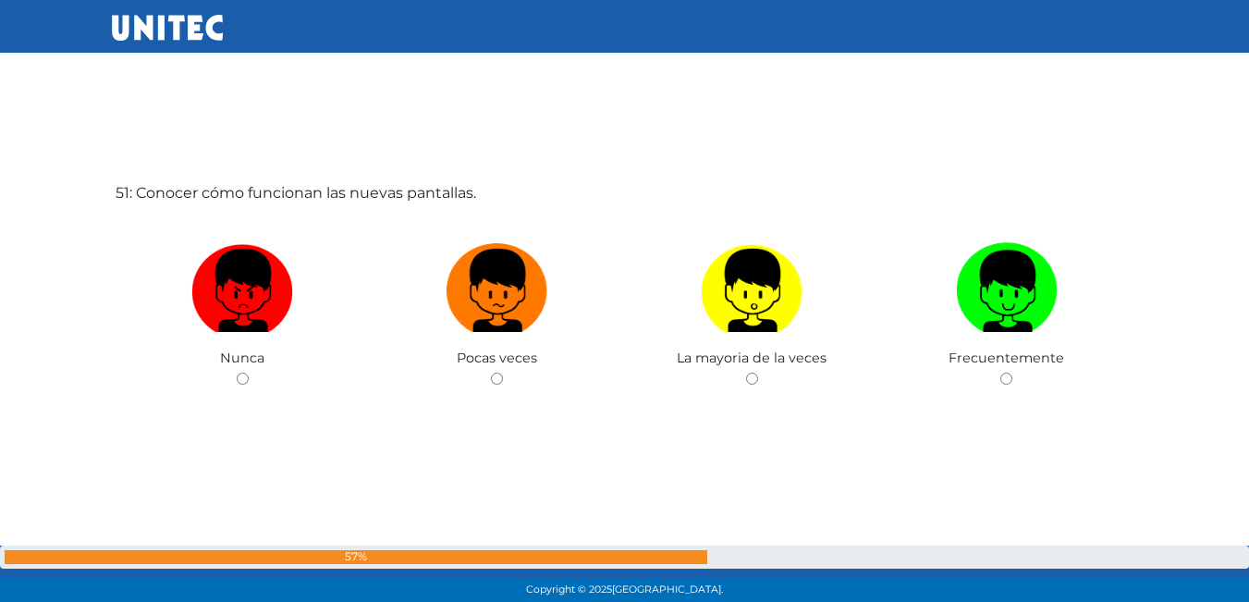
scroll to position [30160, 0]
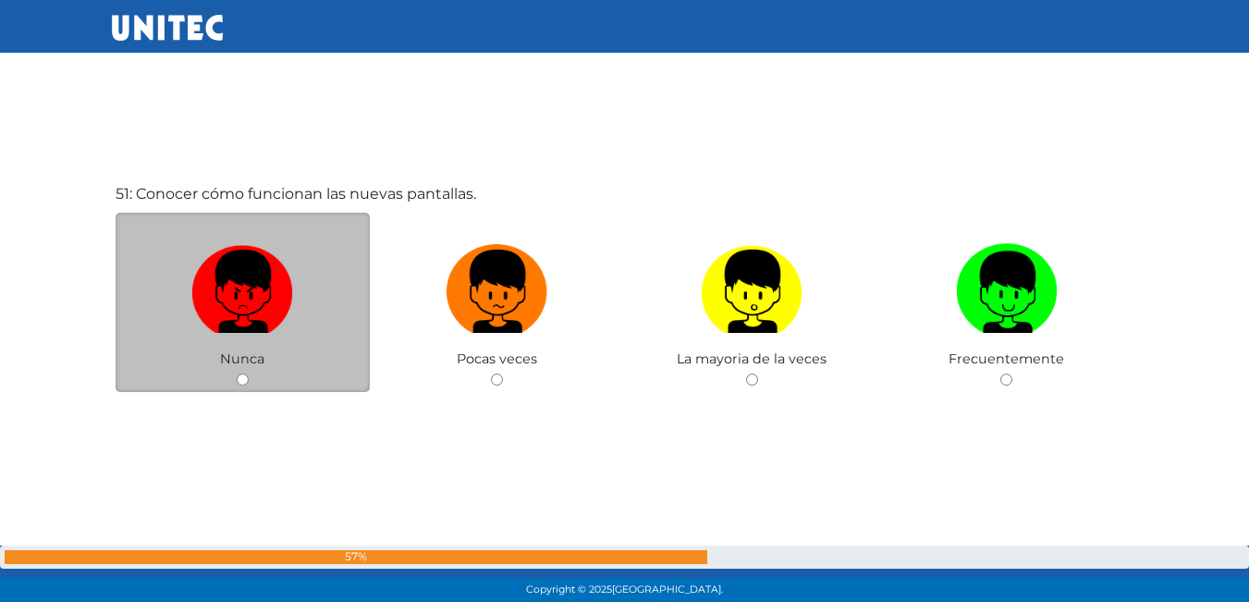
click at [244, 383] on input "radio" at bounding box center [243, 380] width 12 height 12
radio input "true"
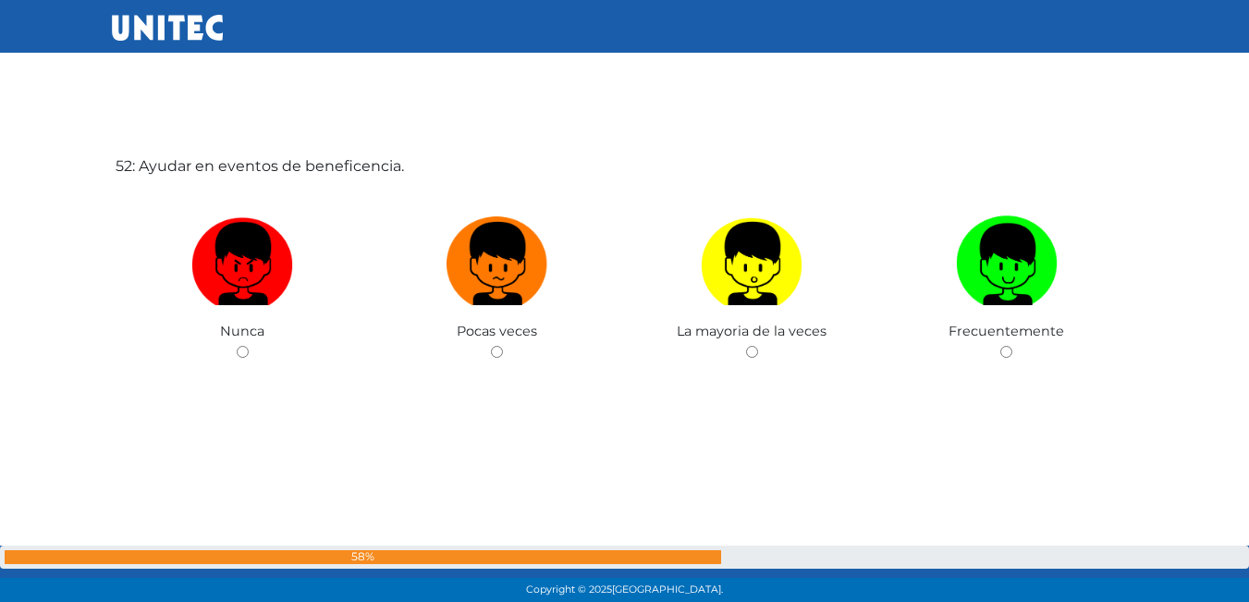
scroll to position [30795, 0]
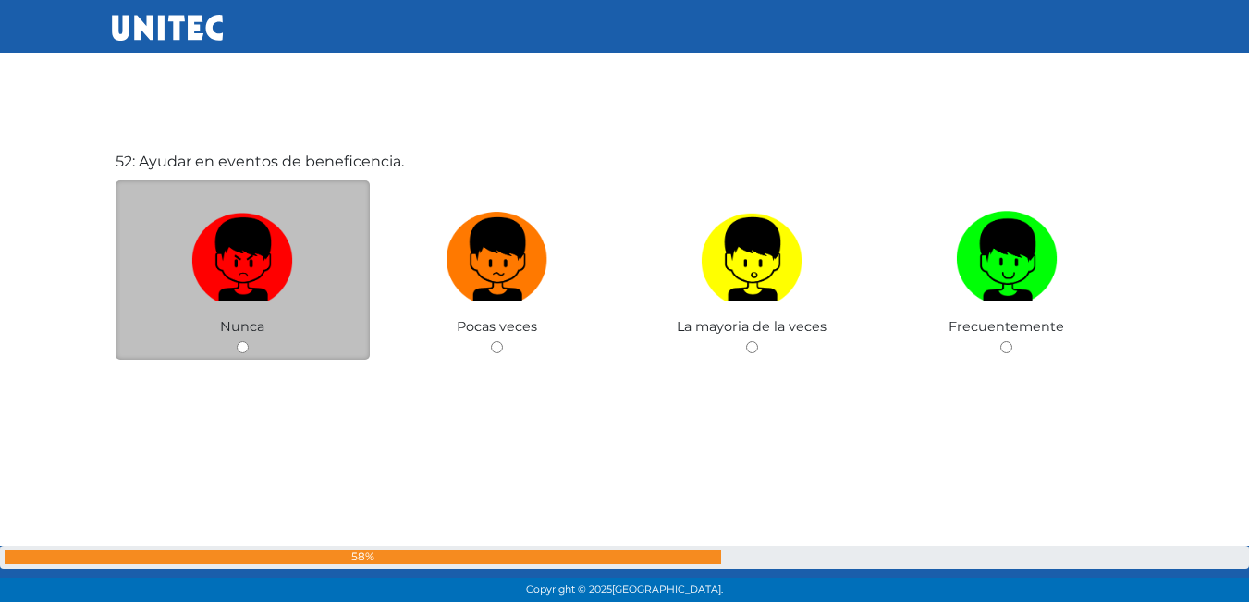
click at [237, 348] on input "radio" at bounding box center [243, 347] width 12 height 12
radio input "true"
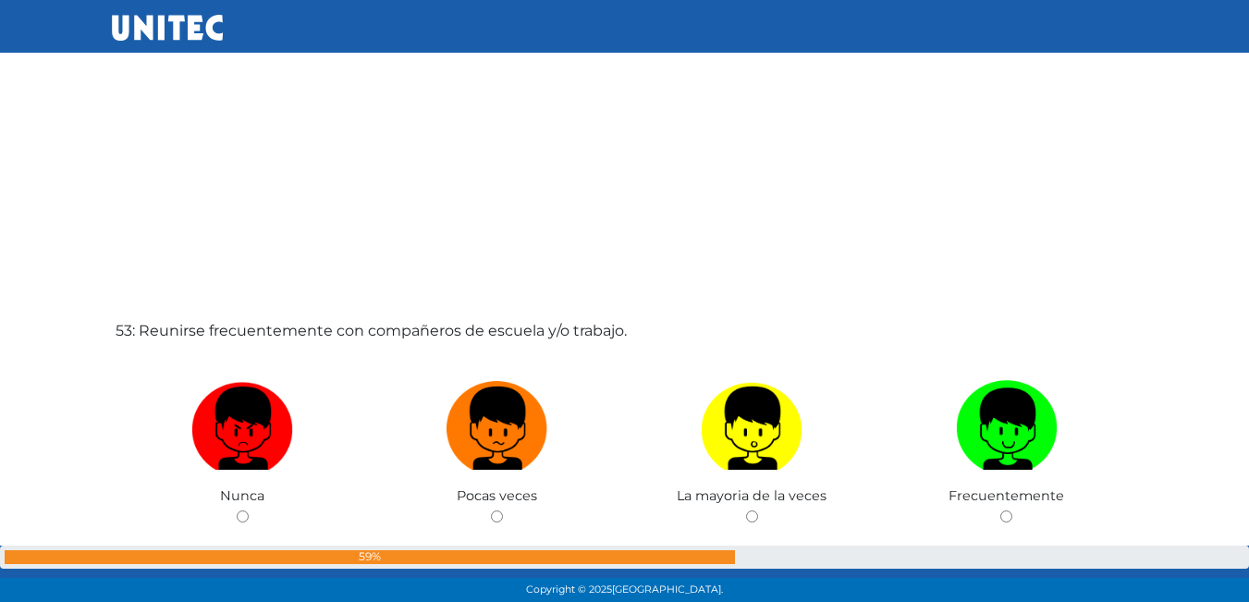
scroll to position [31320, 0]
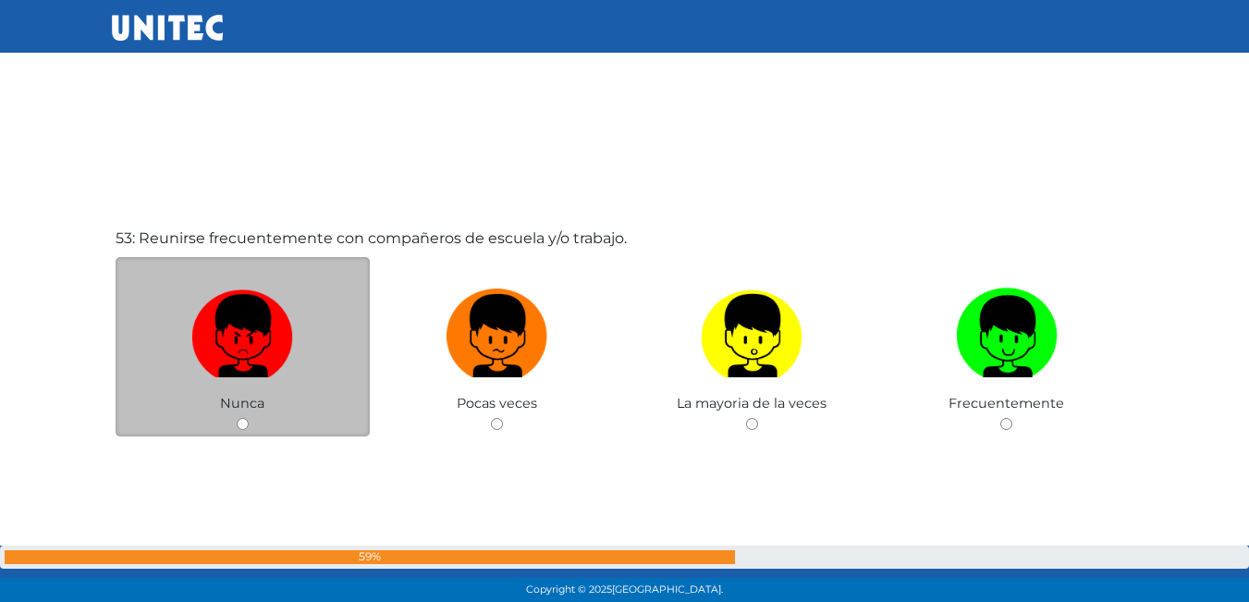
click at [240, 421] on input "radio" at bounding box center [243, 424] width 12 height 12
radio input "true"
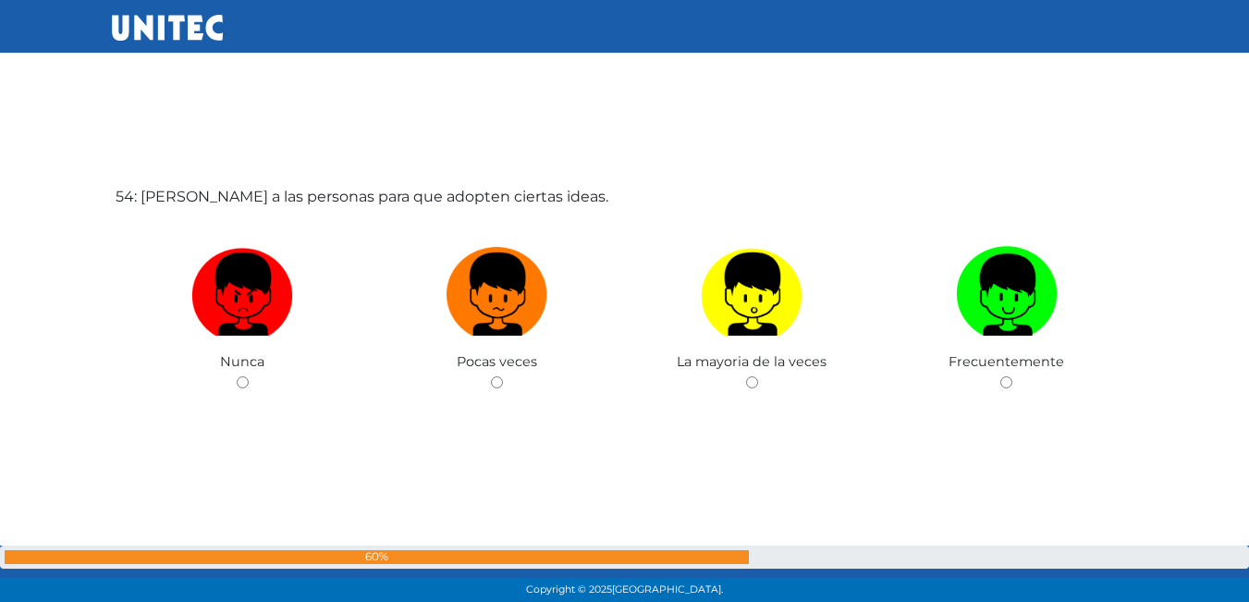
scroll to position [31967, 0]
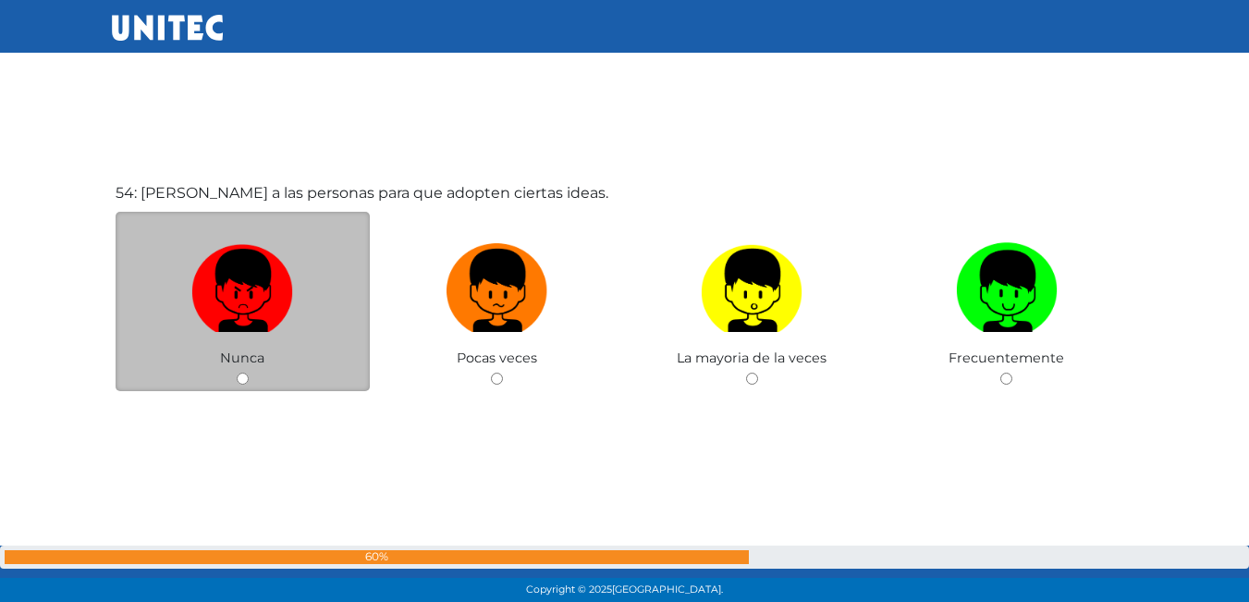
click at [242, 372] on div "Nunca" at bounding box center [243, 302] width 255 height 180
click at [241, 375] on input "radio" at bounding box center [243, 379] width 12 height 12
radio input "true"
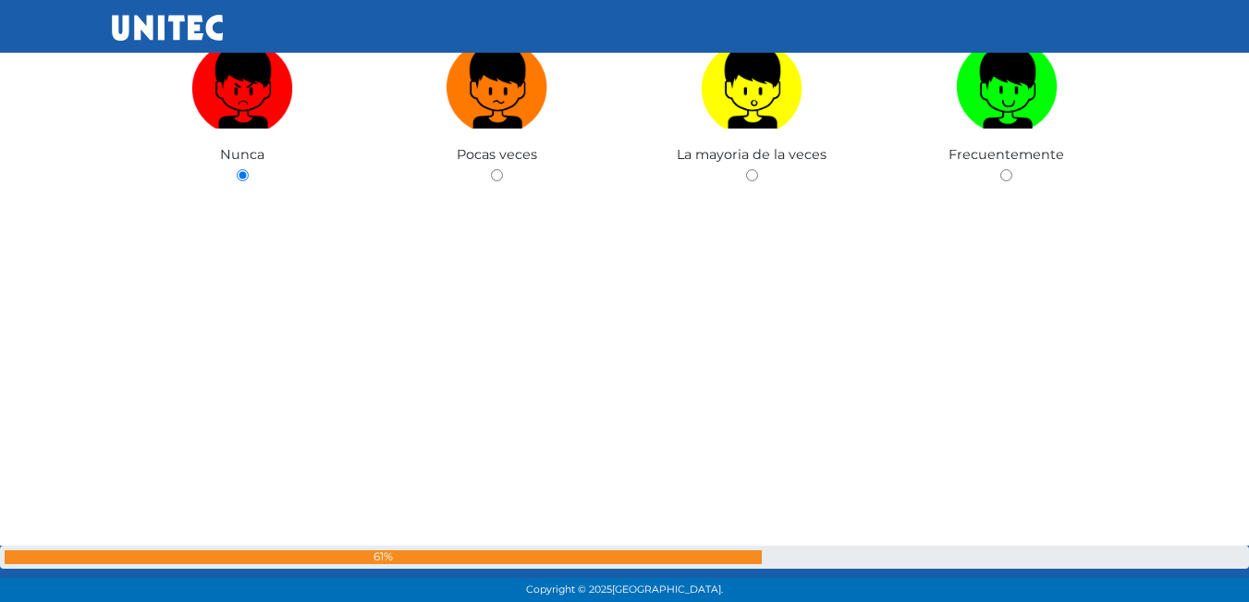
scroll to position [32486, 0]
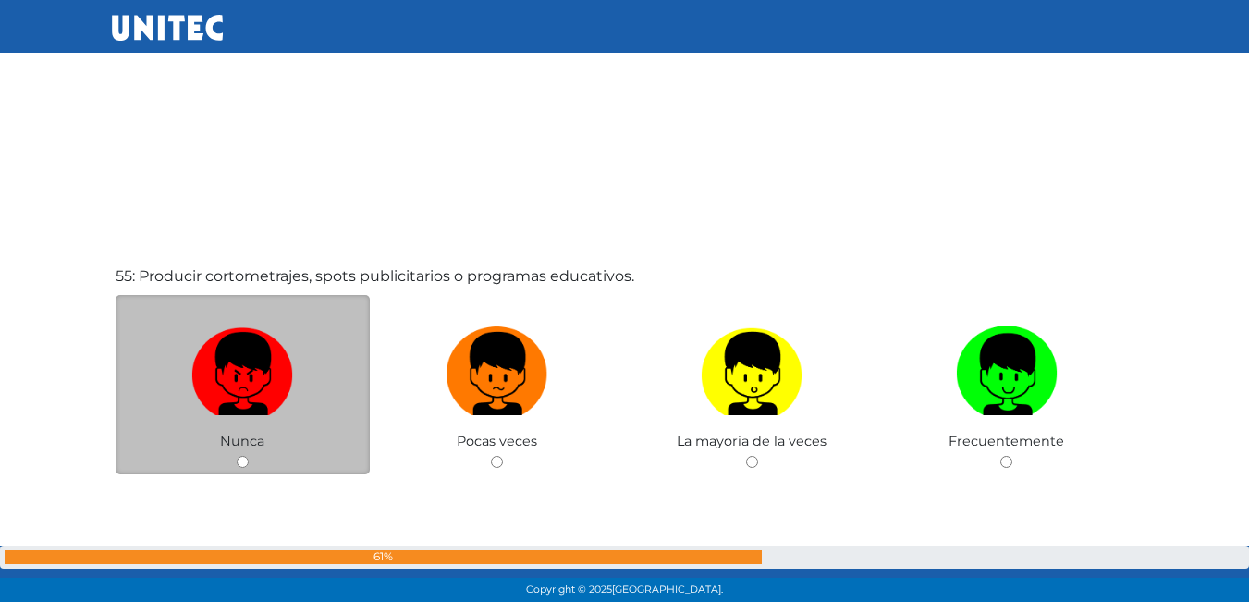
click at [242, 468] on input "radio" at bounding box center [243, 462] width 12 height 12
radio input "true"
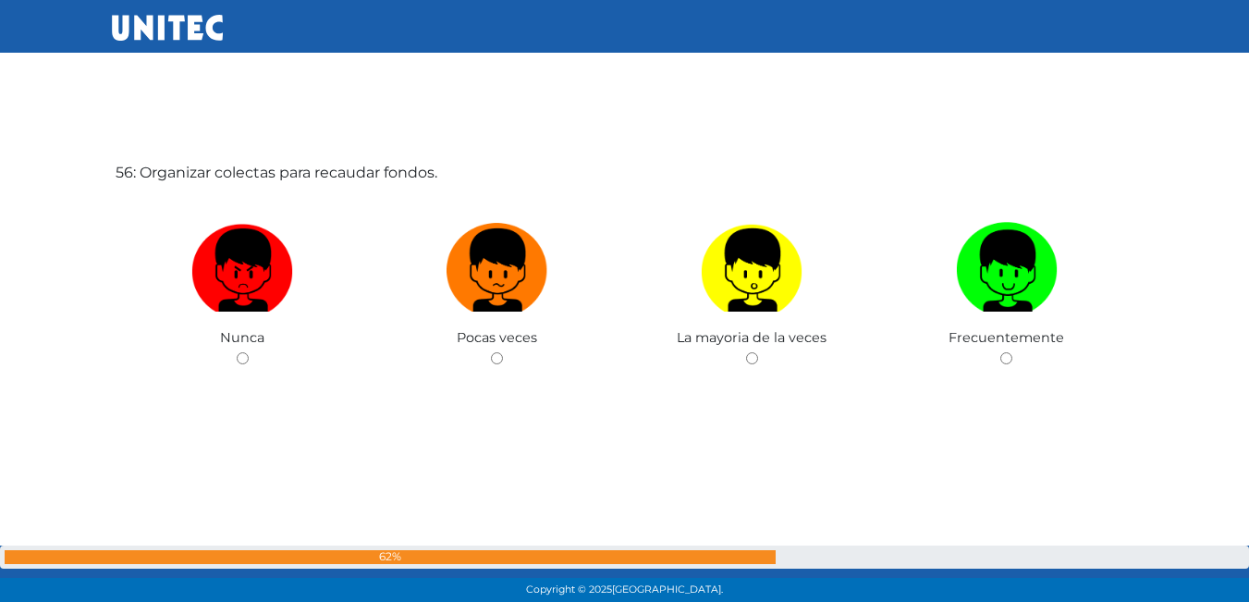
scroll to position [33203, 0]
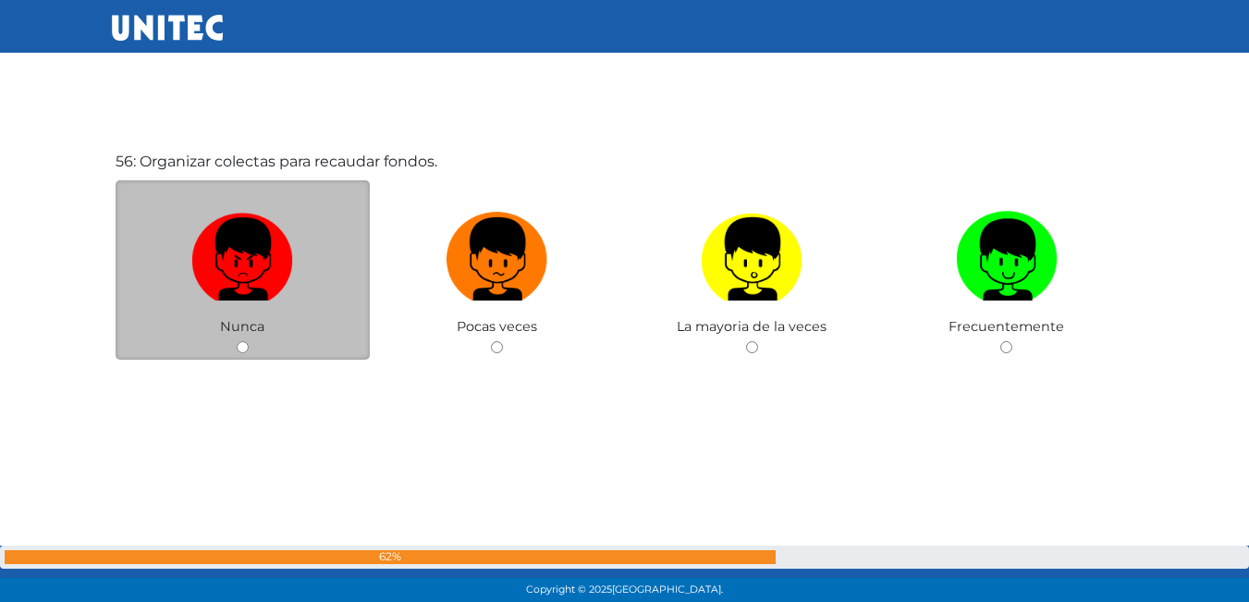
click at [240, 338] on div "Nunca" at bounding box center [243, 270] width 255 height 180
click at [241, 354] on div "Nunca" at bounding box center [243, 270] width 255 height 180
click at [241, 345] on input "radio" at bounding box center [243, 347] width 12 height 12
radio input "true"
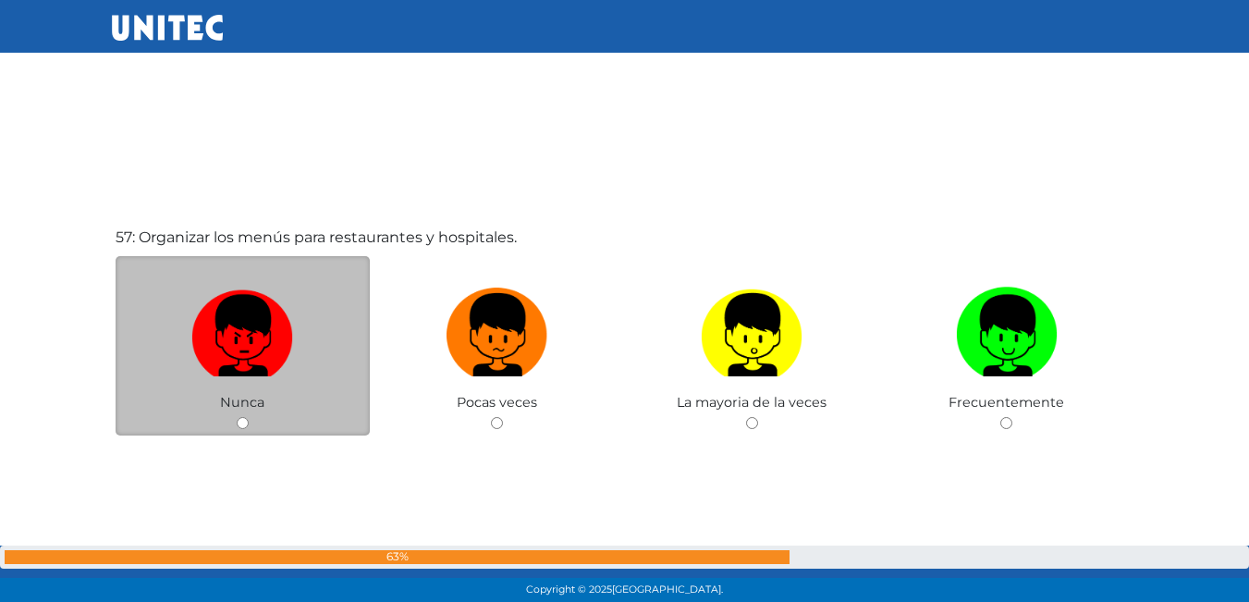
scroll to position [33730, 0]
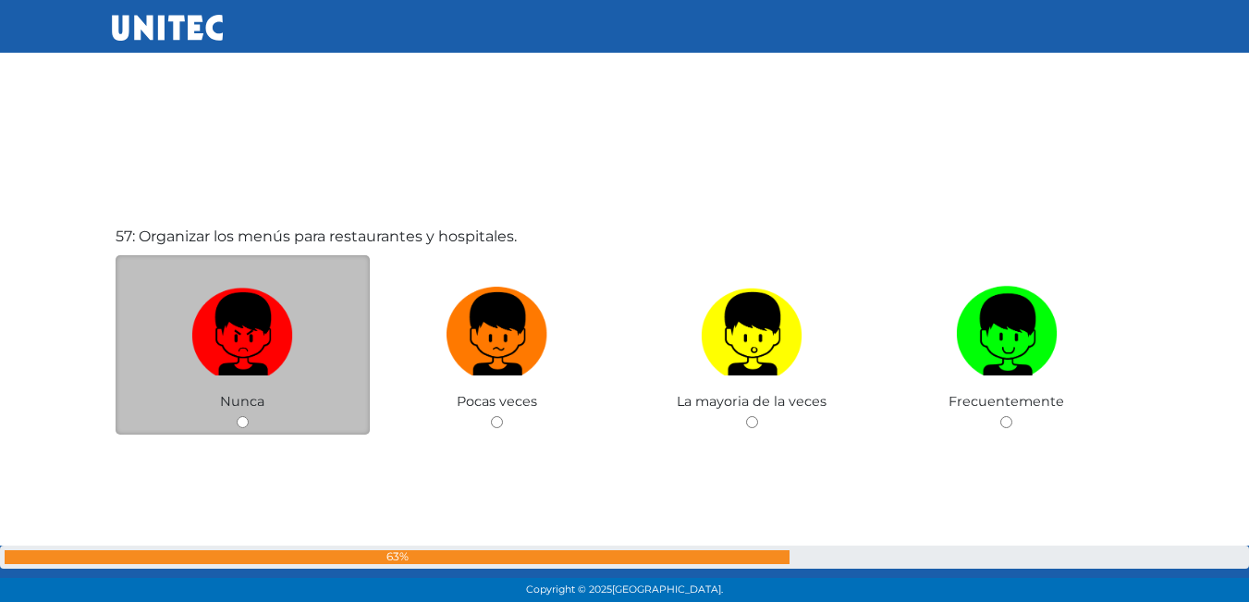
click at [240, 417] on input "radio" at bounding box center [243, 422] width 12 height 12
radio input "true"
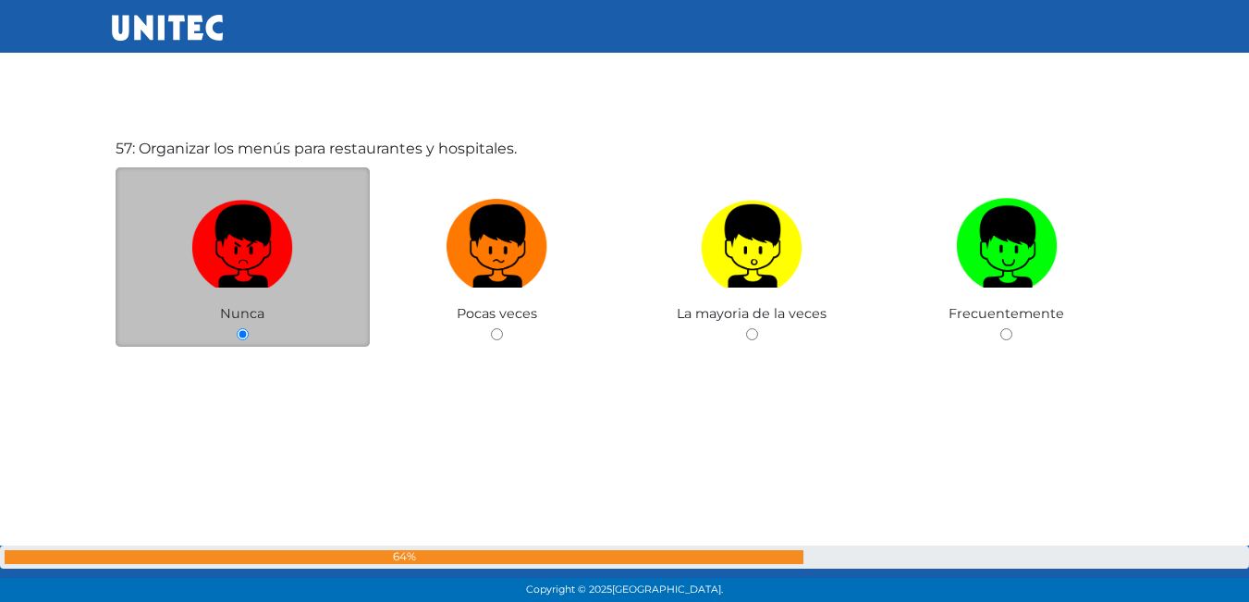
scroll to position [34278, 0]
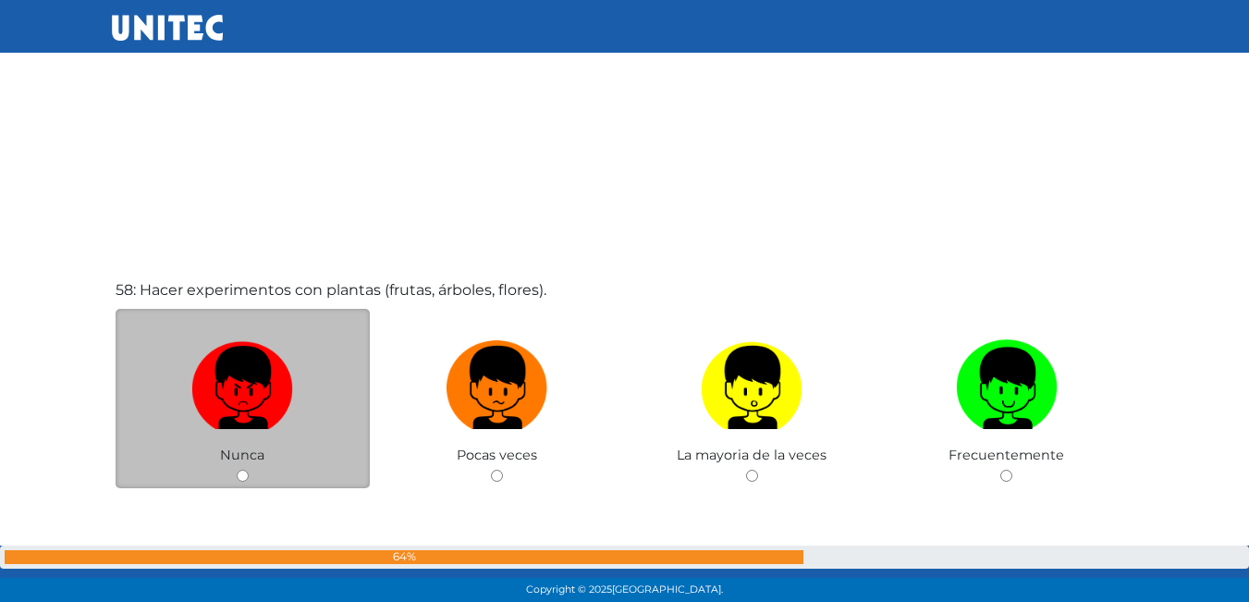
click at [237, 475] on input "radio" at bounding box center [243, 476] width 12 height 12
radio input "true"
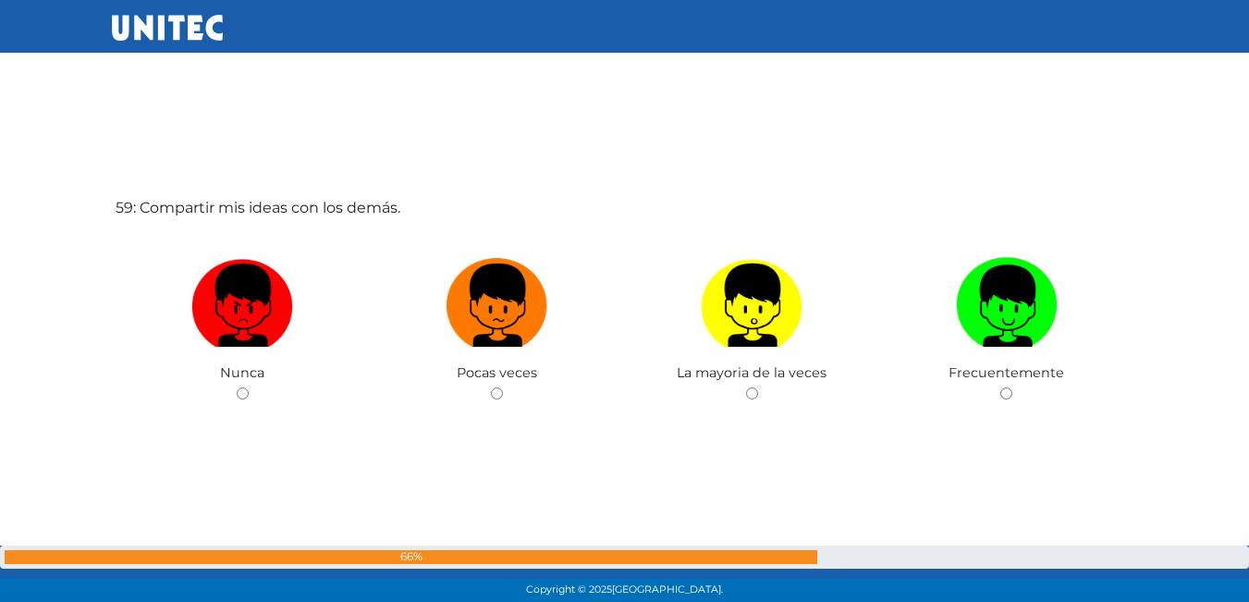
scroll to position [34984, 0]
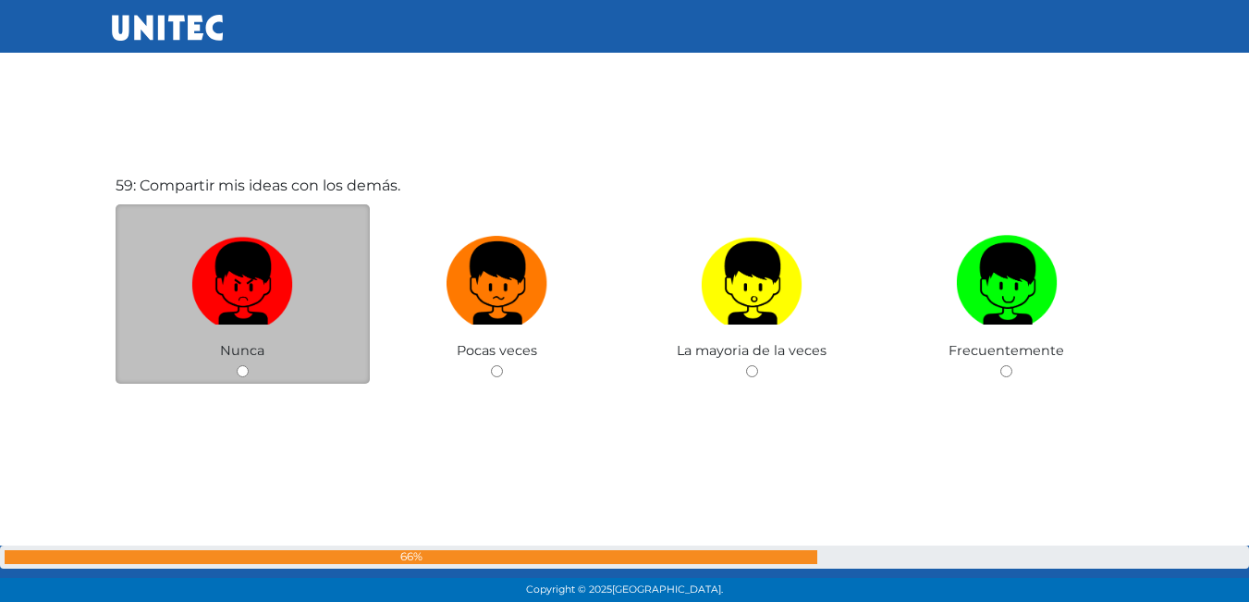
click at [242, 375] on input "radio" at bounding box center [243, 371] width 12 height 12
radio input "true"
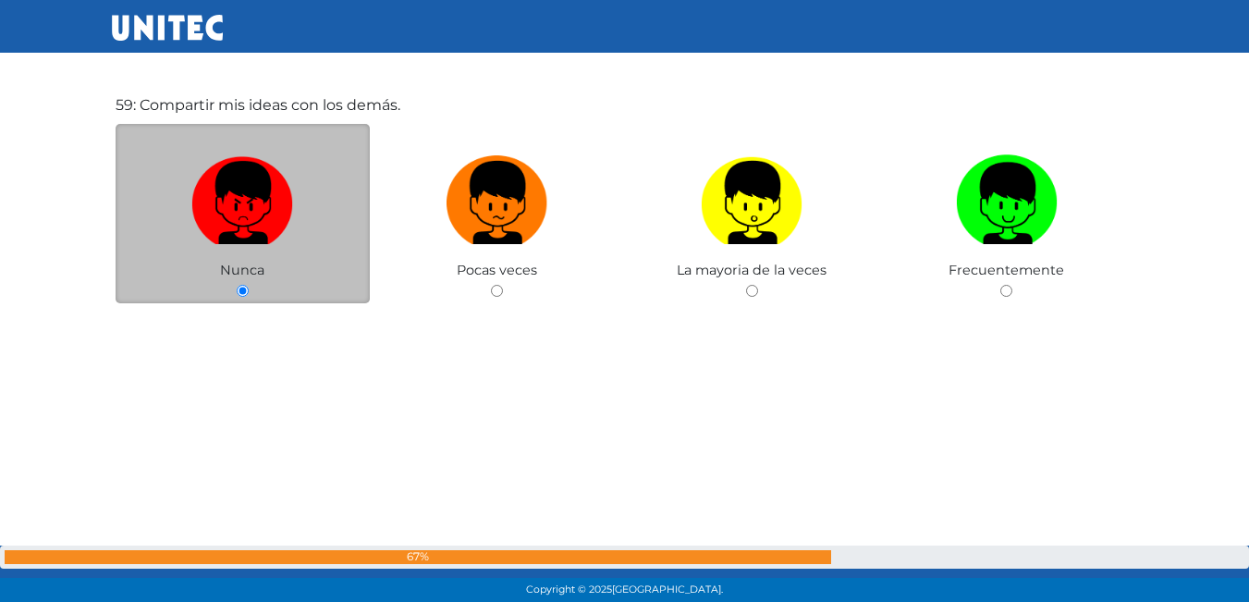
scroll to position [35525, 0]
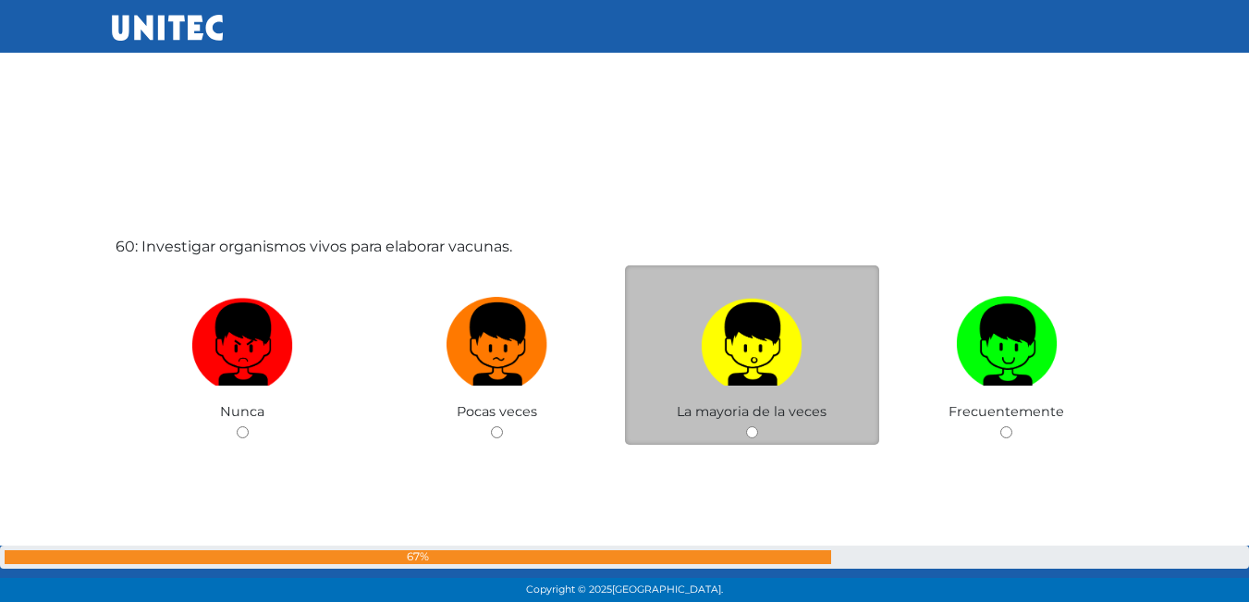
click at [749, 434] on input "radio" at bounding box center [752, 432] width 12 height 12
radio input "true"
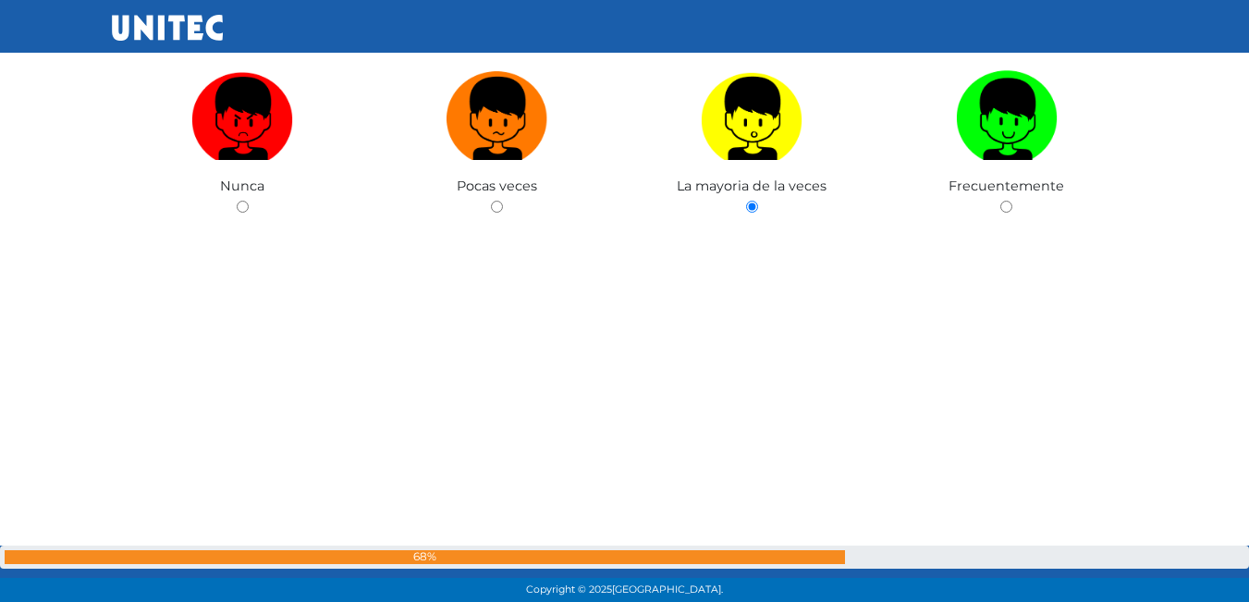
scroll to position [35750, 0]
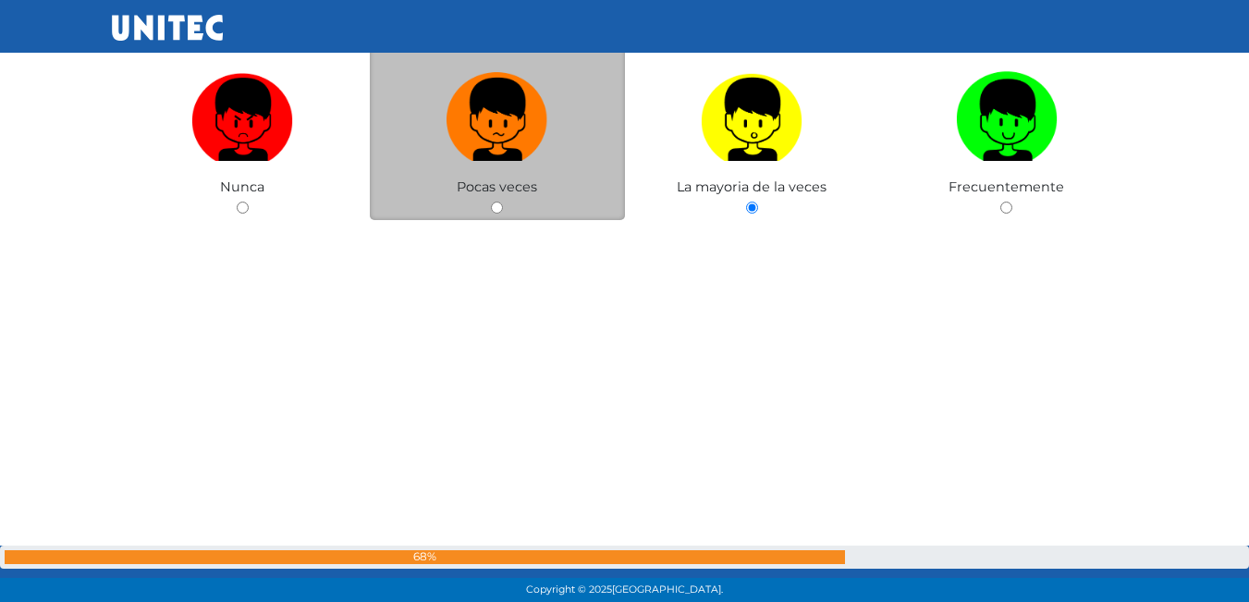
click at [492, 203] on input "radio" at bounding box center [497, 208] width 12 height 12
radio input "true"
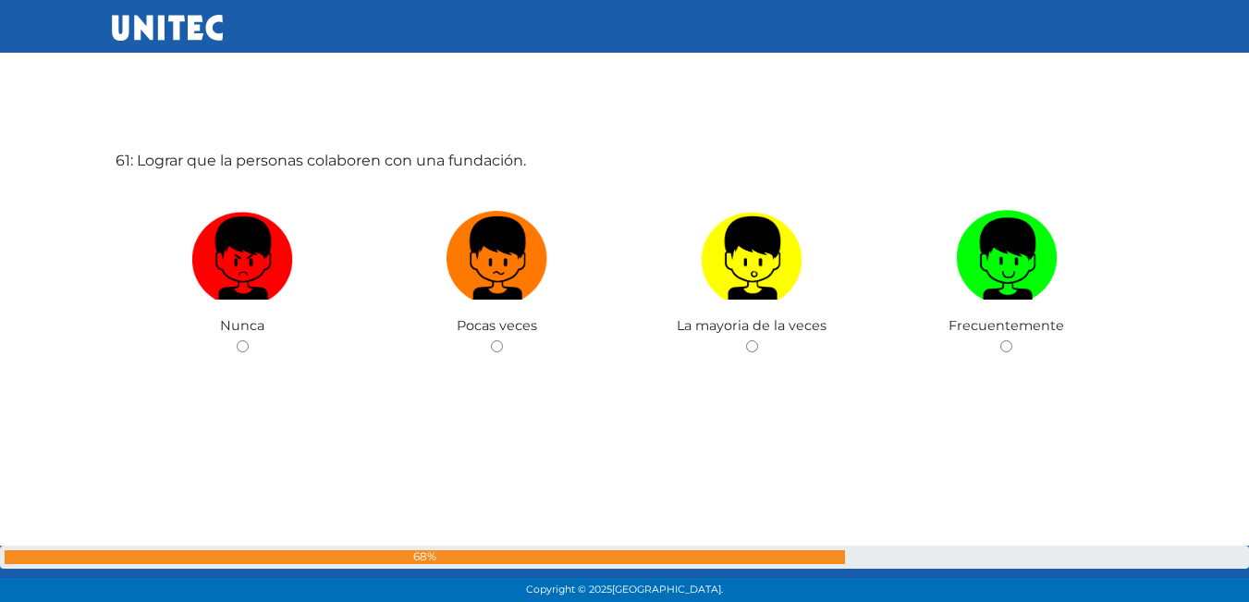
scroll to position [36222, 0]
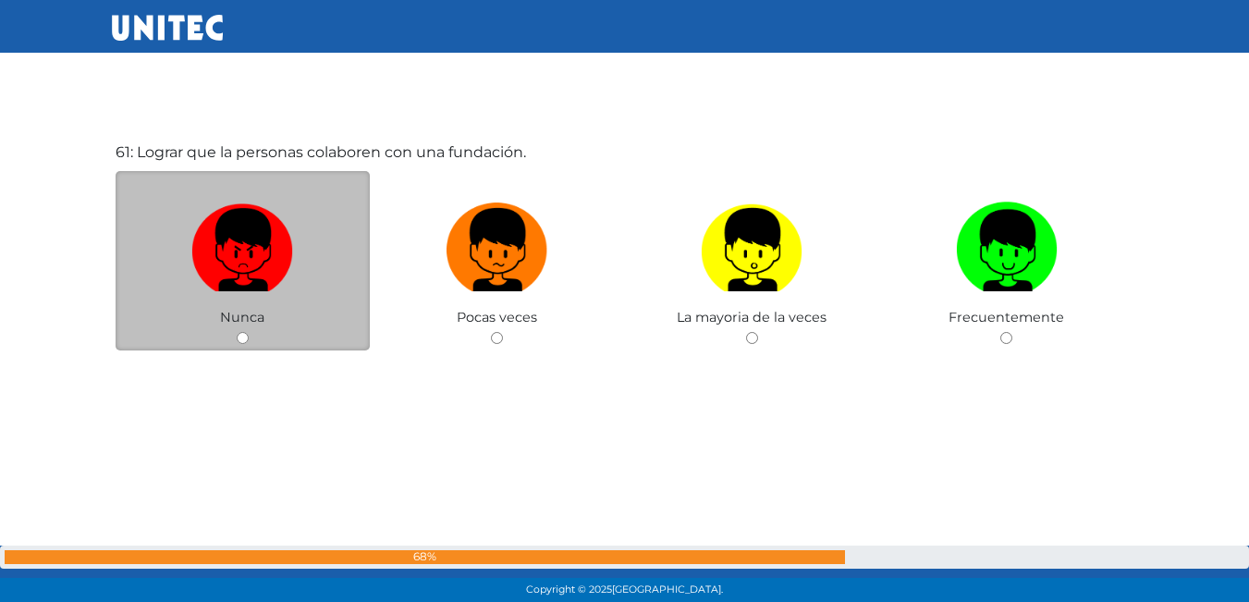
click at [240, 343] on input "radio" at bounding box center [243, 338] width 12 height 12
radio input "true"
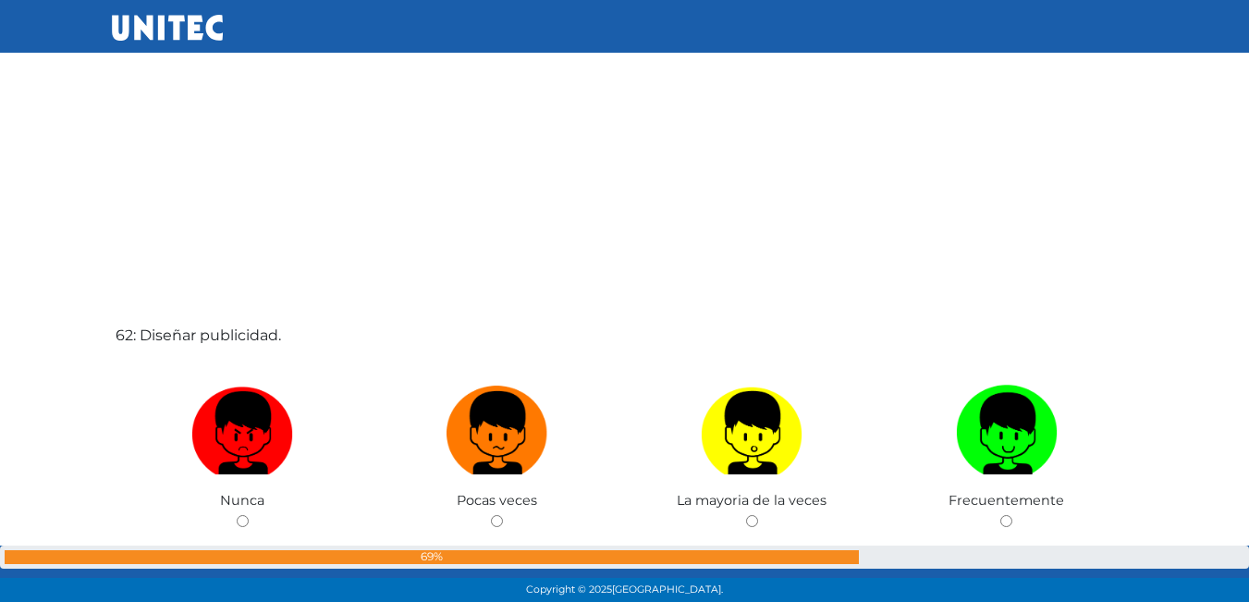
scroll to position [36754, 0]
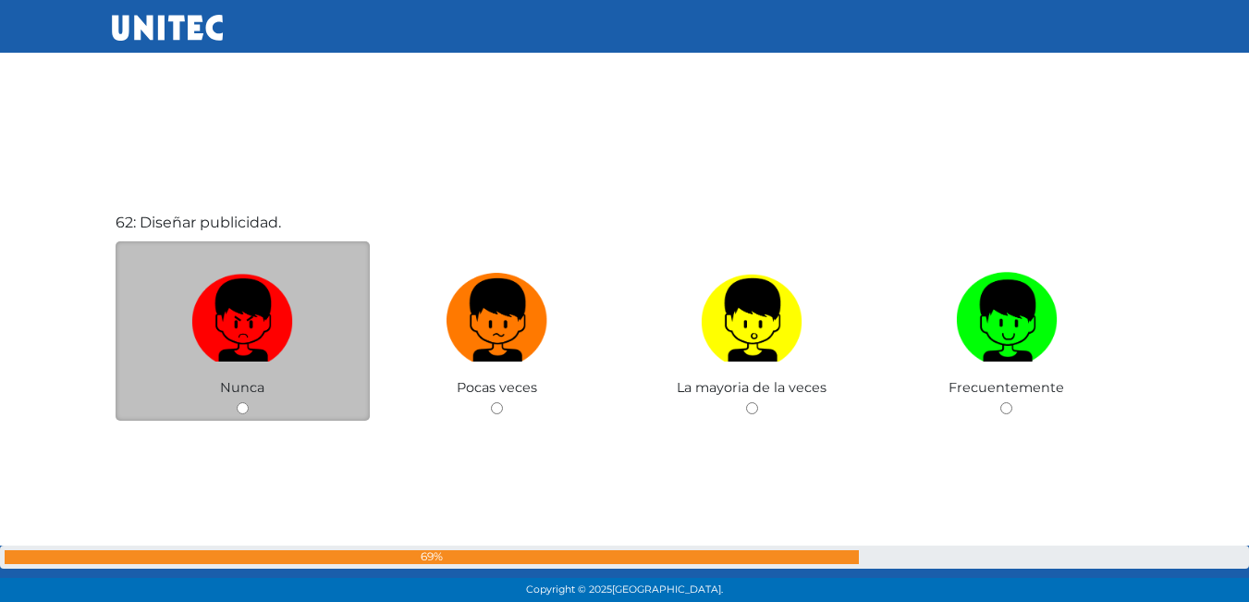
click at [242, 400] on div "Nunca" at bounding box center [243, 331] width 255 height 180
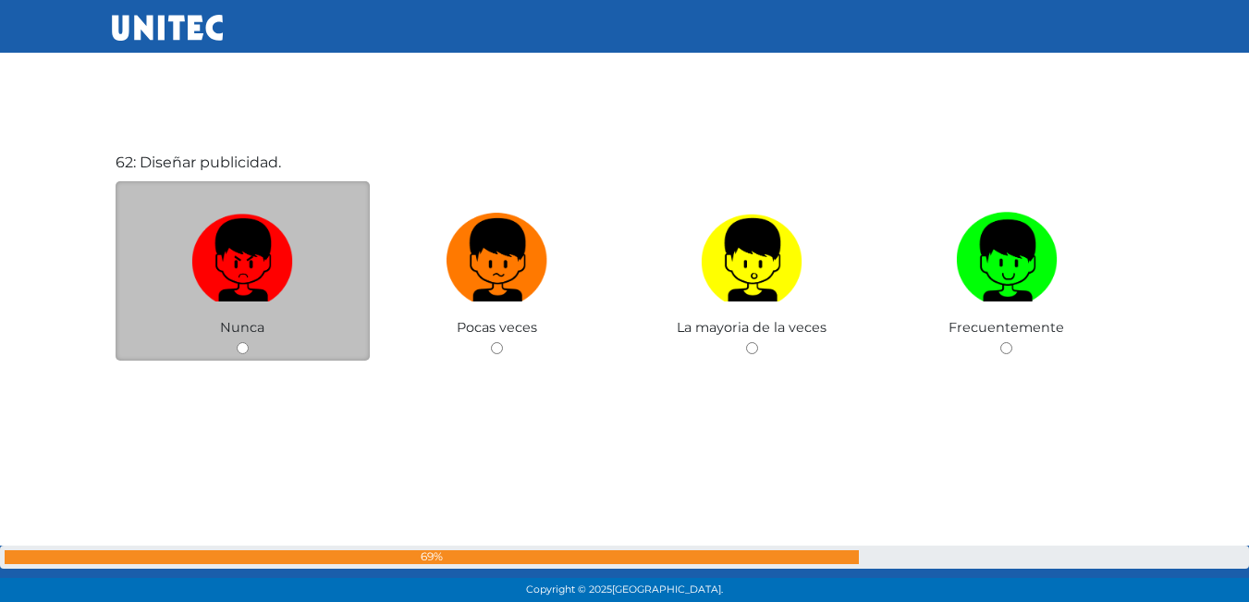
click at [242, 400] on div "62: Diseñar publicidad. Nunca Pocas veces La mayoria de la veces Frecuentemente" at bounding box center [625, 302] width 1026 height 602
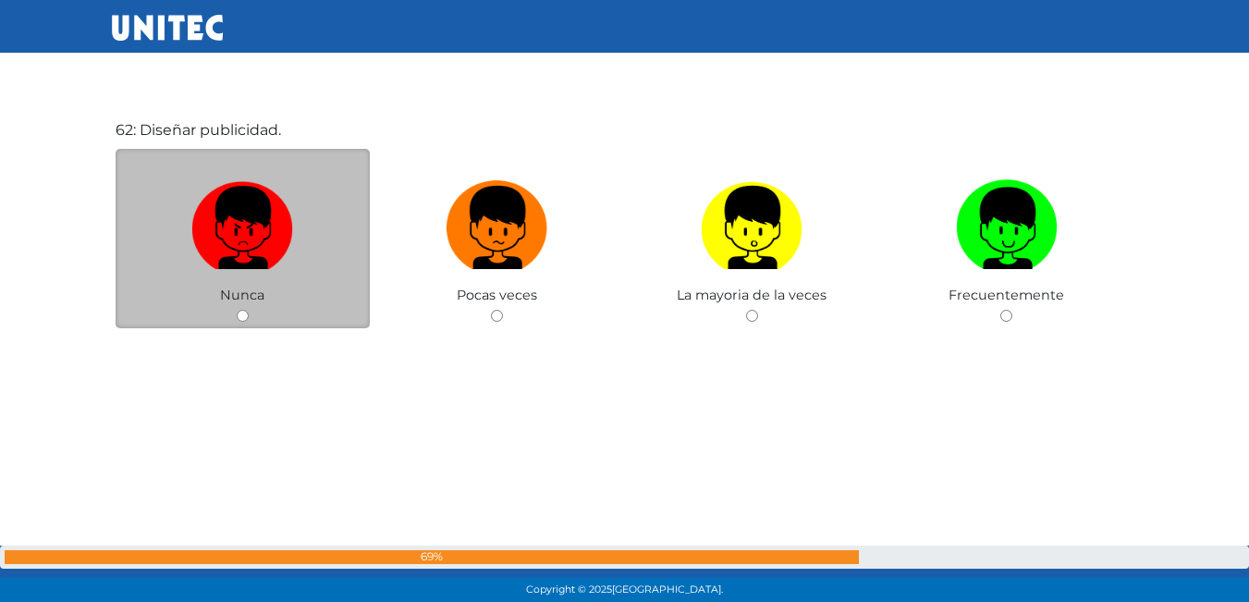
click at [240, 316] on input "radio" at bounding box center [243, 316] width 12 height 12
radio input "true"
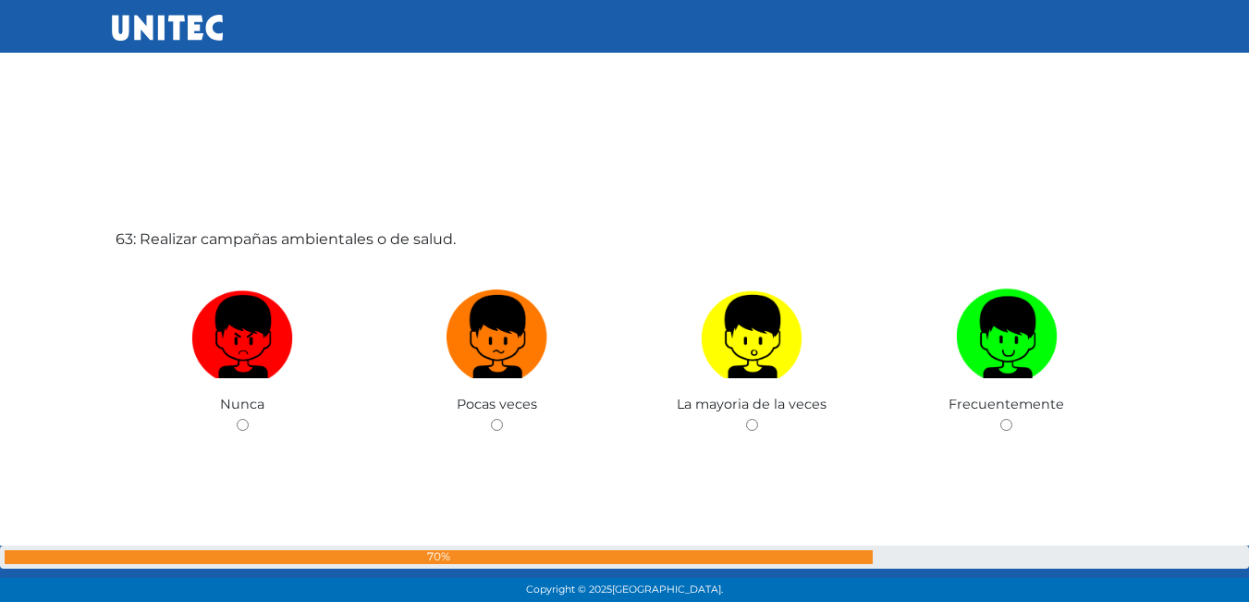
scroll to position [37369, 0]
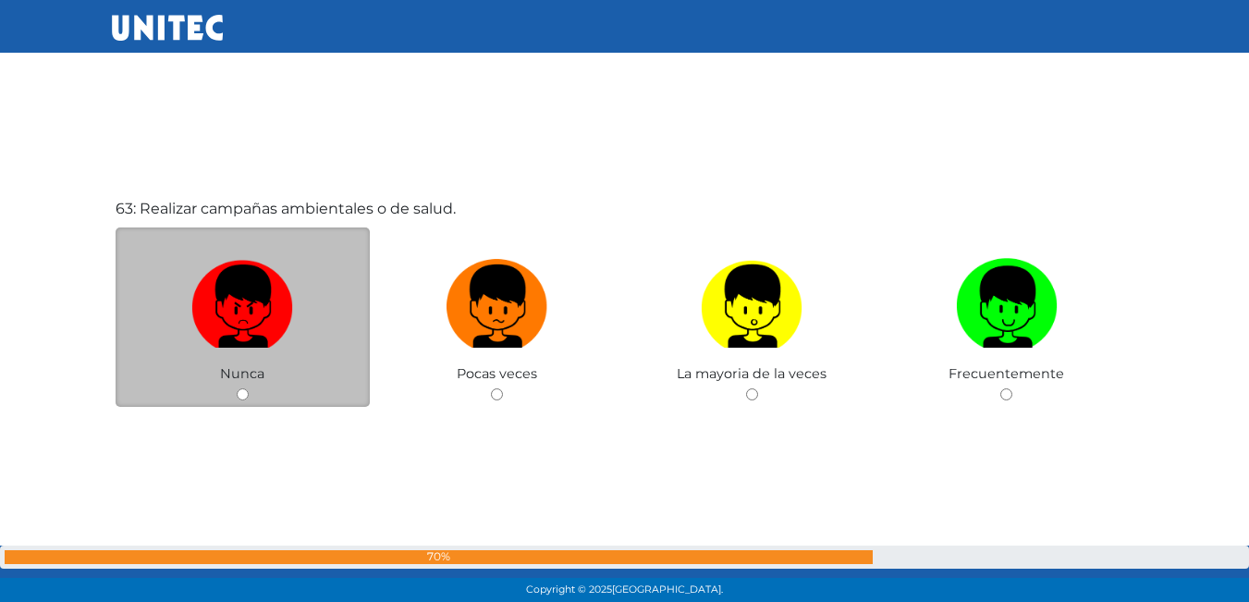
click at [241, 385] on div "Nunca" at bounding box center [243, 317] width 255 height 180
click at [238, 387] on div "Nunca" at bounding box center [243, 317] width 255 height 180
click at [247, 392] on input "radio" at bounding box center [243, 394] width 12 height 12
radio input "true"
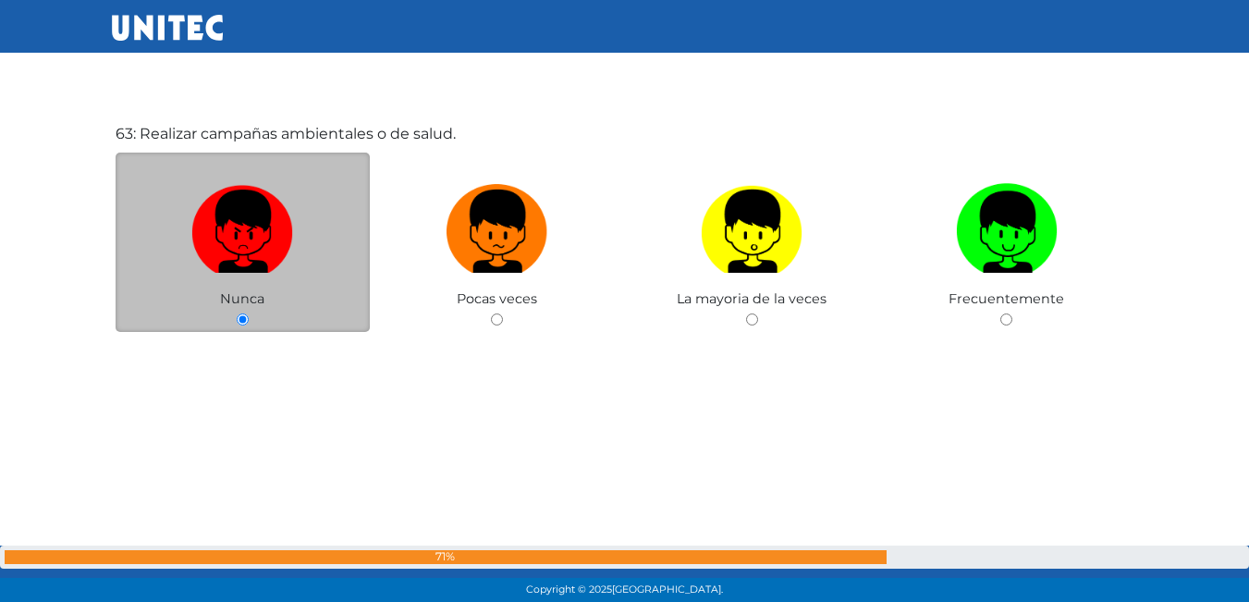
scroll to position [37905, 0]
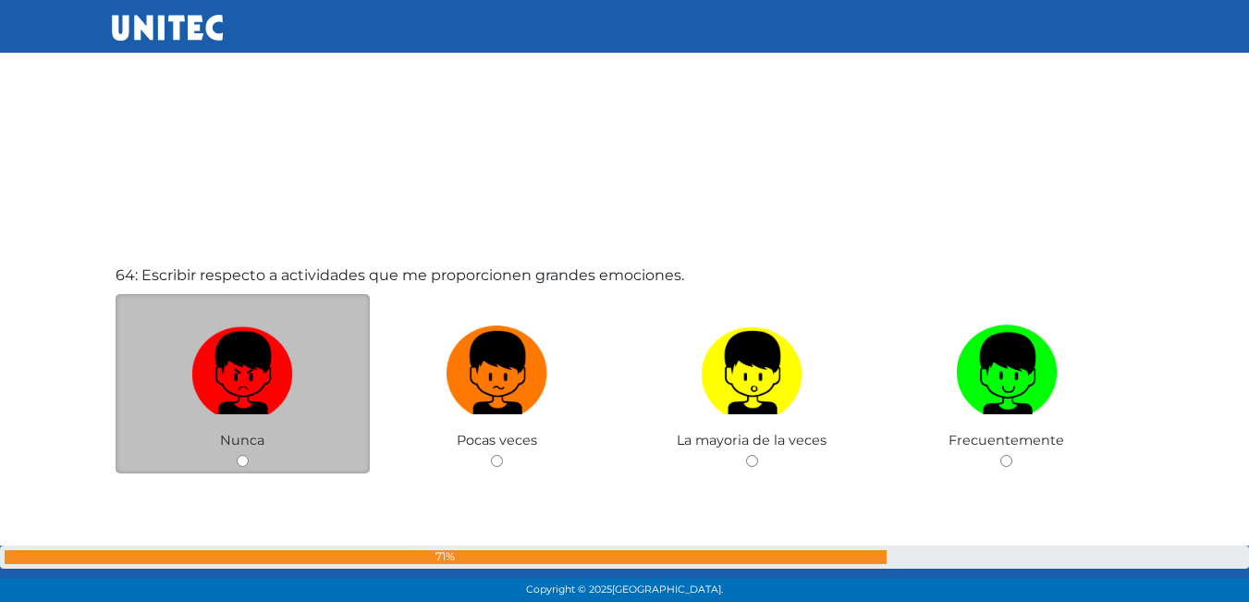
click at [232, 461] on div "Nunca" at bounding box center [243, 384] width 255 height 180
click at [237, 461] on input "radio" at bounding box center [243, 461] width 12 height 12
radio input "true"
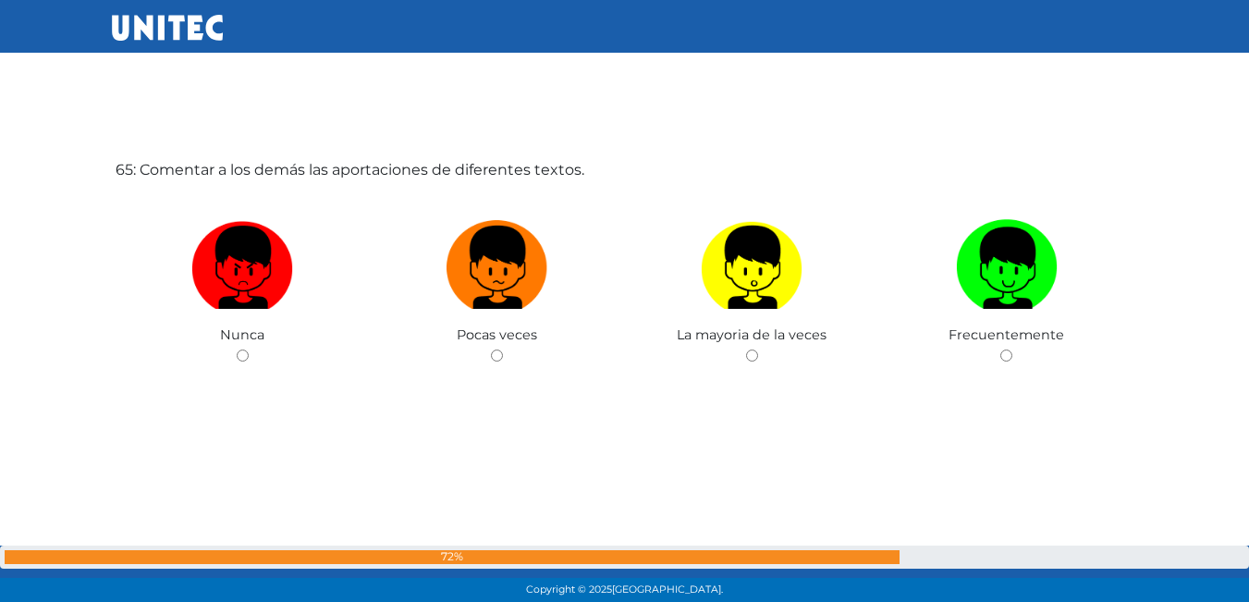
scroll to position [38621, 0]
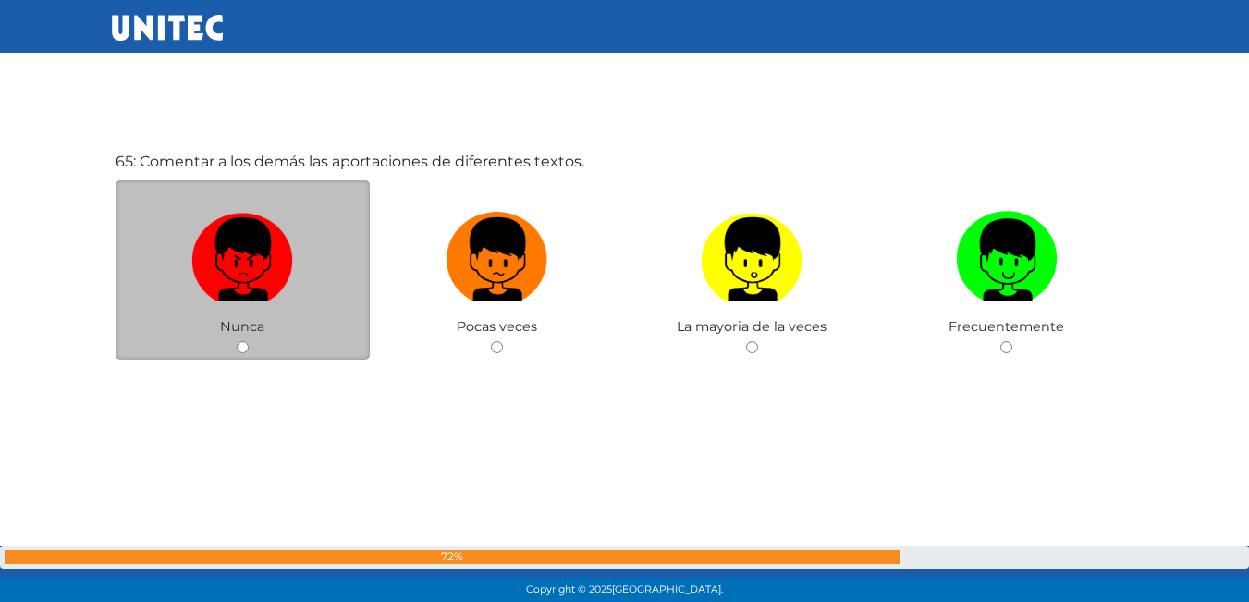
click at [242, 346] on input "radio" at bounding box center [243, 347] width 12 height 12
radio input "true"
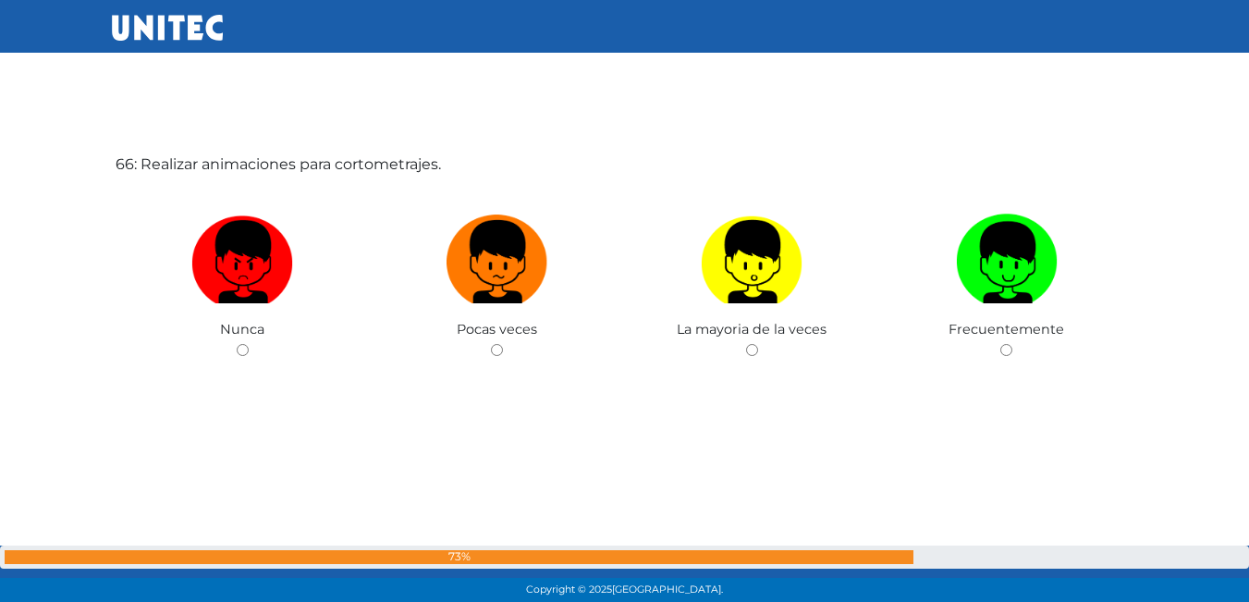
scroll to position [39223, 0]
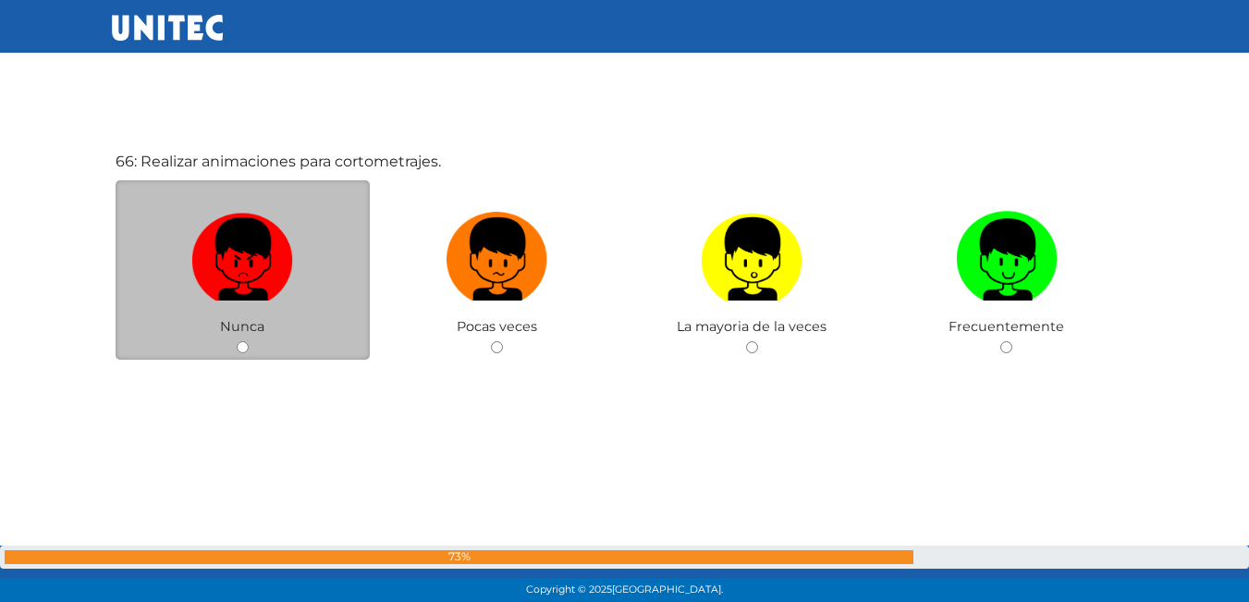
click at [242, 346] on input "radio" at bounding box center [243, 347] width 12 height 12
radio input "true"
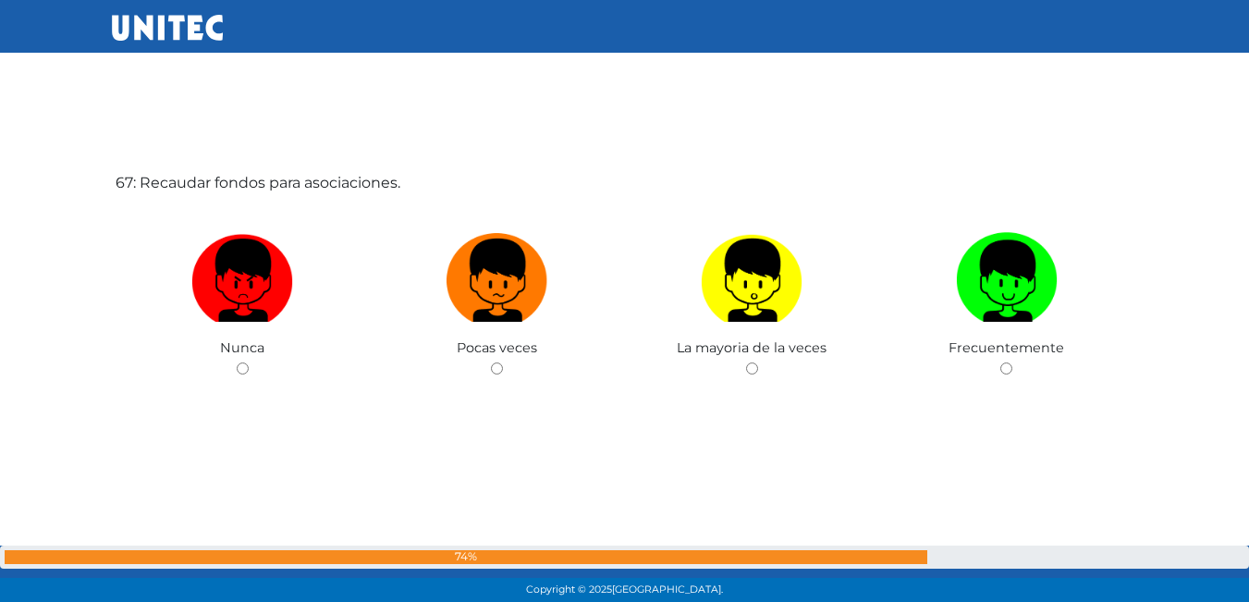
scroll to position [39850, 0]
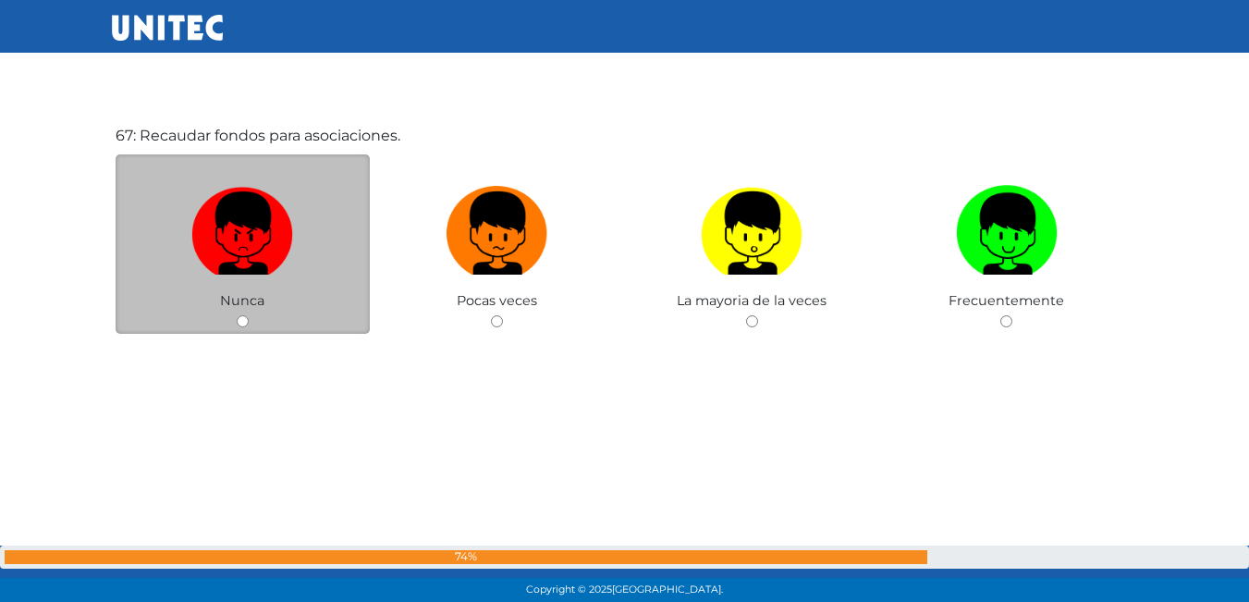
click at [239, 318] on input "radio" at bounding box center [243, 321] width 12 height 12
radio input "true"
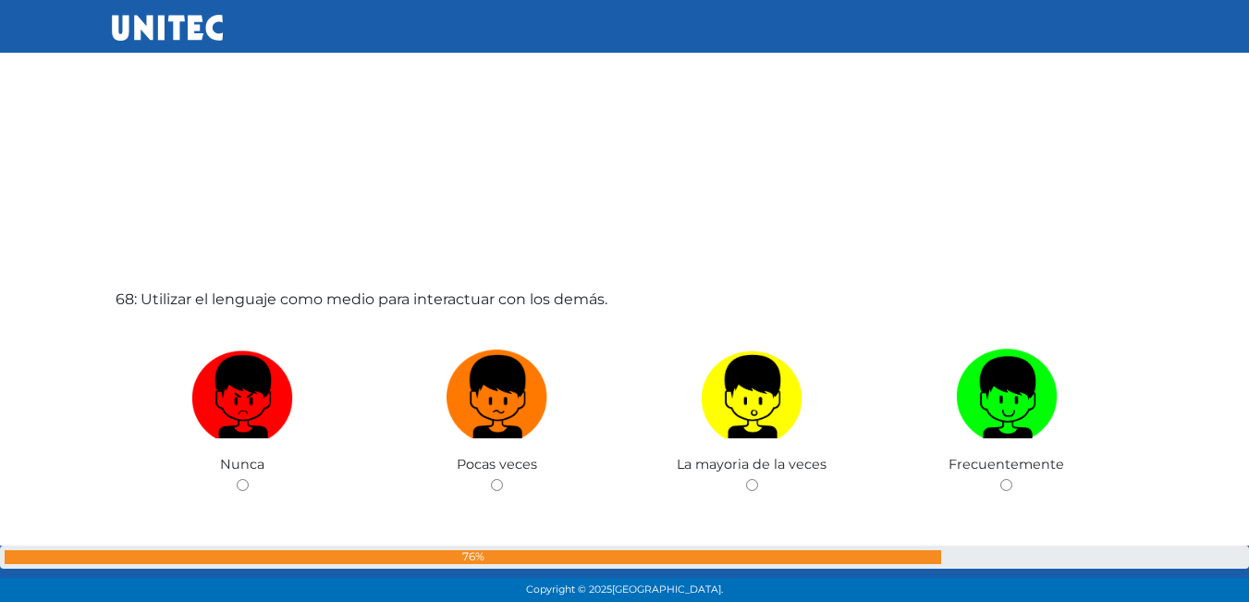
scroll to position [40383, 0]
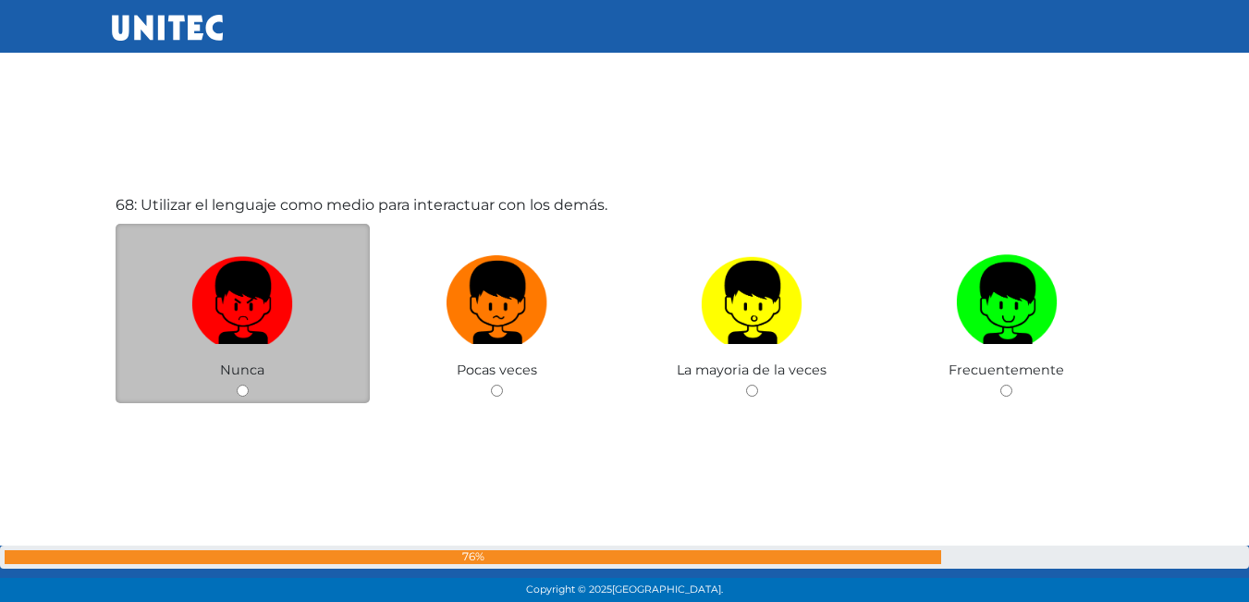
click at [243, 389] on input "radio" at bounding box center [243, 391] width 12 height 12
radio input "true"
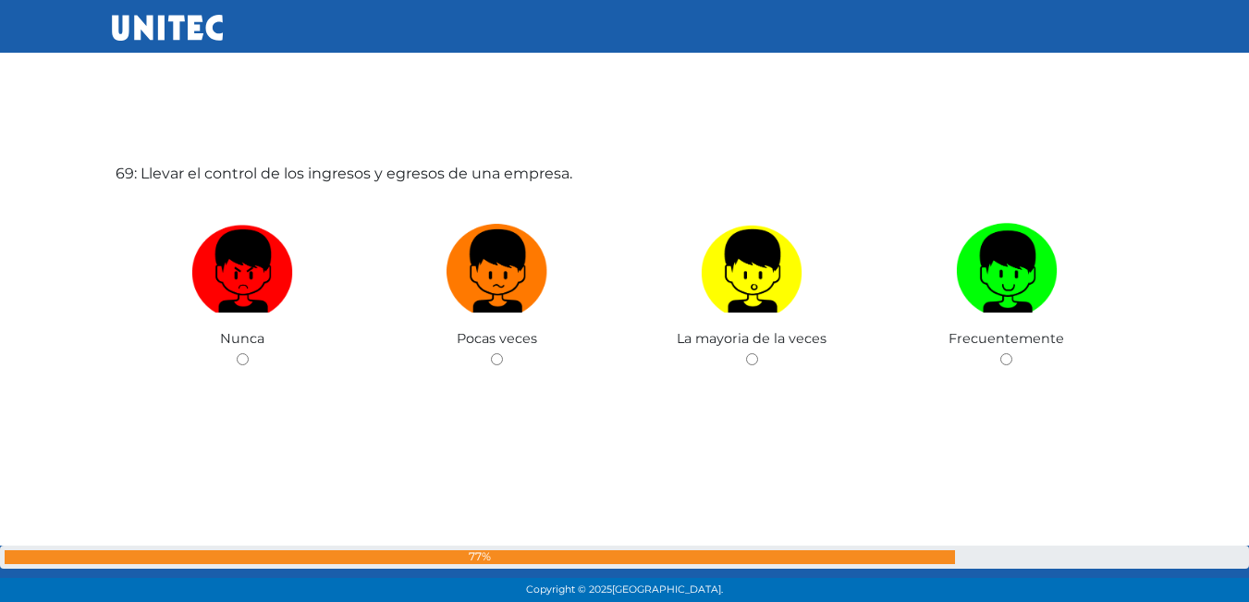
scroll to position [41018, 0]
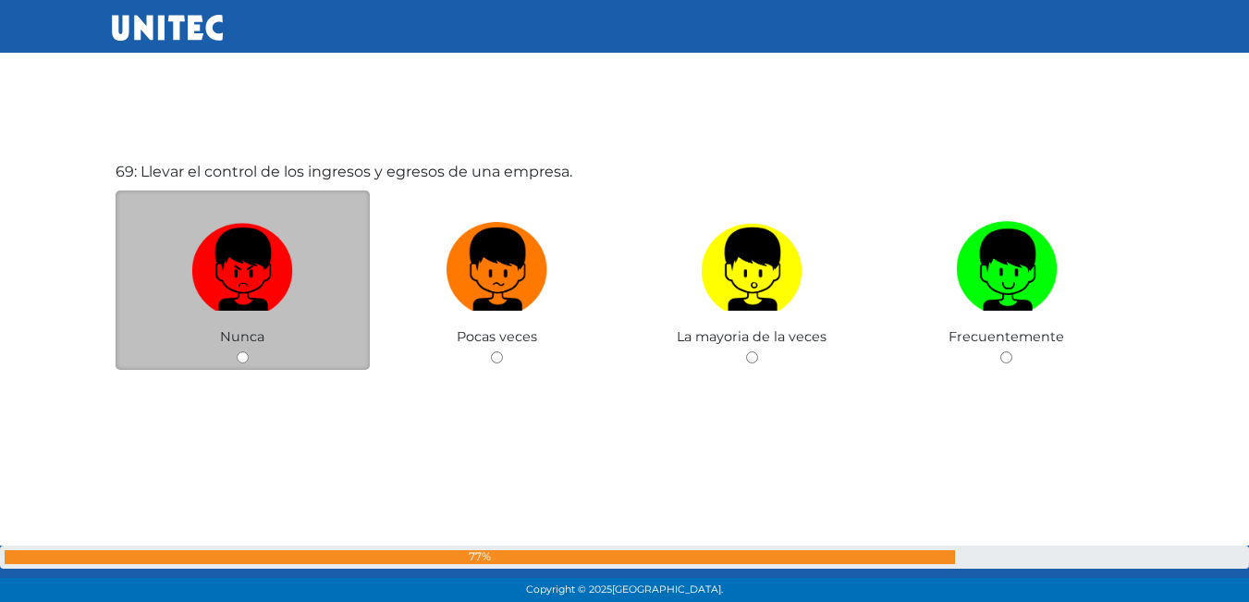
click at [246, 363] on input "radio" at bounding box center [243, 357] width 12 height 12
radio input "true"
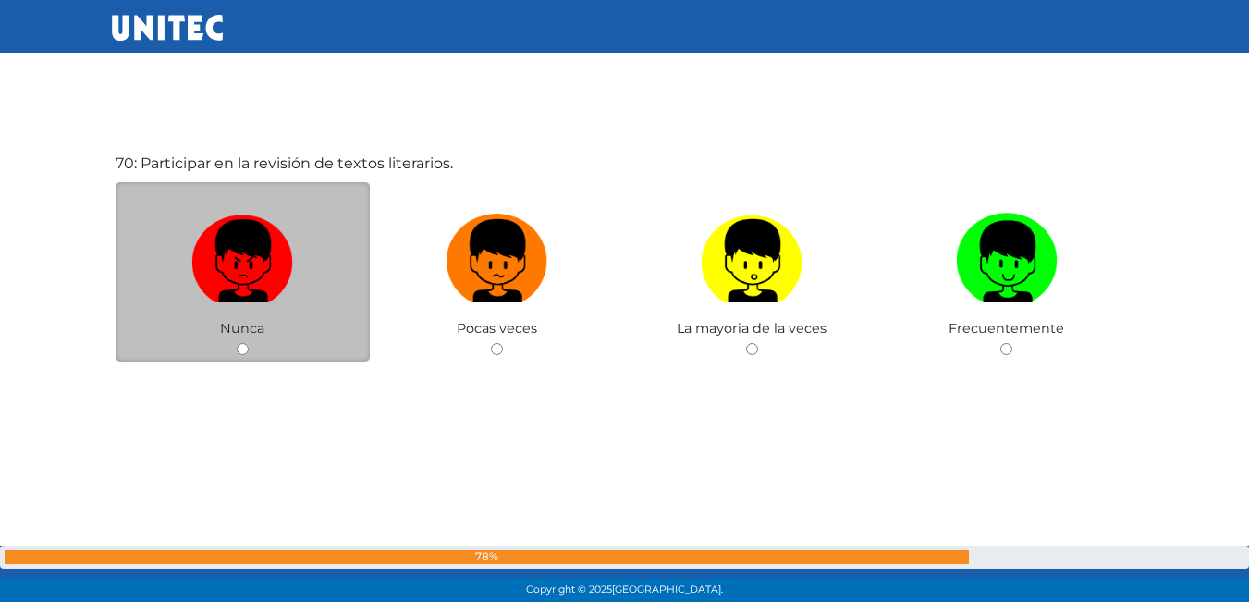
scroll to position [41631, 0]
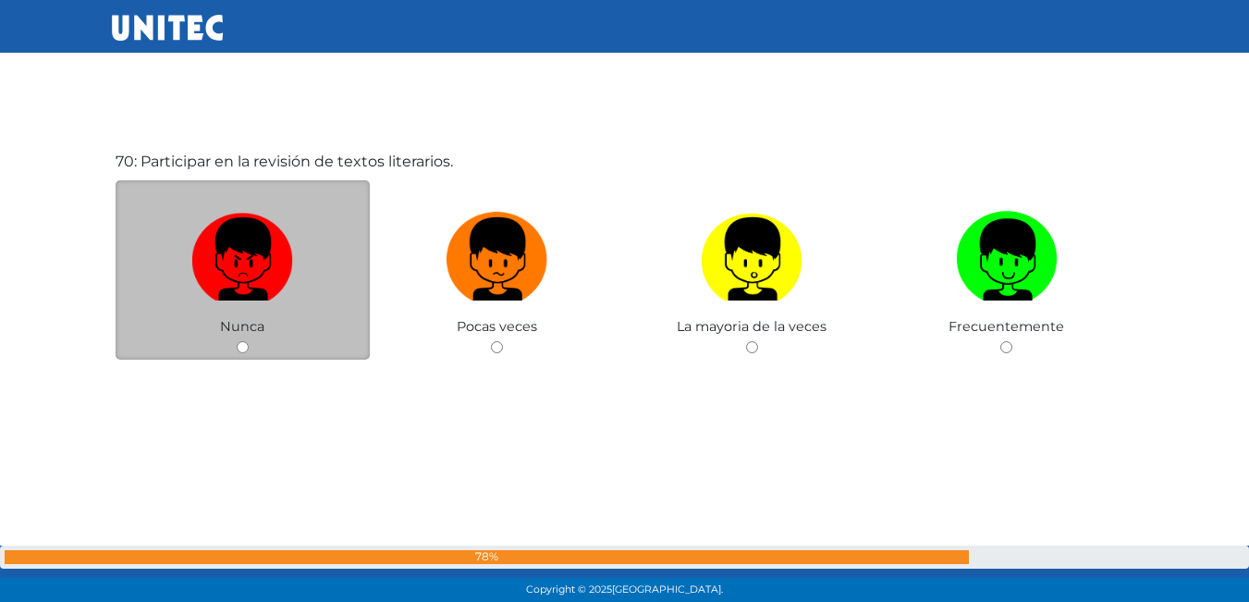
click at [231, 338] on div "Nunca" at bounding box center [243, 270] width 255 height 180
click at [239, 338] on div "Nunca" at bounding box center [243, 270] width 255 height 180
click at [238, 345] on input "radio" at bounding box center [243, 347] width 12 height 12
radio input "true"
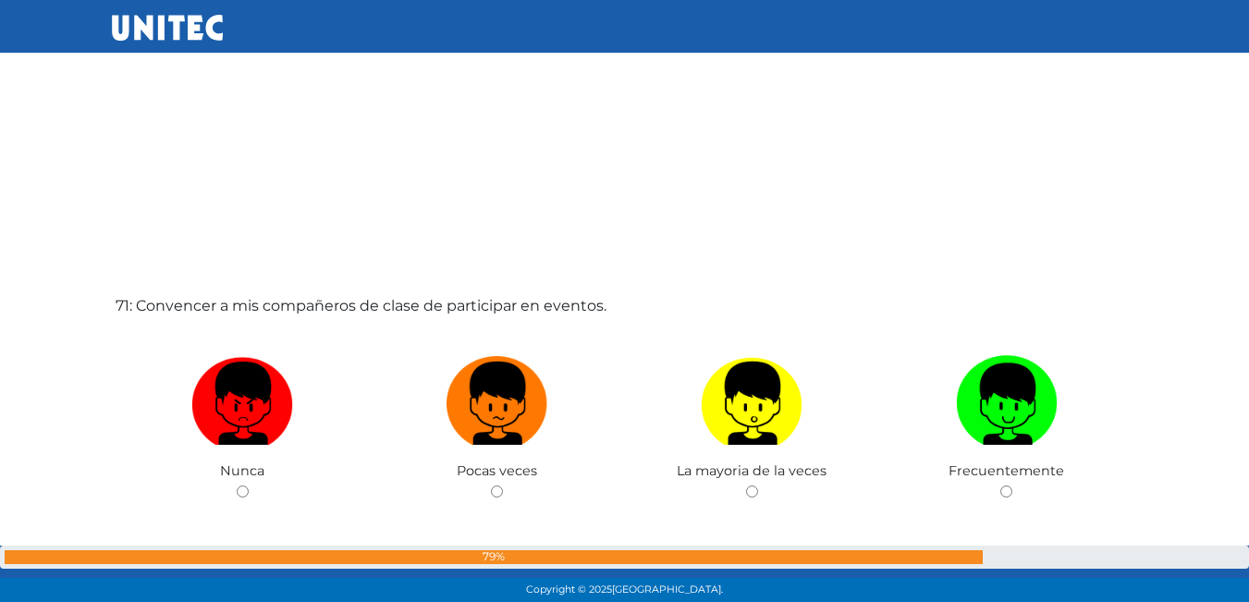
scroll to position [42152, 0]
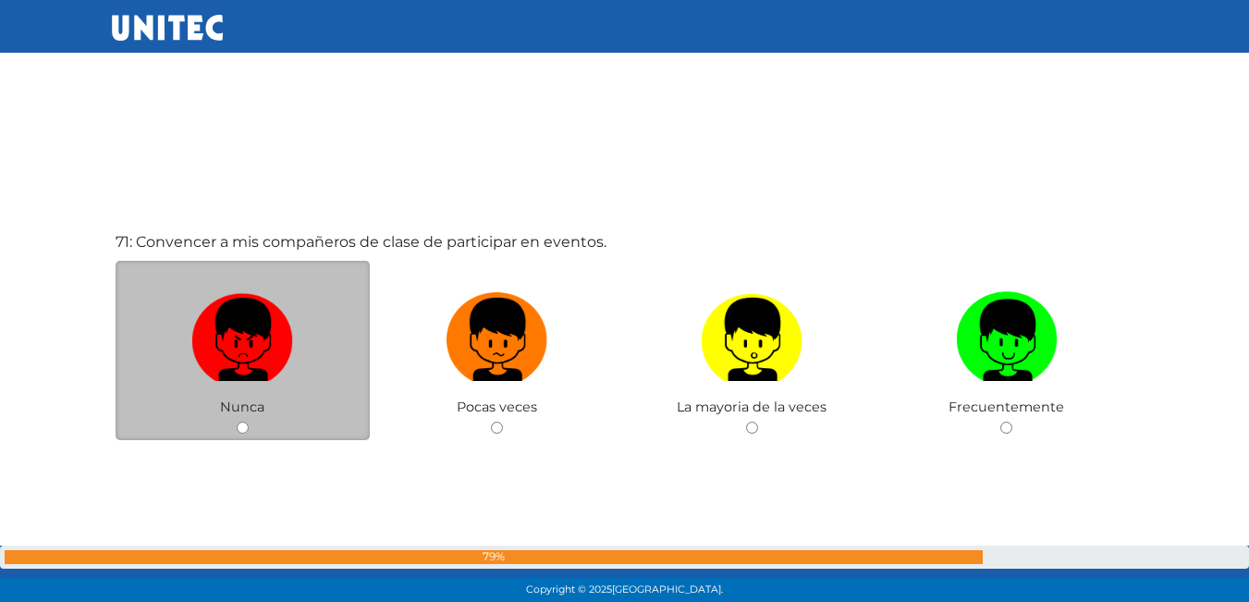
click at [240, 421] on div "Nunca" at bounding box center [243, 351] width 255 height 180
click at [234, 424] on div "Nunca" at bounding box center [243, 351] width 255 height 180
click at [243, 423] on input "radio" at bounding box center [243, 428] width 12 height 12
radio input "true"
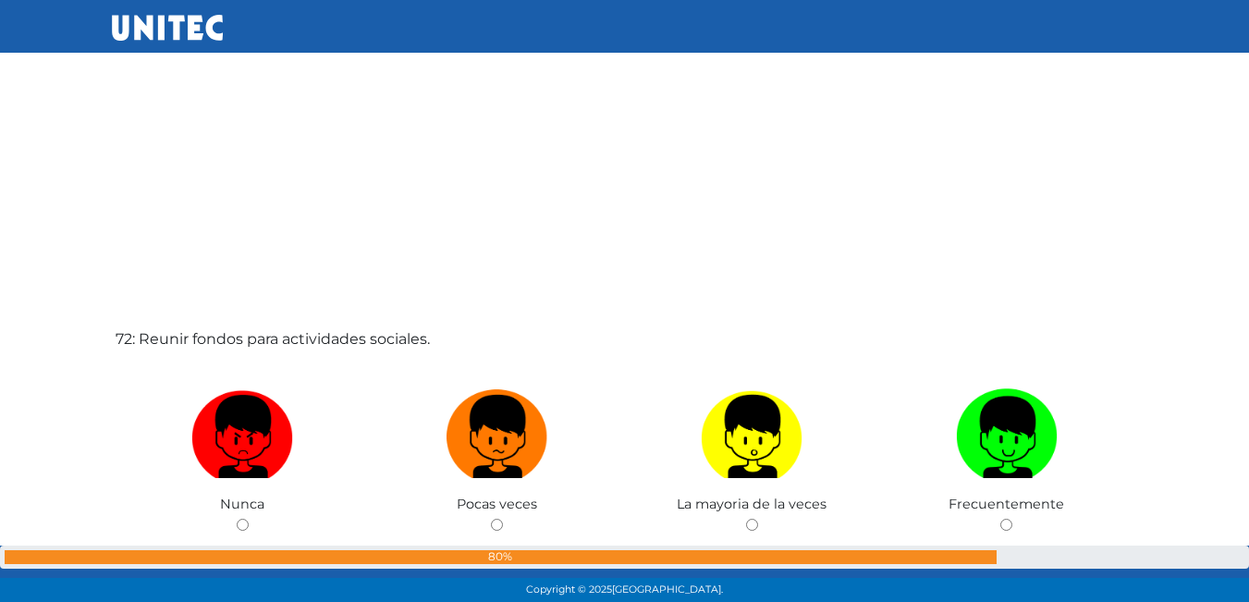
scroll to position [42689, 0]
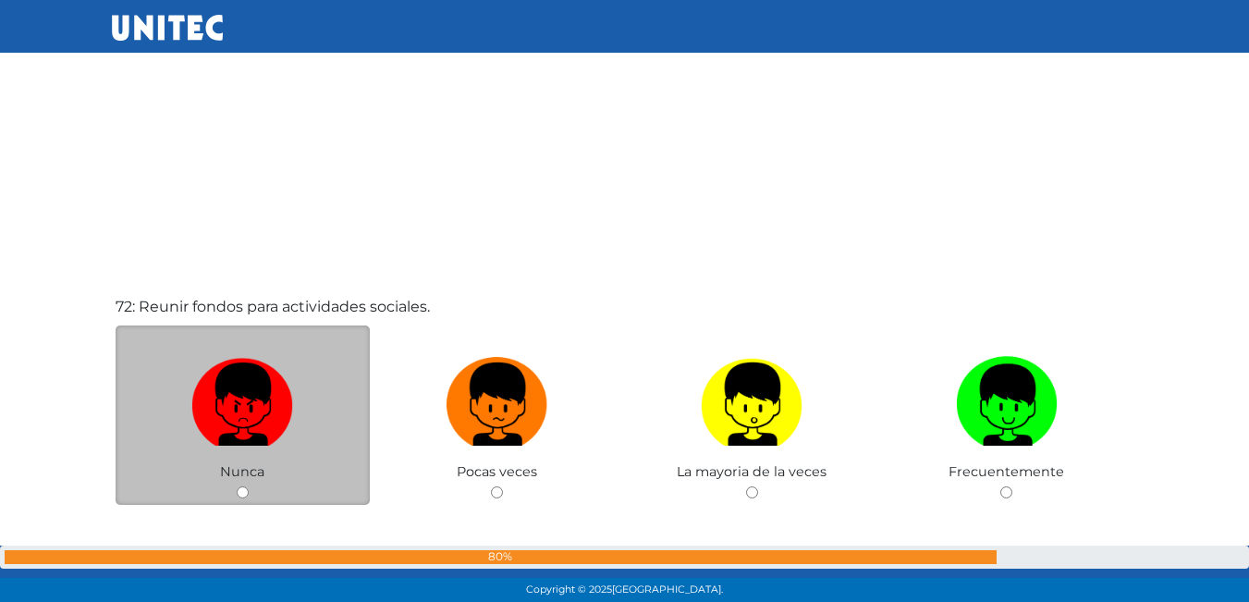
click at [238, 488] on input "radio" at bounding box center [243, 492] width 12 height 12
radio input "true"
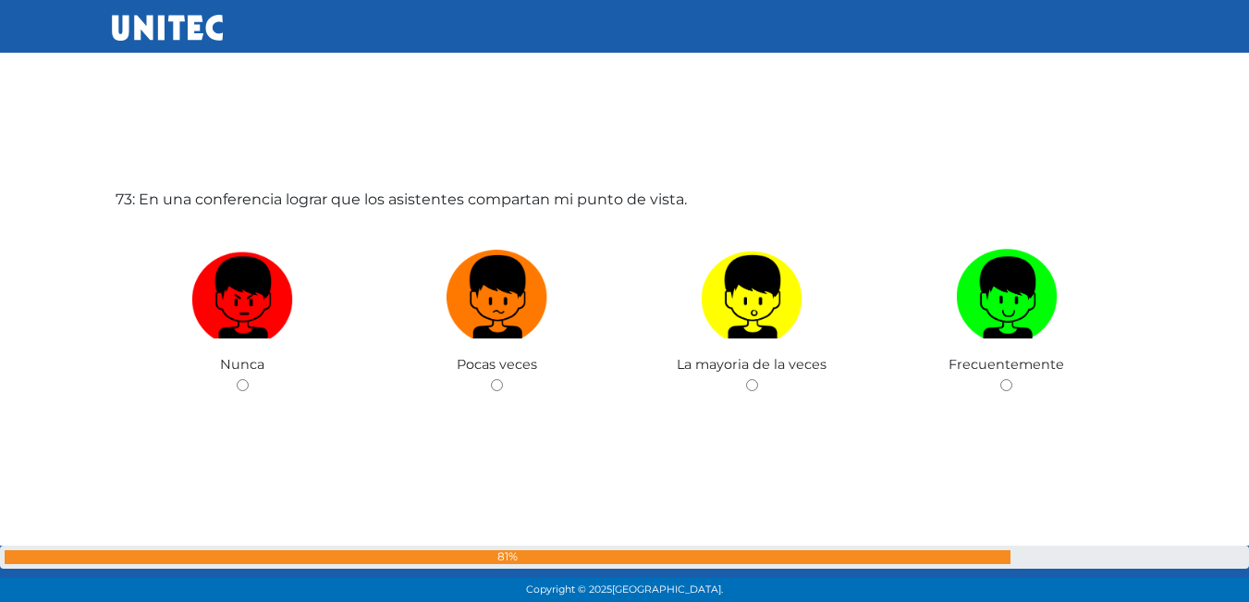
scroll to position [43428, 0]
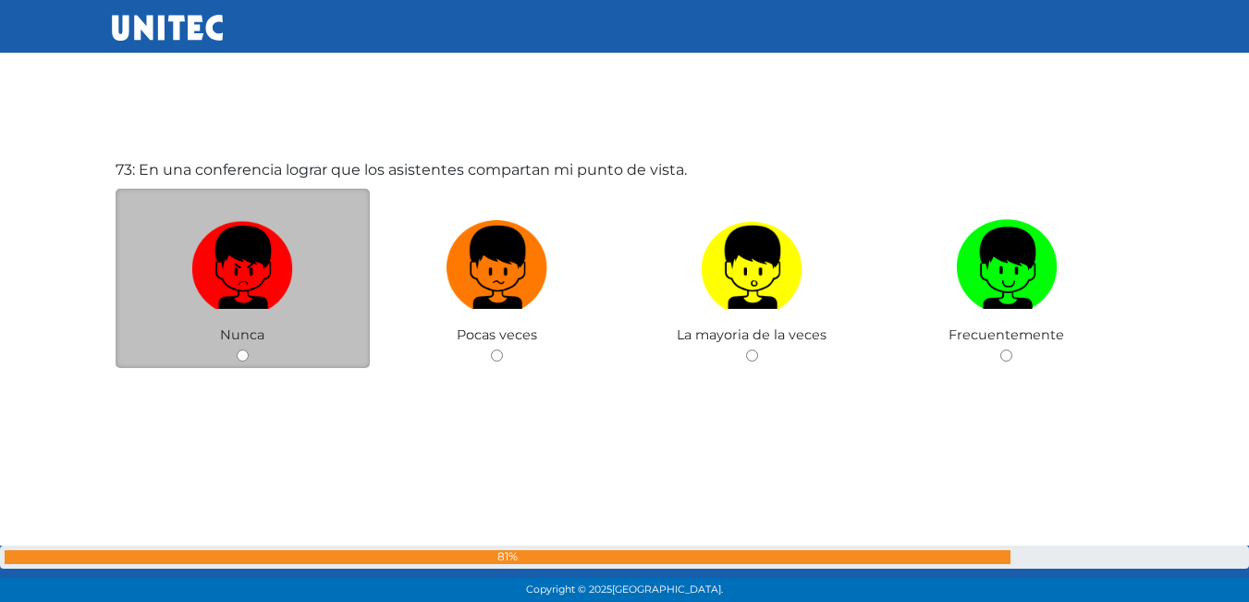
click at [233, 356] on div "Nunca" at bounding box center [243, 279] width 255 height 180
click at [241, 356] on input "radio" at bounding box center [243, 356] width 12 height 12
radio input "true"
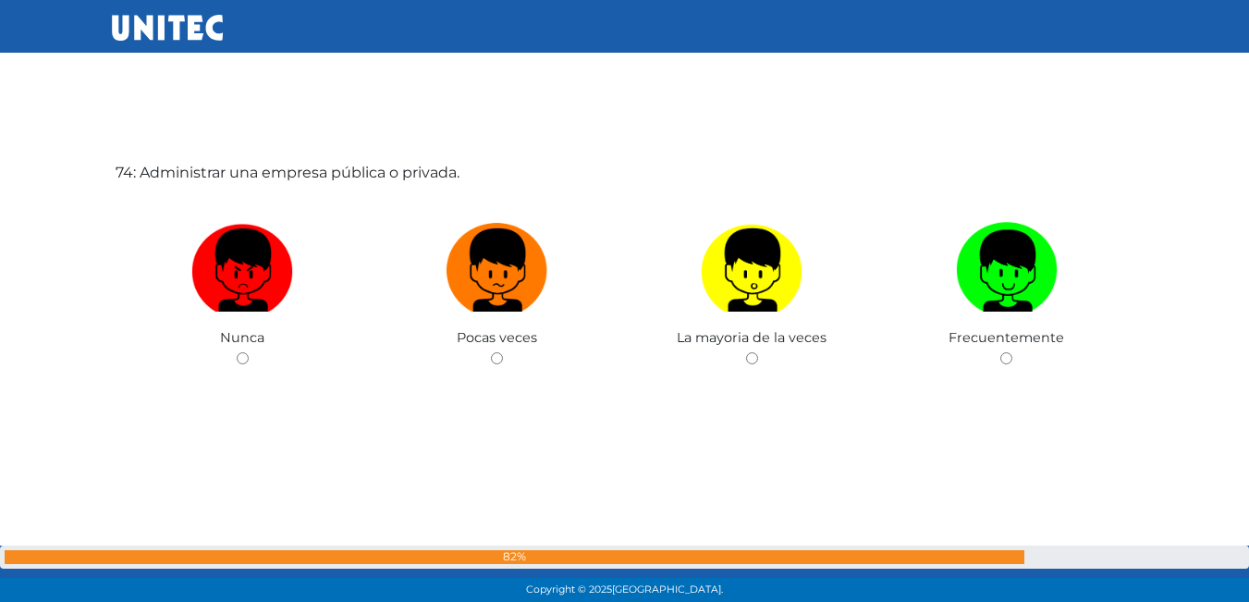
scroll to position [44039, 0]
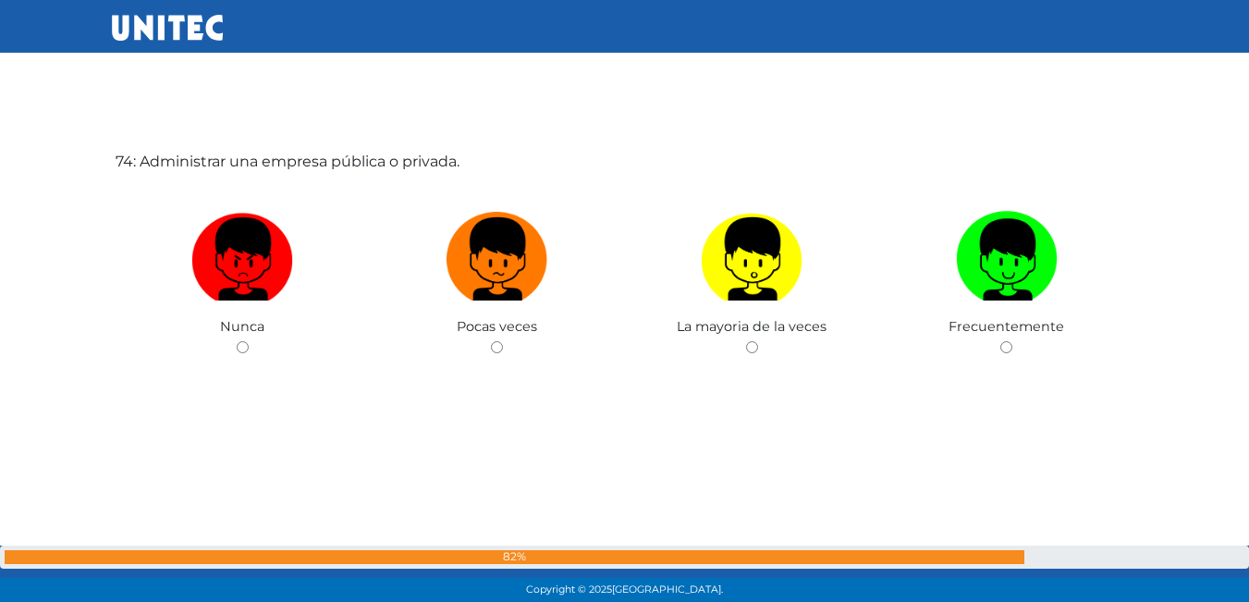
click at [241, 356] on div "Nunca" at bounding box center [243, 270] width 255 height 180
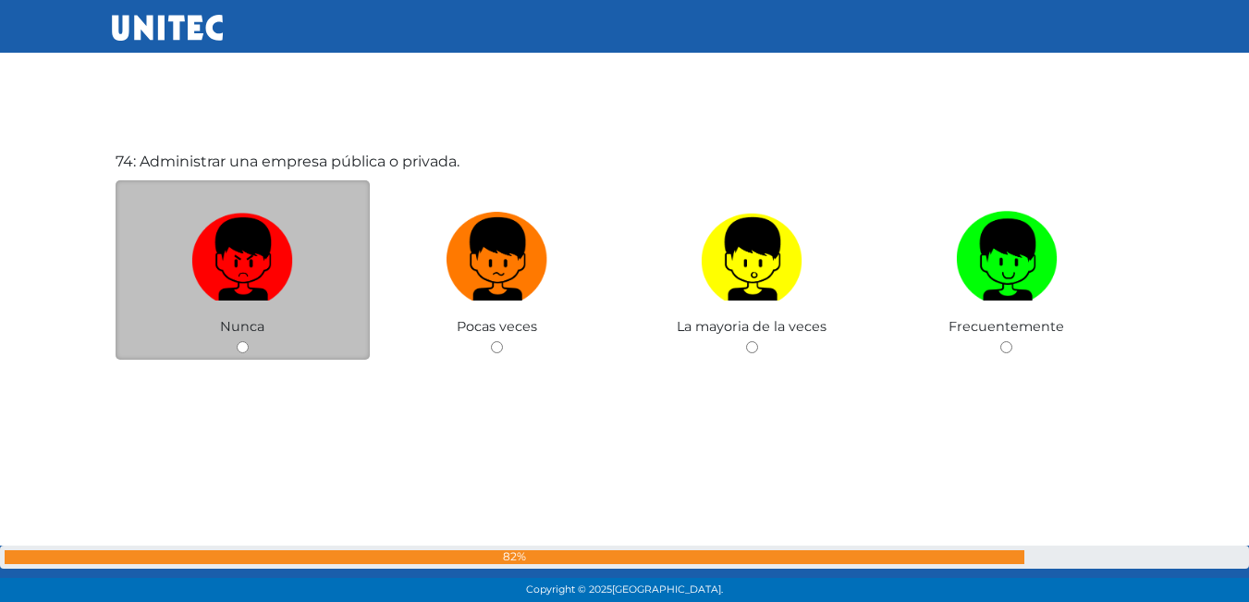
click at [240, 342] on input "radio" at bounding box center [243, 347] width 12 height 12
radio input "true"
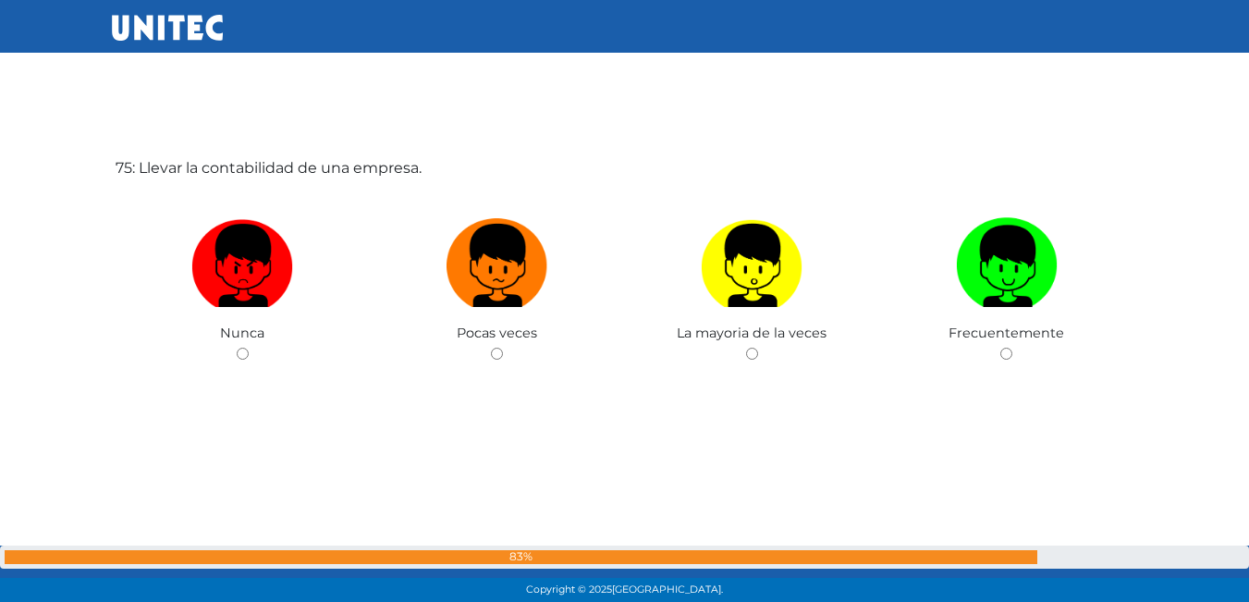
scroll to position [44641, 0]
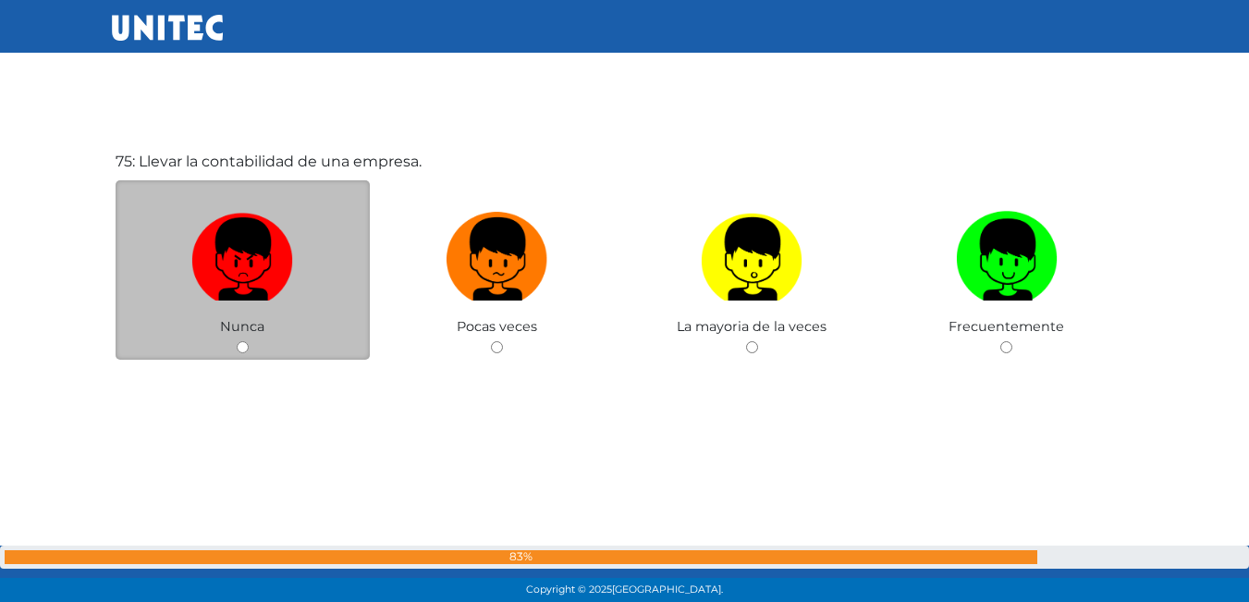
click at [240, 342] on input "radio" at bounding box center [243, 347] width 12 height 12
radio input "true"
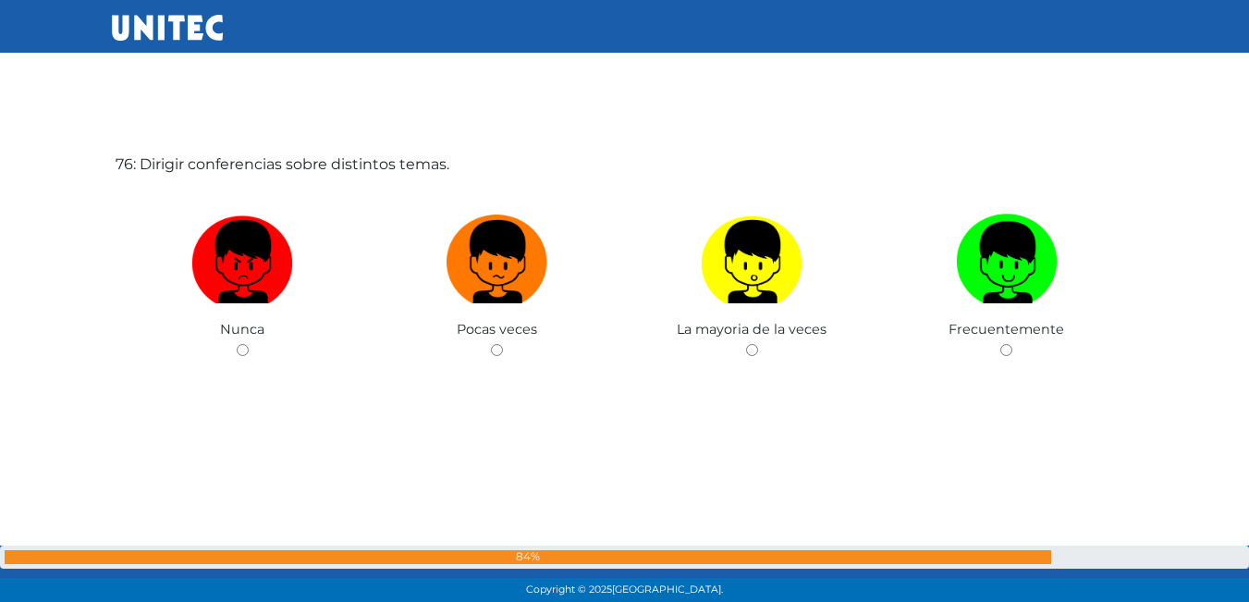
scroll to position [45243, 0]
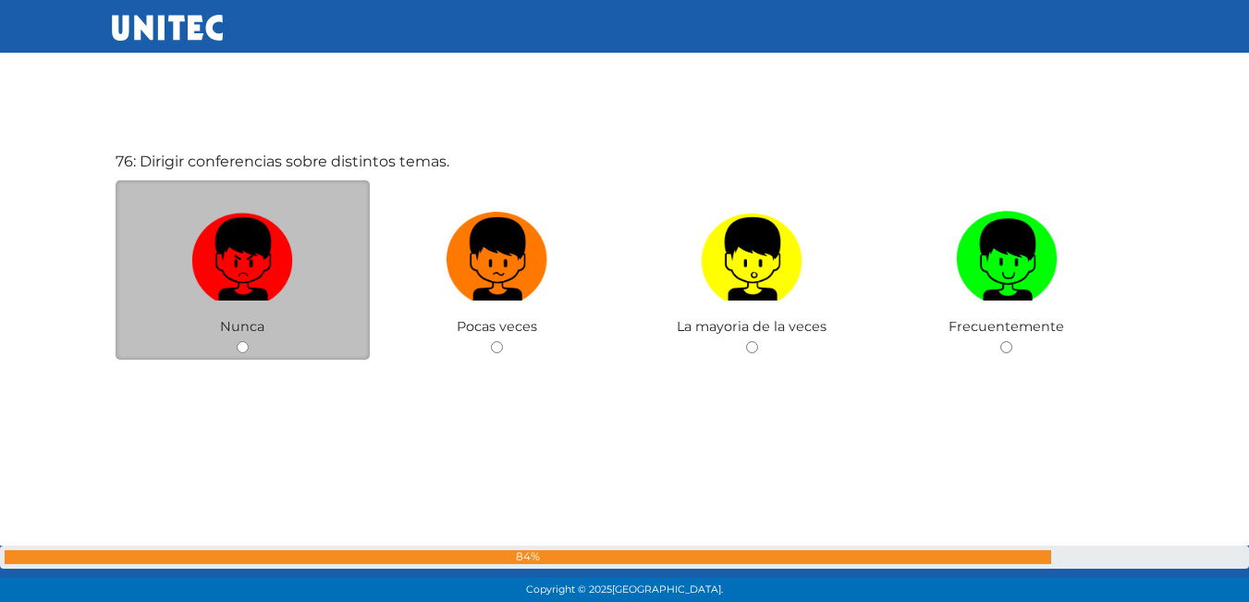
click at [240, 342] on input "radio" at bounding box center [243, 347] width 12 height 12
radio input "true"
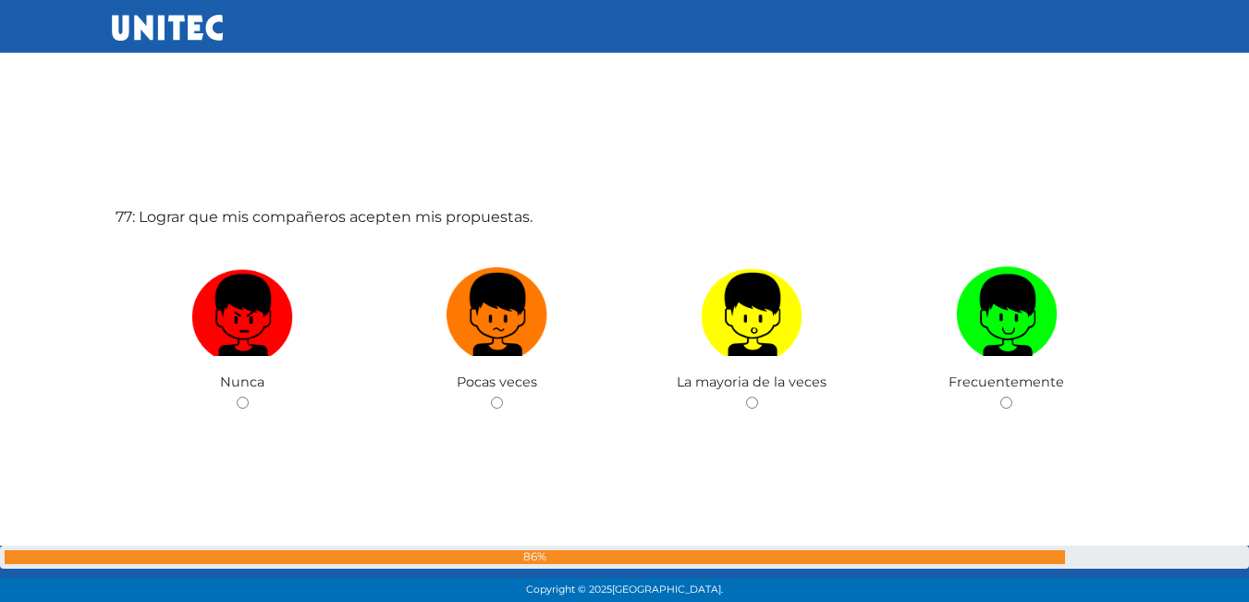
scroll to position [45893, 0]
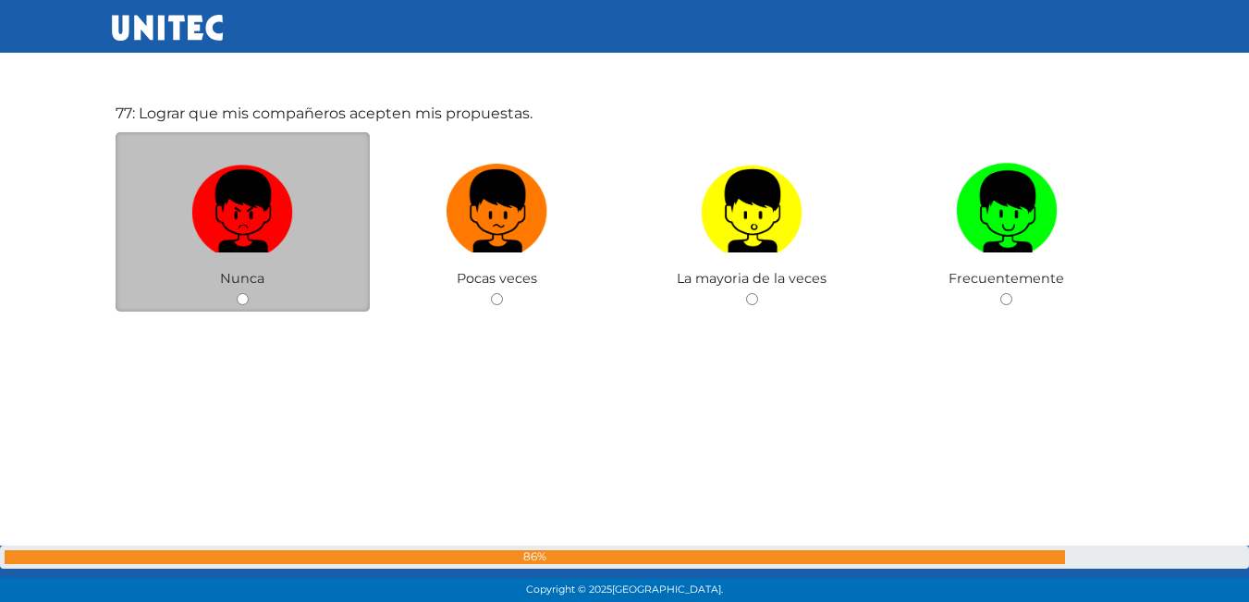
click at [240, 299] on input "radio" at bounding box center [243, 299] width 12 height 12
radio input "true"
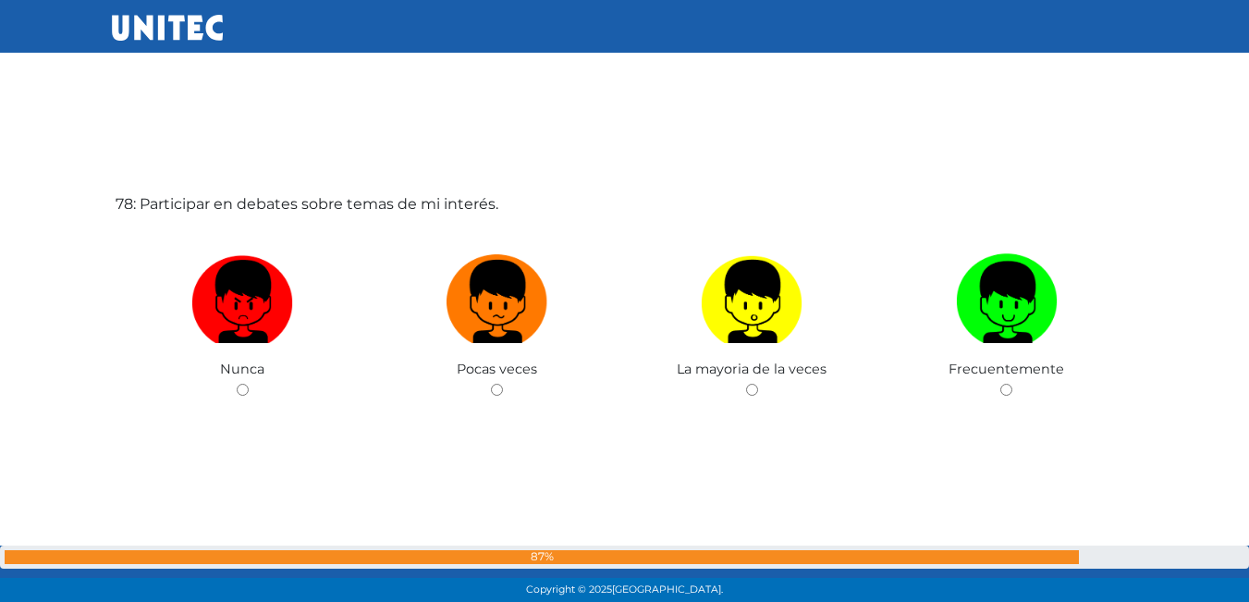
scroll to position [46447, 0]
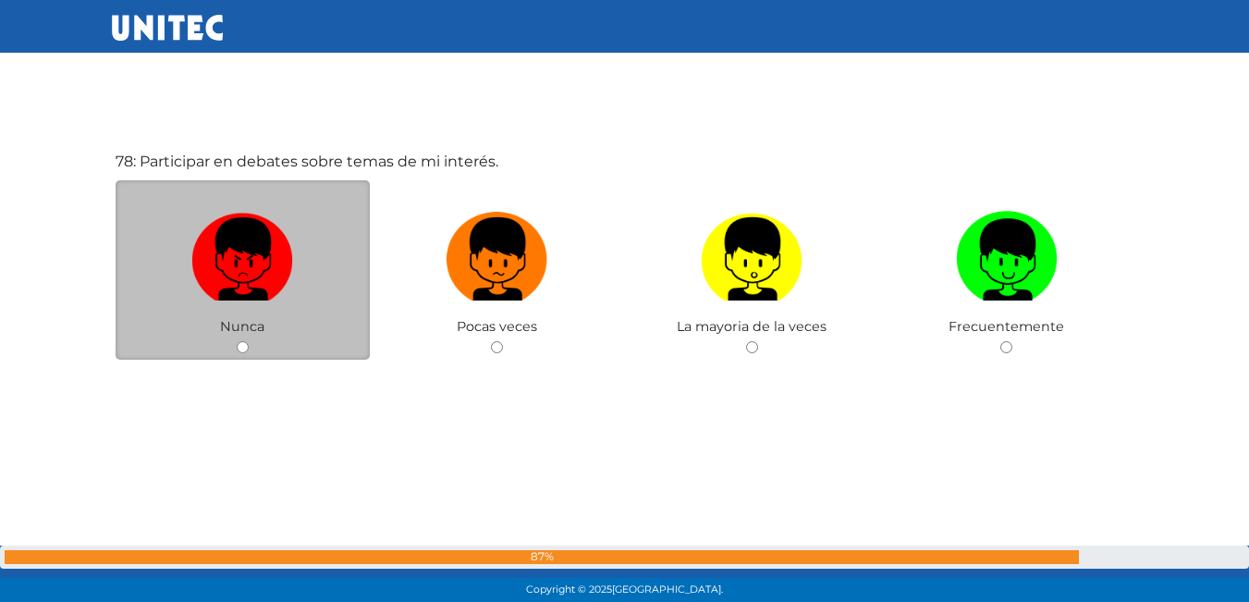
click at [243, 341] on input "radio" at bounding box center [243, 347] width 12 height 12
radio input "true"
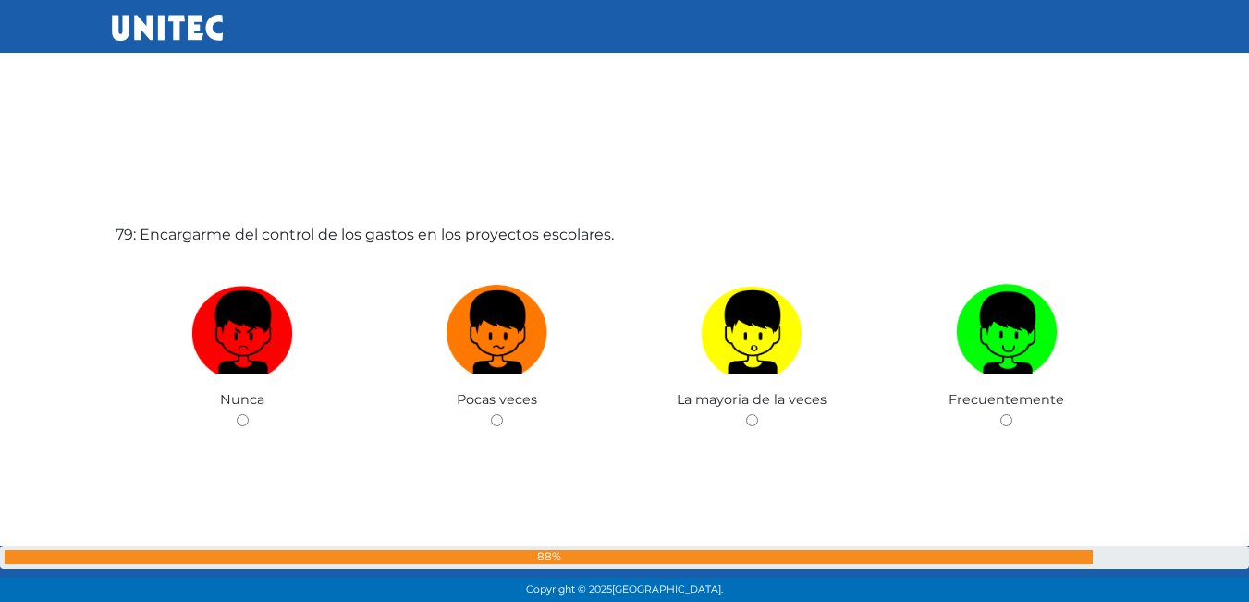
scroll to position [47074, 0]
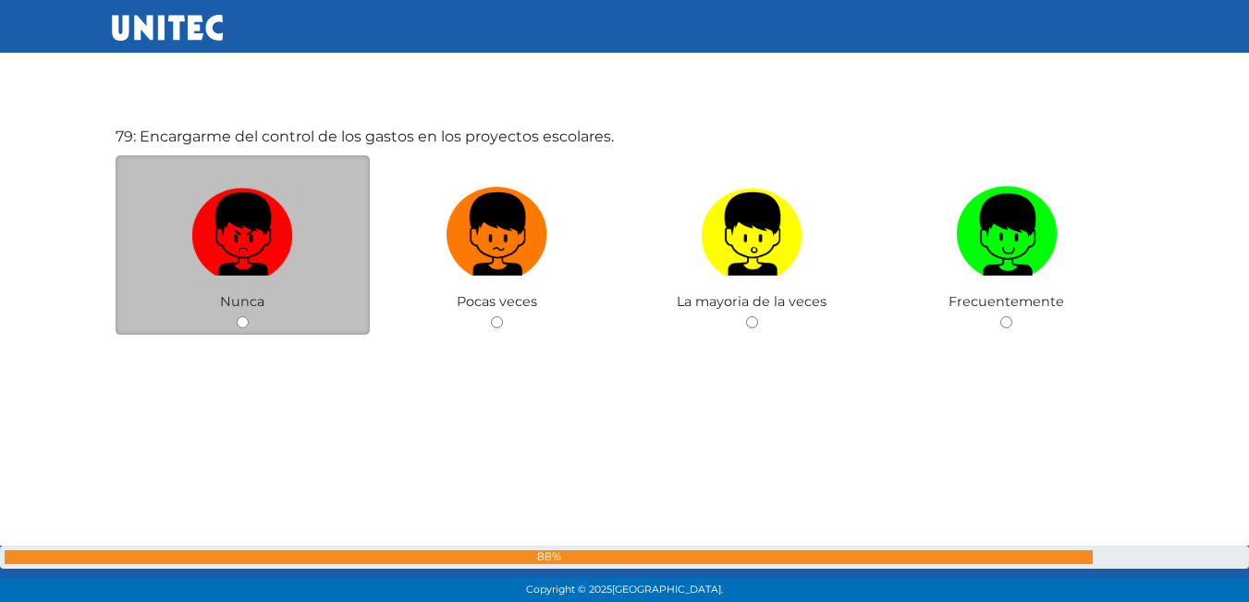
click at [245, 325] on input "radio" at bounding box center [243, 322] width 12 height 12
radio input "true"
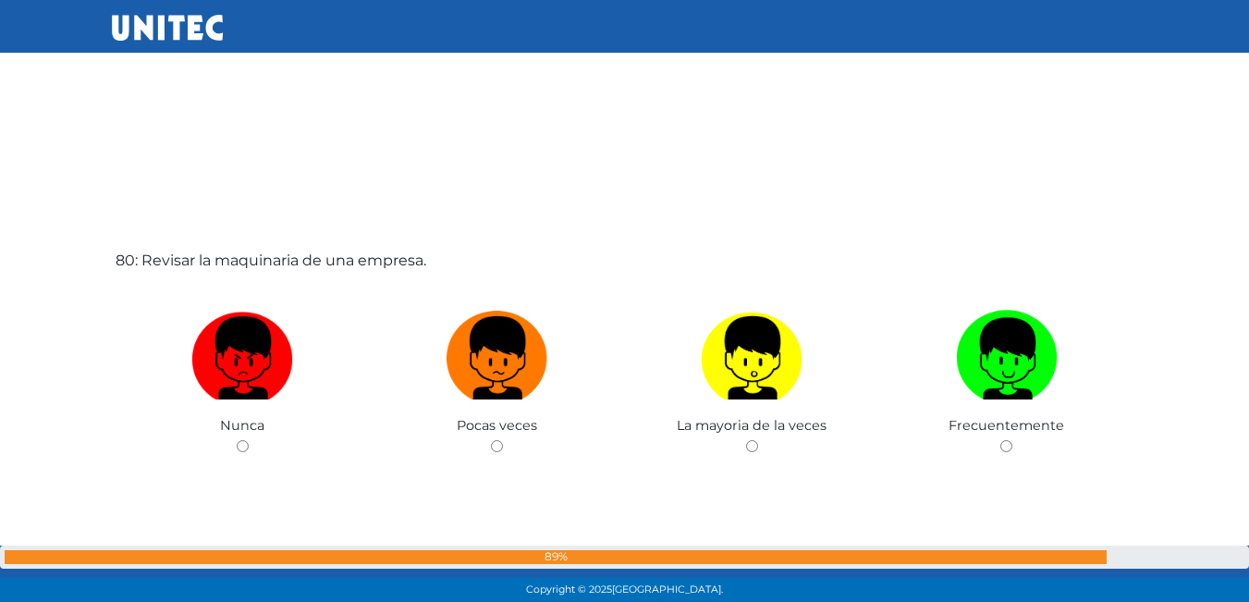
scroll to position [47628, 0]
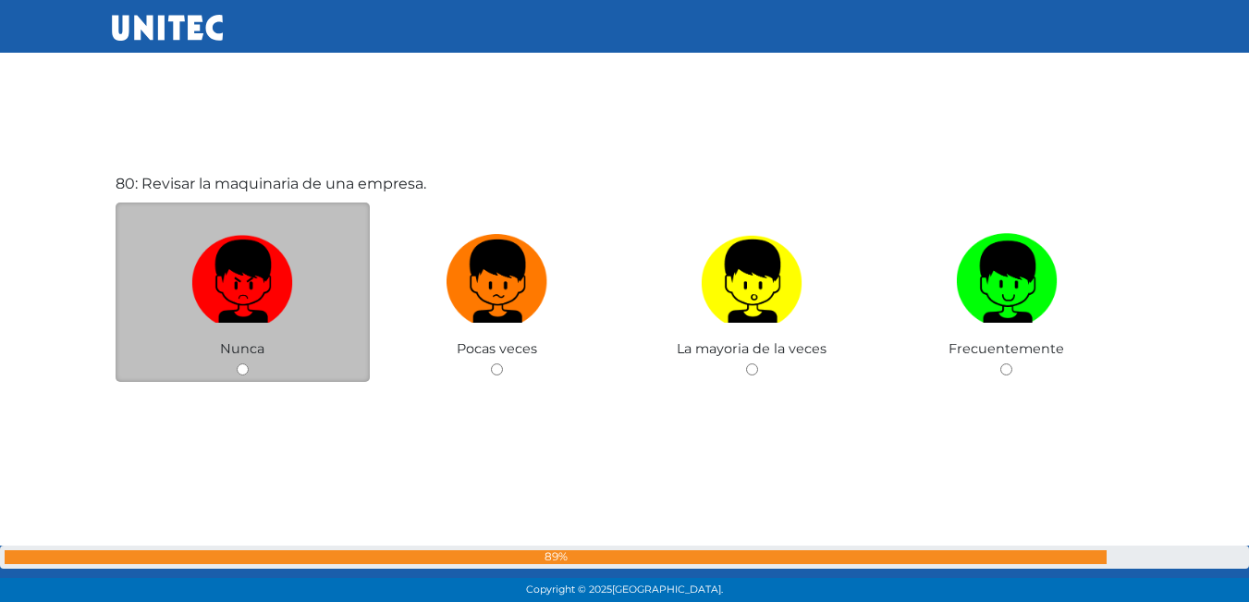
click at [244, 369] on input "radio" at bounding box center [243, 369] width 12 height 12
radio input "true"
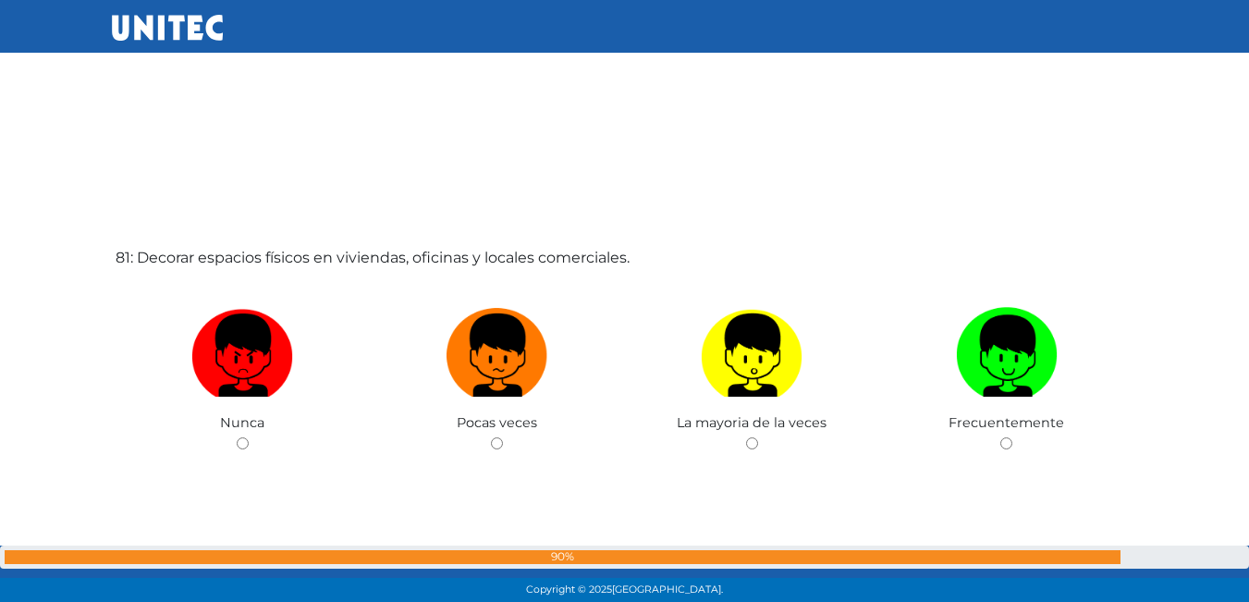
scroll to position [48183, 0]
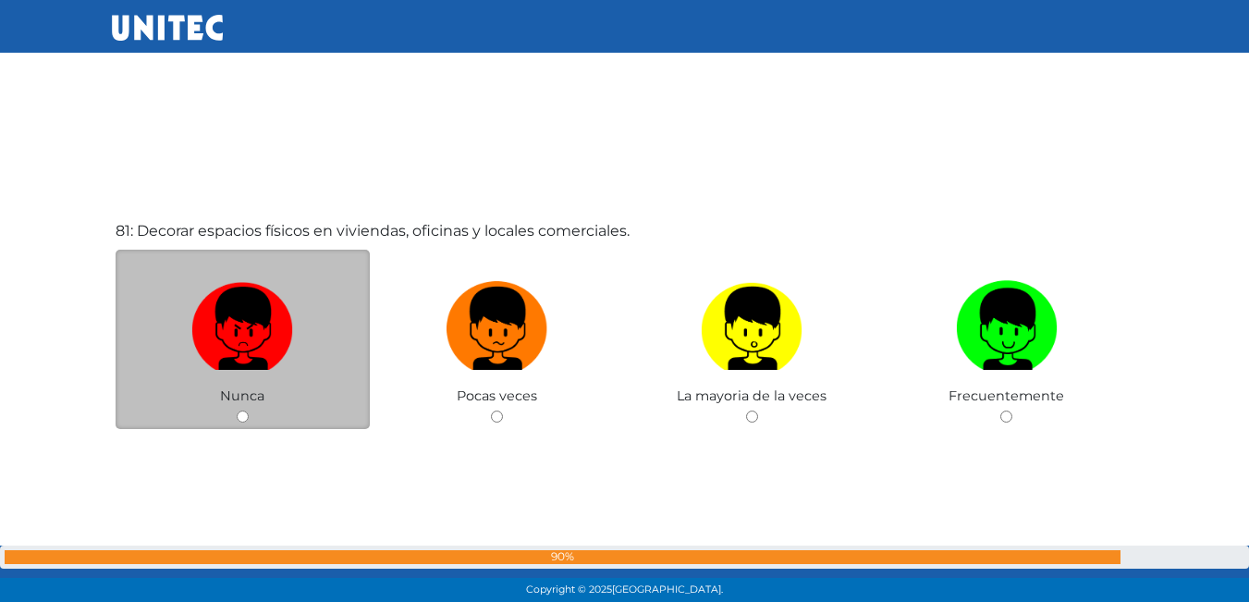
click at [240, 414] on input "radio" at bounding box center [243, 417] width 12 height 12
radio input "true"
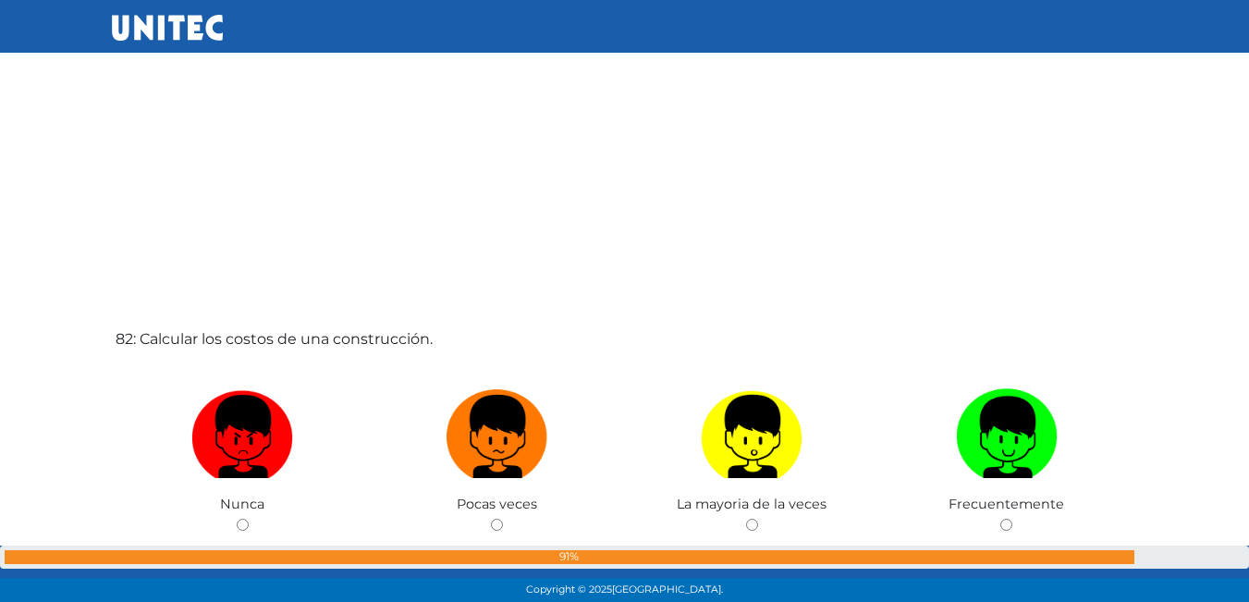
scroll to position [48798, 0]
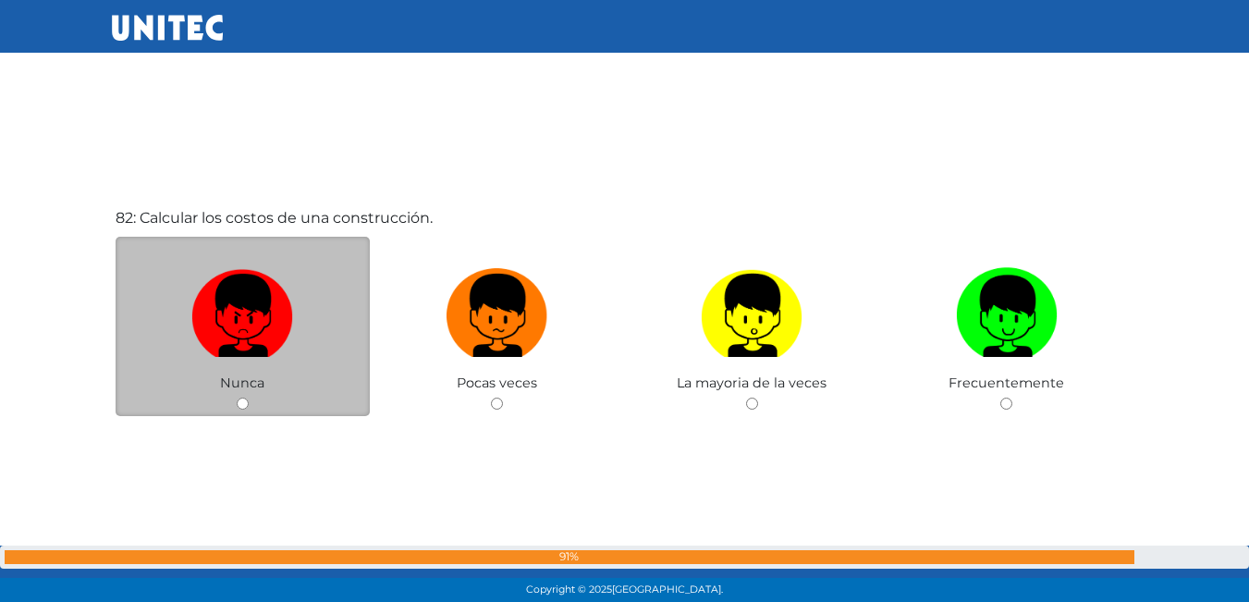
click at [242, 402] on input "radio" at bounding box center [243, 404] width 12 height 12
radio input "true"
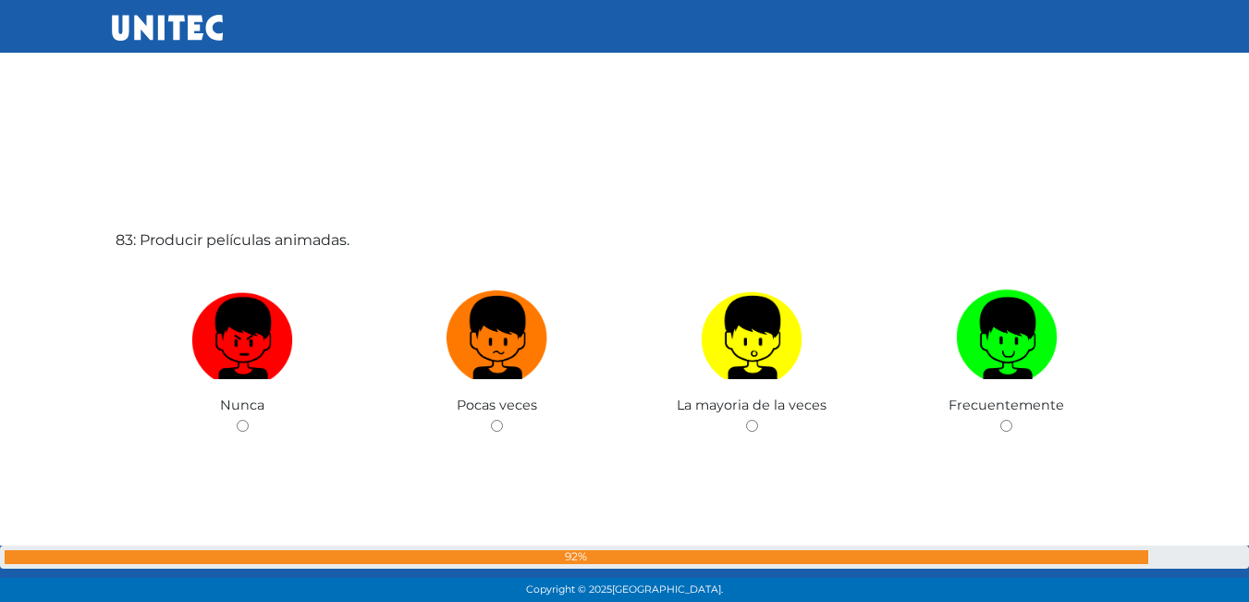
scroll to position [49380, 0]
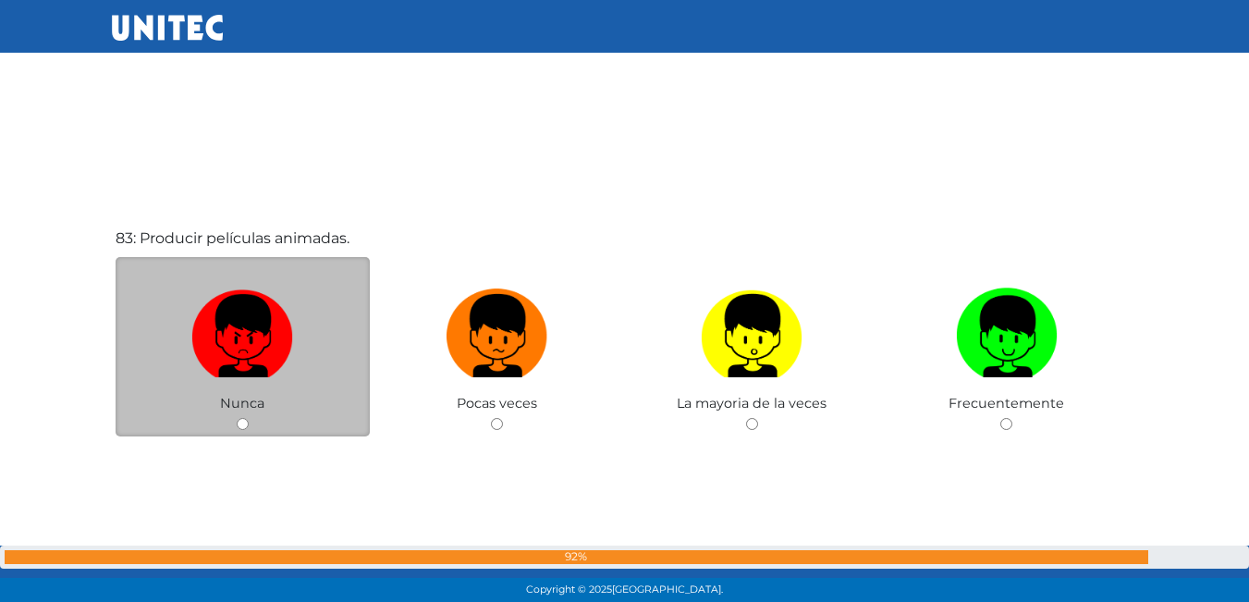
click at [238, 426] on input "radio" at bounding box center [243, 424] width 12 height 12
radio input "true"
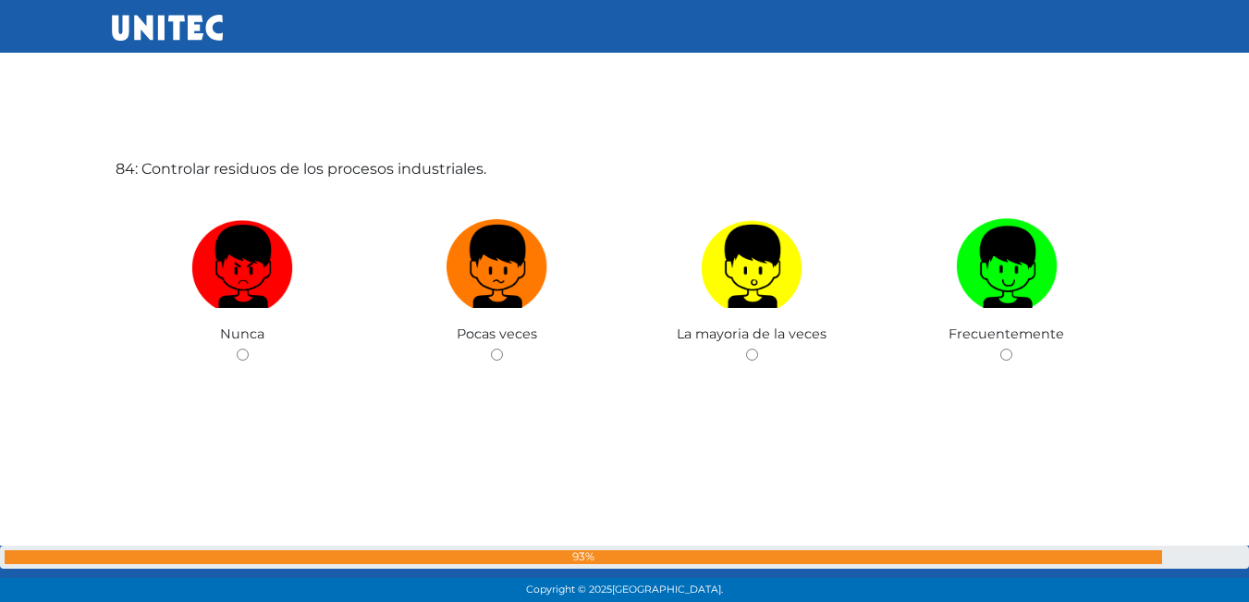
scroll to position [50059, 0]
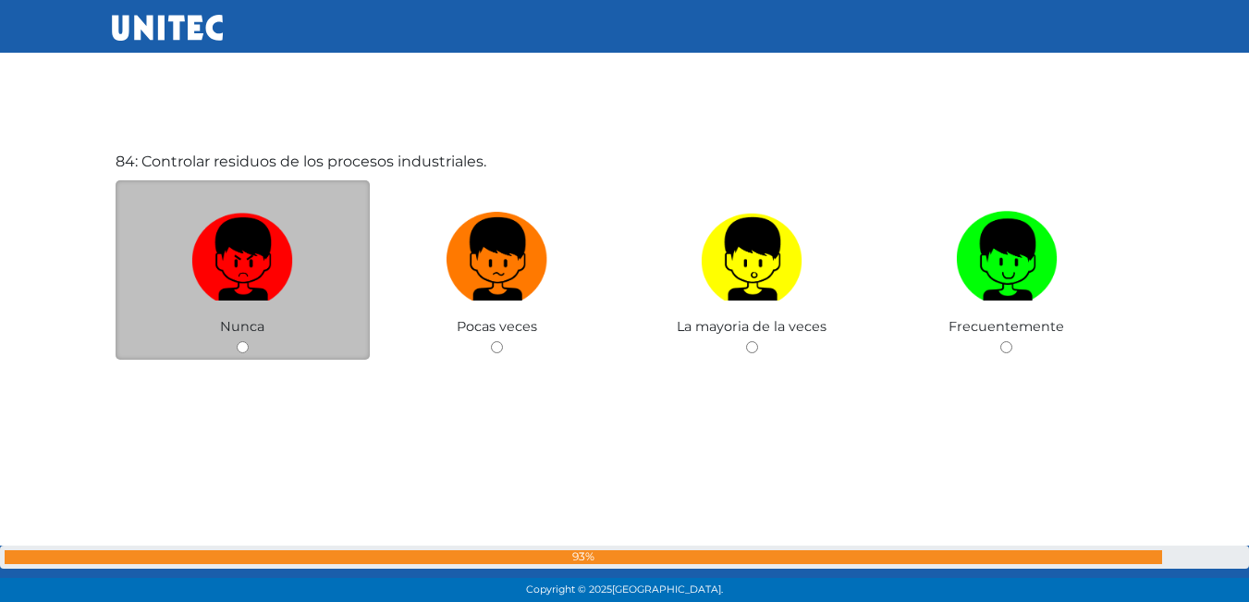
click at [243, 347] on input "radio" at bounding box center [243, 347] width 12 height 12
radio input "true"
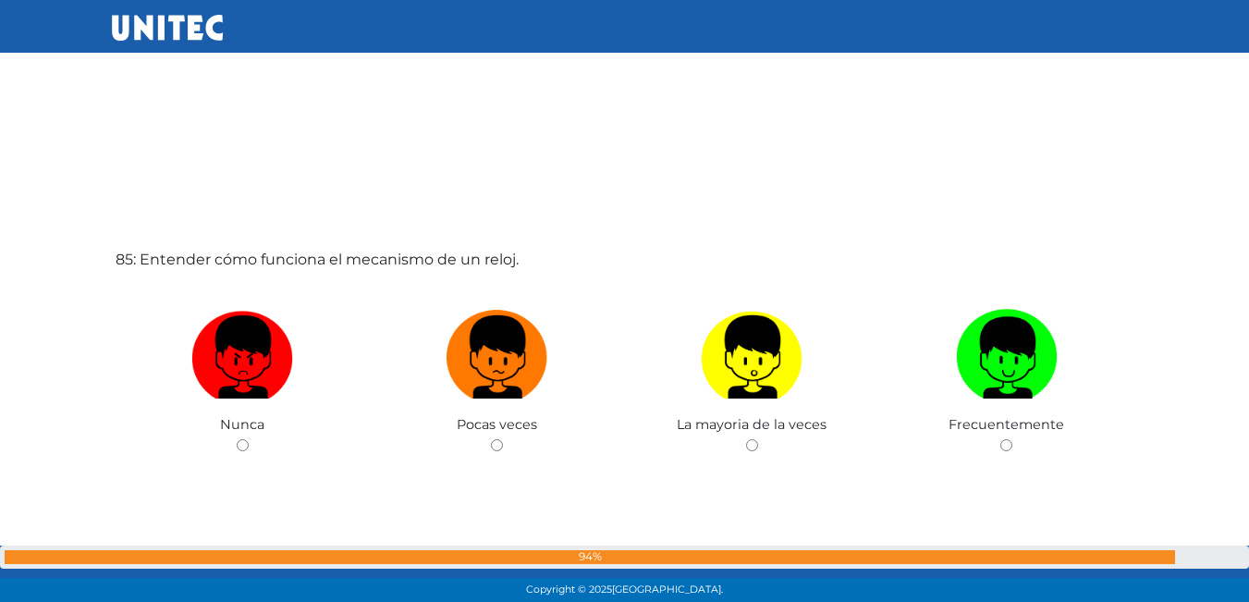
scroll to position [50613, 0]
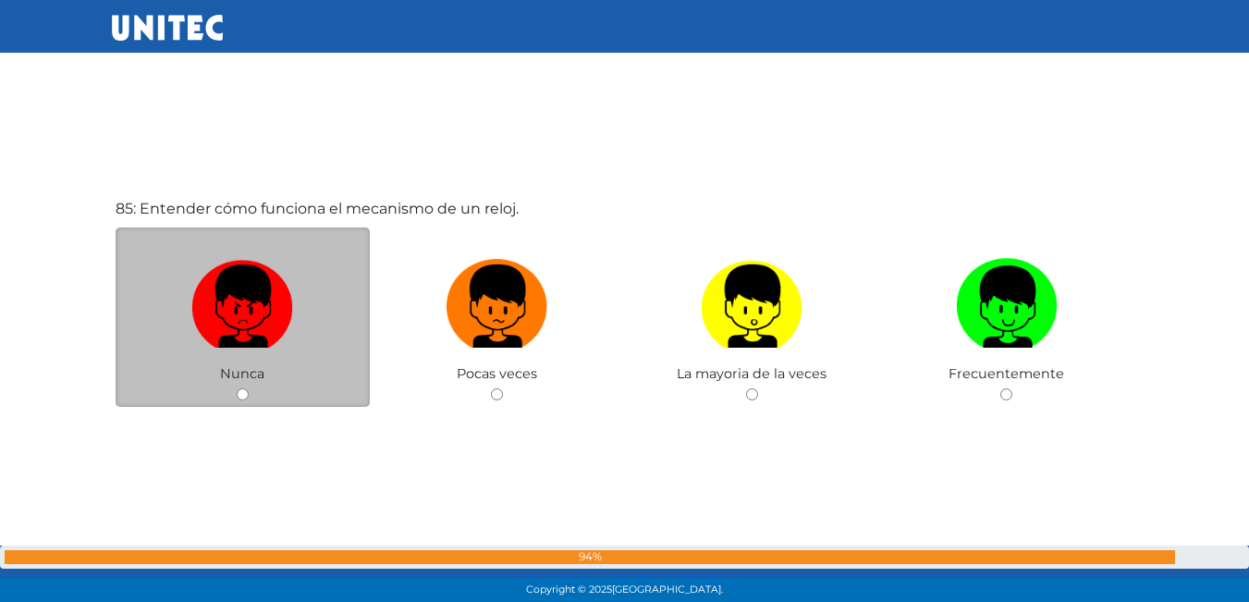
click at [240, 392] on input "radio" at bounding box center [243, 394] width 12 height 12
radio input "true"
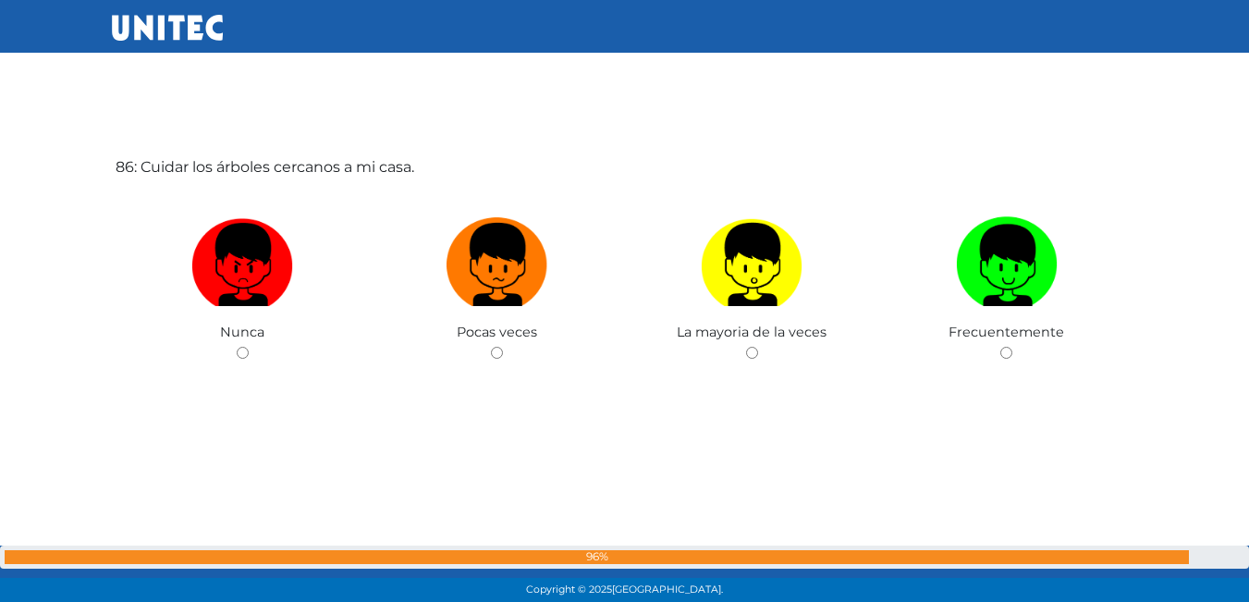
scroll to position [51263, 0]
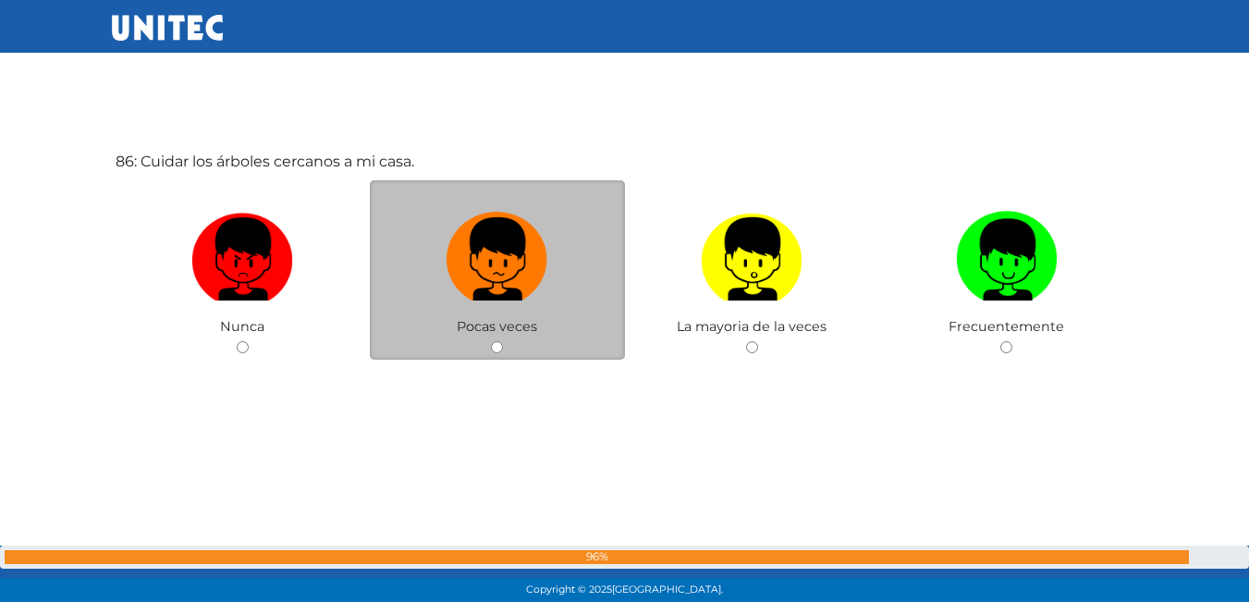
click at [499, 354] on div "Pocas veces" at bounding box center [497, 270] width 255 height 180
click at [498, 352] on input "radio" at bounding box center [497, 347] width 12 height 12
radio input "true"
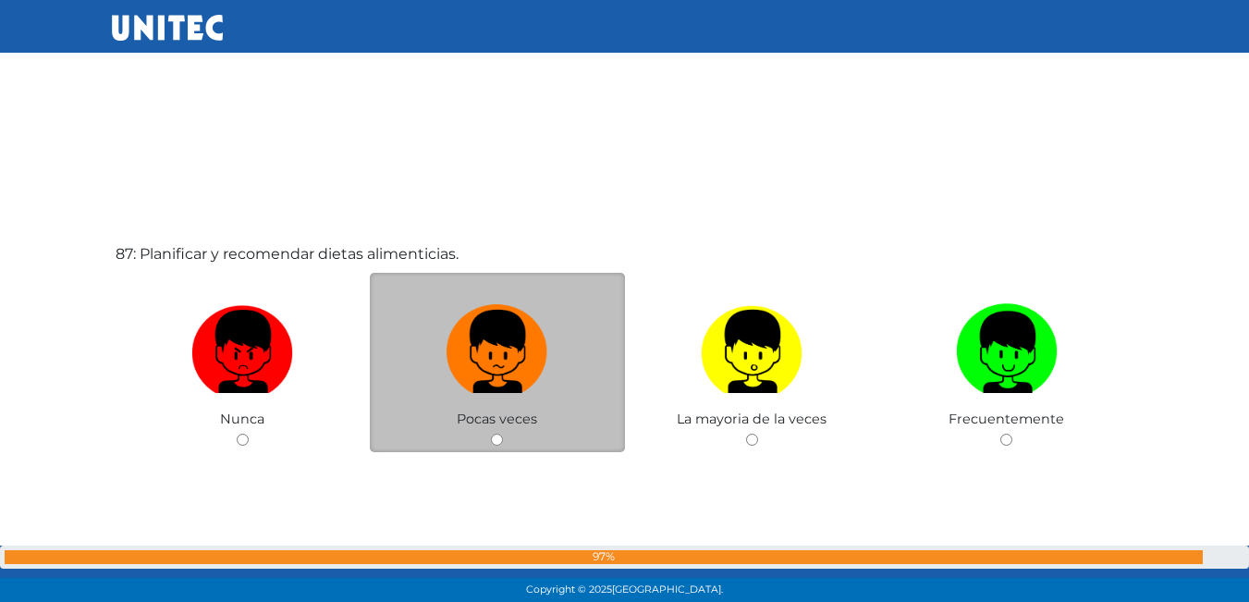
scroll to position [51865, 0]
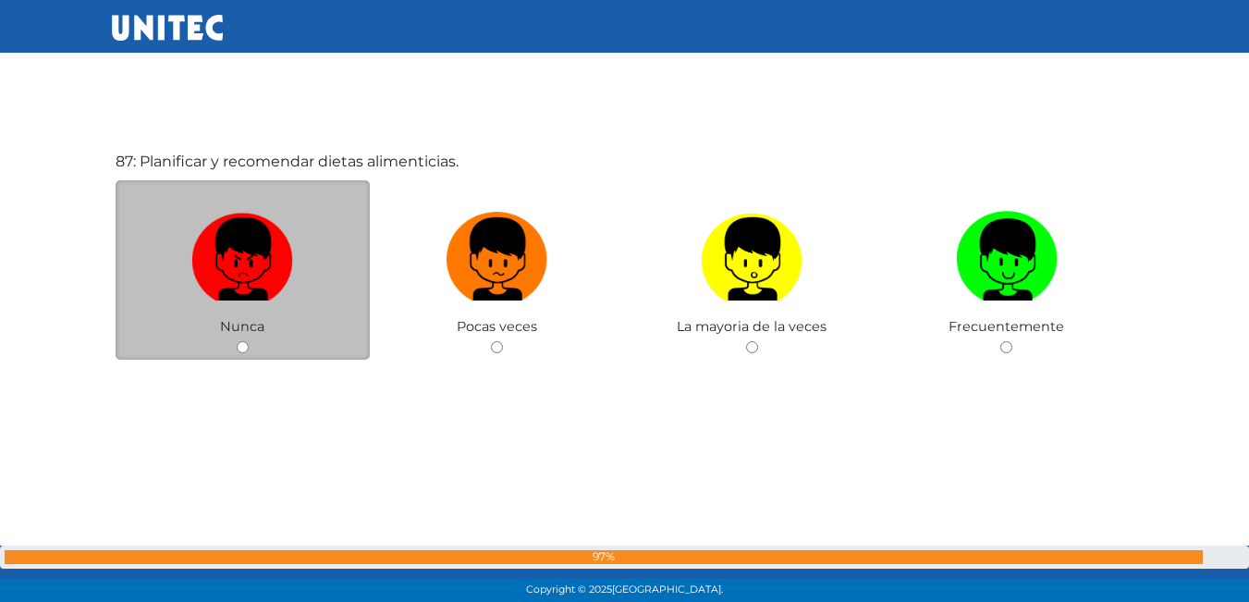
click at [239, 349] on input "radio" at bounding box center [243, 347] width 12 height 12
radio input "true"
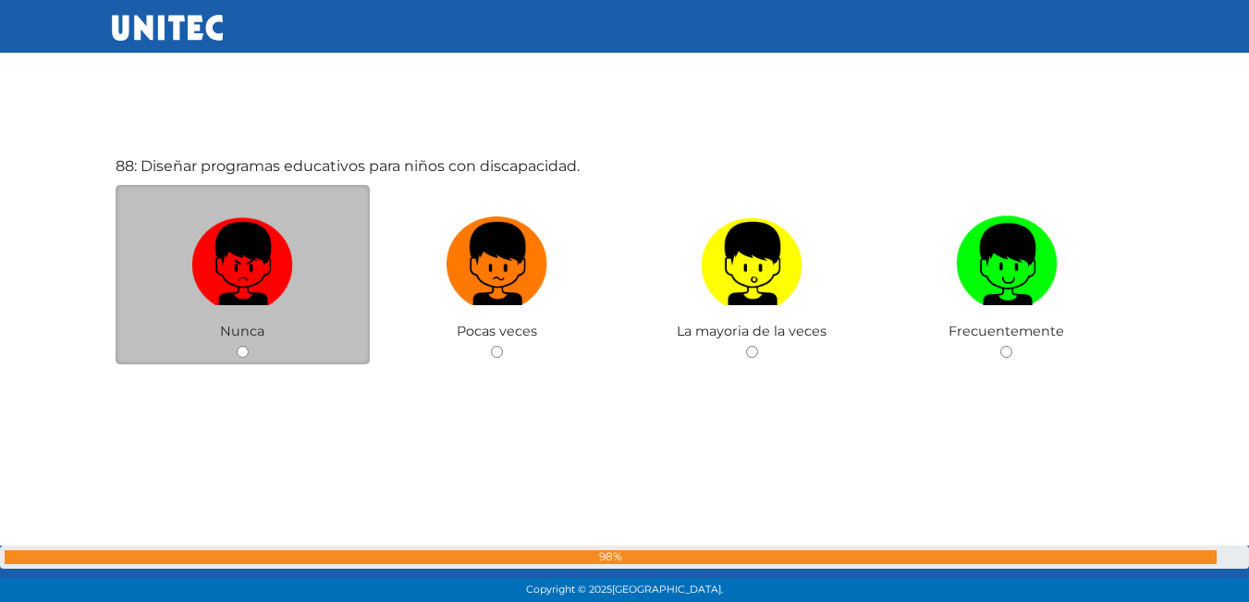
scroll to position [52467, 0]
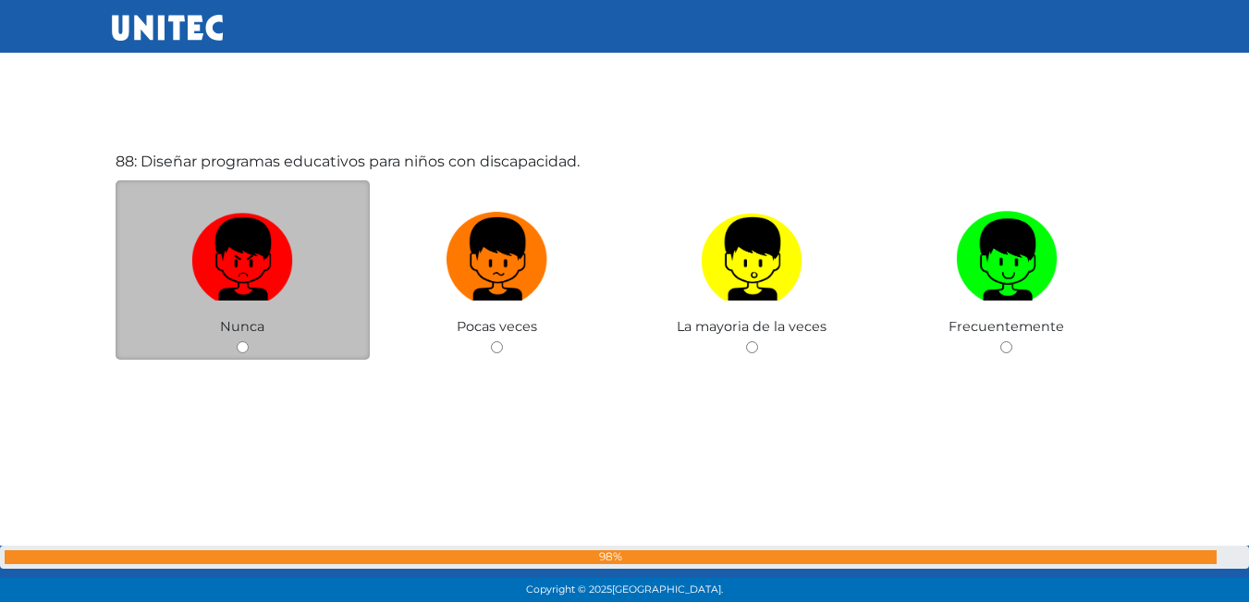
click at [239, 350] on input "radio" at bounding box center [243, 347] width 12 height 12
radio input "true"
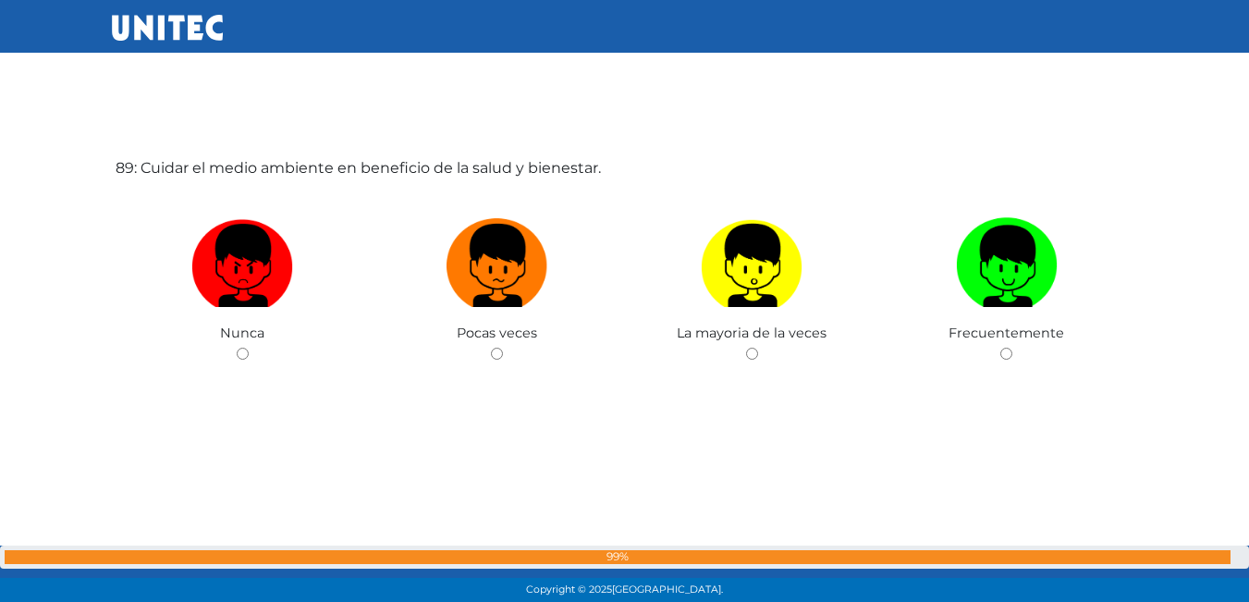
scroll to position [53069, 0]
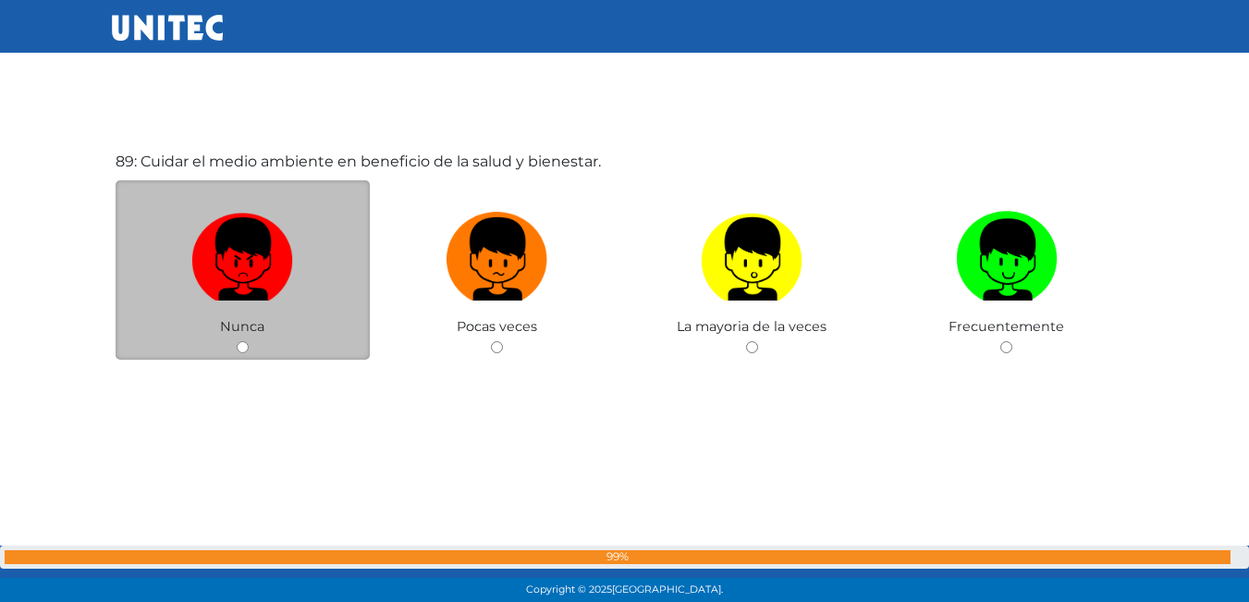
click at [244, 354] on div "Nunca" at bounding box center [243, 270] width 255 height 180
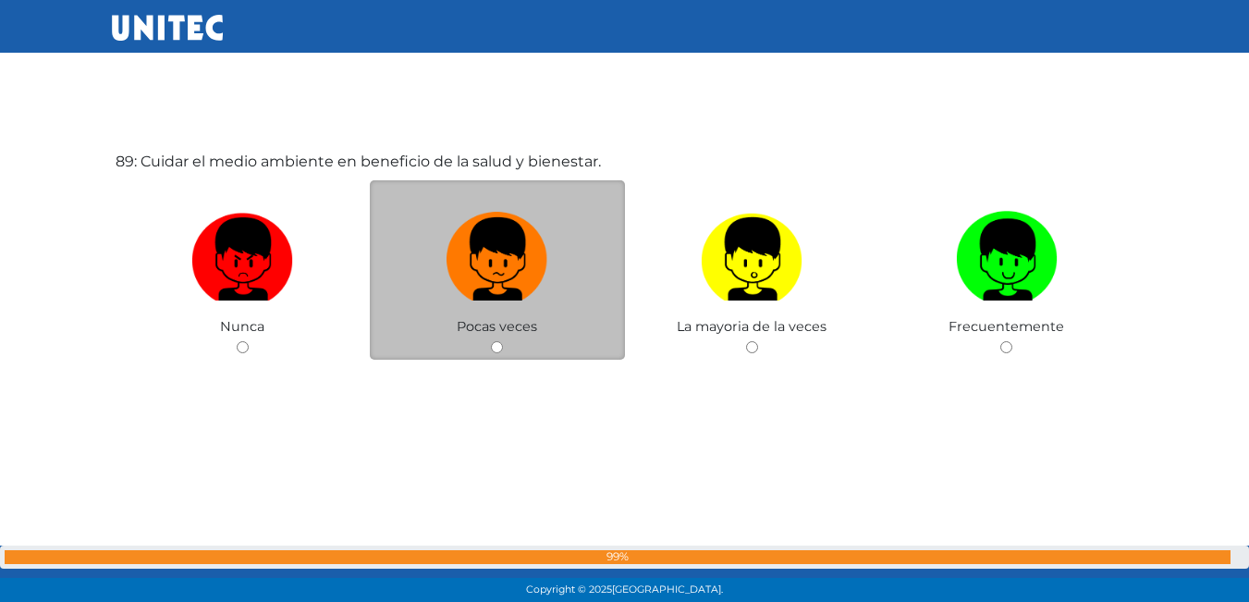
click at [494, 346] on input "radio" at bounding box center [497, 347] width 12 height 12
radio input "true"
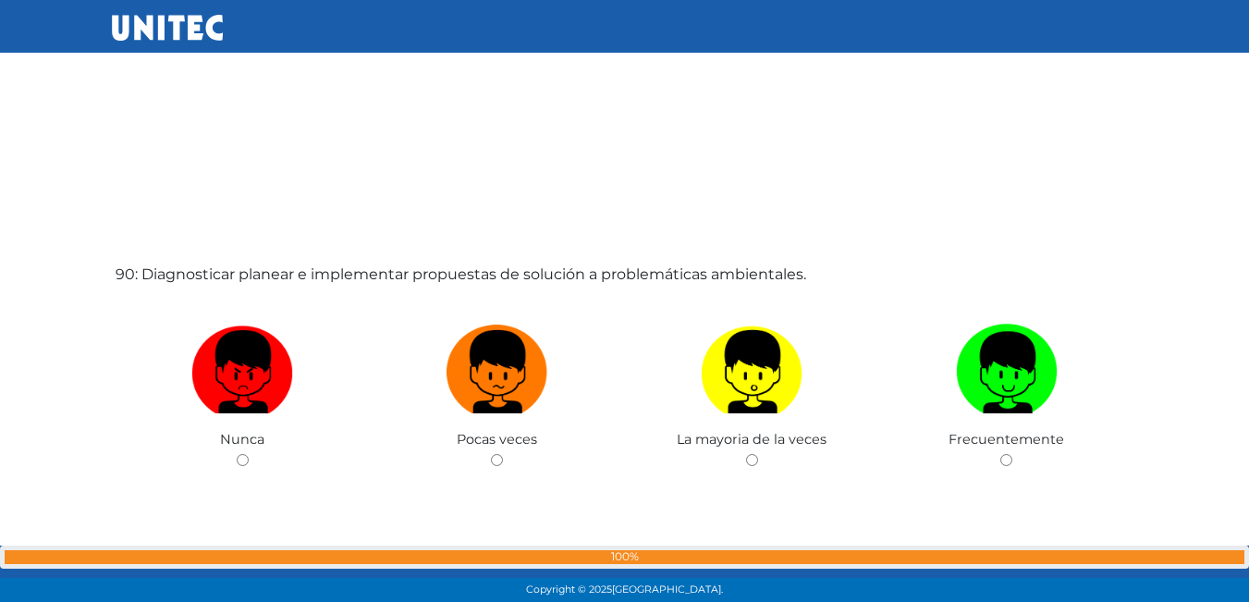
scroll to position [53590, 0]
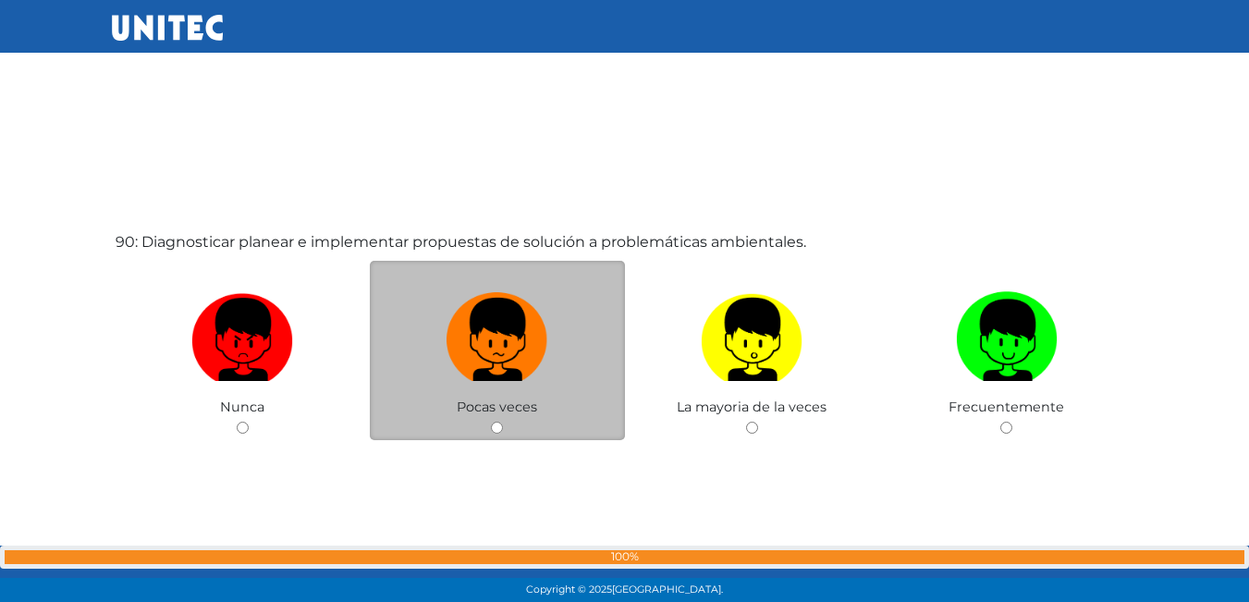
click at [496, 431] on input "radio" at bounding box center [497, 428] width 12 height 12
radio input "true"
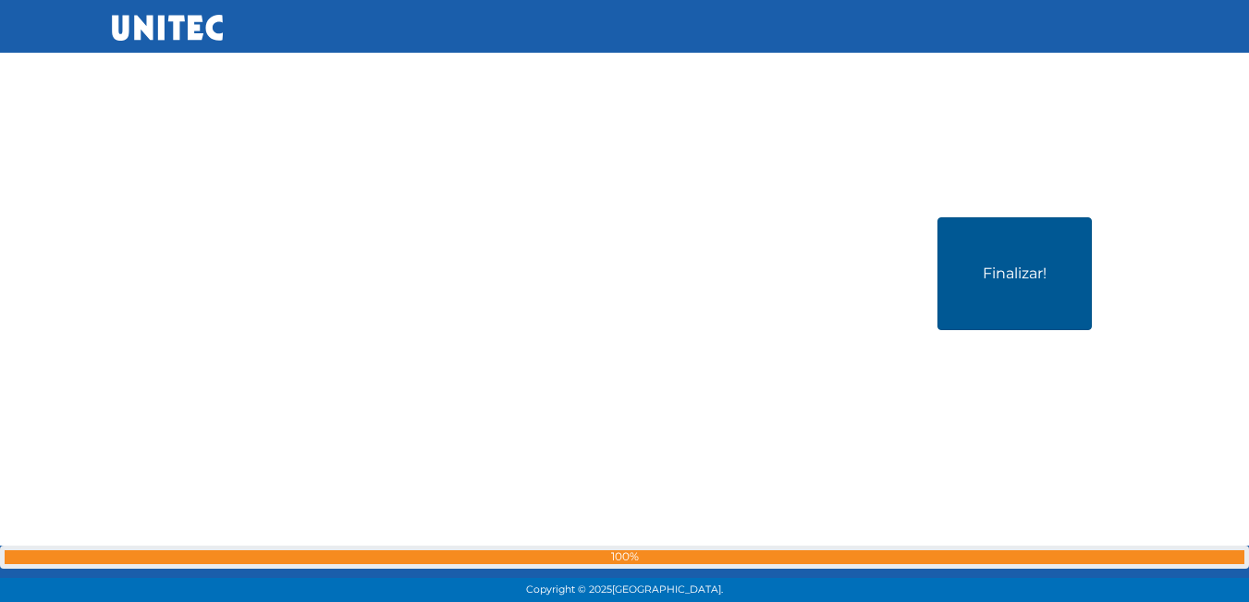
scroll to position [54226, 0]
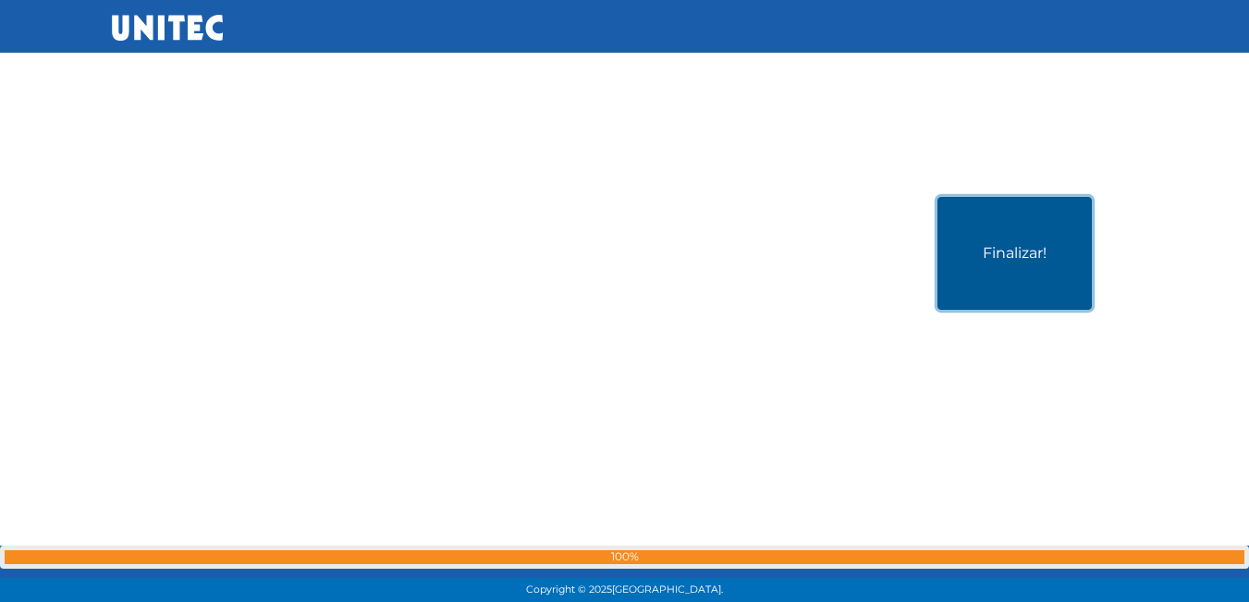
click at [1031, 259] on button "Finalizar!" at bounding box center [1015, 253] width 154 height 113
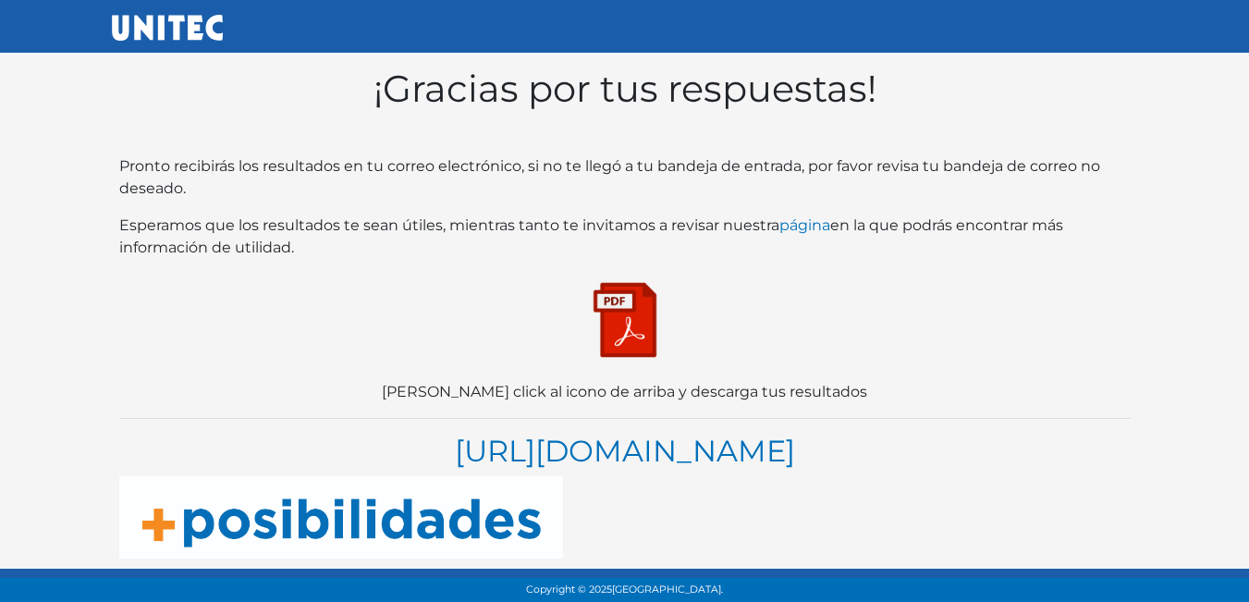
click at [639, 324] on img at bounding box center [625, 320] width 92 height 92
